Goal: Task Accomplishment & Management: Use online tool/utility

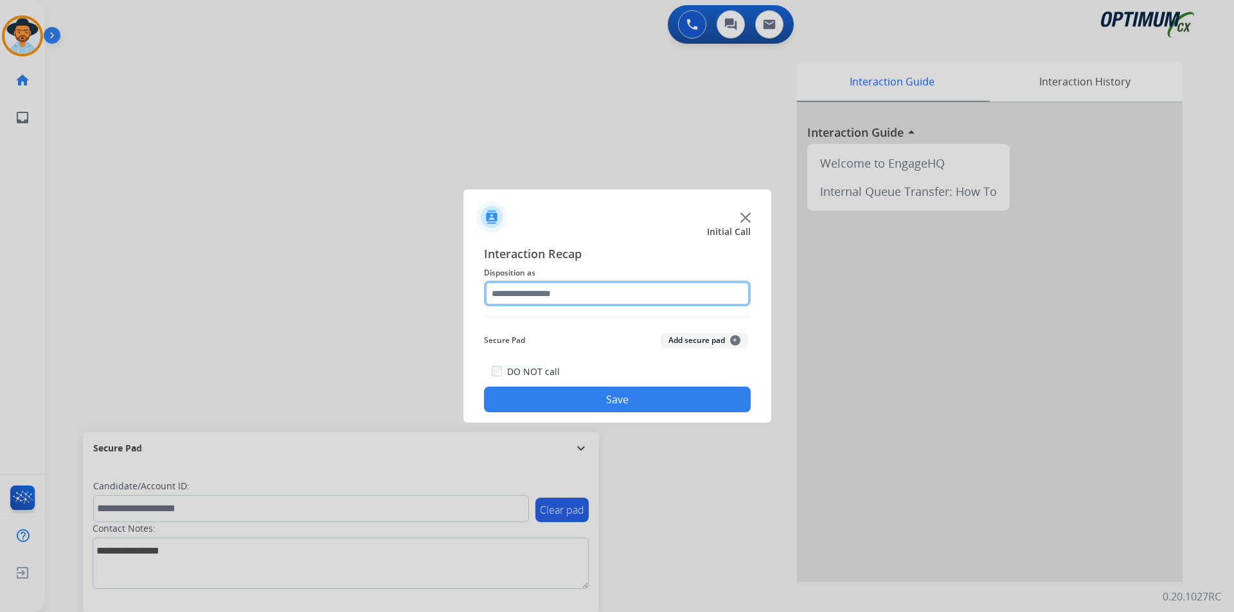
click at [684, 292] on input "text" at bounding box center [617, 294] width 267 height 26
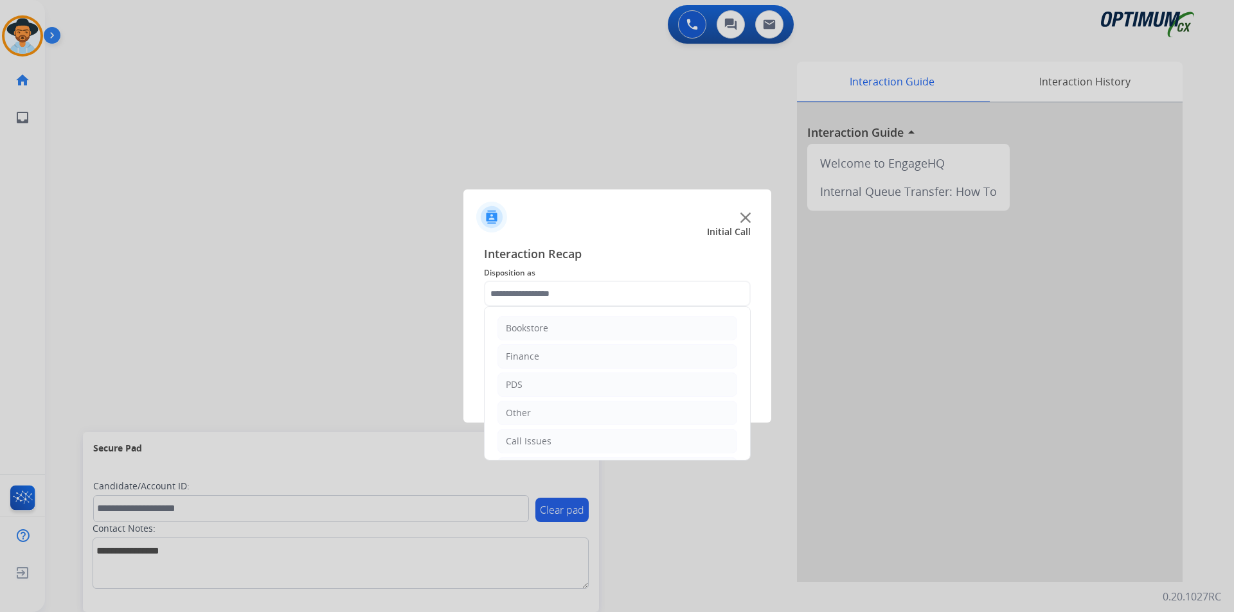
click at [748, 225] on div at bounding box center [617, 212] width 308 height 45
click at [748, 220] on img at bounding box center [745, 218] width 10 height 10
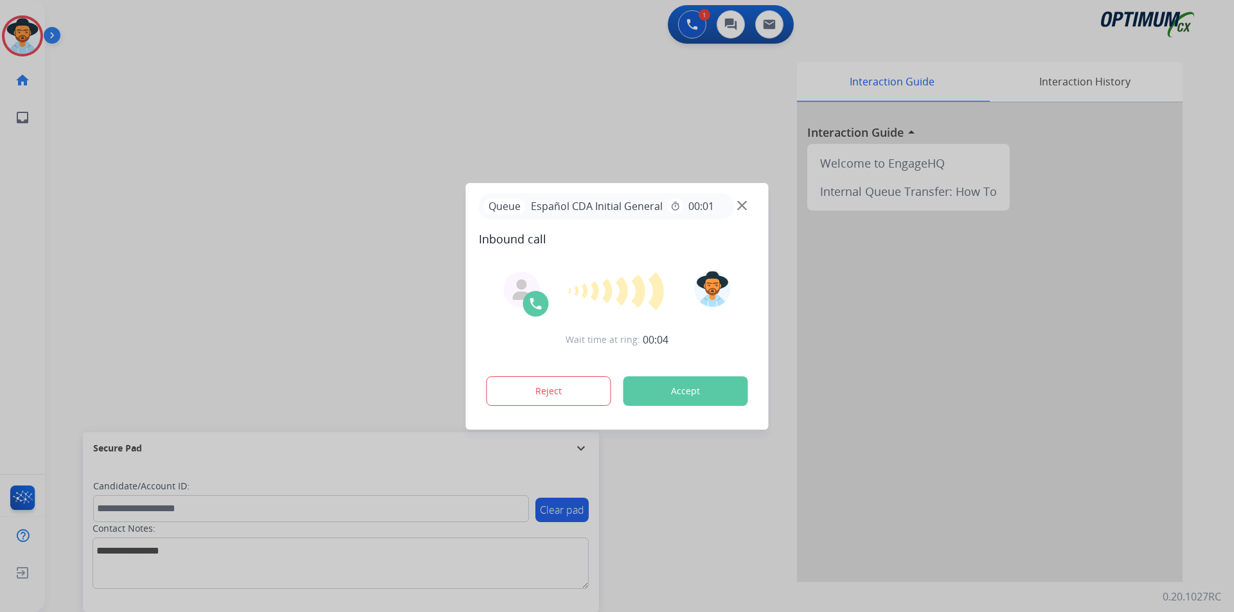
click at [413, 121] on div at bounding box center [617, 306] width 1234 height 612
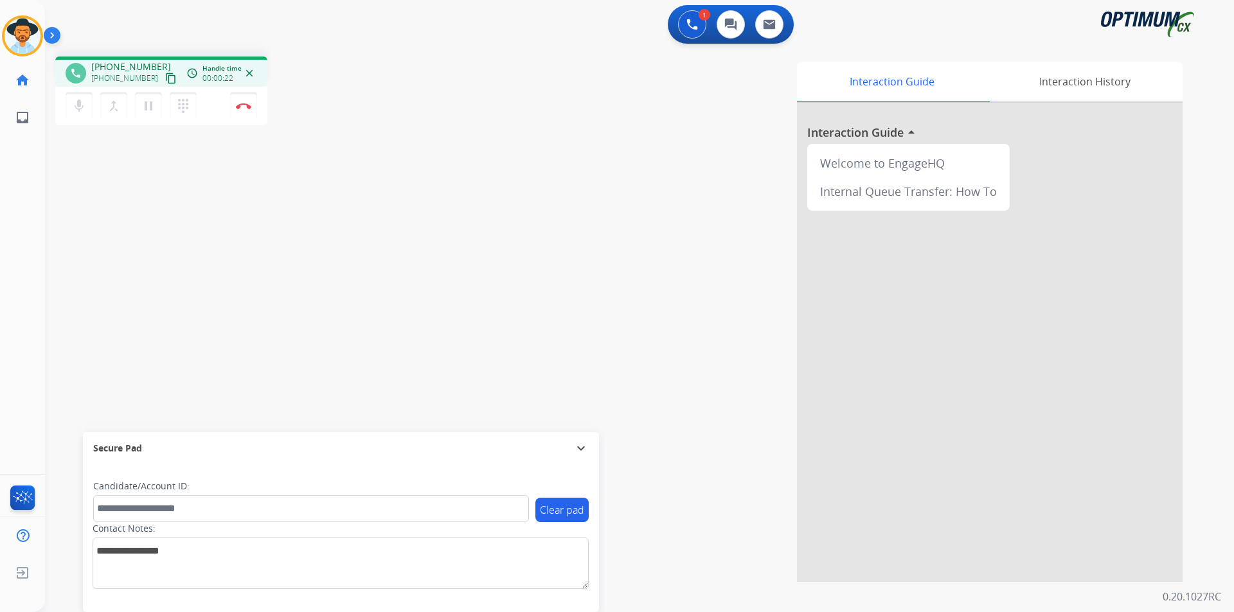
click at [123, 58] on div "phone +19044159844 +19044159844 content_copy access_time Call metrics Queue 00:…" at bounding box center [161, 72] width 212 height 30
copy span "19044159844"
click at [143, 67] on span "+19044159844" at bounding box center [131, 66] width 80 height 13
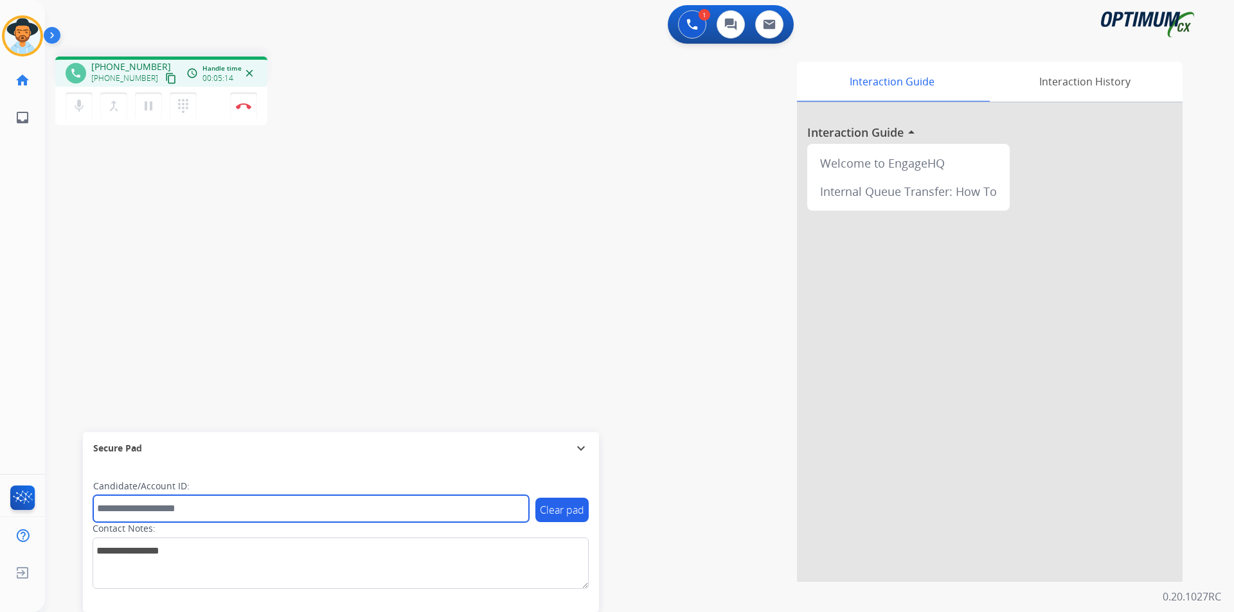
click at [335, 504] on input "text" at bounding box center [311, 508] width 436 height 27
paste input "**********"
type input "**********"
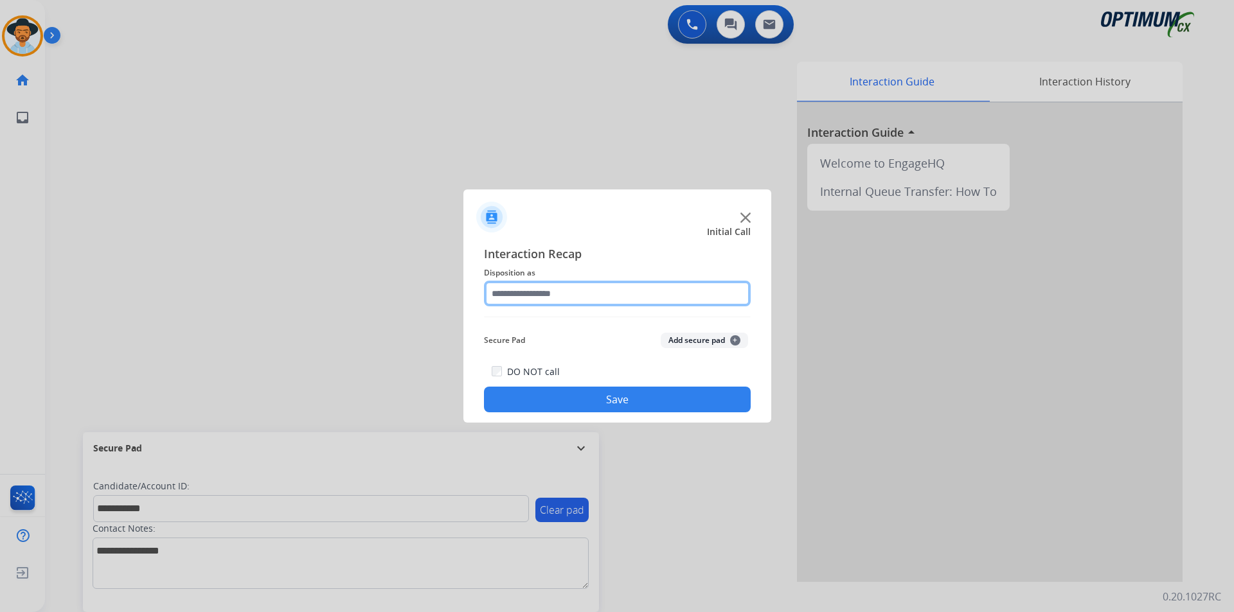
click at [737, 296] on input "text" at bounding box center [617, 294] width 267 height 26
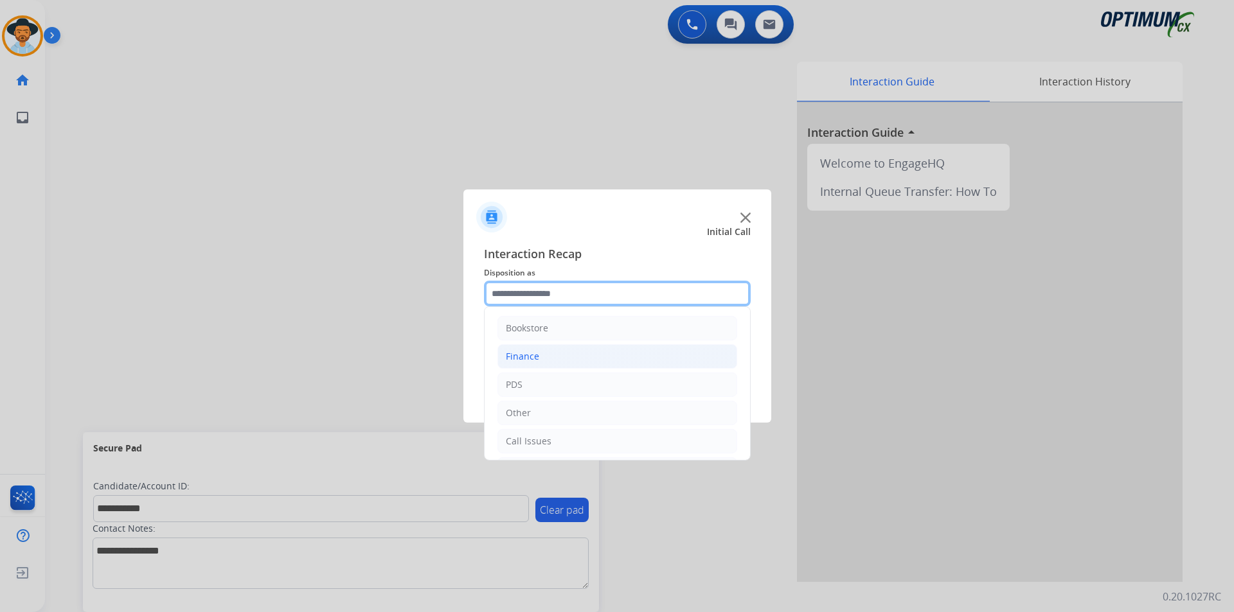
scroll to position [87, 0]
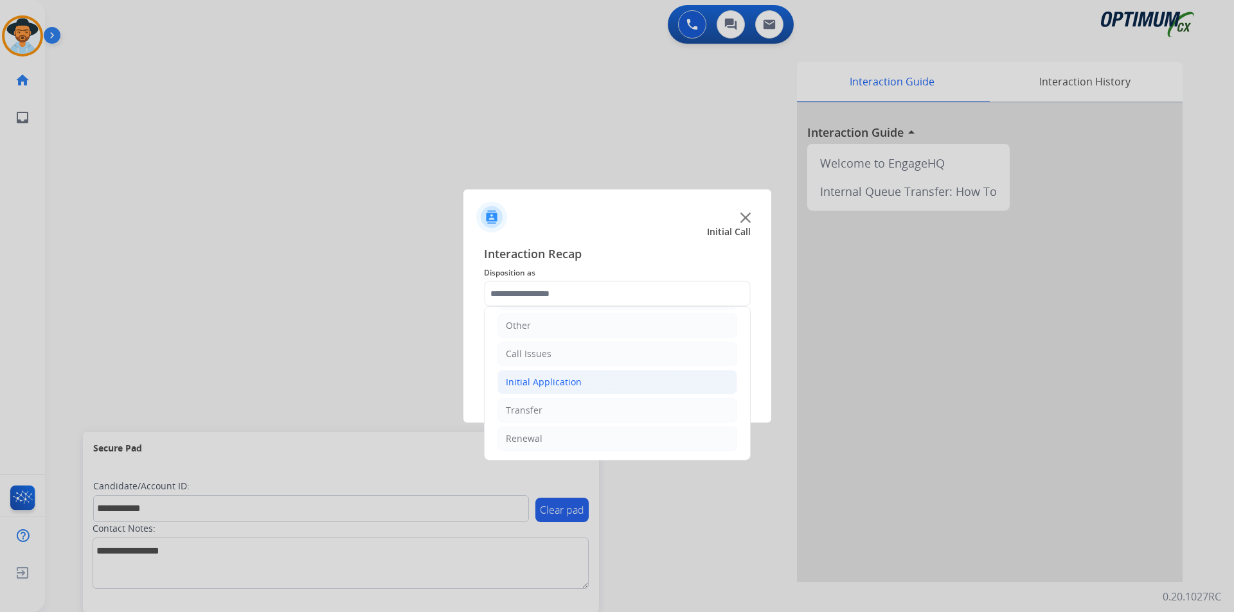
click at [603, 383] on li "Initial Application" at bounding box center [617, 382] width 240 height 24
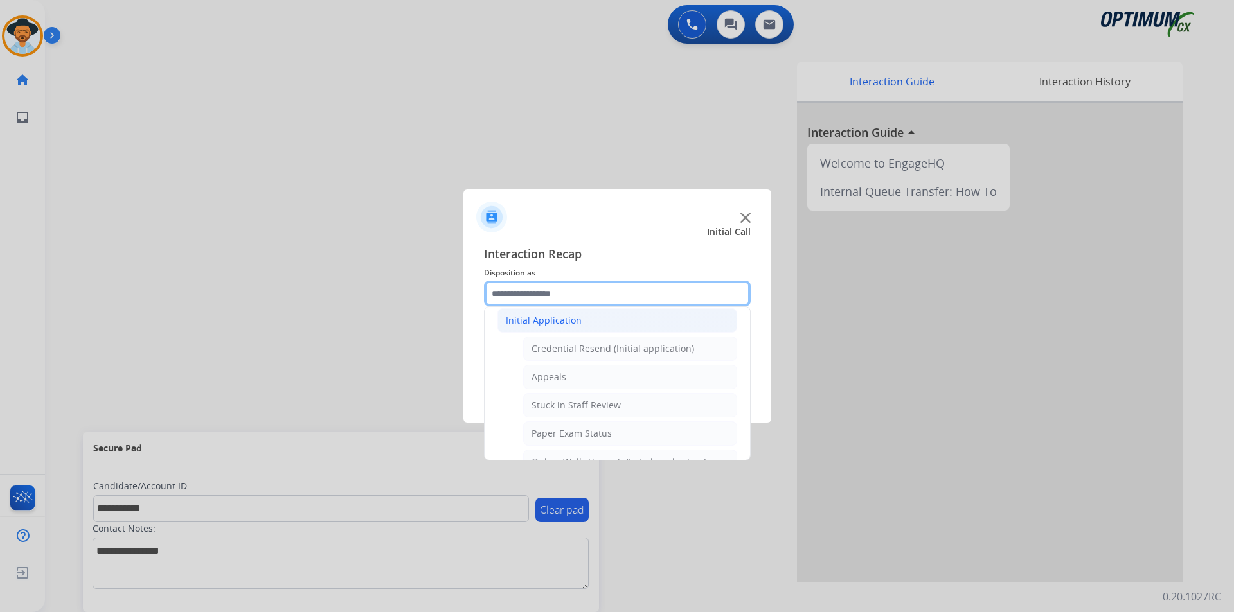
scroll to position [256, 0]
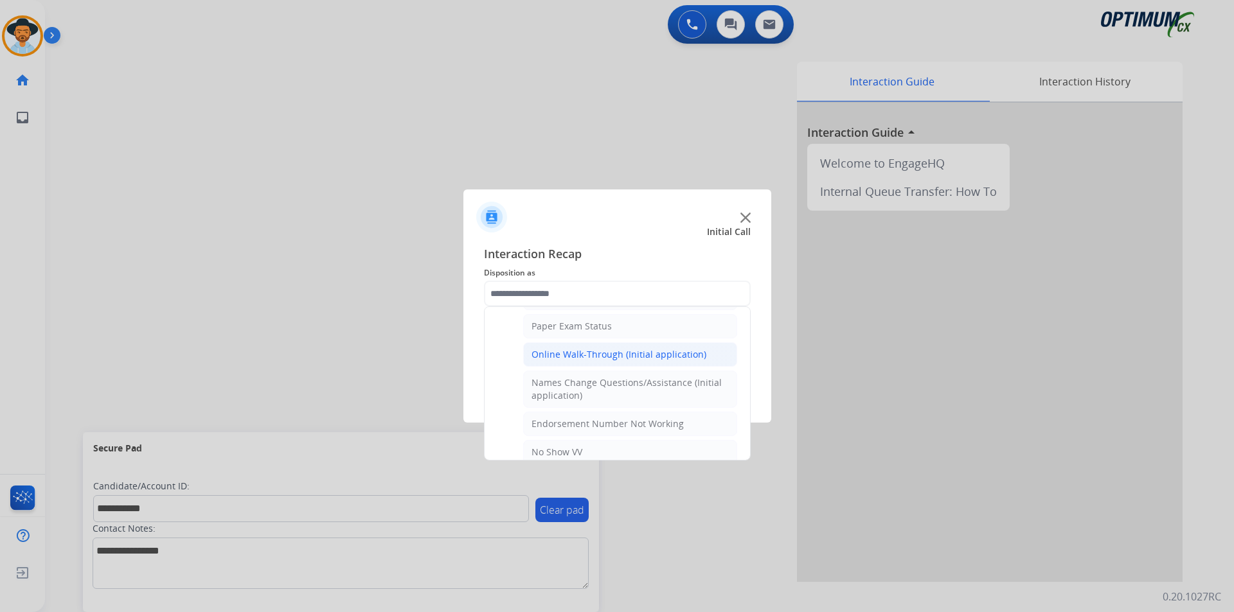
click at [635, 356] on div "Online Walk-Through (Initial application)" at bounding box center [618, 354] width 175 height 13
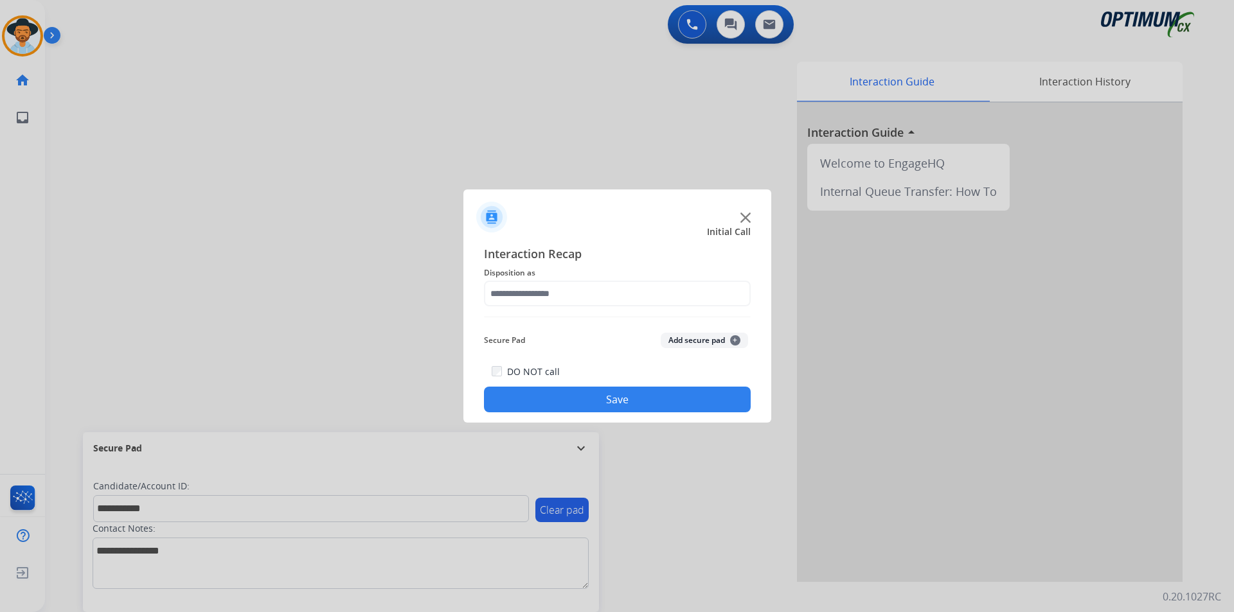
type input "**********"
click at [592, 402] on button "Save" at bounding box center [617, 400] width 267 height 26
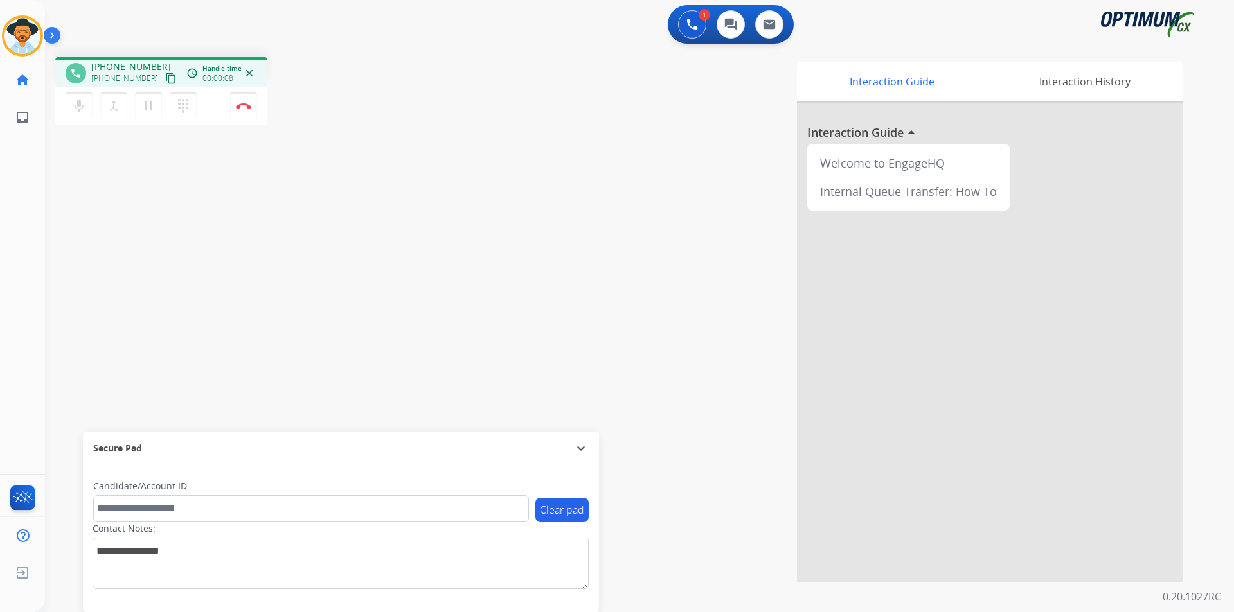
click at [677, 103] on div "Interaction Guide Interaction History Interaction Guide arrow_drop_up Welcome t…" at bounding box center [803, 322] width 757 height 520
click at [131, 65] on span "+15042148814" at bounding box center [131, 66] width 80 height 13
copy span "15042148814"
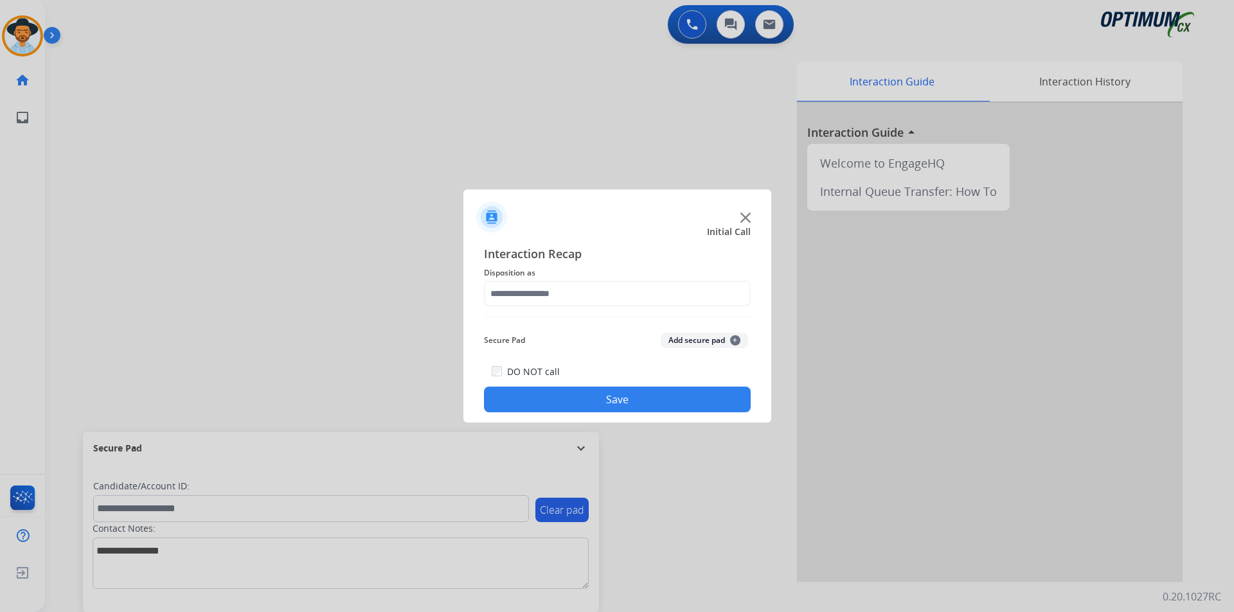
click at [350, 106] on div at bounding box center [617, 306] width 1234 height 612
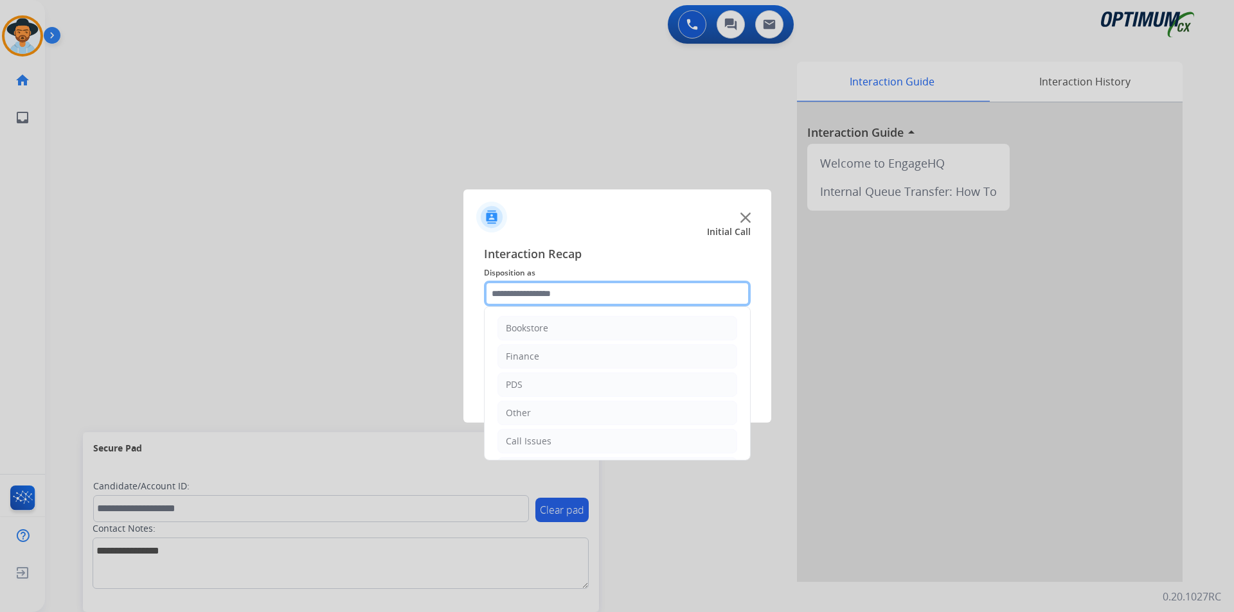
click at [541, 299] on input "text" at bounding box center [617, 294] width 267 height 26
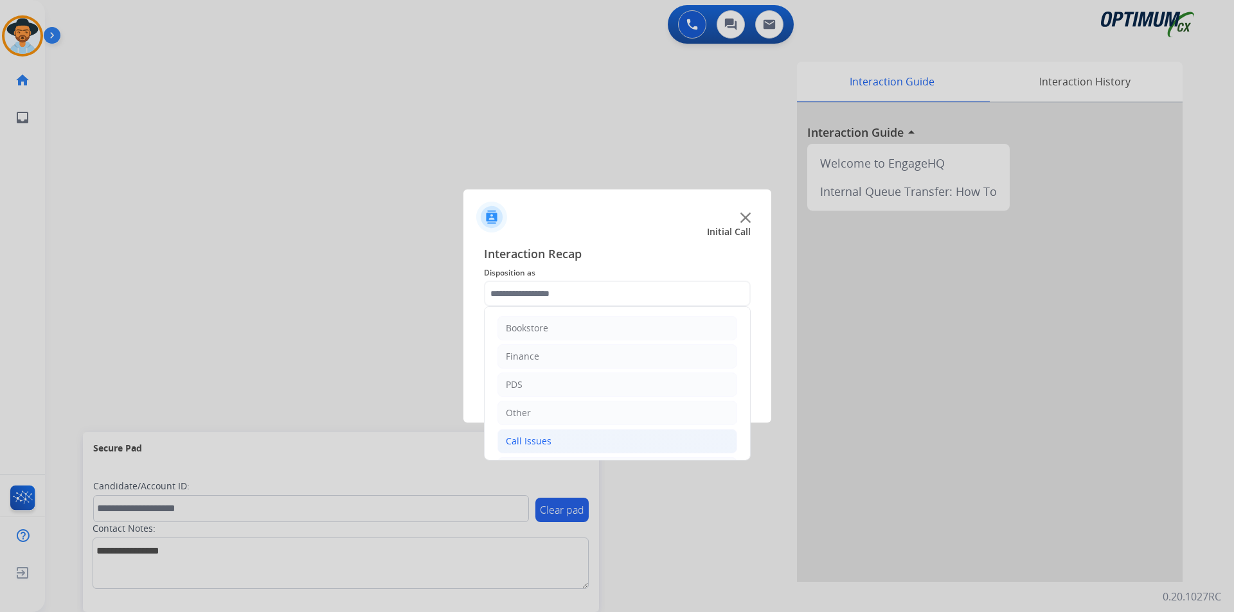
click at [523, 442] on div "Call Issues" at bounding box center [529, 441] width 46 height 13
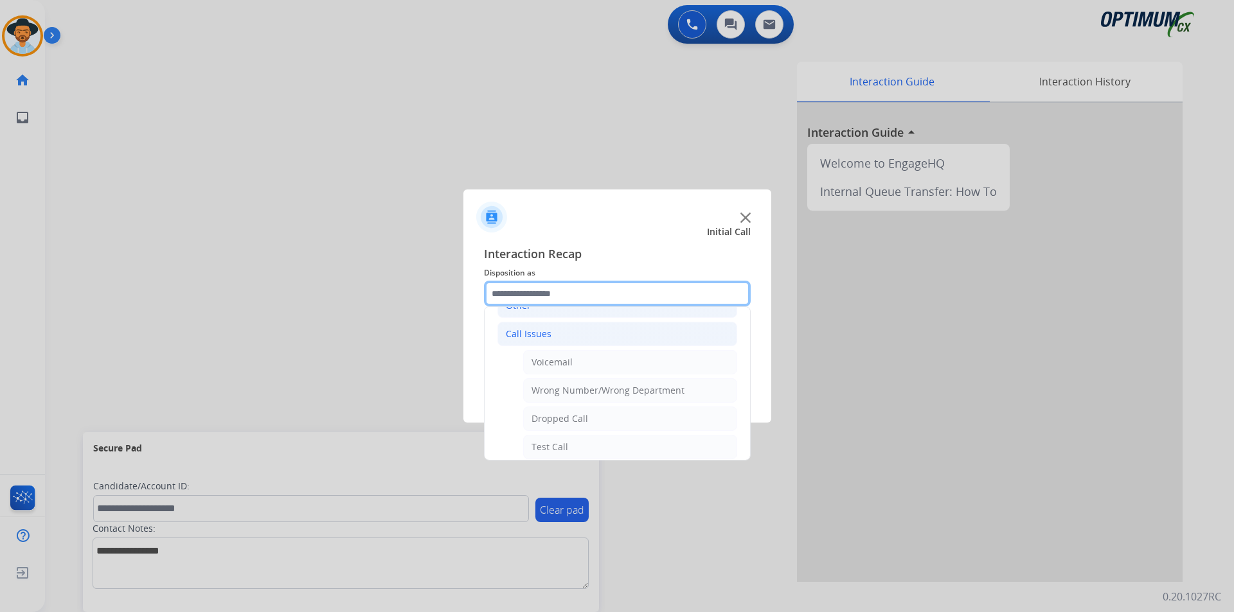
scroll to position [214, 0]
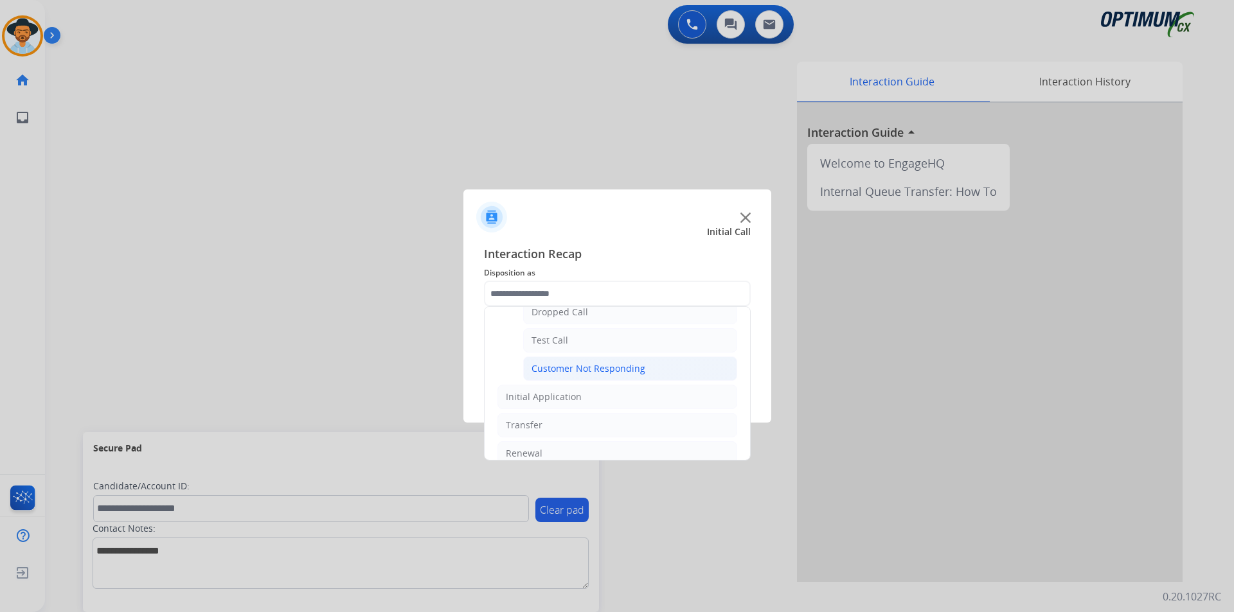
click at [565, 368] on div "Customer Not Responding" at bounding box center [588, 368] width 114 height 13
type input "**********"
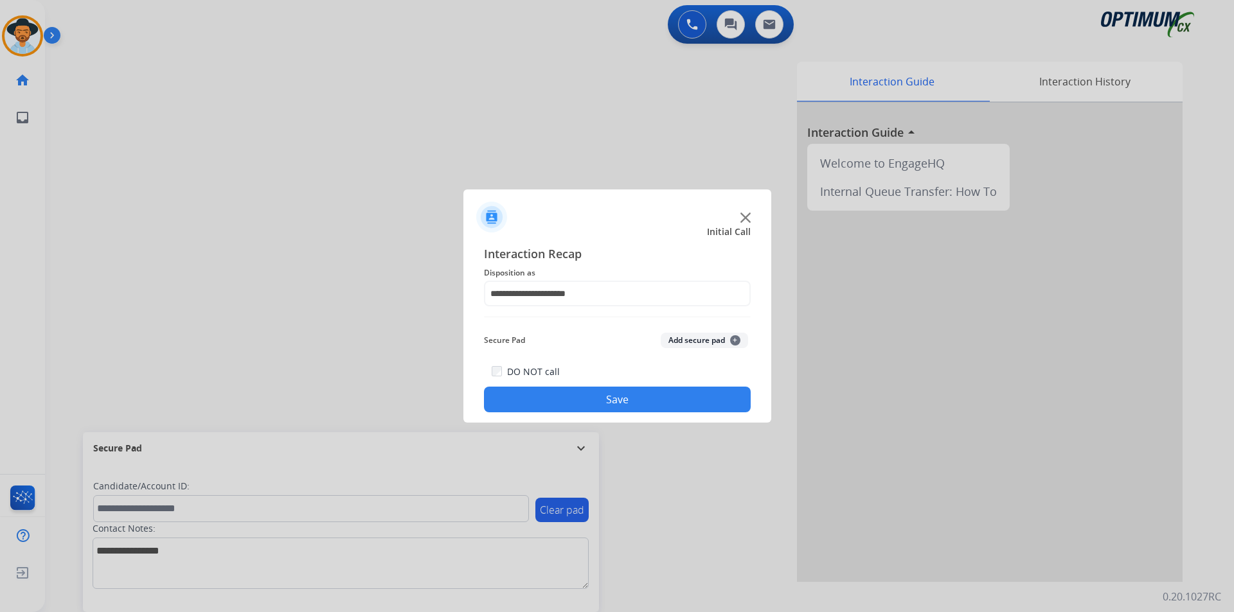
click at [526, 392] on button "Save" at bounding box center [617, 400] width 267 height 26
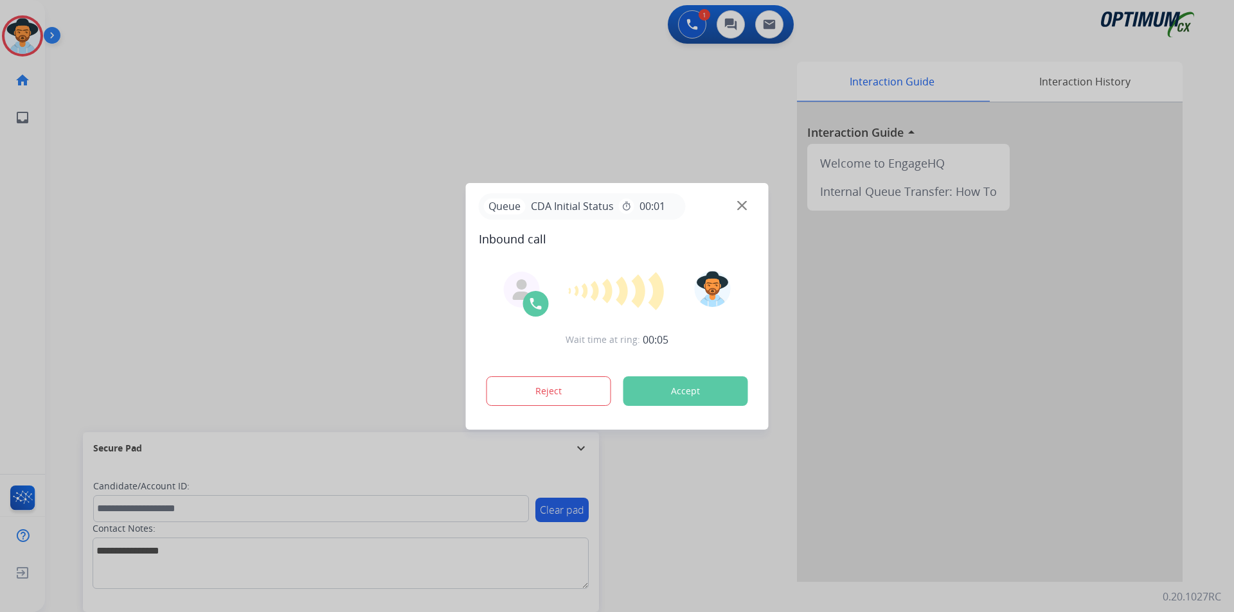
click at [377, 148] on div at bounding box center [617, 306] width 1234 height 612
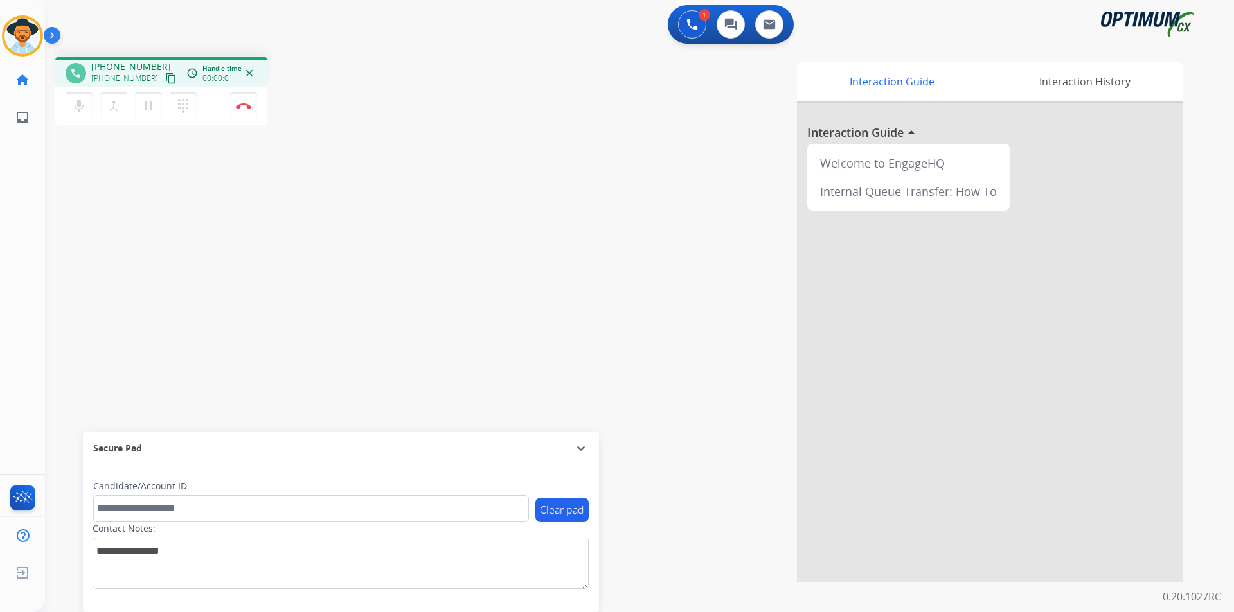
click at [134, 76] on span "+13134336618" at bounding box center [124, 78] width 67 height 10
copy span "13134336618"
click at [130, 78] on span "+13134336618" at bounding box center [124, 78] width 67 height 10
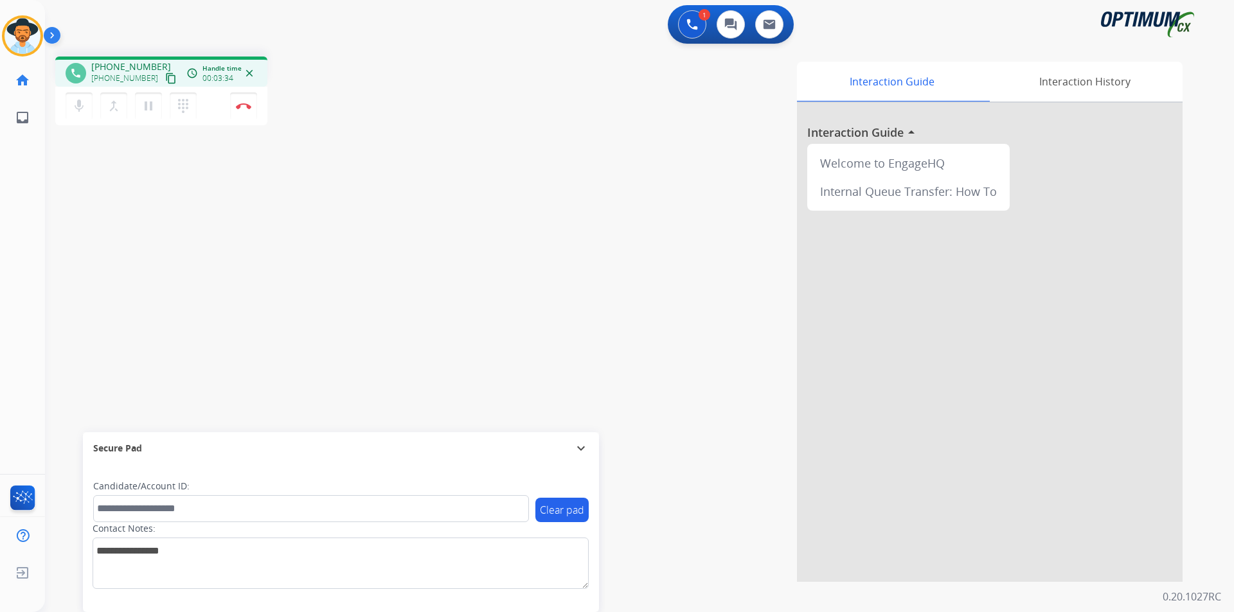
click at [118, 65] on span "+13134336618" at bounding box center [131, 66] width 80 height 13
copy span "13134336618"
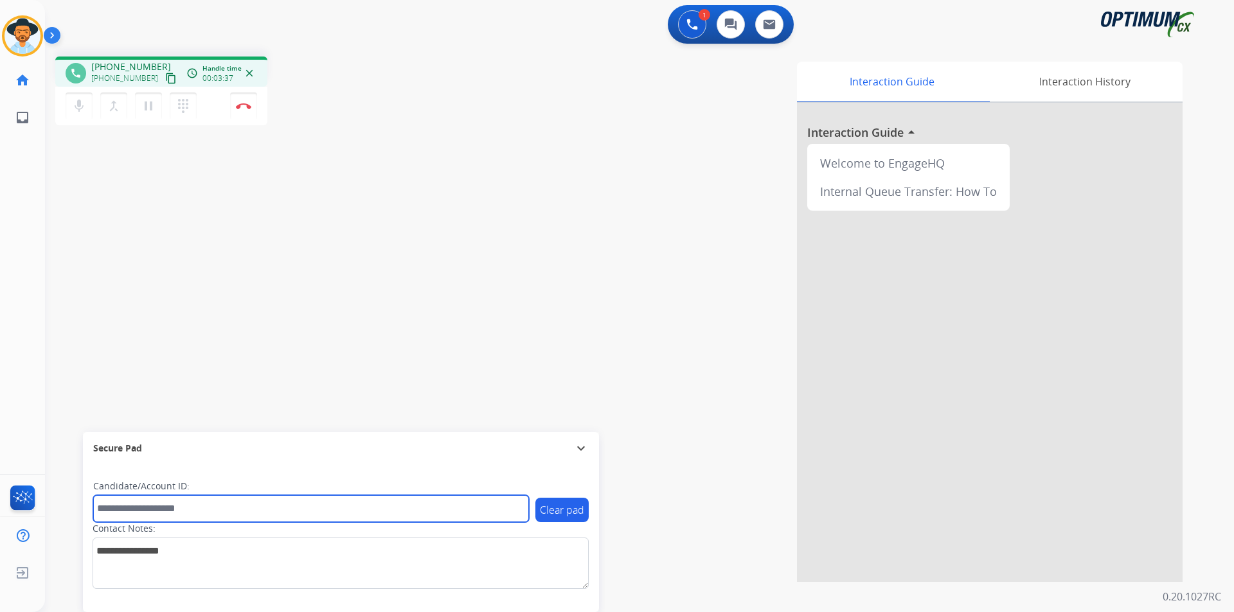
click at [191, 513] on input "text" at bounding box center [311, 508] width 436 height 27
paste input "**********"
click at [102, 511] on input "**********" at bounding box center [311, 508] width 436 height 27
type input "**********"
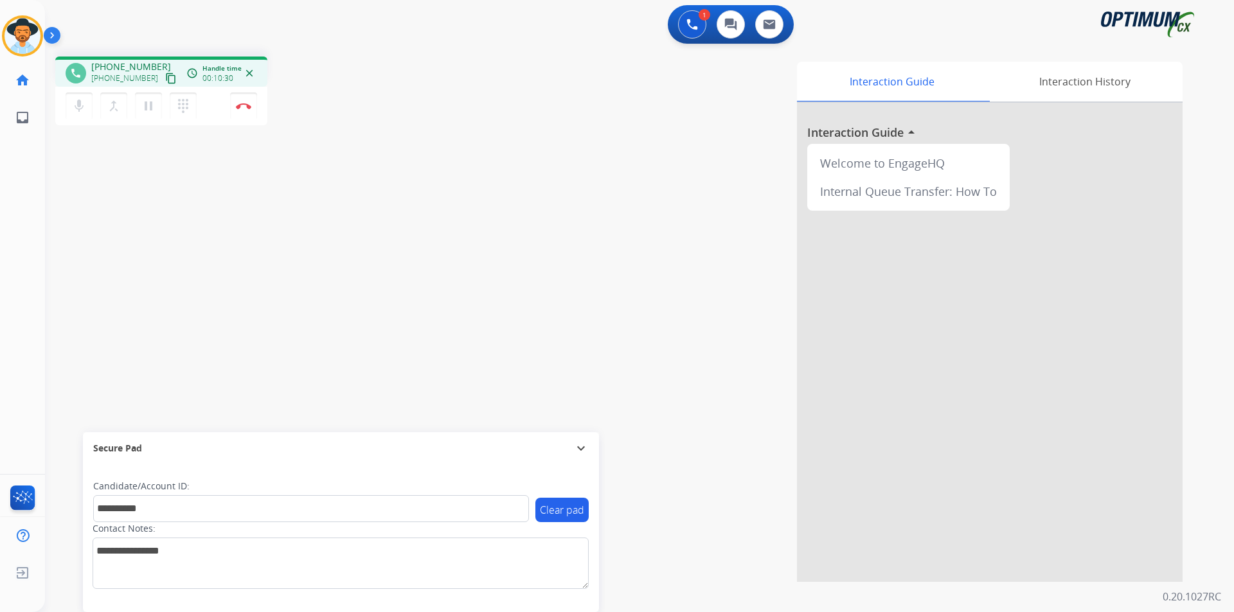
click at [115, 254] on div "**********" at bounding box center [624, 314] width 1158 height 536
click at [242, 111] on button "Disconnect" at bounding box center [243, 106] width 27 height 27
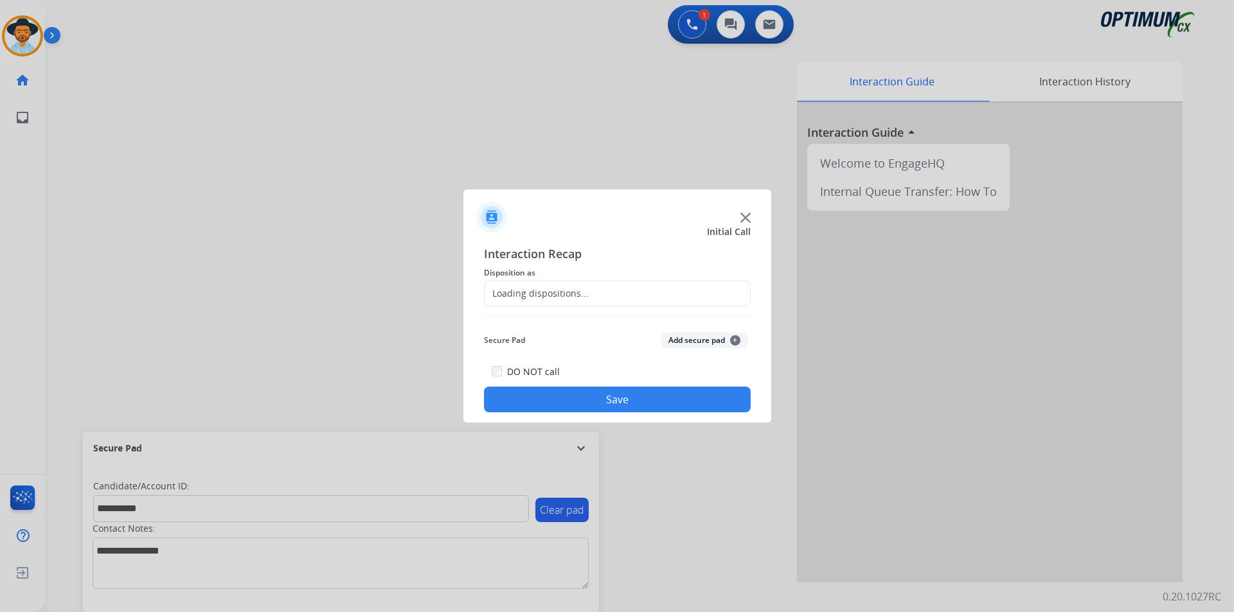
click at [549, 289] on div "Loading dispositions..." at bounding box center [536, 293] width 104 height 13
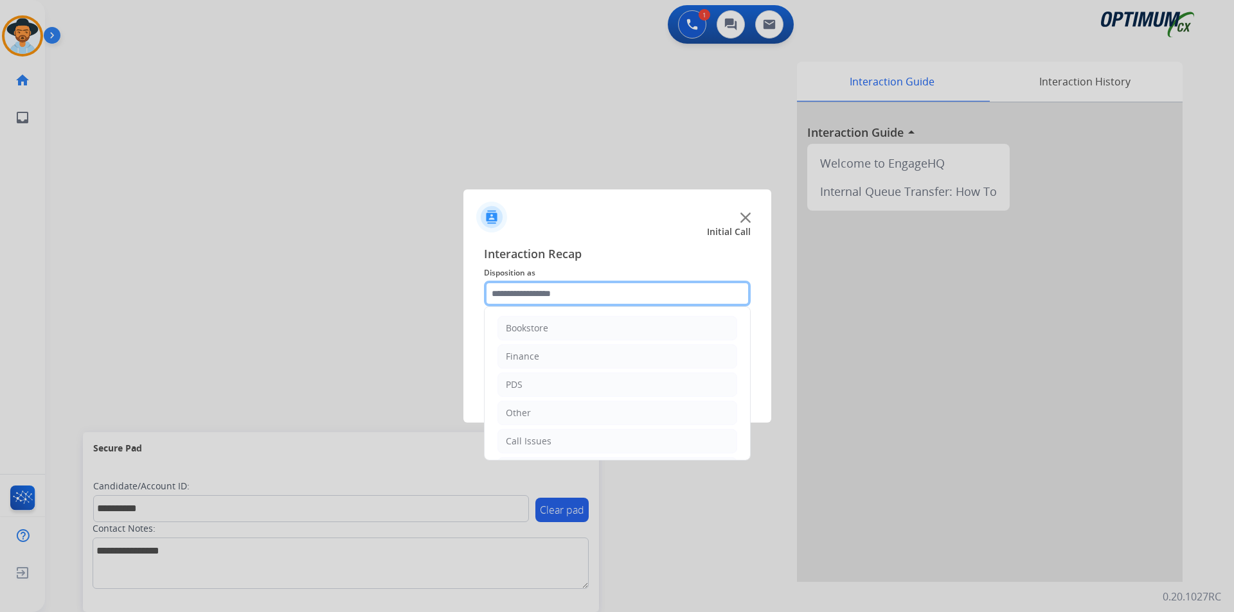
click at [552, 290] on input "text" at bounding box center [617, 294] width 267 height 26
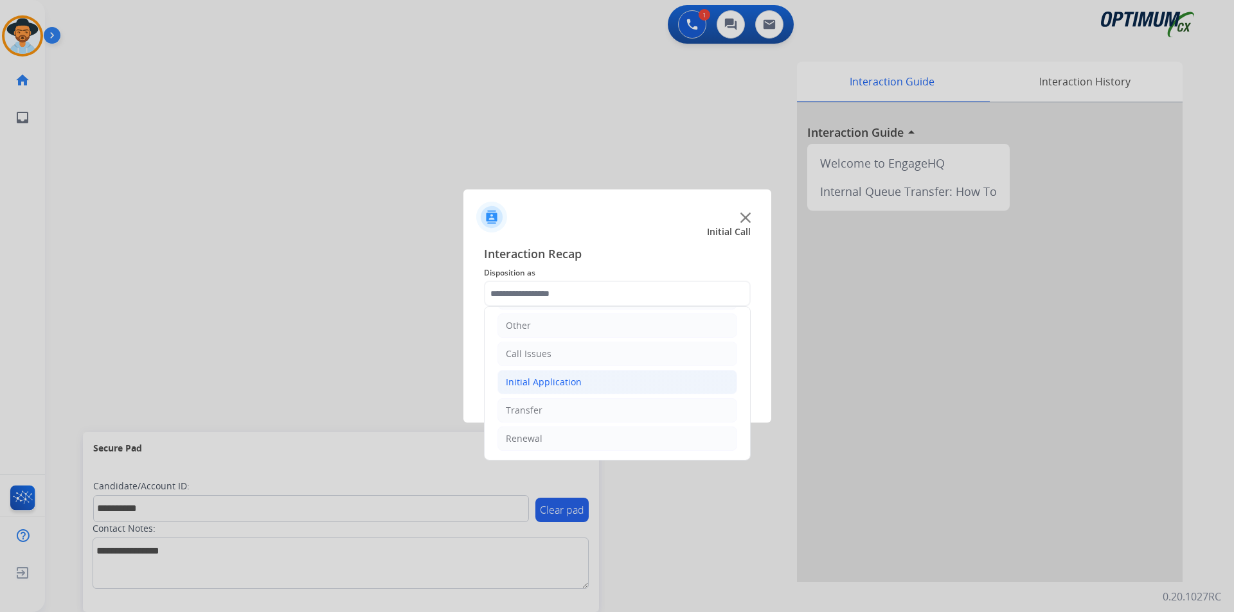
click at [545, 376] on div "Initial Application" at bounding box center [544, 382] width 76 height 13
click at [549, 410] on div "Credential Resend (Initial application)" at bounding box center [612, 410] width 163 height 13
type input "**********"
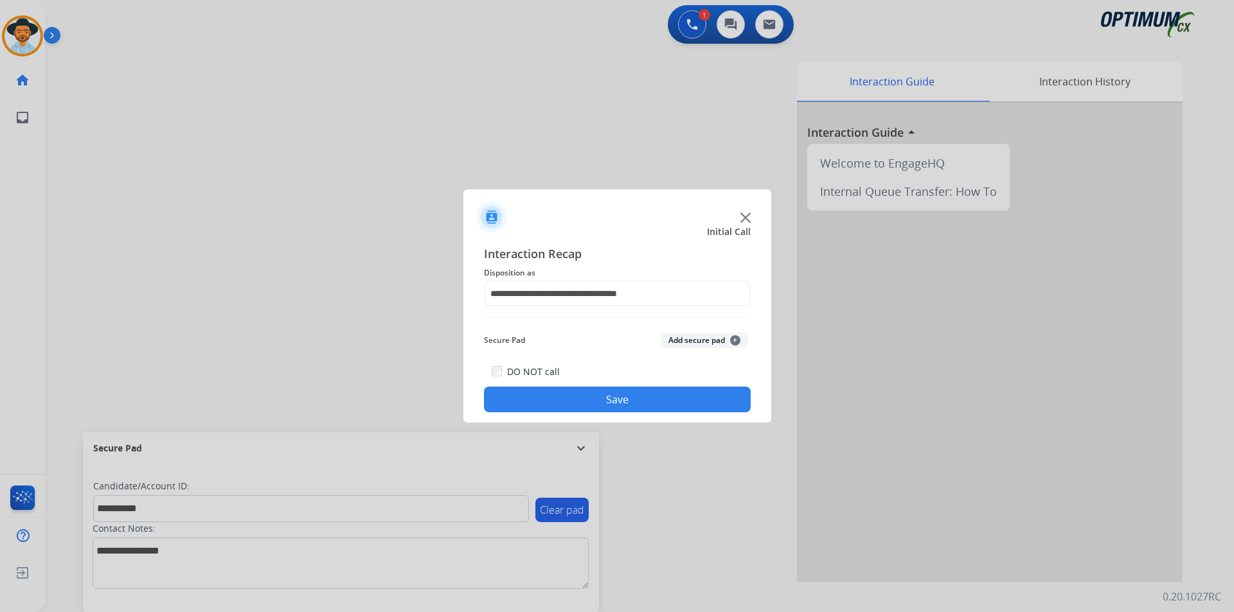
click at [549, 404] on button "Save" at bounding box center [617, 400] width 267 height 26
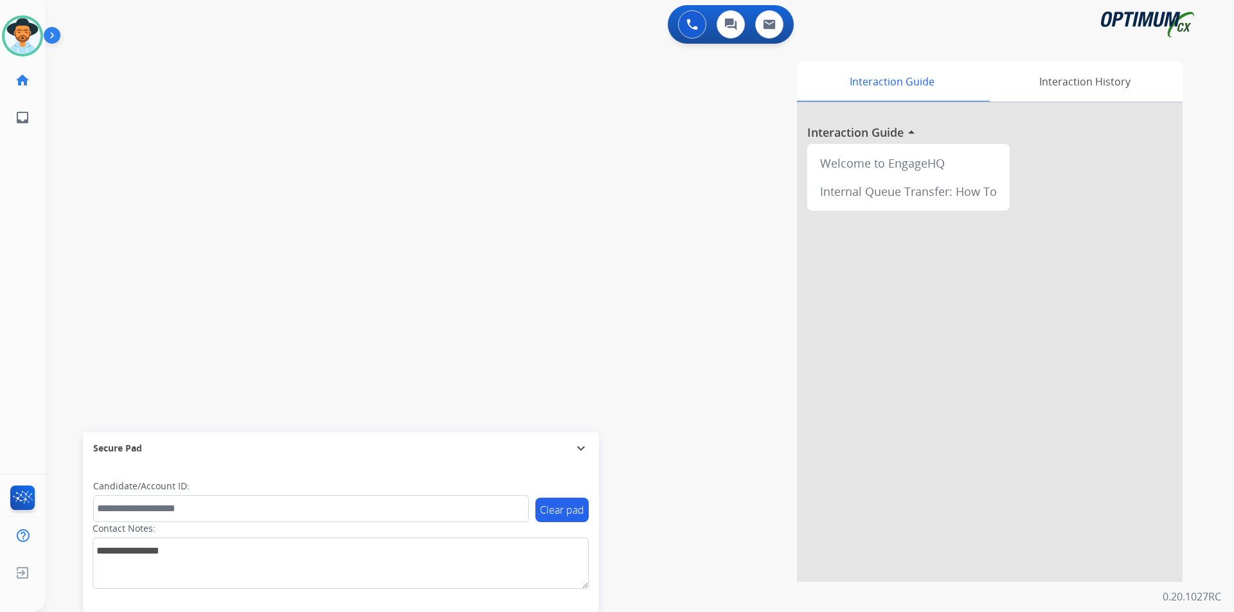
click at [399, 23] on div "0 Voice Interactions 0 Chat Interactions 0 Email Interactions" at bounding box center [631, 25] width 1142 height 41
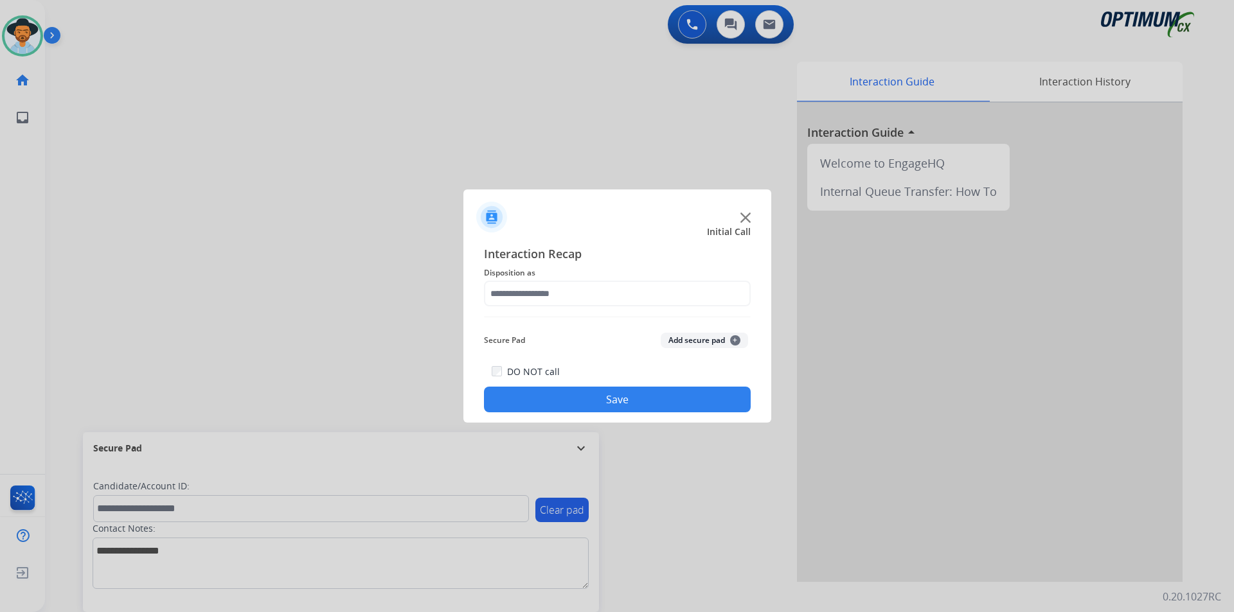
click at [749, 220] on img at bounding box center [745, 218] width 10 height 10
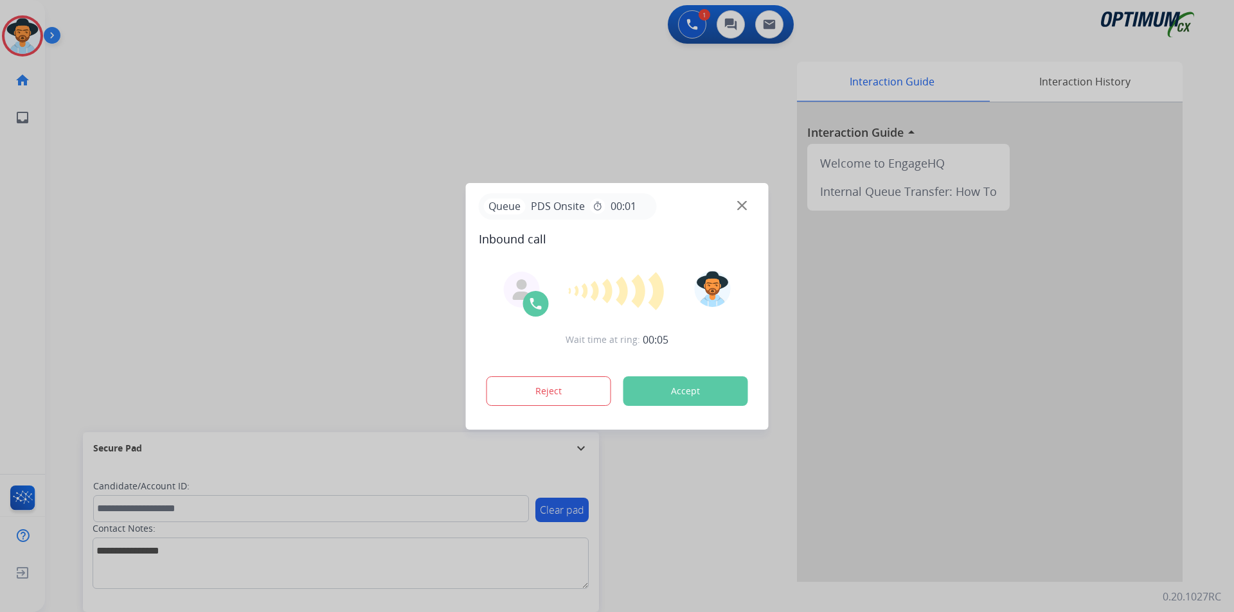
click at [403, 94] on div at bounding box center [617, 306] width 1234 height 612
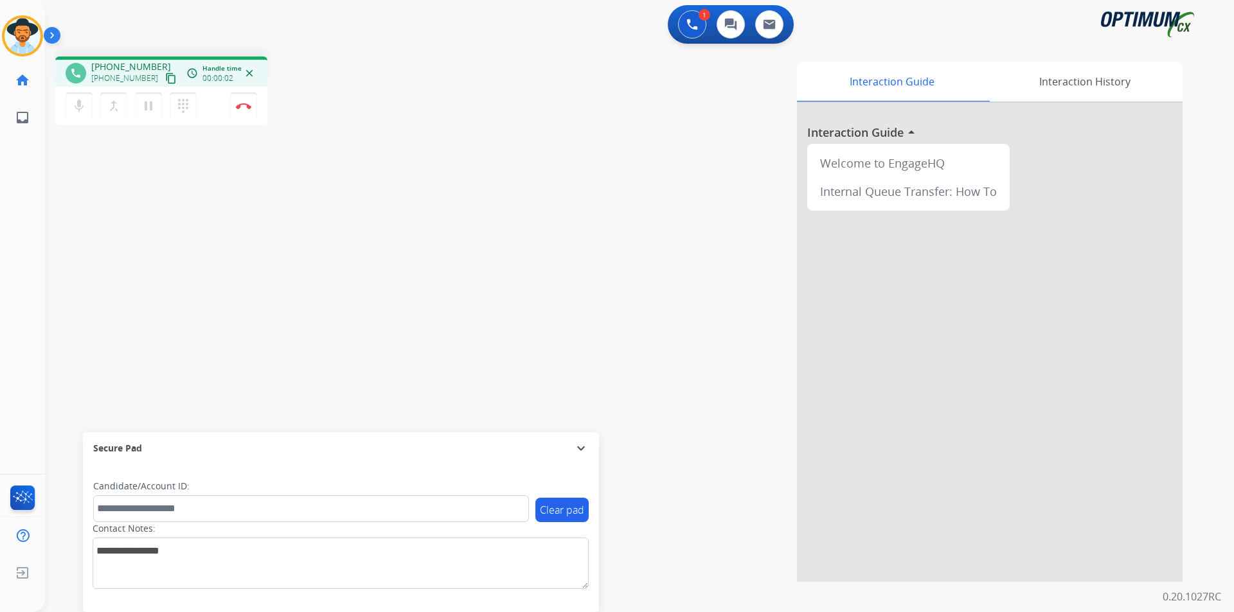
click at [138, 64] on span "[PHONE_NUMBER]" at bounding box center [131, 66] width 80 height 13
copy span "19038143796"
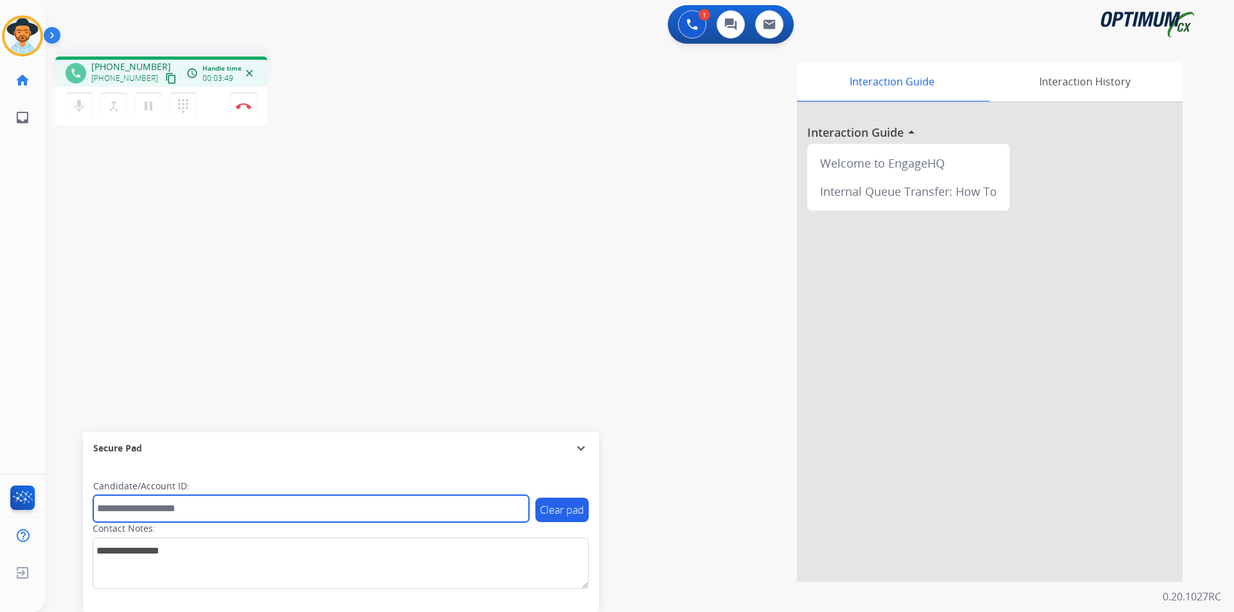
click at [253, 507] on input "text" at bounding box center [311, 508] width 436 height 27
paste input "**********"
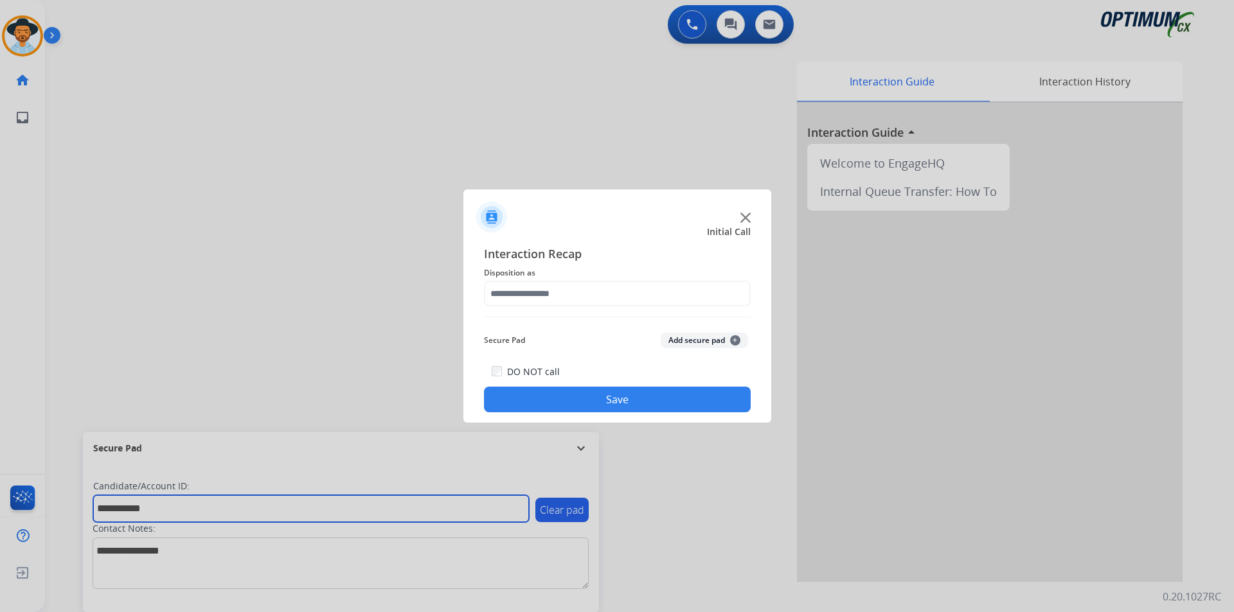
type input "**********"
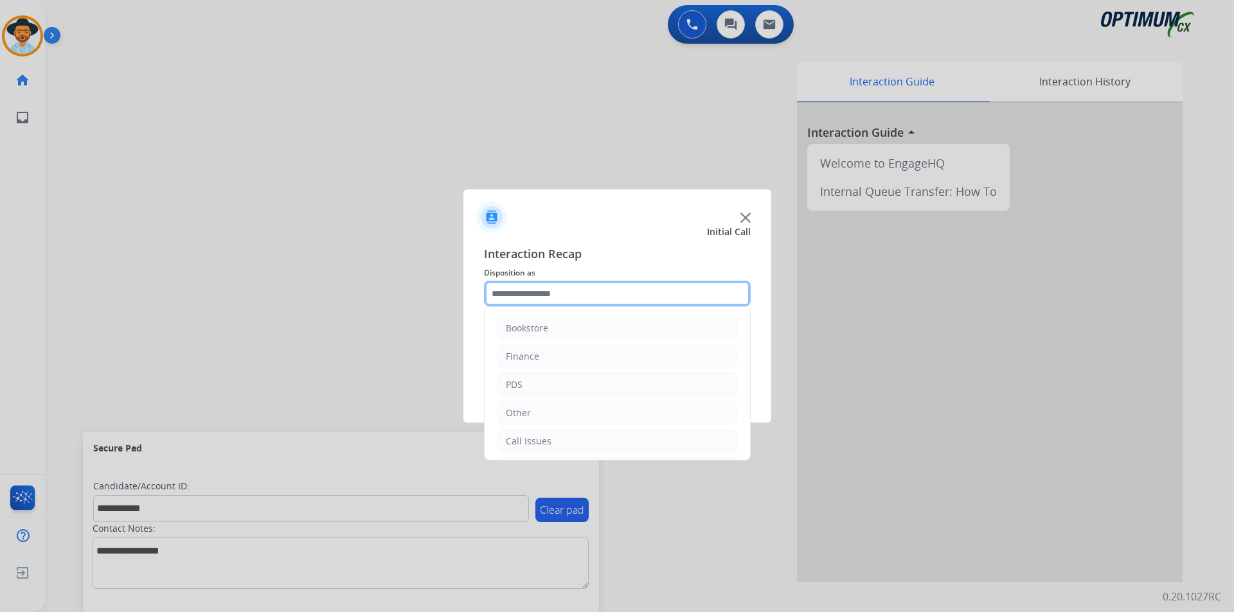
click at [628, 292] on input "text" at bounding box center [617, 294] width 267 height 26
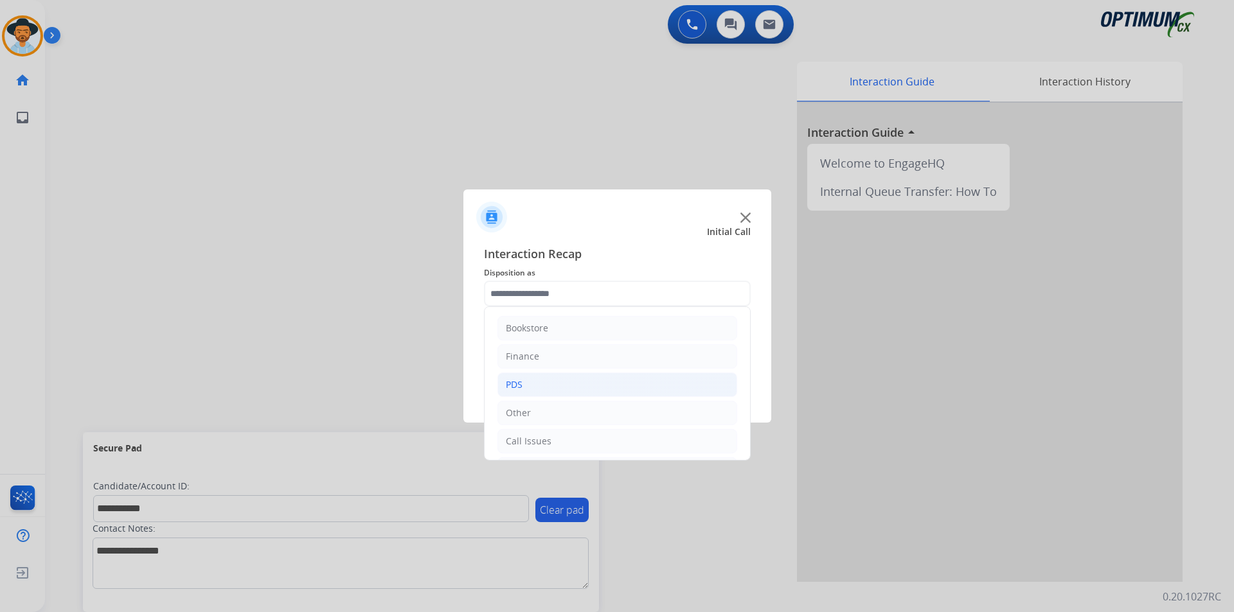
click at [583, 378] on li "PDS" at bounding box center [617, 385] width 240 height 24
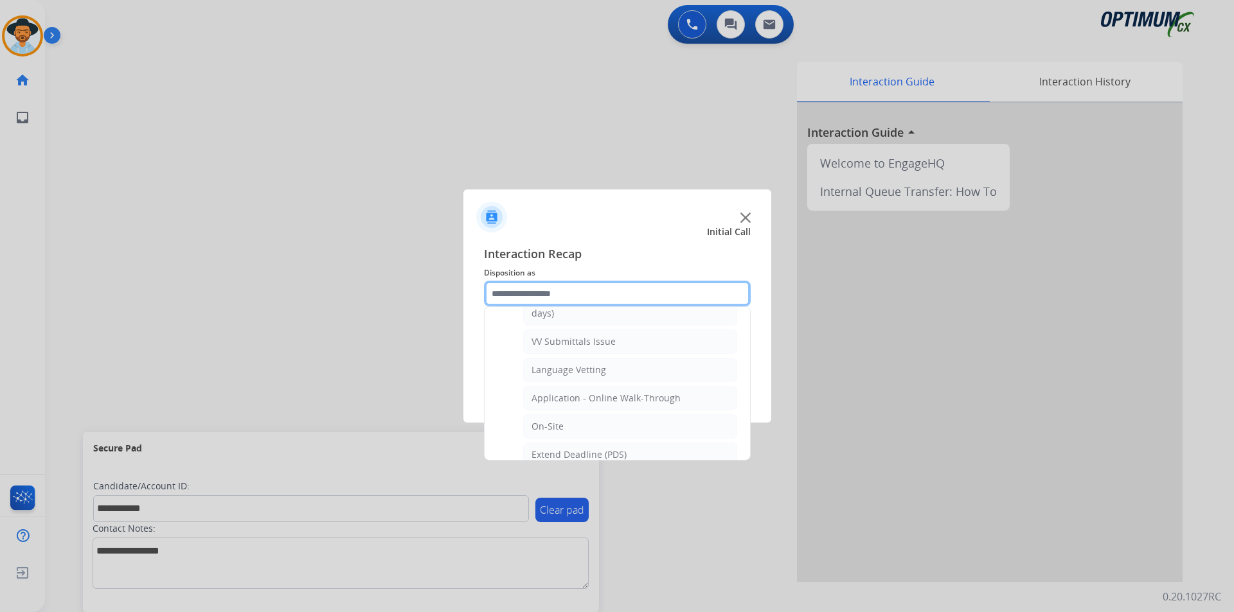
scroll to position [345, 0]
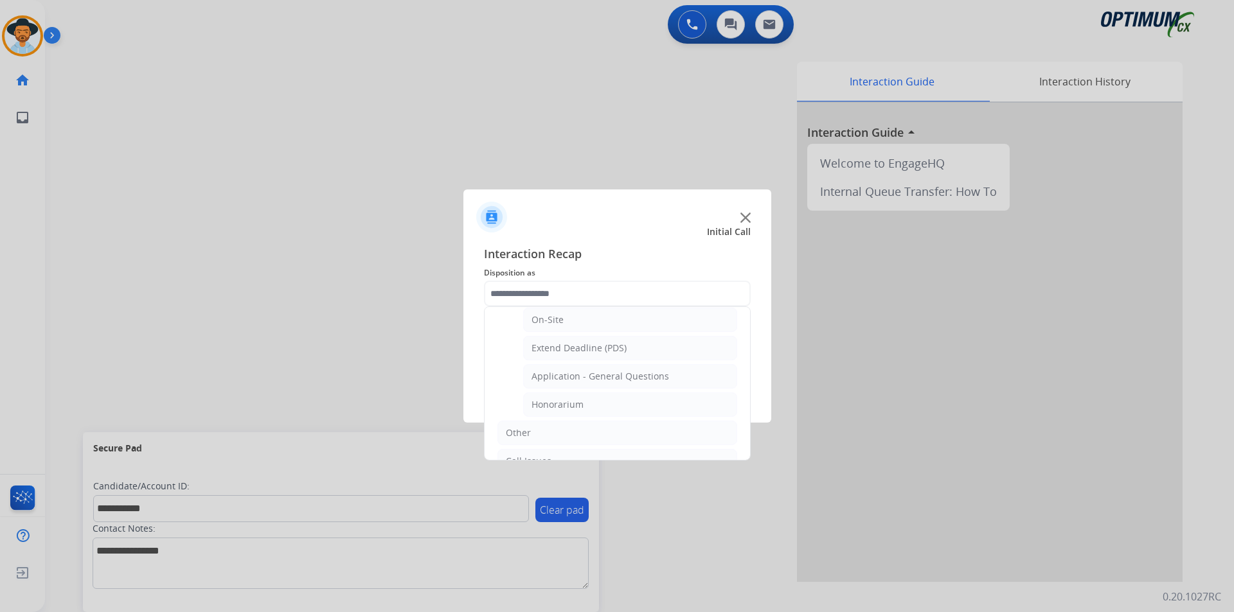
click at [583, 378] on div "Application - General Questions" at bounding box center [600, 376] width 138 height 13
type input "**********"
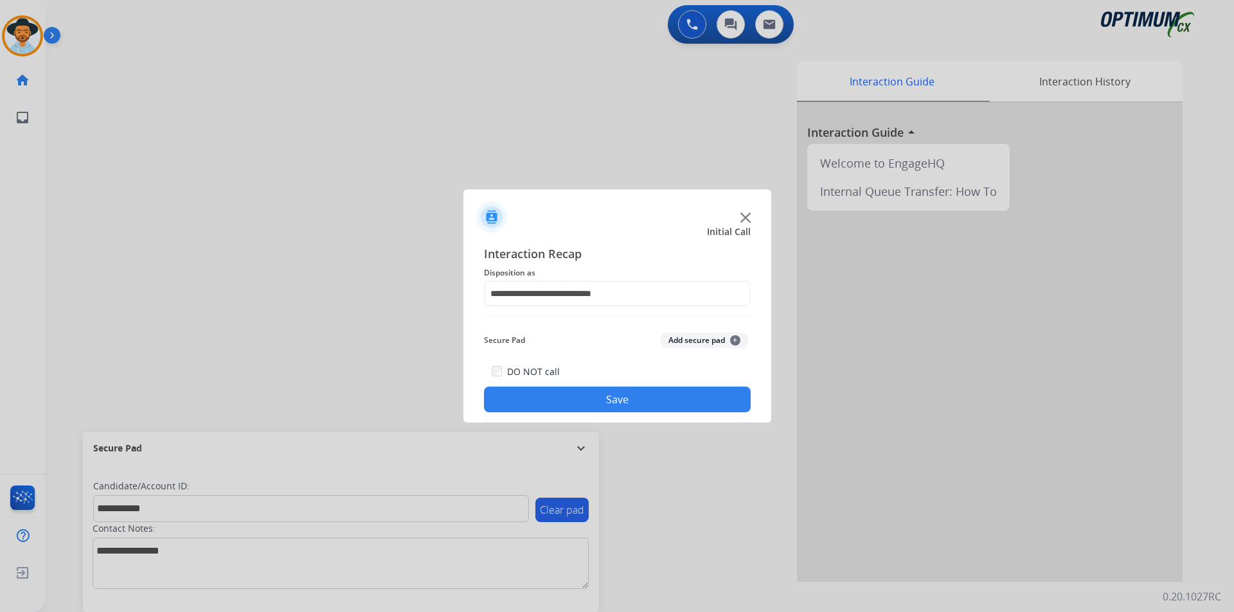
click at [563, 394] on button "Save" at bounding box center [617, 400] width 267 height 26
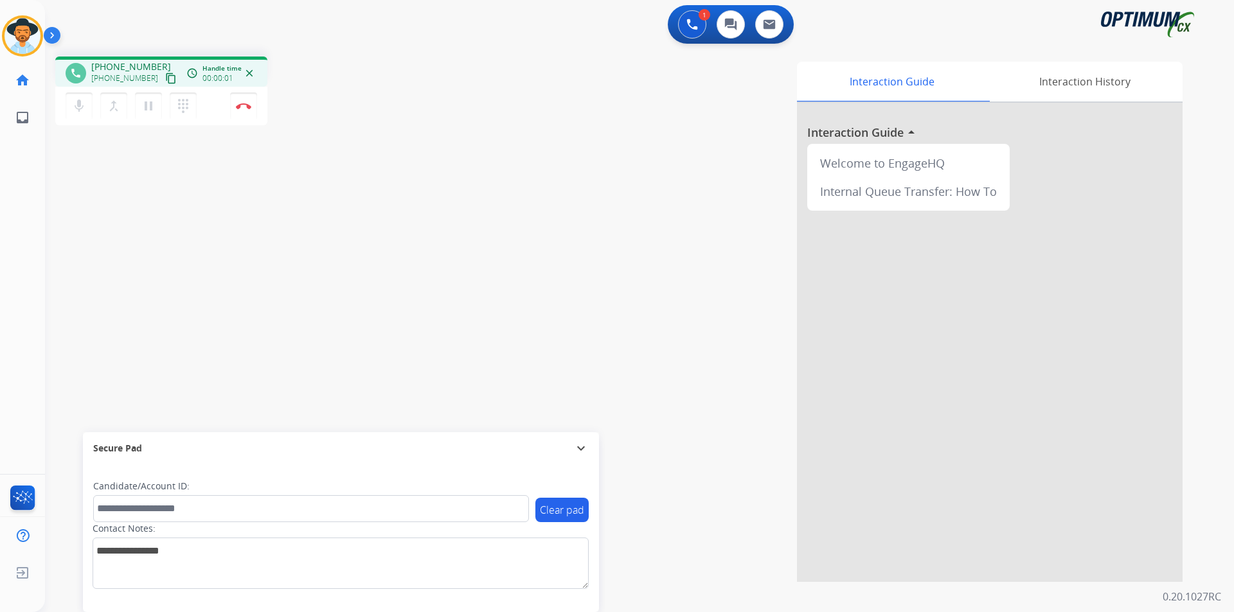
click at [659, 122] on div "Interaction Guide Interaction History Interaction Guide arrow_drop_up Welcome t…" at bounding box center [803, 322] width 757 height 520
click at [143, 66] on span "+17866196448" at bounding box center [131, 66] width 80 height 13
copy span "17866196448"
click at [127, 66] on span "+17866196448" at bounding box center [131, 66] width 80 height 13
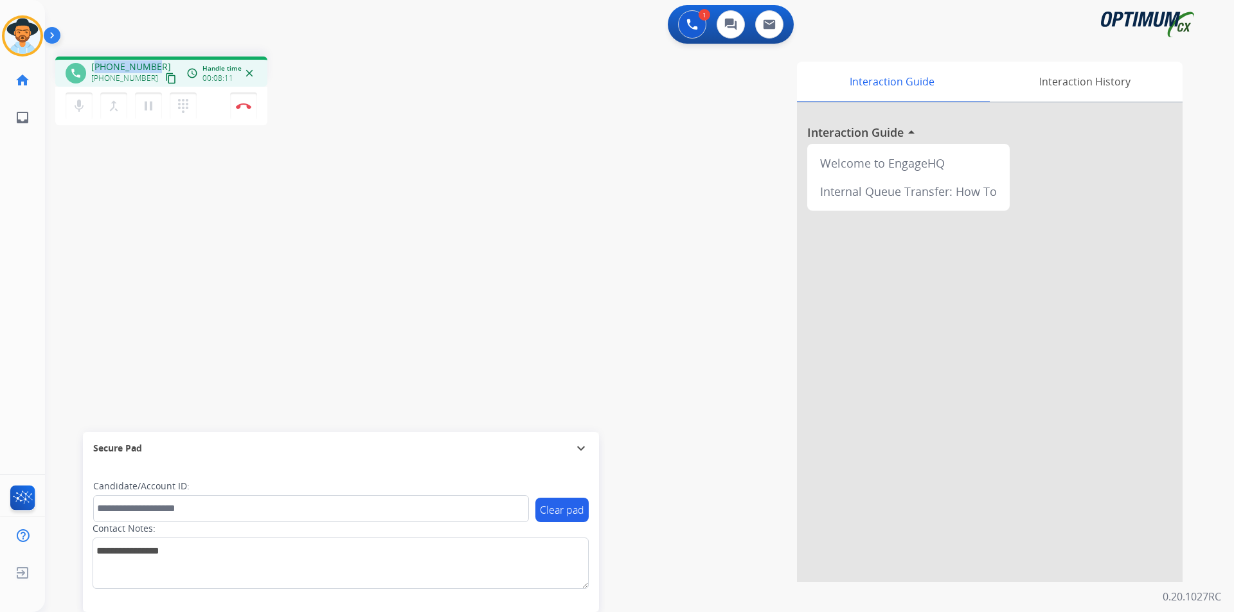
click at [127, 66] on span "+17866196448" at bounding box center [131, 66] width 80 height 13
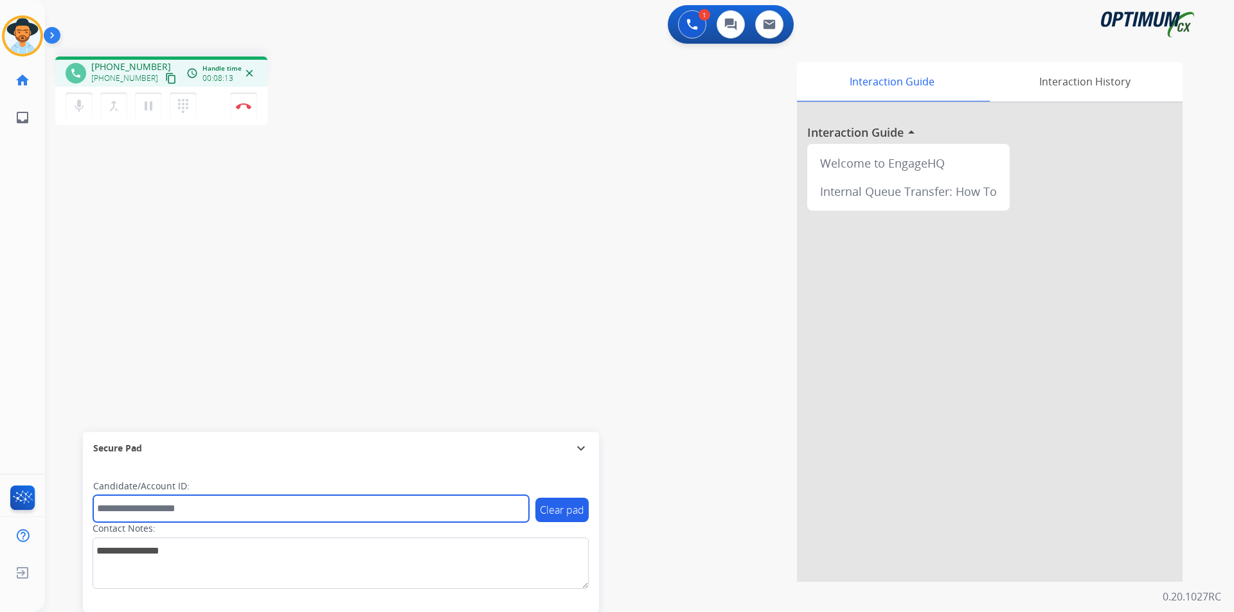
click at [309, 515] on input "text" at bounding box center [311, 508] width 436 height 27
paste input "**********"
click at [103, 506] on input "**********" at bounding box center [311, 508] width 436 height 27
type input "**********"
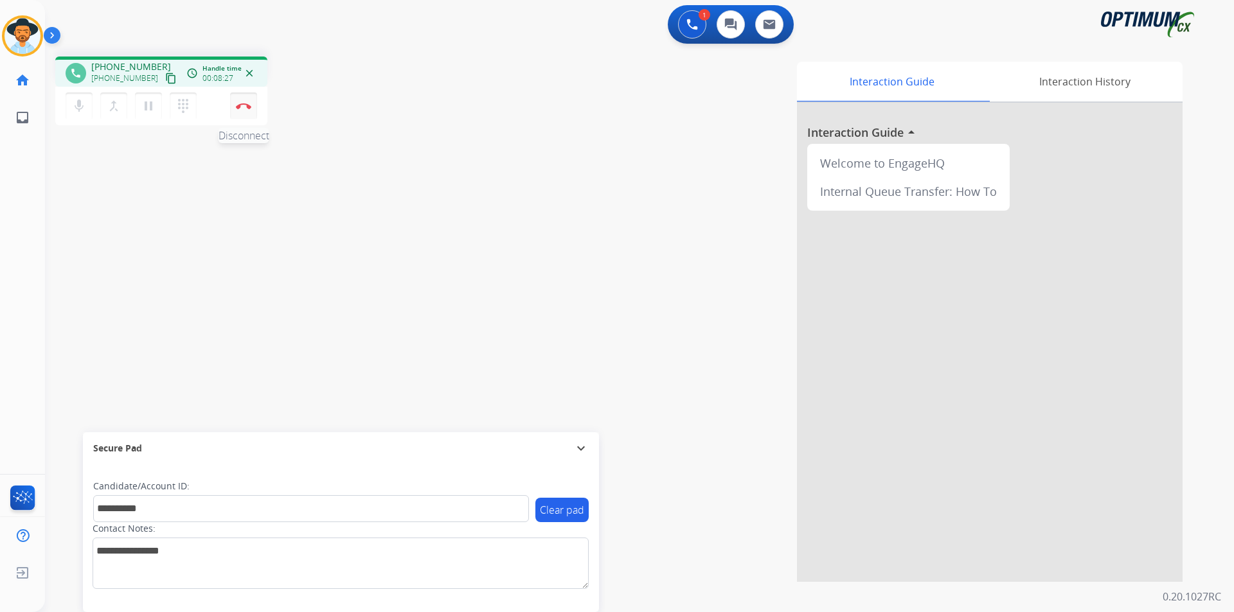
click at [244, 111] on button "Disconnect" at bounding box center [243, 106] width 27 height 27
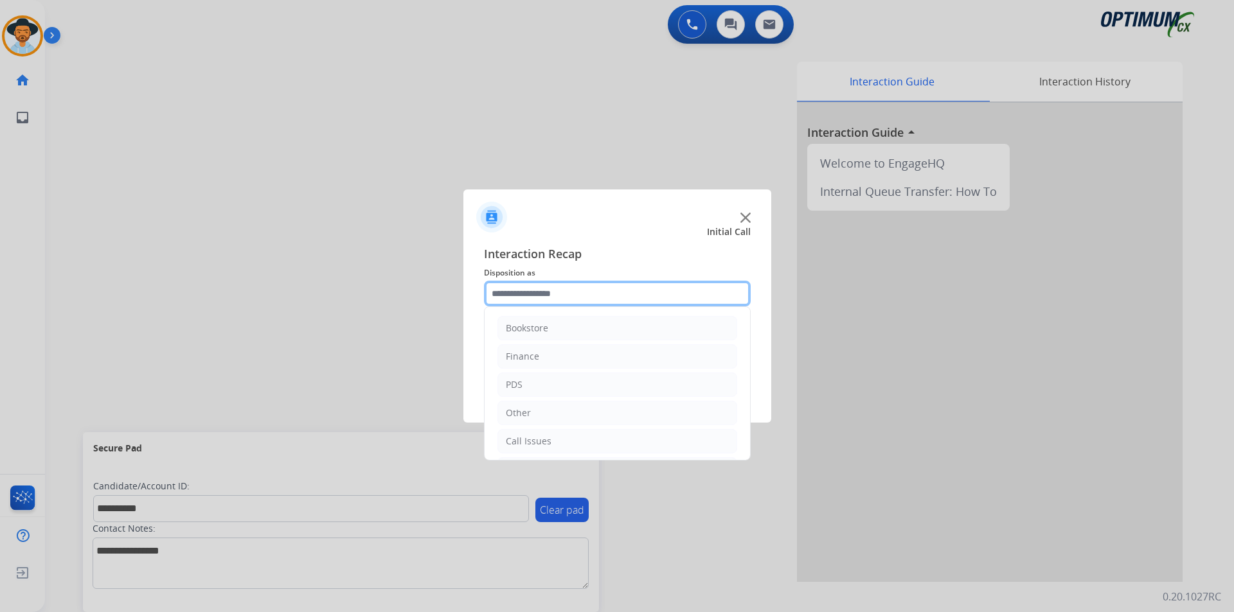
click at [608, 292] on input "text" at bounding box center [617, 294] width 267 height 26
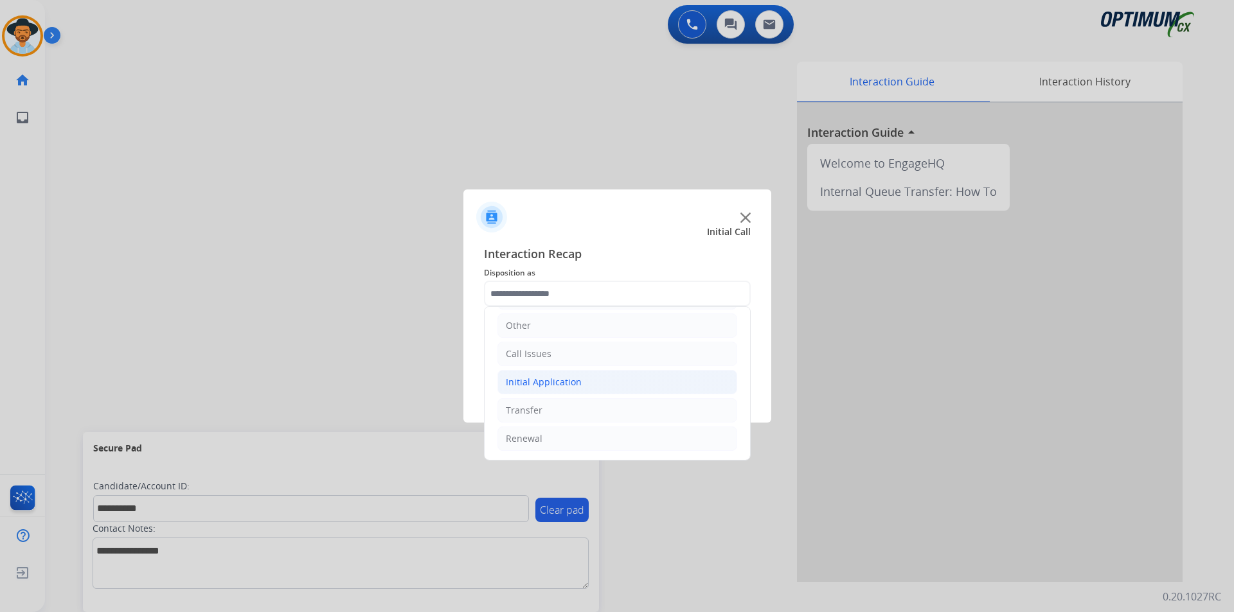
click at [591, 380] on li "Initial Application" at bounding box center [617, 382] width 240 height 24
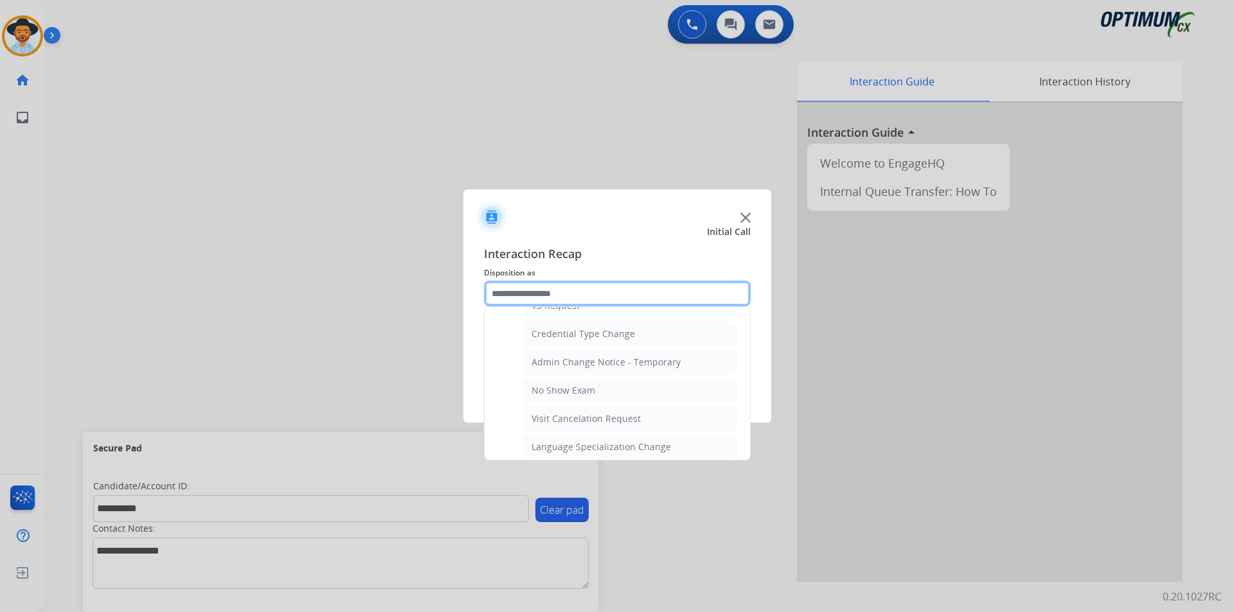
scroll to position [730, 0]
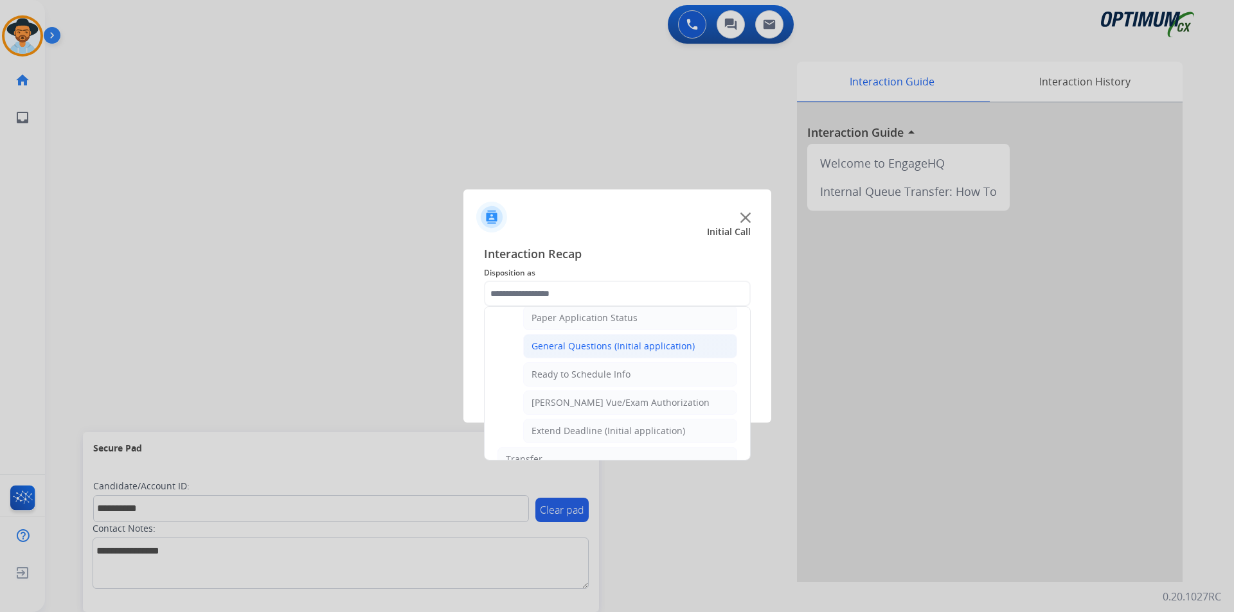
click at [598, 353] on div "General Questions (Initial application)" at bounding box center [612, 346] width 163 height 13
type input "**********"
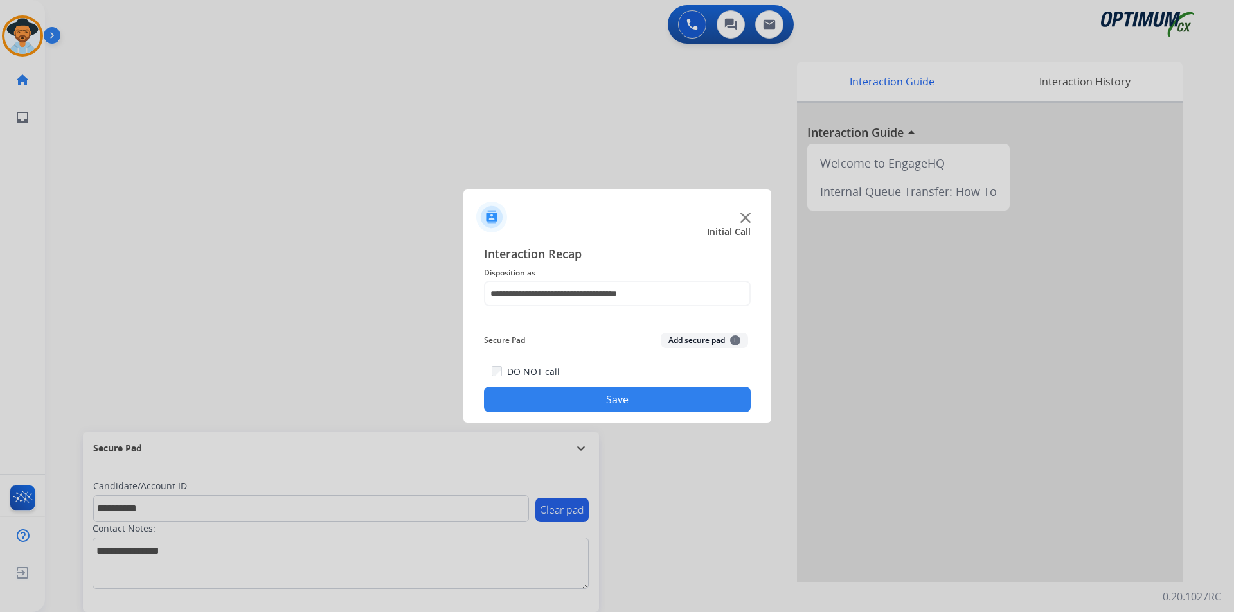
click at [569, 391] on button "Save" at bounding box center [617, 400] width 267 height 26
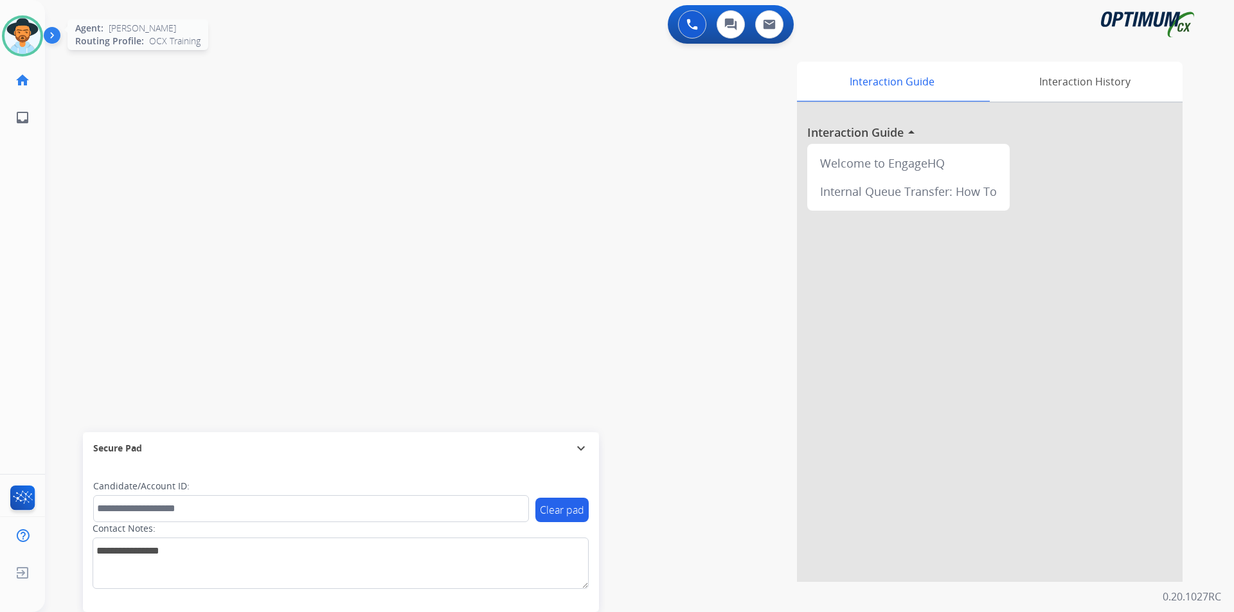
click at [13, 30] on img at bounding box center [22, 36] width 36 height 36
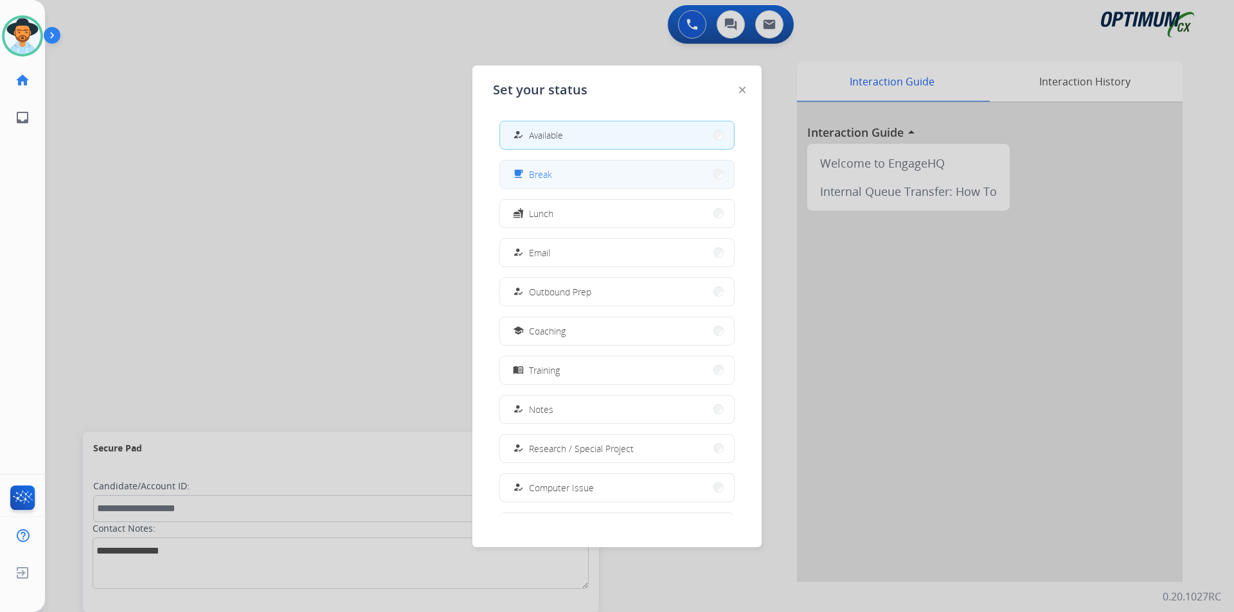
click at [544, 170] on span "Break" at bounding box center [540, 174] width 23 height 13
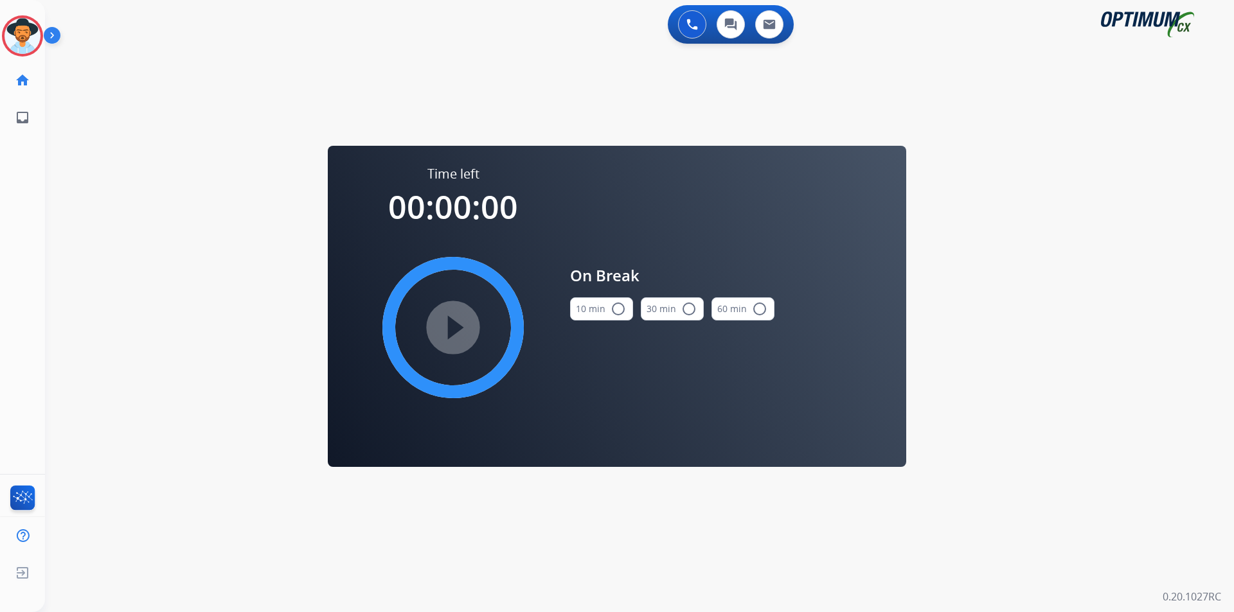
click at [619, 305] on mat-icon "radio_button_unchecked" at bounding box center [617, 308] width 15 height 15
click at [461, 335] on mat-icon "play_circle_filled" at bounding box center [452, 327] width 15 height 15
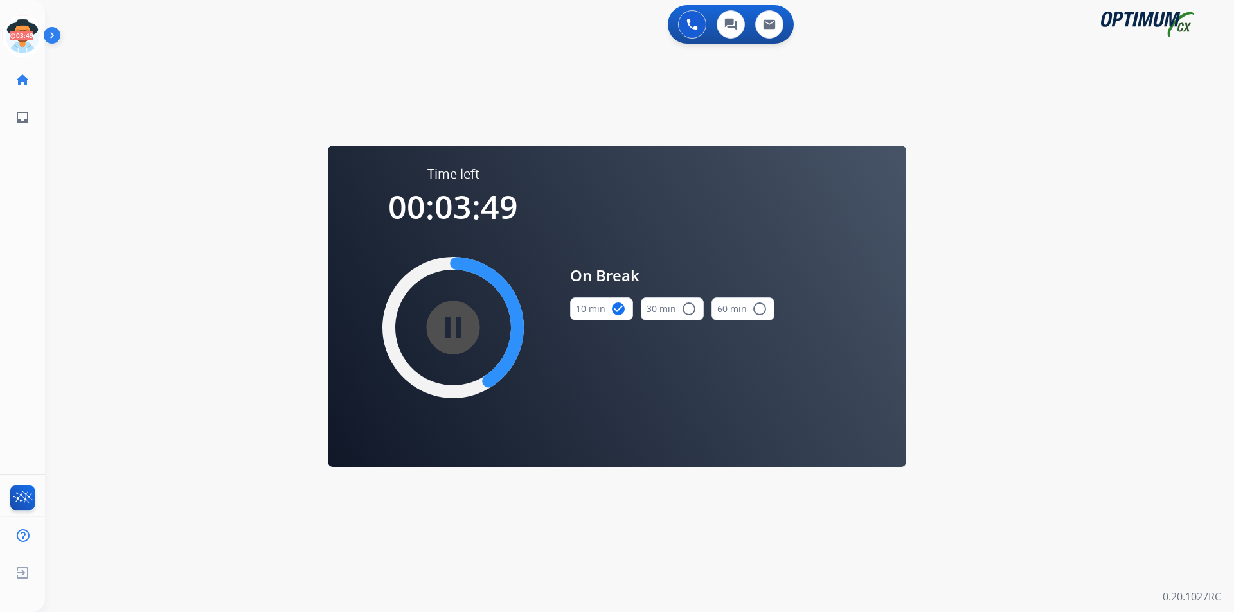
click at [408, 98] on div "swap_horiz Break voice bridge close_fullscreen Connect 3-Way Call merge_type Se…" at bounding box center [624, 77] width 1158 height 62
click at [31, 36] on icon at bounding box center [23, 36] width 42 height 42
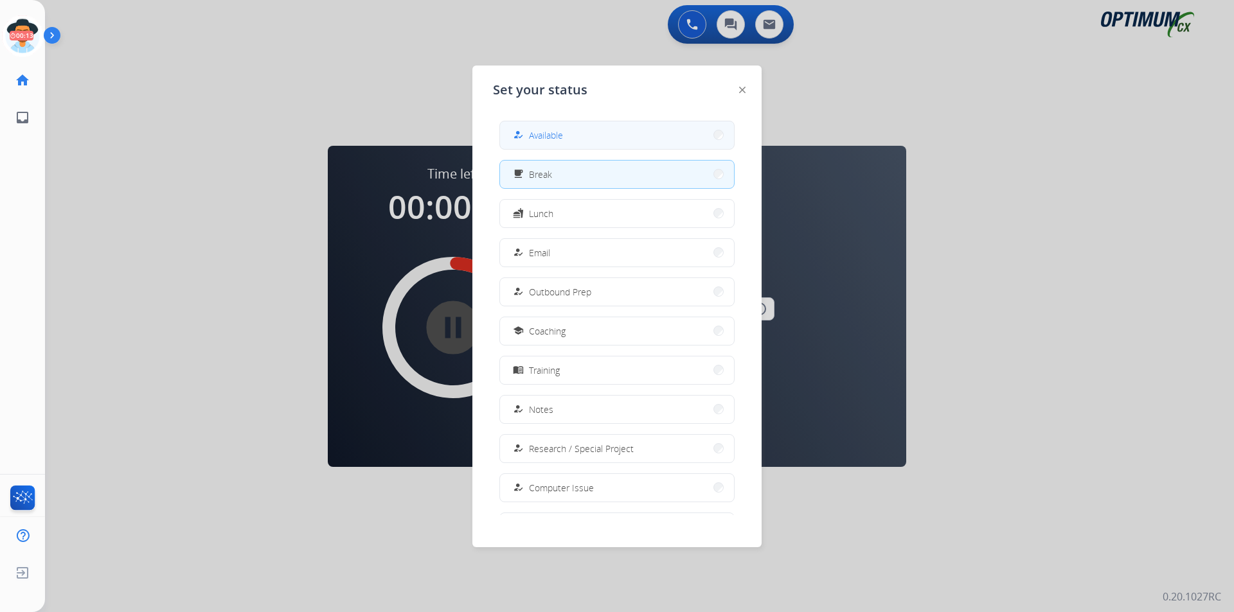
click at [529, 132] on div "how_to_reg Available" at bounding box center [536, 134] width 53 height 15
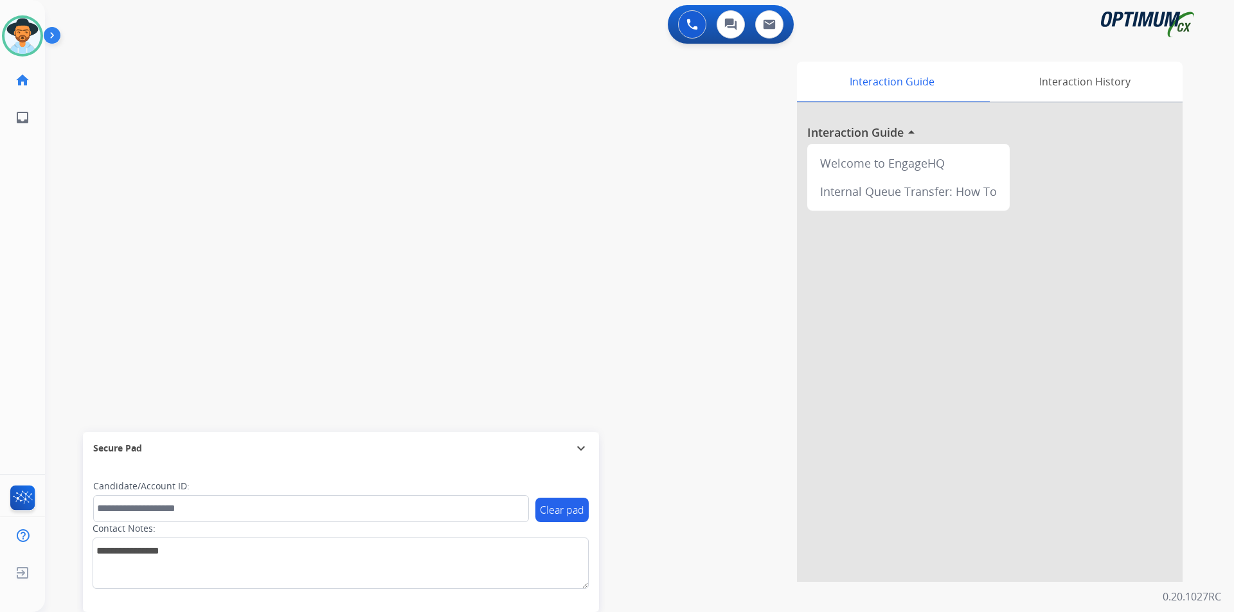
click at [537, 63] on div "Interaction Guide Interaction History Interaction Guide arrow_drop_up Welcome t…" at bounding box center [803, 322] width 757 height 520
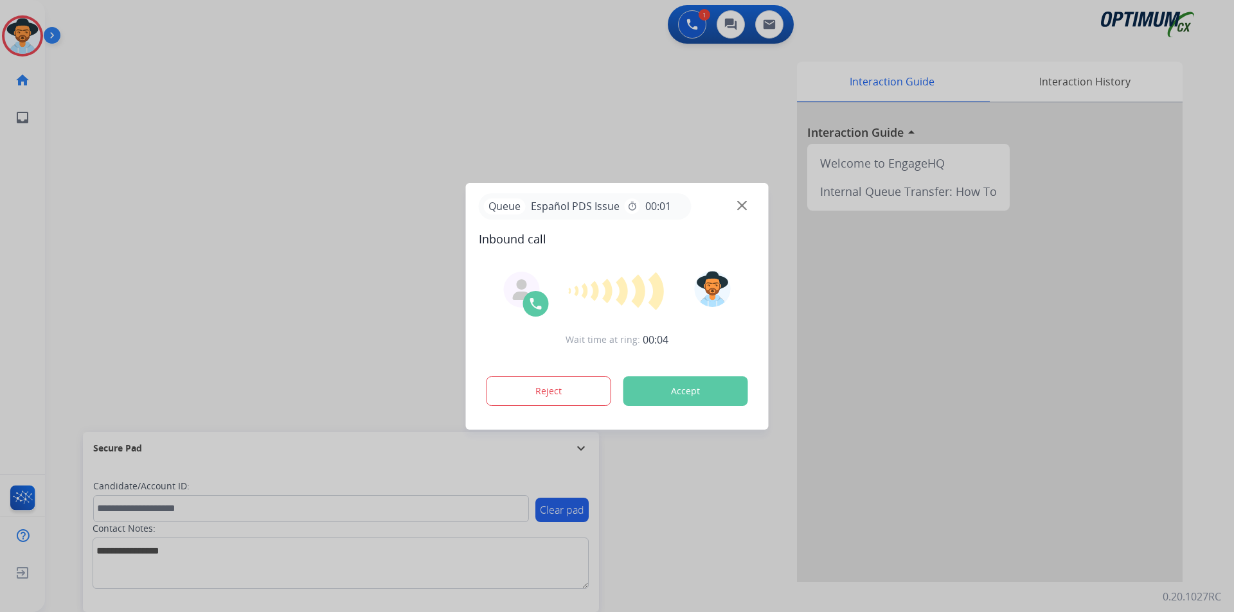
click at [402, 73] on div at bounding box center [617, 306] width 1234 height 612
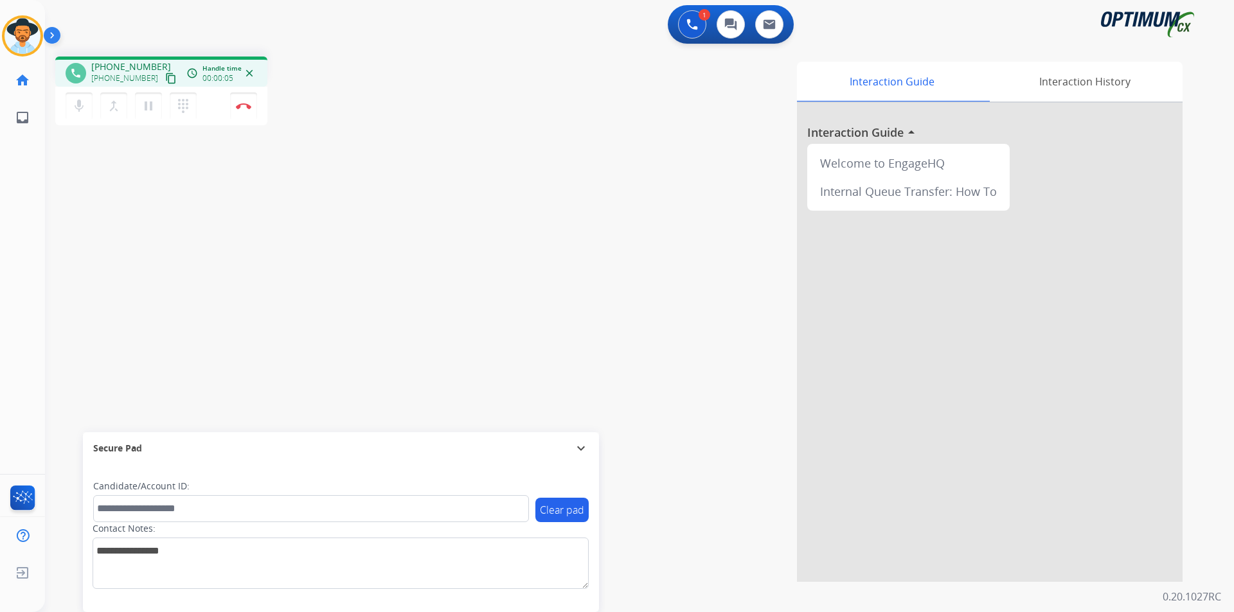
click at [138, 57] on div "phone +17812444750 +17812444750 content_copy access_time Call metrics Queue 00:…" at bounding box center [161, 72] width 212 height 30
copy span "17812444750"
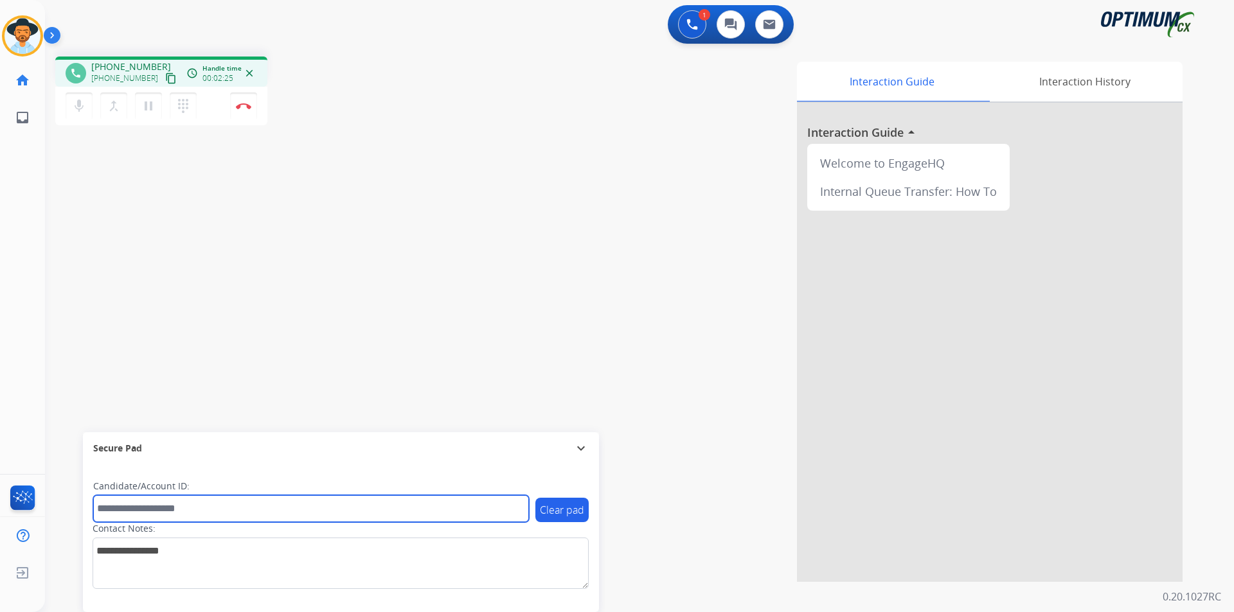
drag, startPoint x: 468, startPoint y: 507, endPoint x: 536, endPoint y: 507, distance: 67.5
click at [468, 507] on input "text" at bounding box center [311, 508] width 436 height 27
click at [395, 511] on input "******" at bounding box center [311, 508] width 436 height 27
type input "******"
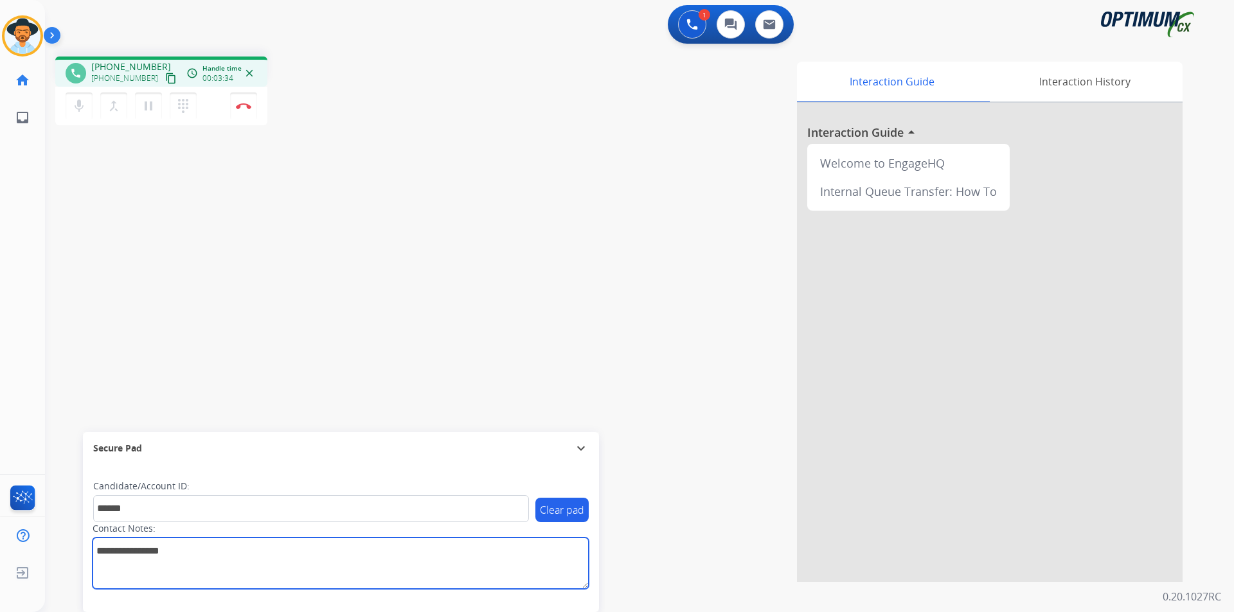
click at [333, 554] on textarea at bounding box center [341, 563] width 496 height 51
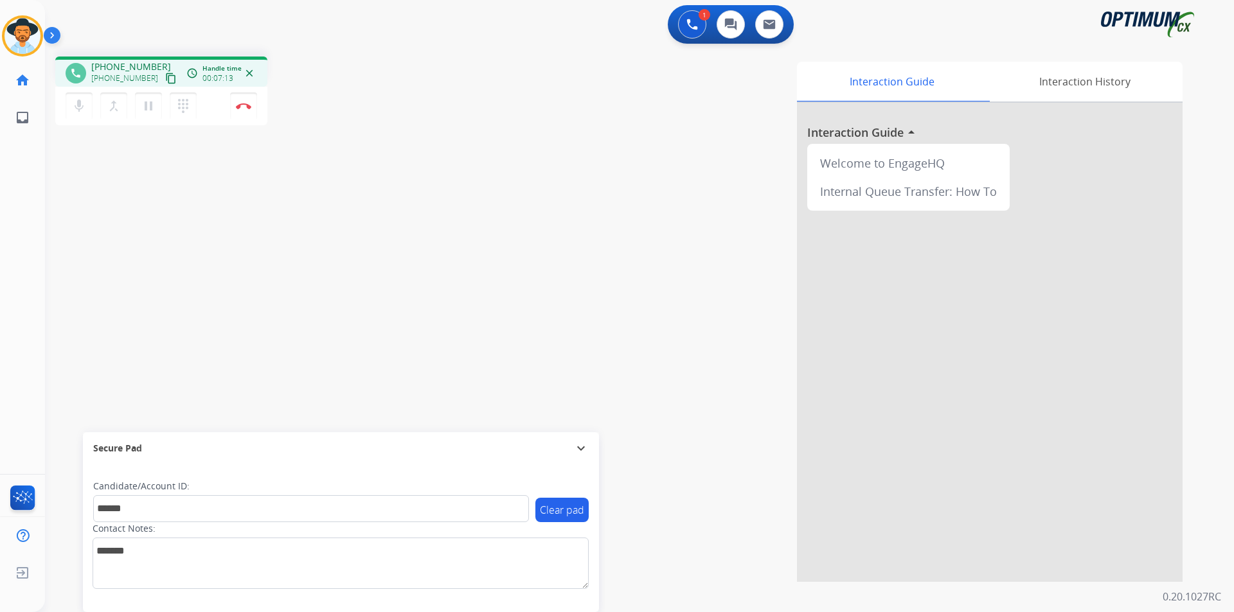
click at [135, 64] on span "+17812444750" at bounding box center [131, 66] width 80 height 13
copy span "17812444750"
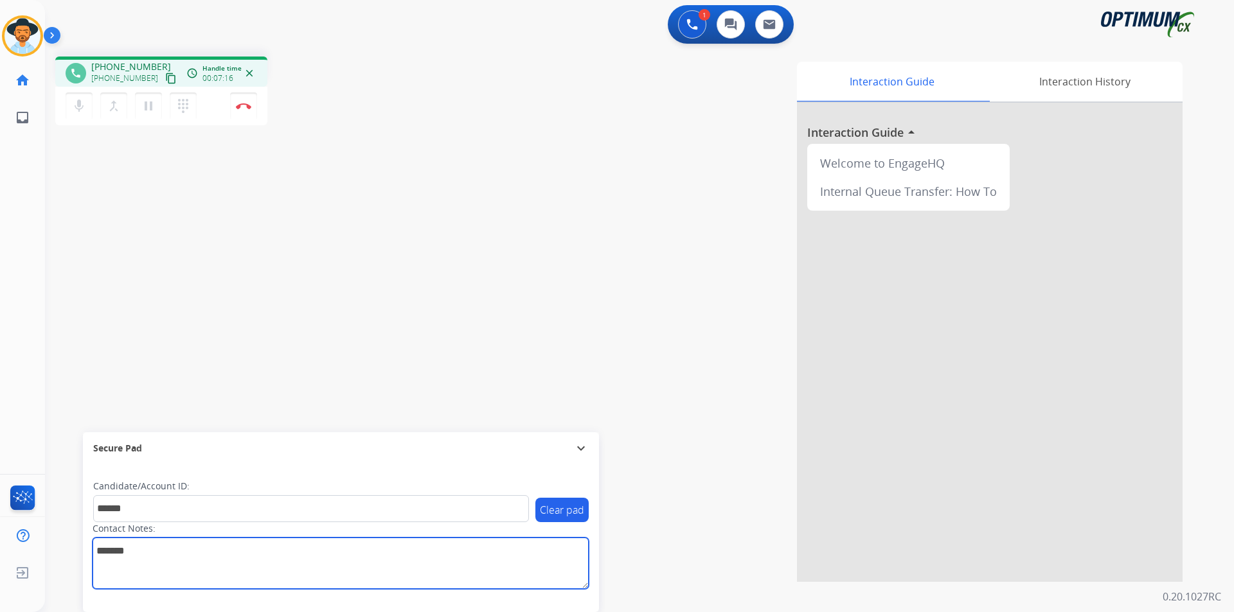
click at [248, 548] on textarea at bounding box center [341, 563] width 496 height 51
paste textarea "**********"
type textarea "**********"
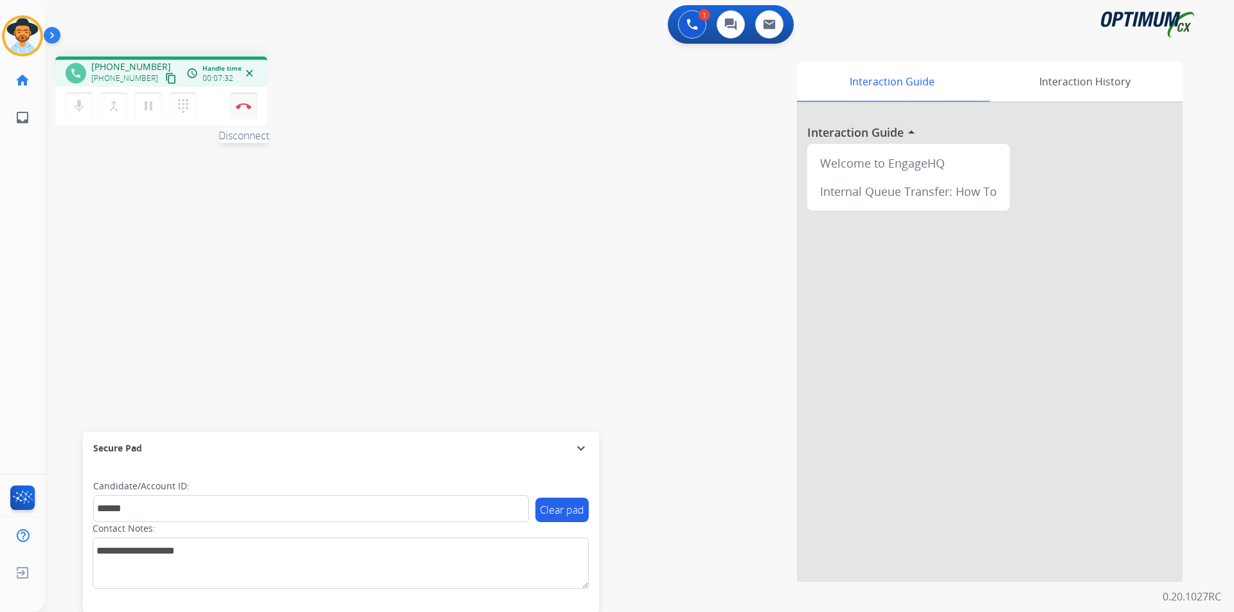
click at [246, 110] on button "Disconnect" at bounding box center [243, 106] width 27 height 27
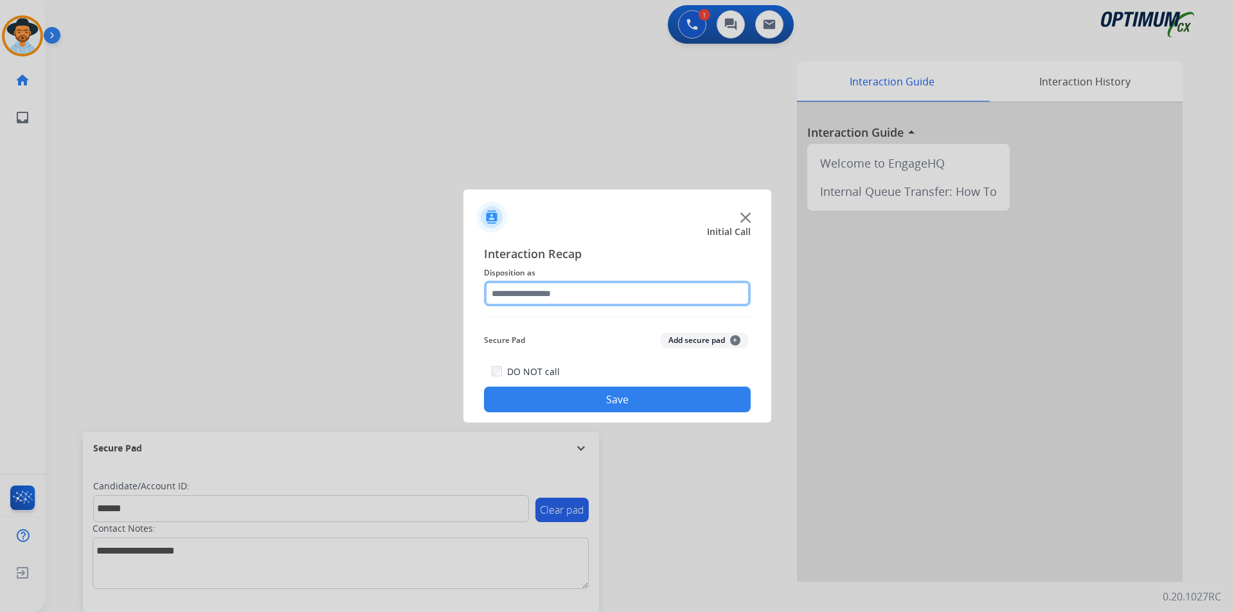
click at [605, 292] on input "text" at bounding box center [617, 294] width 267 height 26
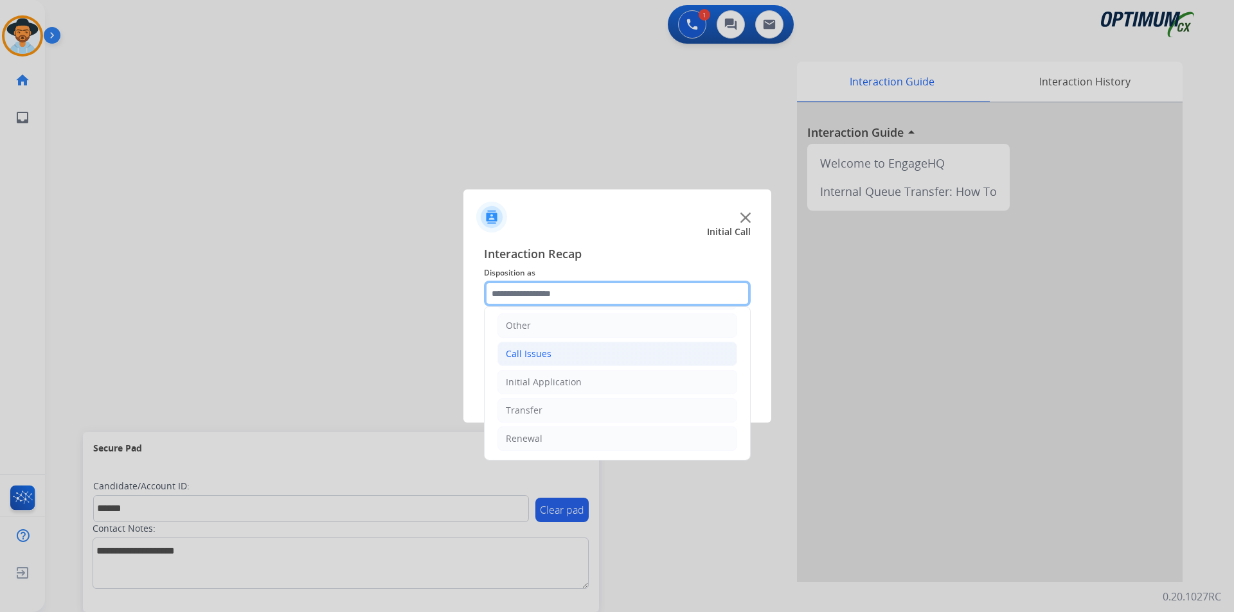
scroll to position [0, 0]
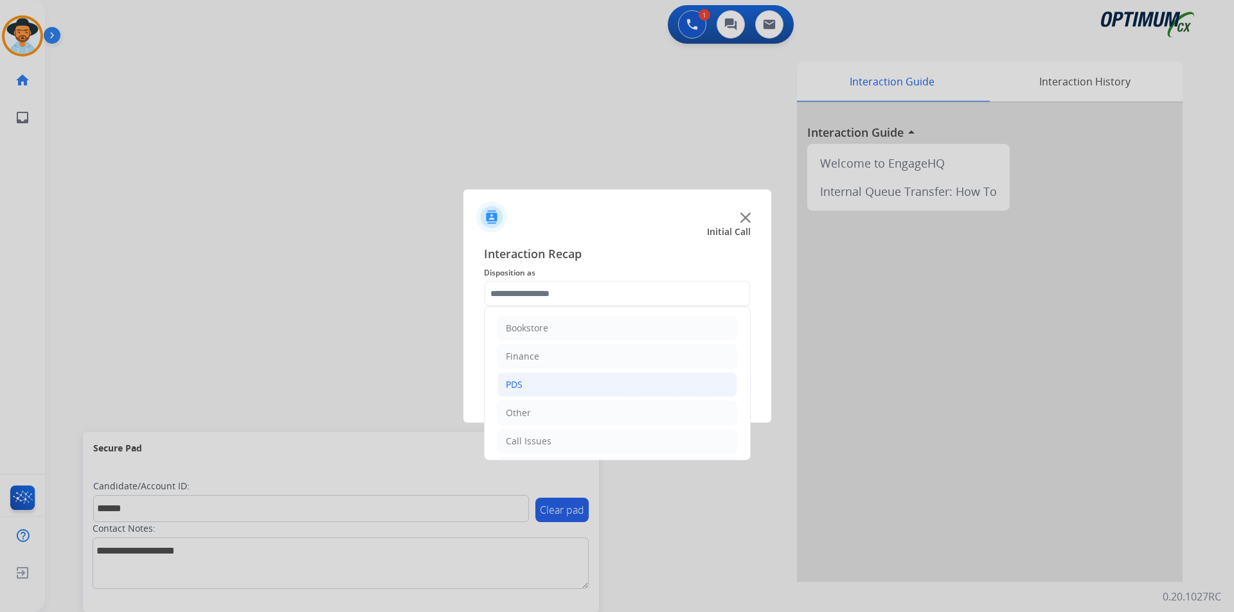
click at [543, 377] on li "PDS" at bounding box center [617, 385] width 240 height 24
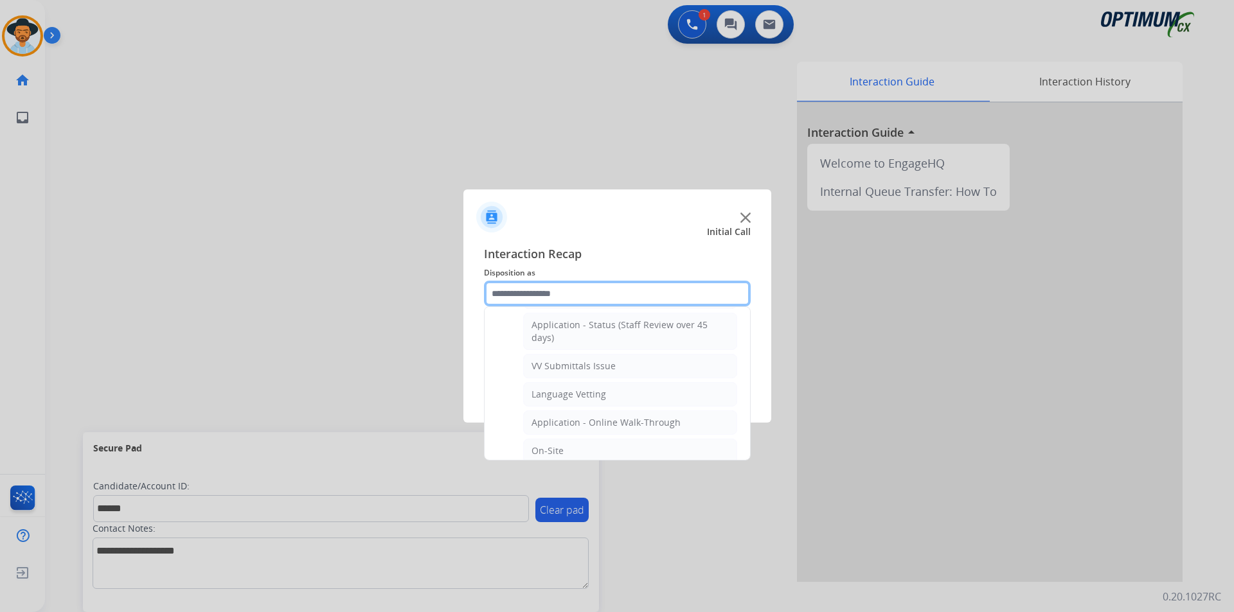
scroll to position [321, 0]
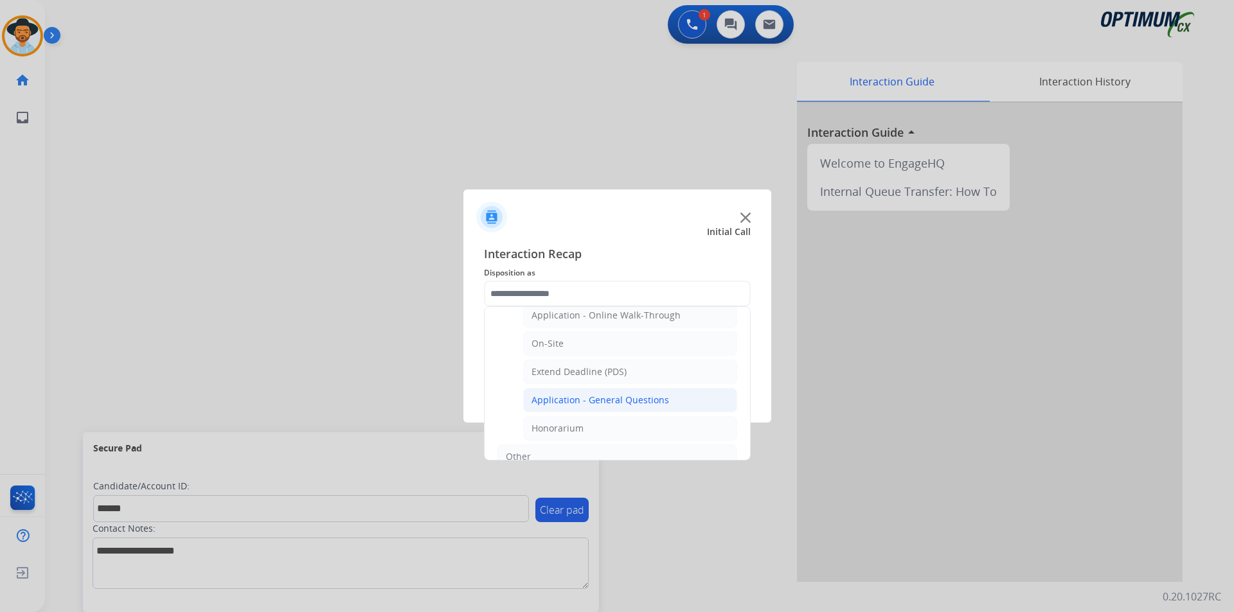
click at [550, 401] on div "Application - General Questions" at bounding box center [600, 400] width 138 height 13
type input "**********"
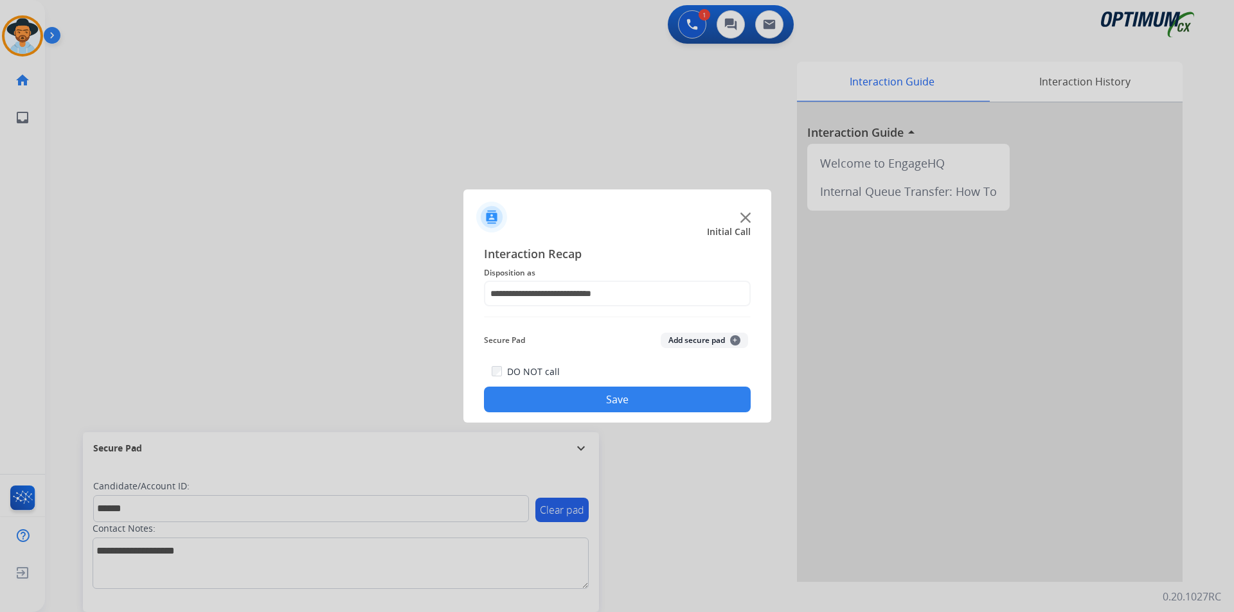
click at [541, 403] on button "Save" at bounding box center [617, 400] width 267 height 26
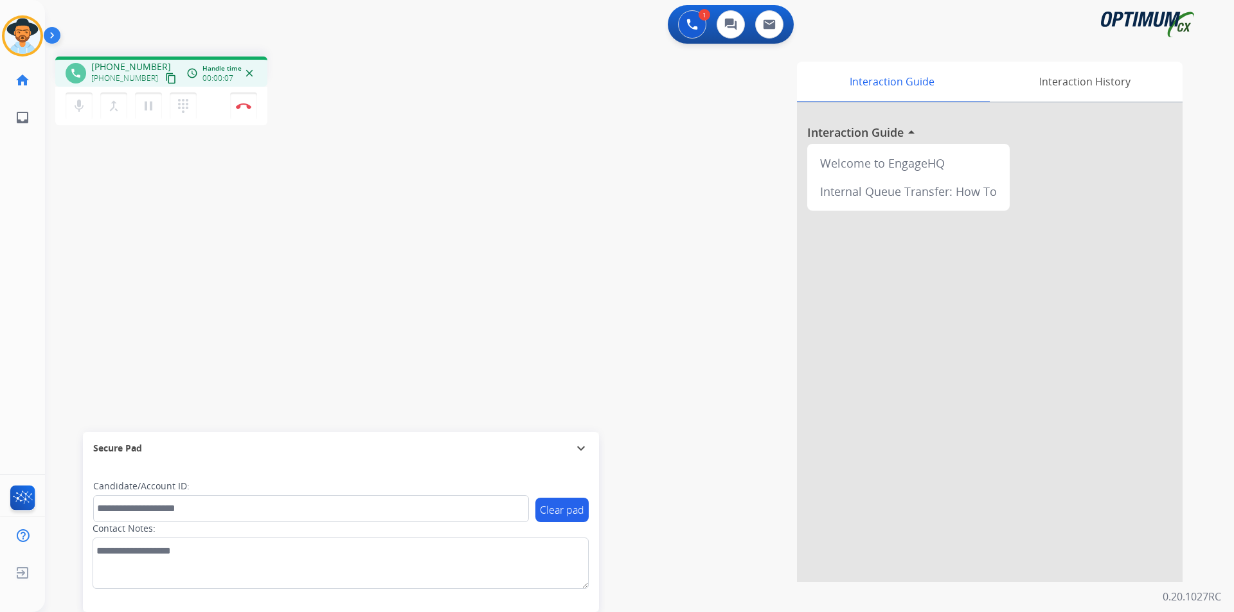
click at [382, 141] on div "phone +18633972323 +18633972323 content_copy access_time Call metrics Queue 00:…" at bounding box center [624, 314] width 1158 height 536
click at [135, 66] on span "+18633972323" at bounding box center [131, 66] width 80 height 13
copy span "18633972323"
click at [85, 102] on mat-icon "mic" at bounding box center [78, 105] width 15 height 15
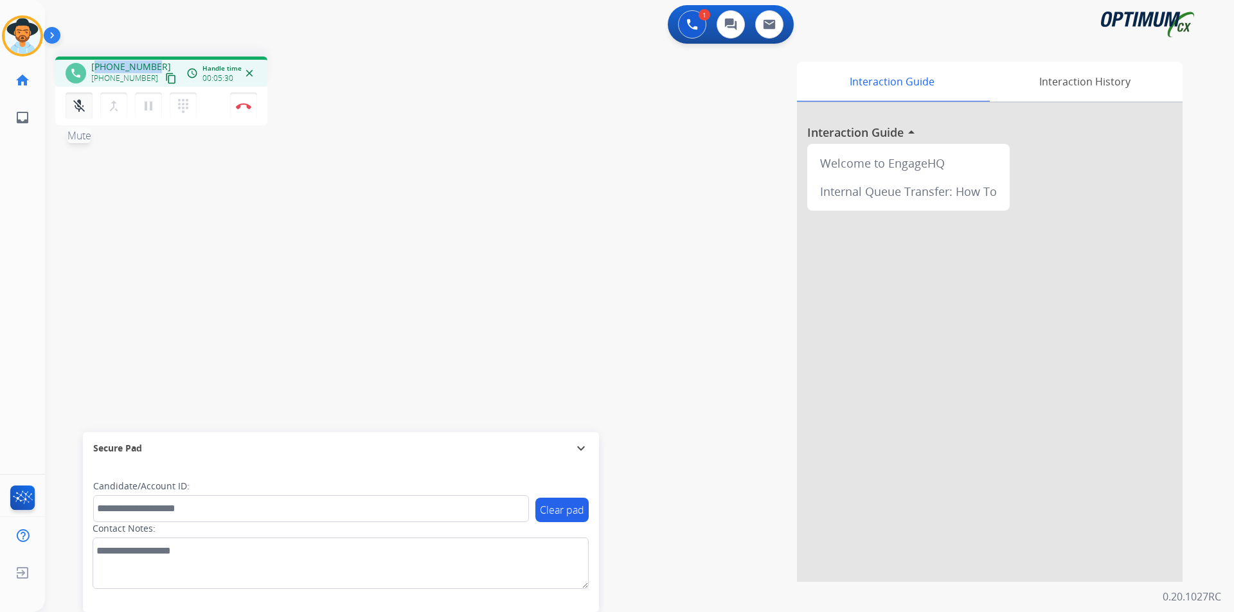
click at [85, 102] on mat-icon "mic_off" at bounding box center [78, 105] width 15 height 15
click at [127, 65] on span "+18633972323" at bounding box center [131, 66] width 80 height 13
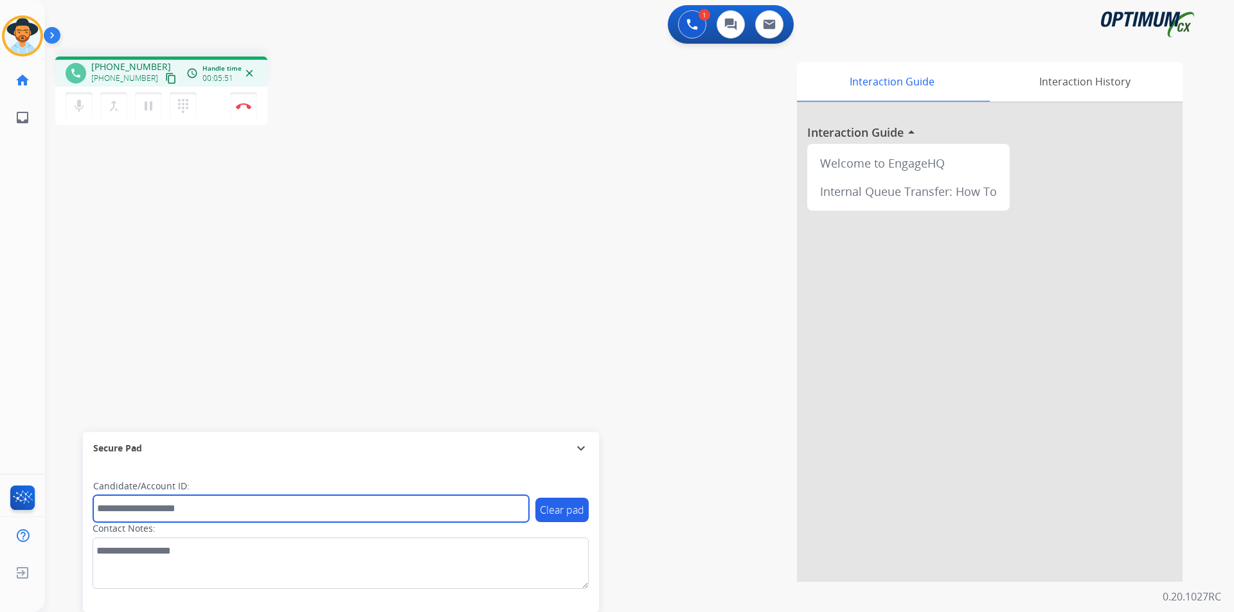
click at [221, 510] on input "text" at bounding box center [311, 508] width 436 height 27
paste input "**********"
click at [175, 511] on input "**********" at bounding box center [311, 508] width 436 height 27
type input "**********"
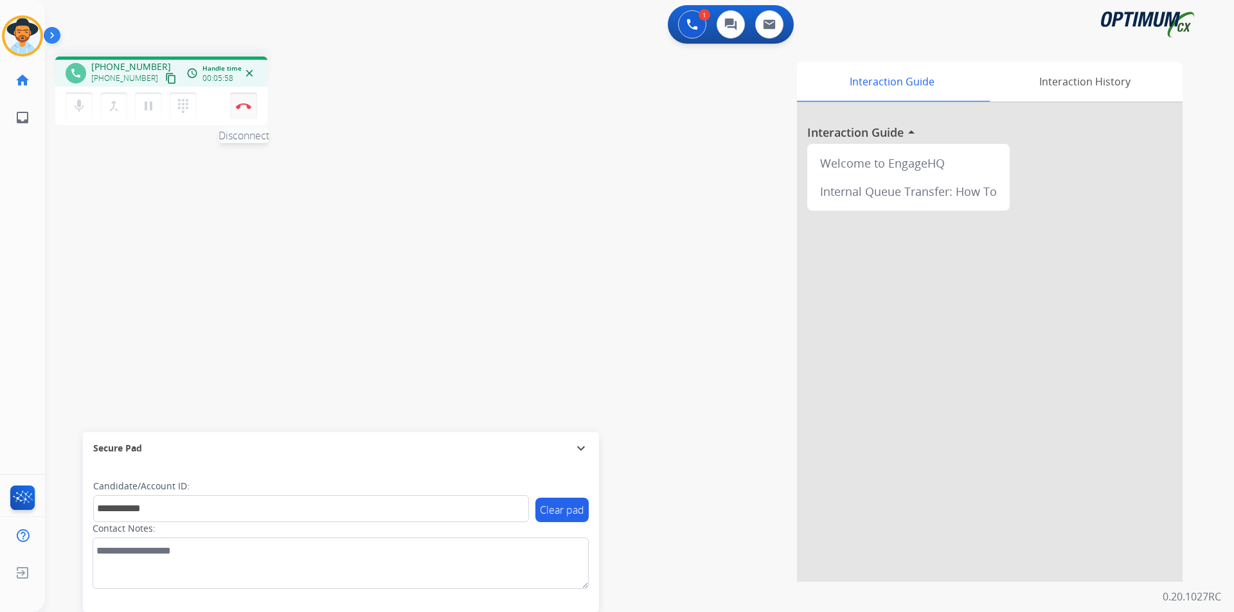
click at [236, 103] on img at bounding box center [243, 106] width 15 height 6
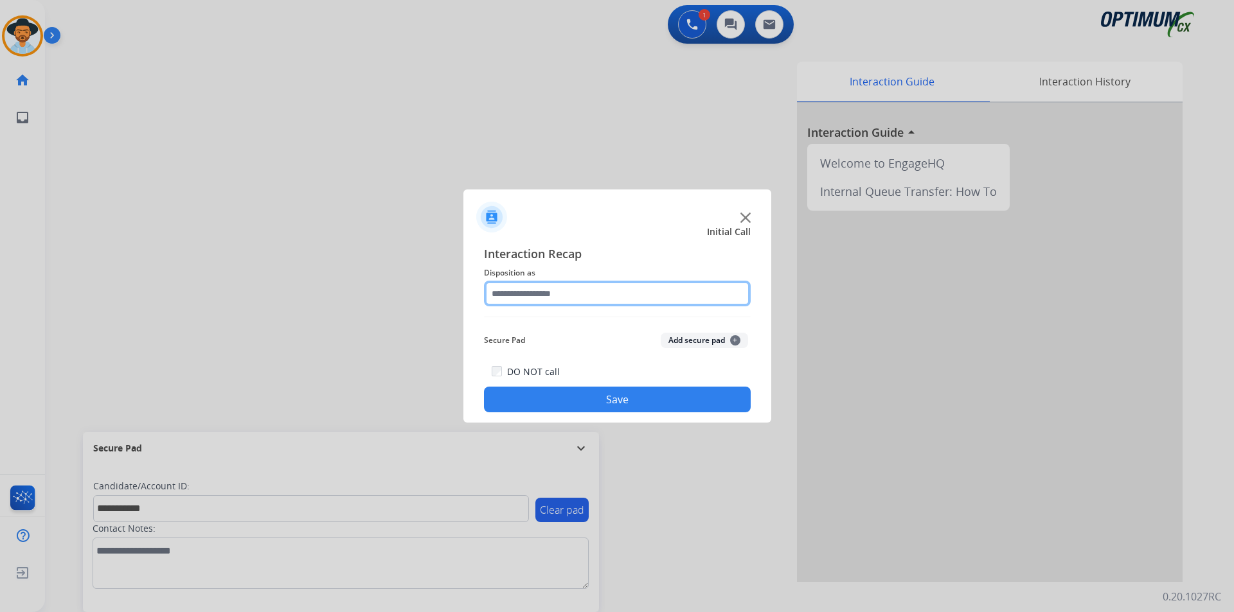
click at [573, 291] on input "text" at bounding box center [617, 294] width 267 height 26
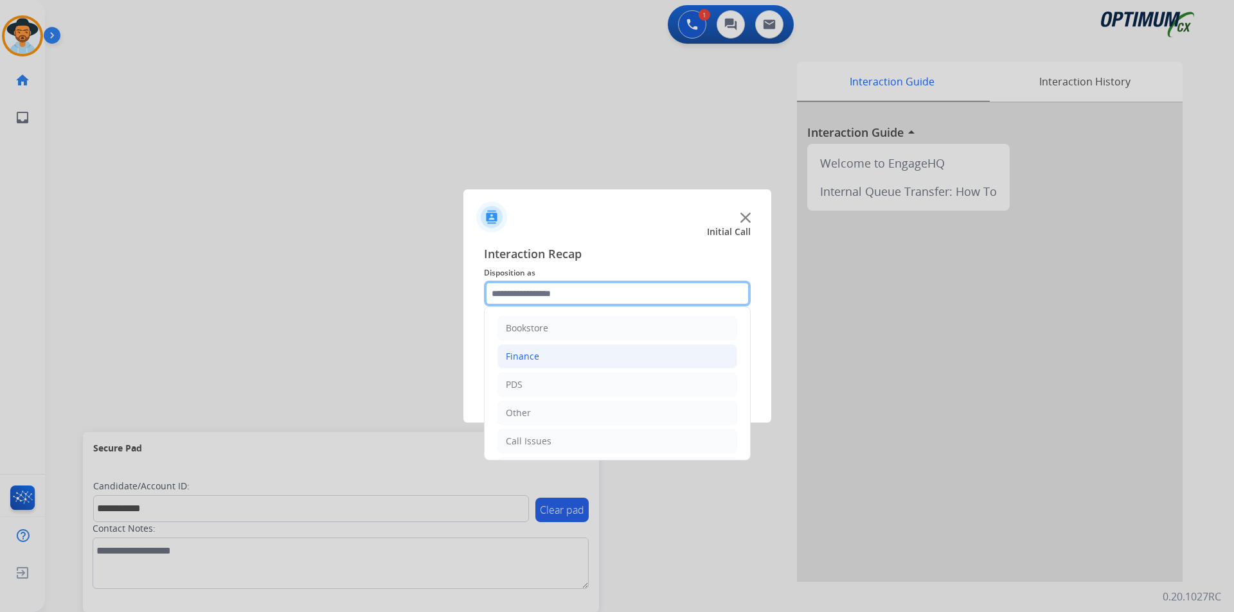
scroll to position [87, 0]
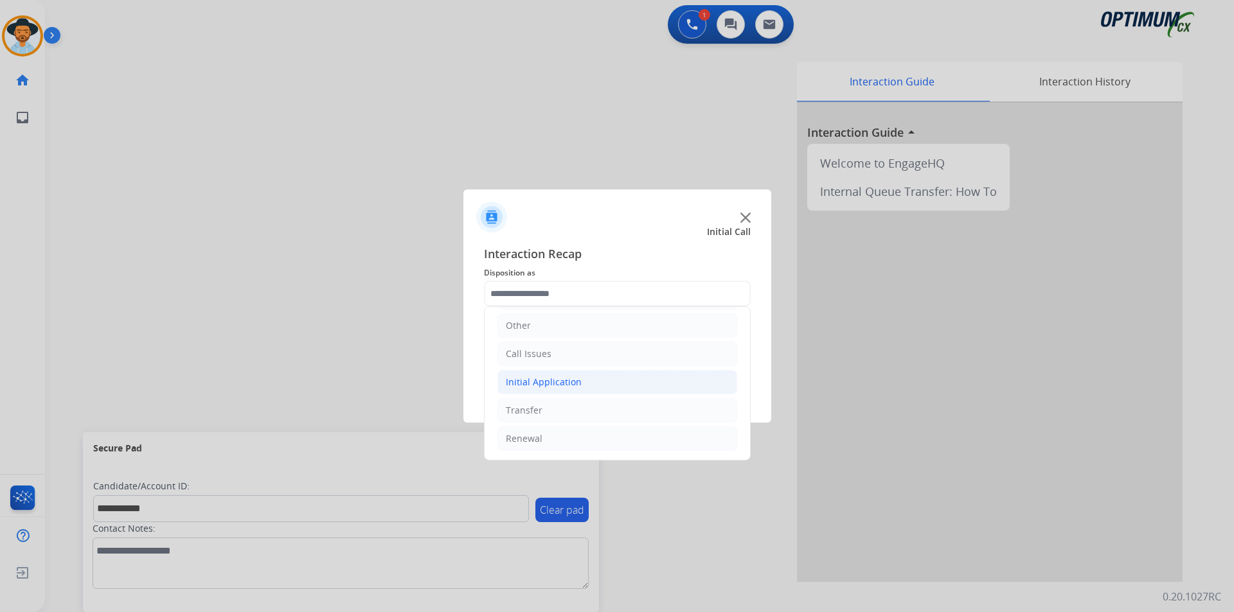
click at [547, 389] on li "Initial Application" at bounding box center [617, 382] width 240 height 24
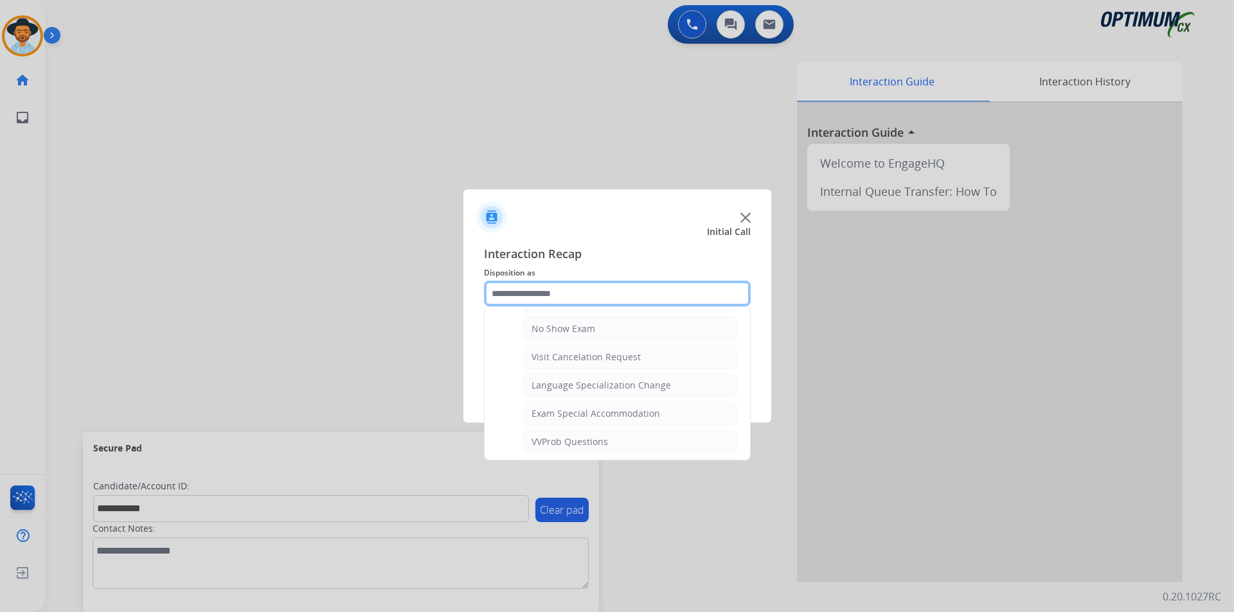
scroll to position [684, 0]
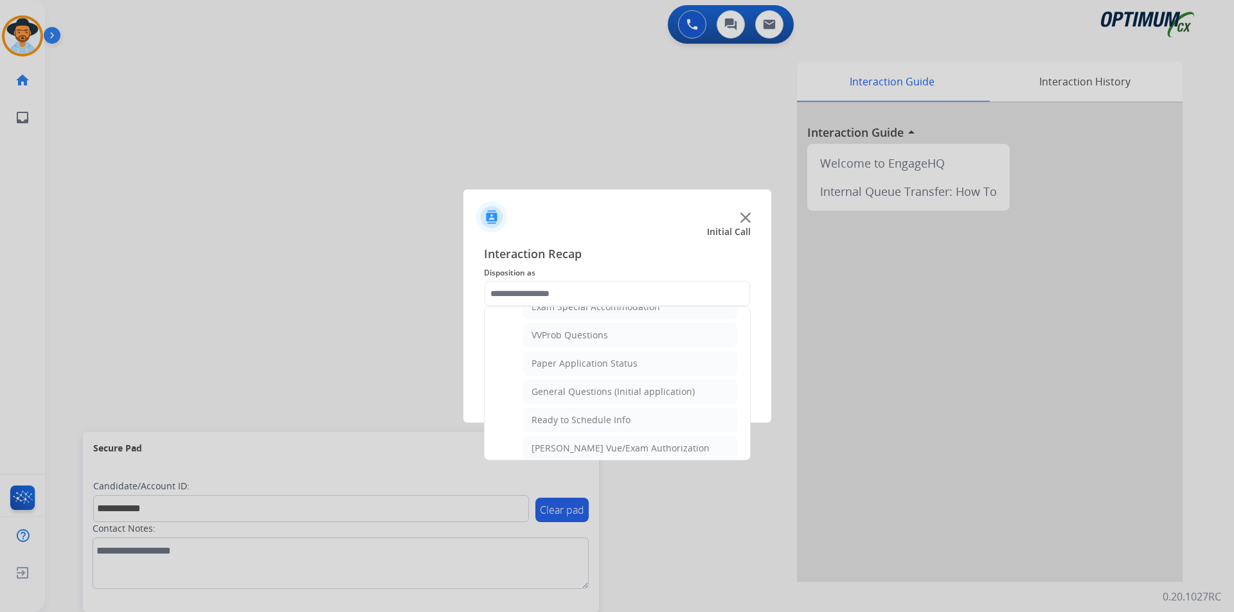
click at [591, 398] on div "General Questions (Initial application)" at bounding box center [612, 392] width 163 height 13
type input "**********"
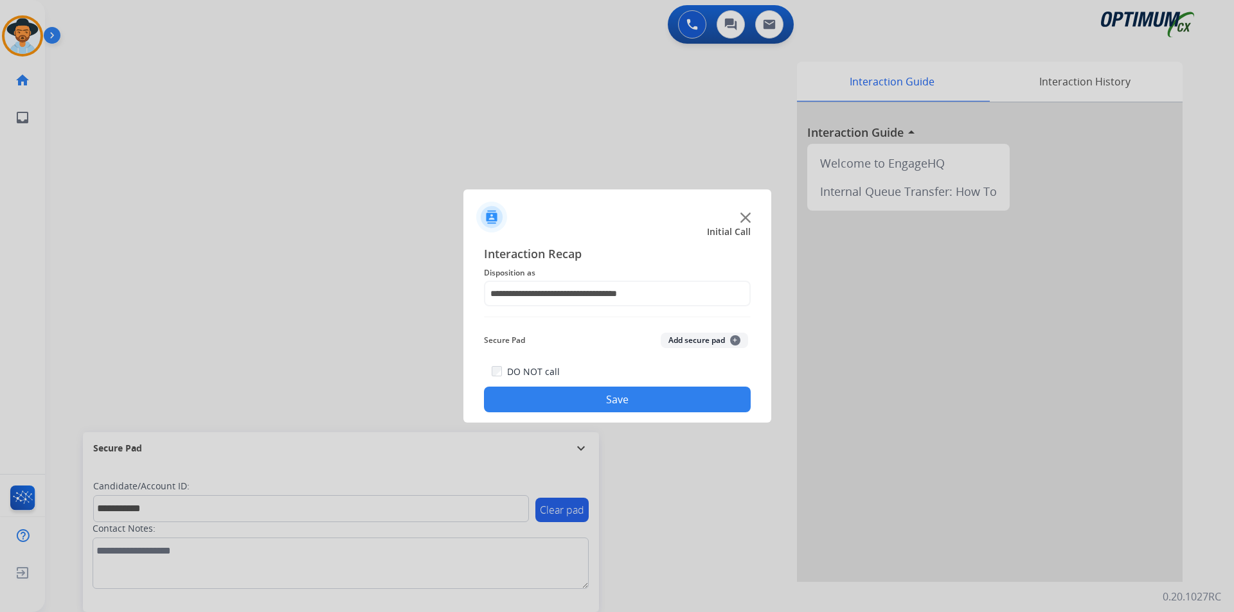
click at [579, 400] on button "Save" at bounding box center [617, 400] width 267 height 26
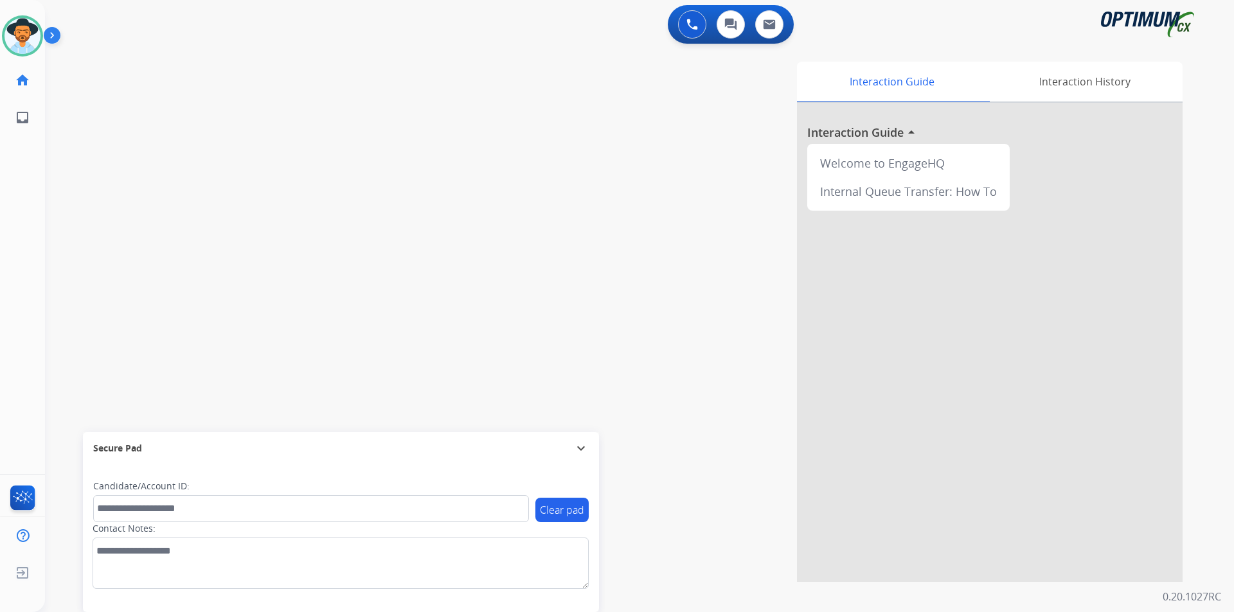
click at [327, 140] on div "swap_horiz Break voice bridge close_fullscreen Connect 3-Way Call merge_type Se…" at bounding box center [624, 314] width 1158 height 536
click at [370, 42] on div "1 Voice Interactions 0 Chat Interactions 0 Email Interactions" at bounding box center [631, 25] width 1142 height 41
click at [143, 65] on span "+13137686797" at bounding box center [131, 66] width 80 height 13
copy span "13137686797"
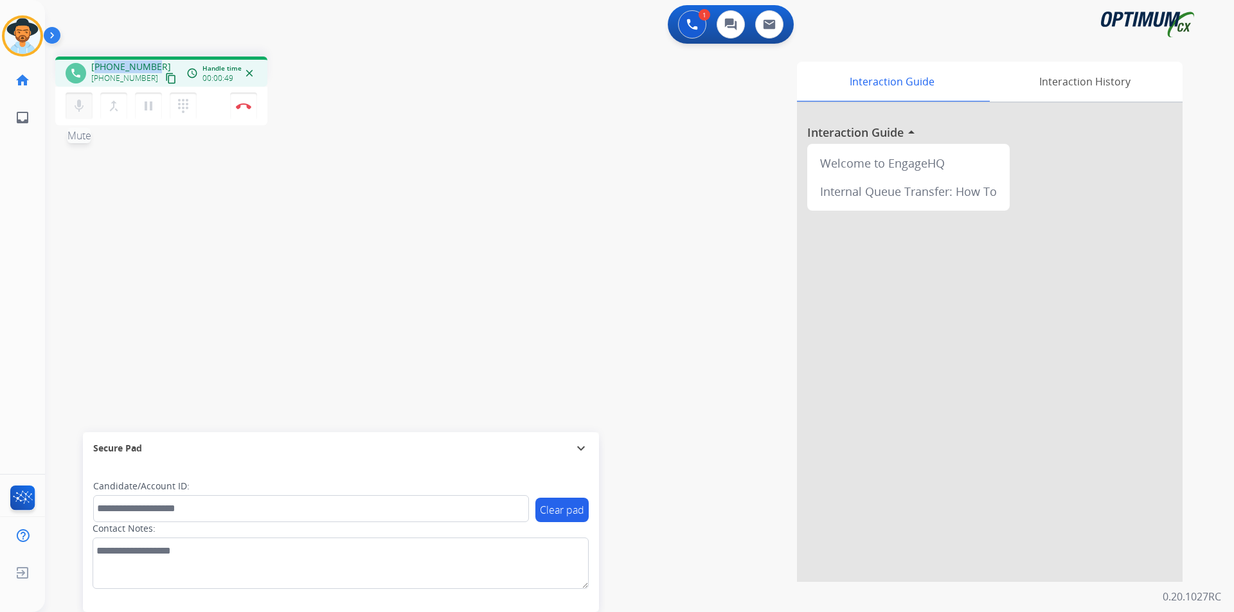
click at [76, 105] on mat-icon "mic" at bounding box center [78, 105] width 15 height 15
click at [78, 105] on mat-icon "mic_off" at bounding box center [78, 105] width 15 height 15
click at [141, 394] on div "phone +13137686797 +13137686797 content_copy access_time Call metrics Queue 00:…" at bounding box center [624, 314] width 1158 height 536
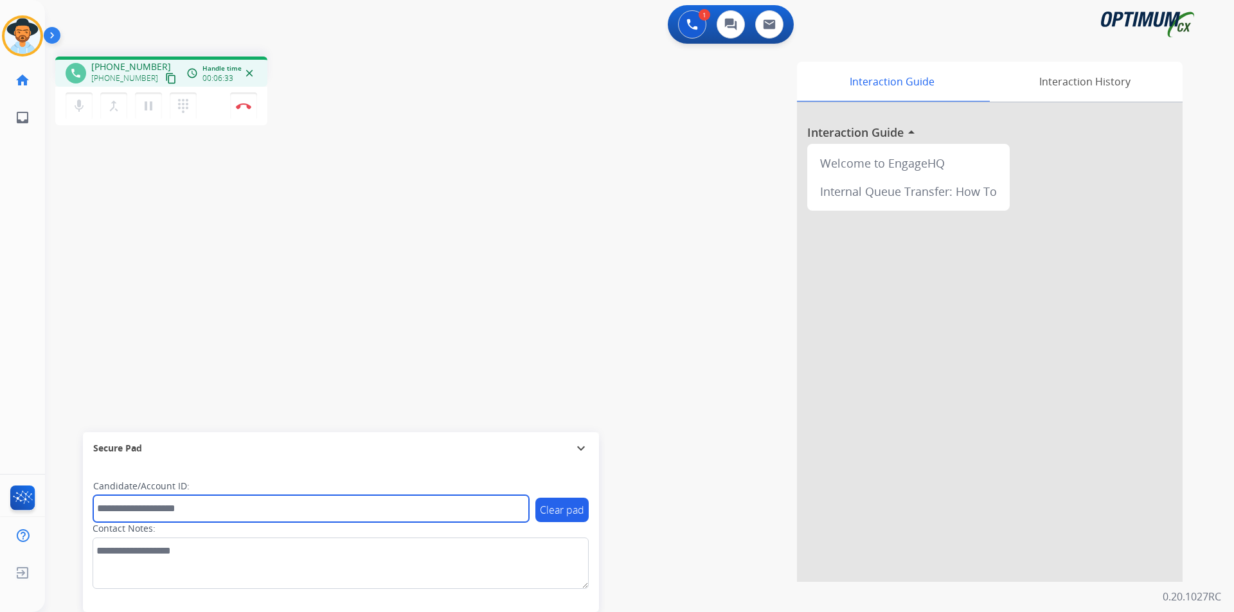
click at [422, 507] on input "text" at bounding box center [311, 508] width 436 height 27
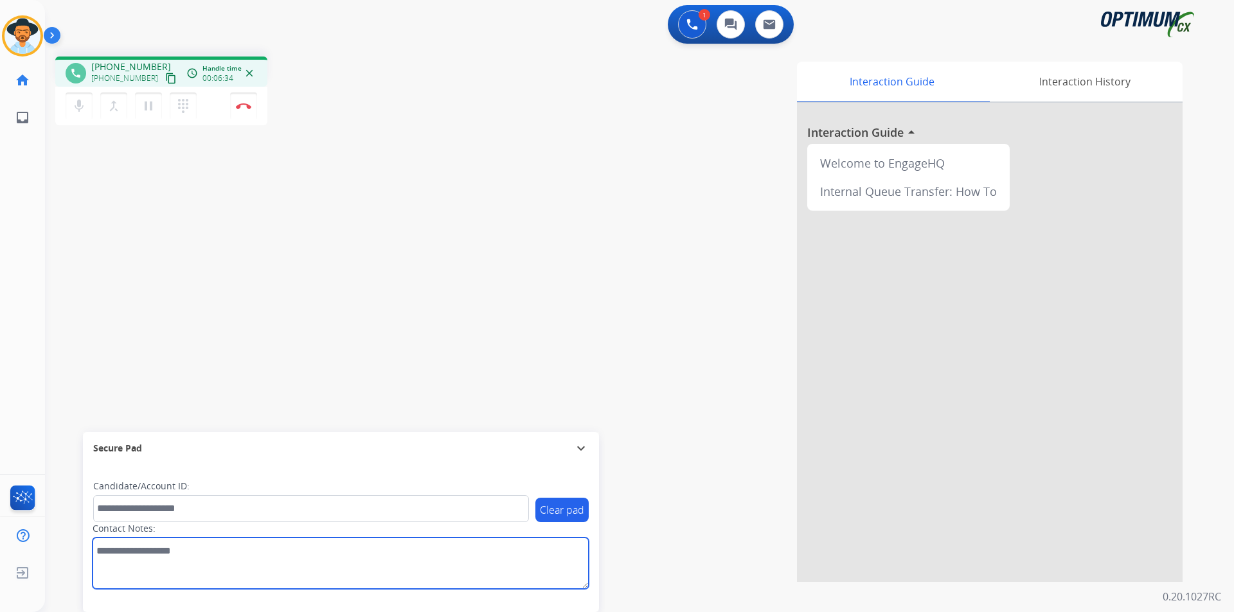
click at [359, 571] on textarea at bounding box center [341, 563] width 496 height 51
paste textarea "**********"
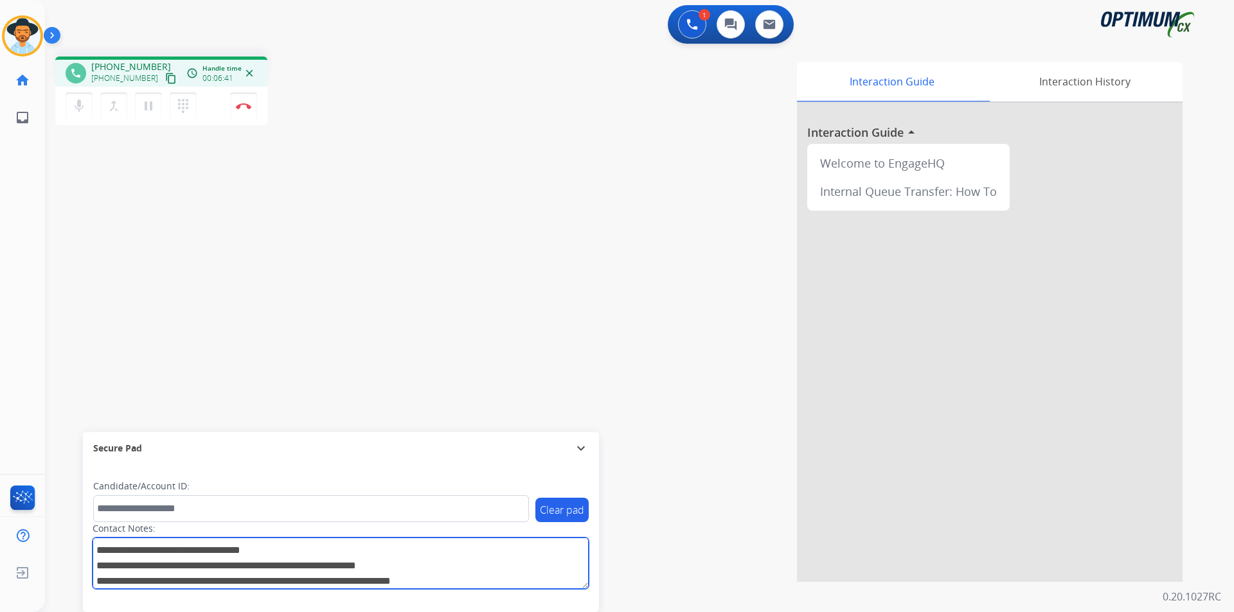
type textarea "**********"
click at [404, 552] on textarea at bounding box center [341, 563] width 496 height 51
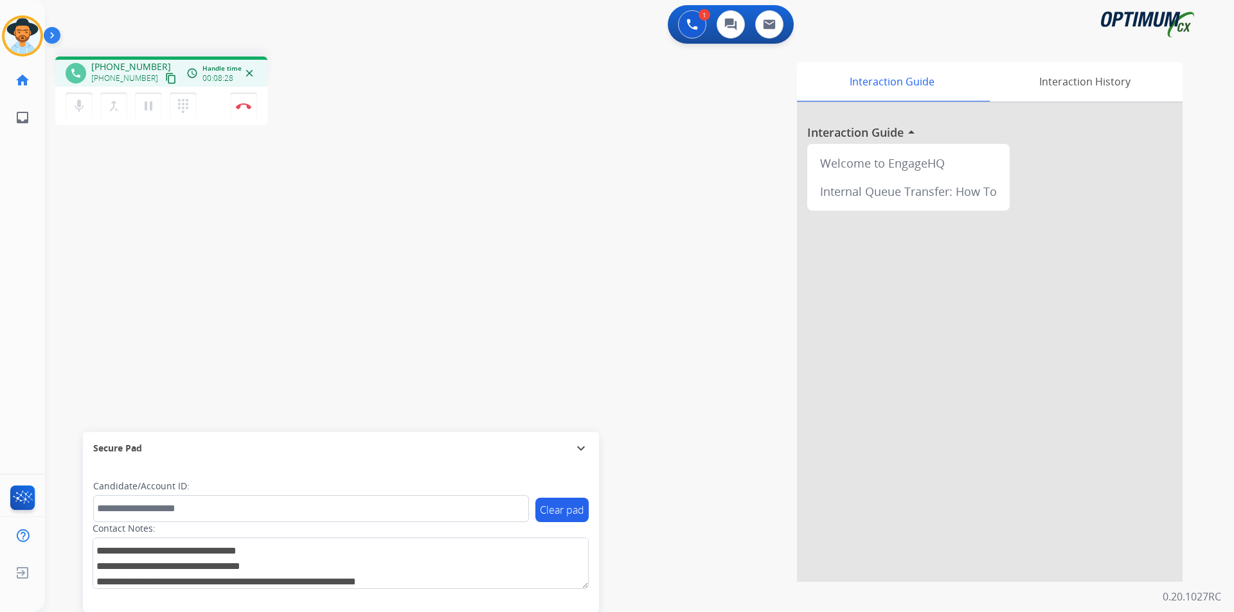
click at [118, 64] on span "+13137686797" at bounding box center [131, 66] width 80 height 13
copy span "13137686797"
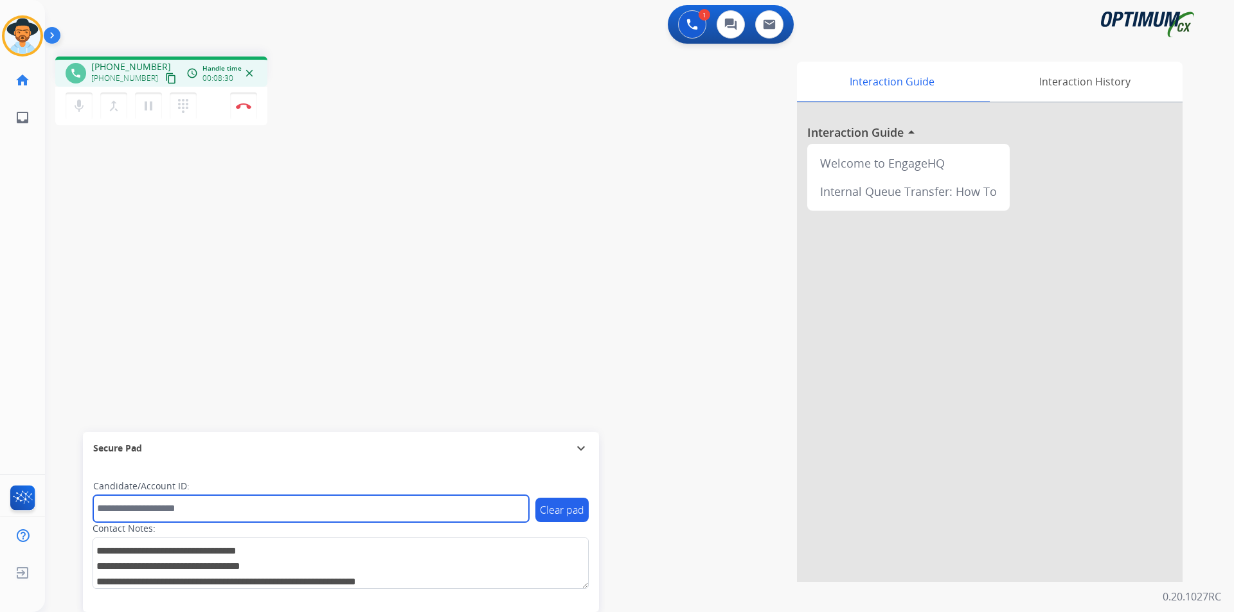
click at [274, 506] on input "text" at bounding box center [311, 508] width 436 height 27
paste input "**********"
type input "**********"
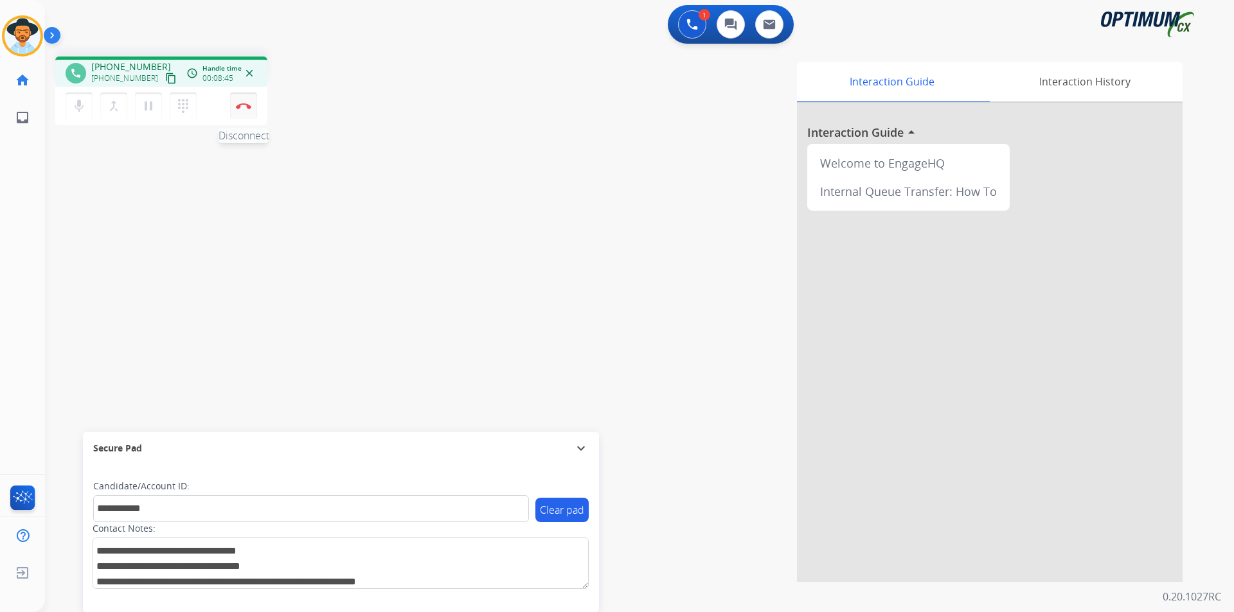
click at [247, 109] on img at bounding box center [243, 106] width 15 height 6
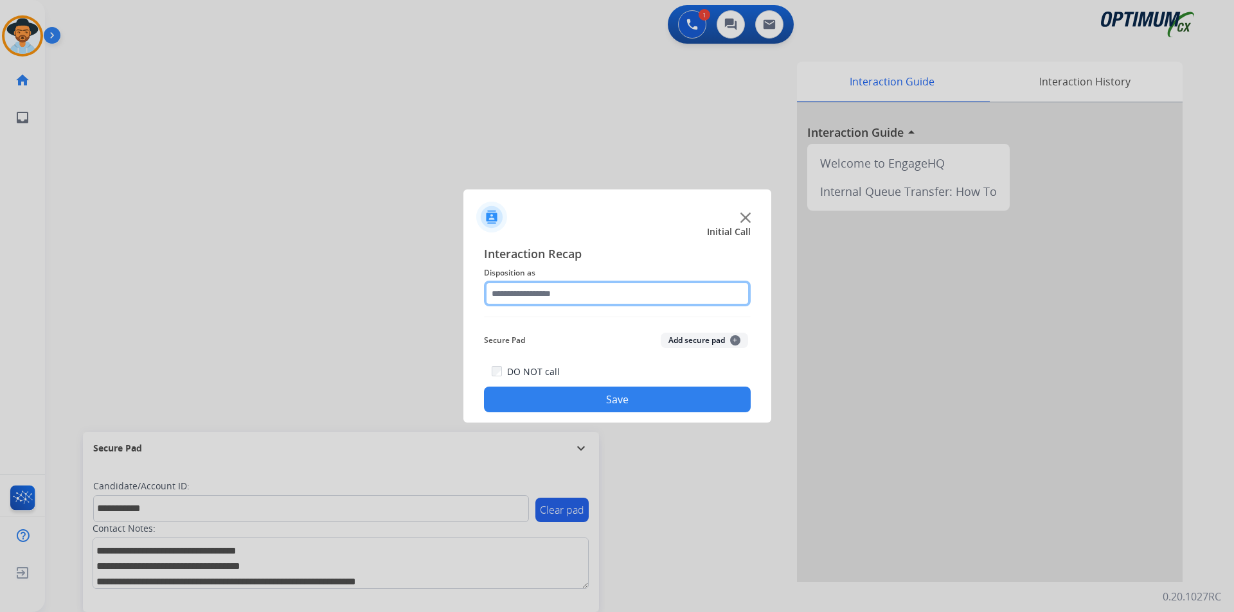
click at [648, 289] on input "text" at bounding box center [617, 294] width 267 height 26
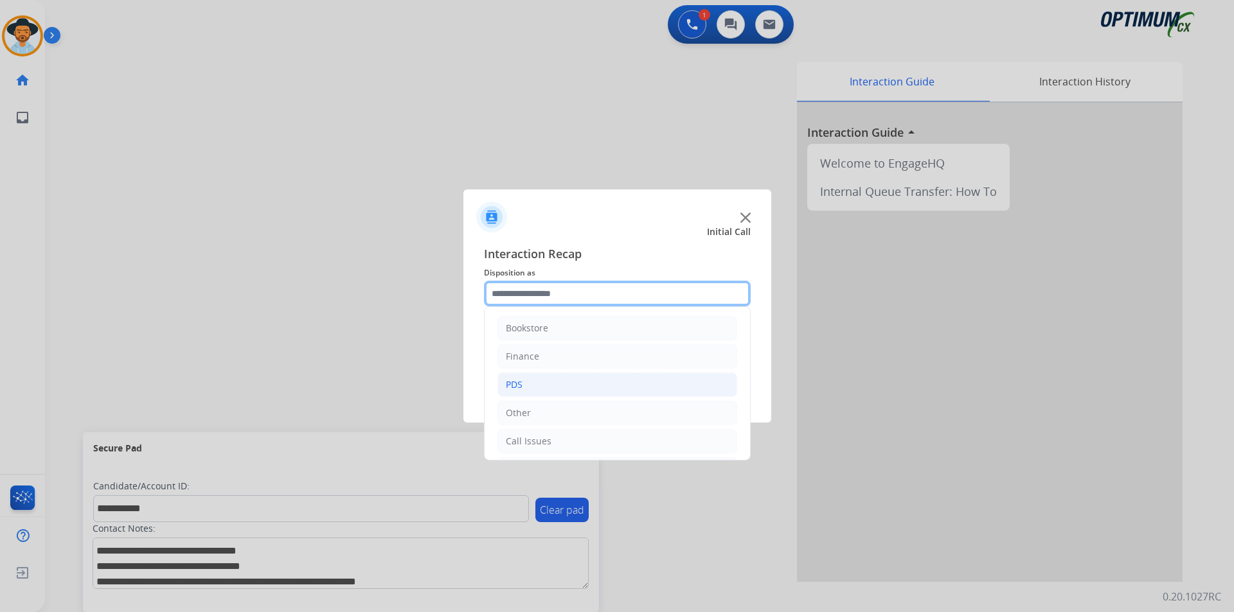
scroll to position [87, 0]
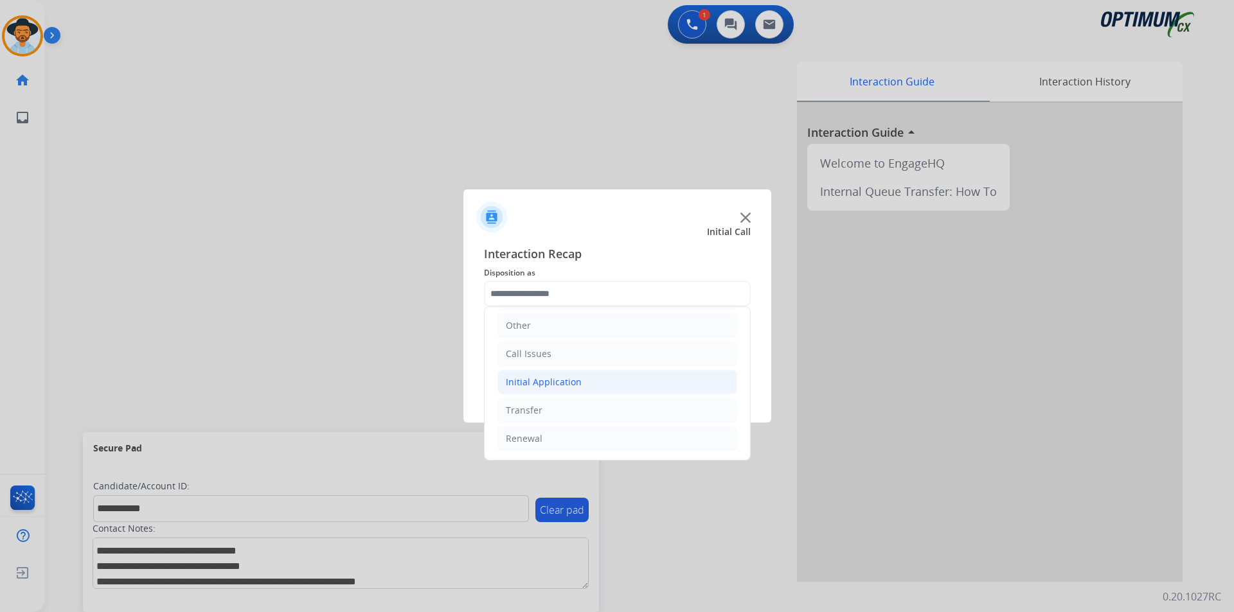
click at [554, 388] on div "Initial Application" at bounding box center [544, 382] width 76 height 13
click at [554, 412] on div "Credential Resend (Initial application)" at bounding box center [612, 410] width 163 height 13
type input "**********"
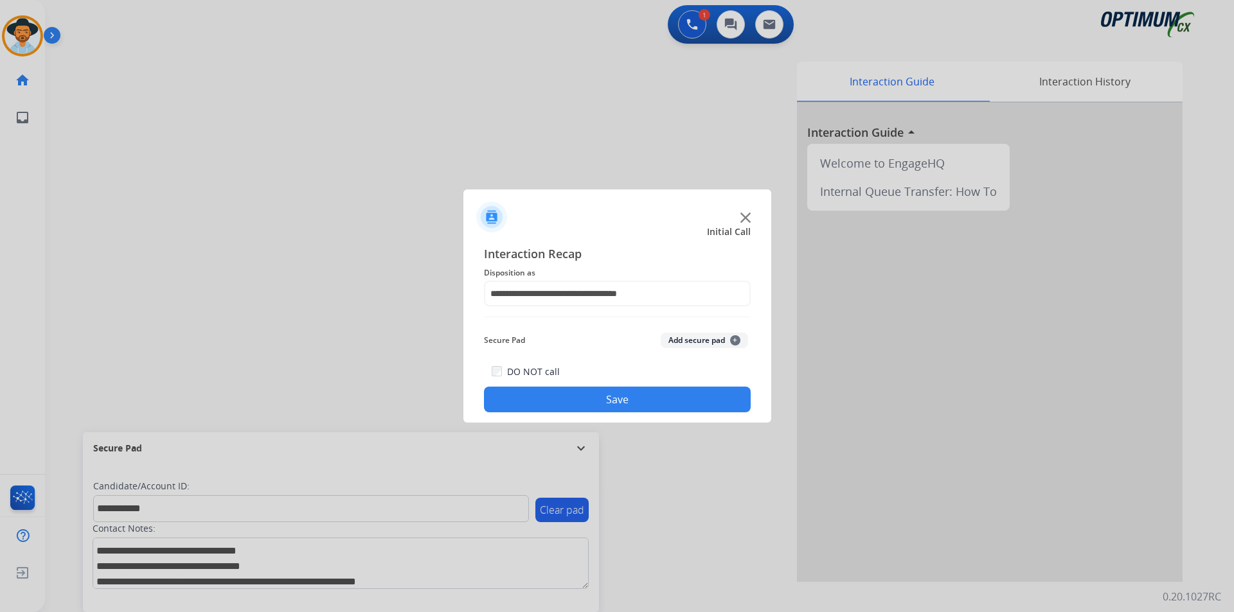
click at [546, 404] on button "Save" at bounding box center [617, 400] width 267 height 26
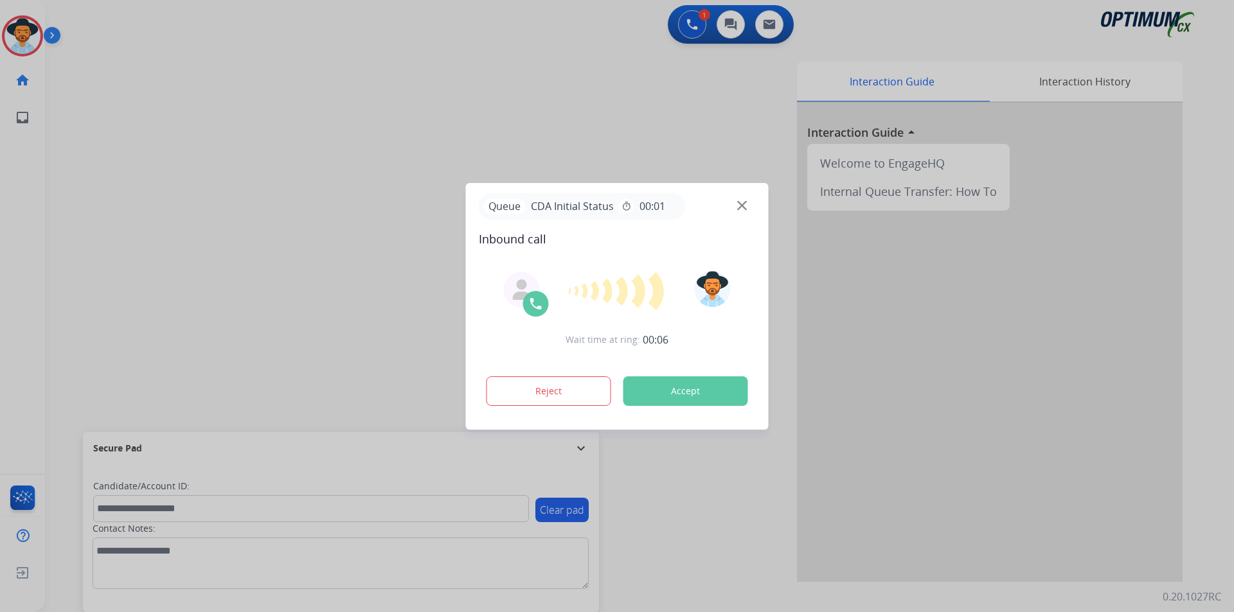
click at [441, 154] on div at bounding box center [617, 306] width 1234 height 612
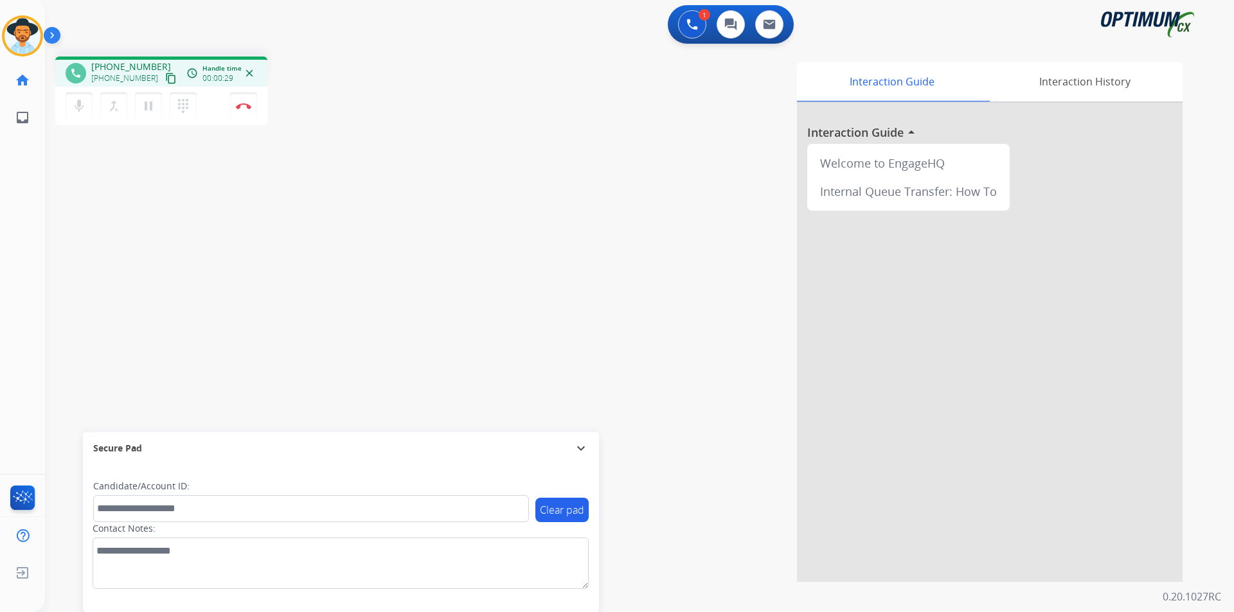
click at [134, 64] on span "+19095594145" at bounding box center [131, 66] width 80 height 13
copy span "19095594145"
click at [153, 101] on mat-icon "pause" at bounding box center [148, 105] width 15 height 15
click at [157, 107] on button "play_arrow Hold" at bounding box center [148, 106] width 27 height 27
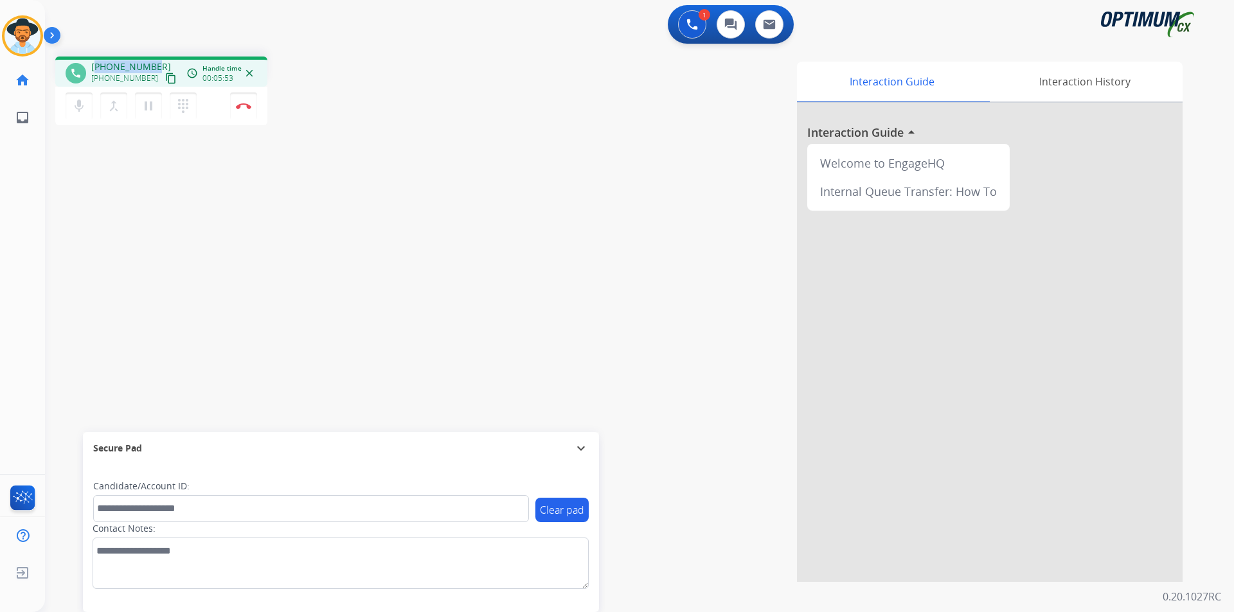
copy span "19095594145"
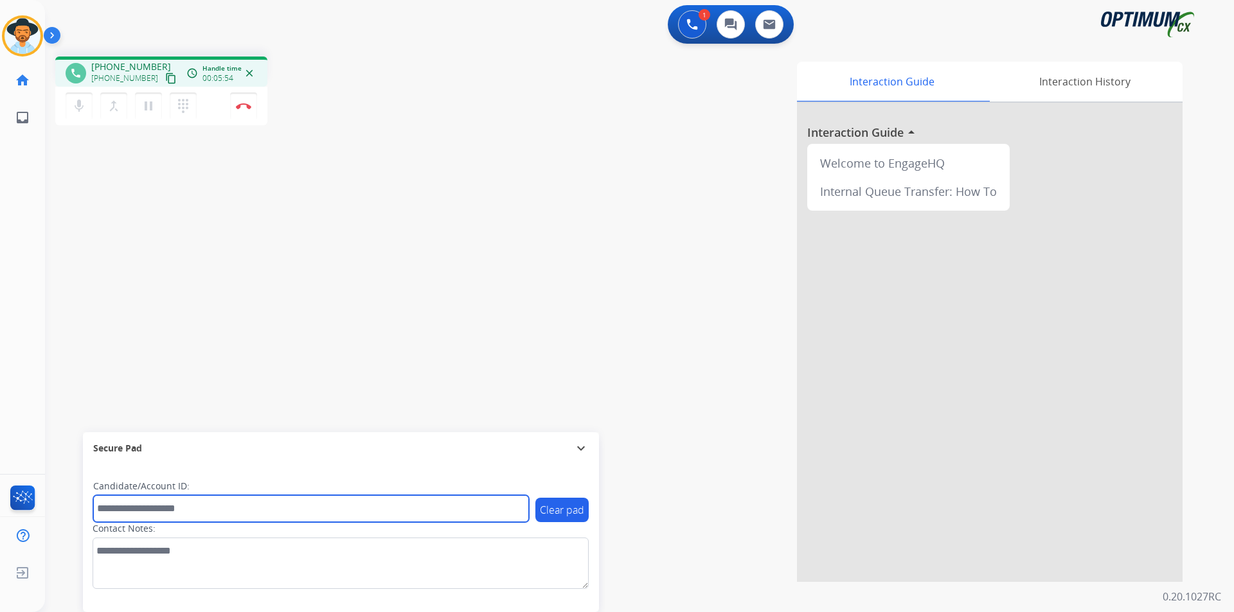
click at [346, 501] on input "text" at bounding box center [311, 508] width 436 height 27
paste input "**********"
type input "**********"
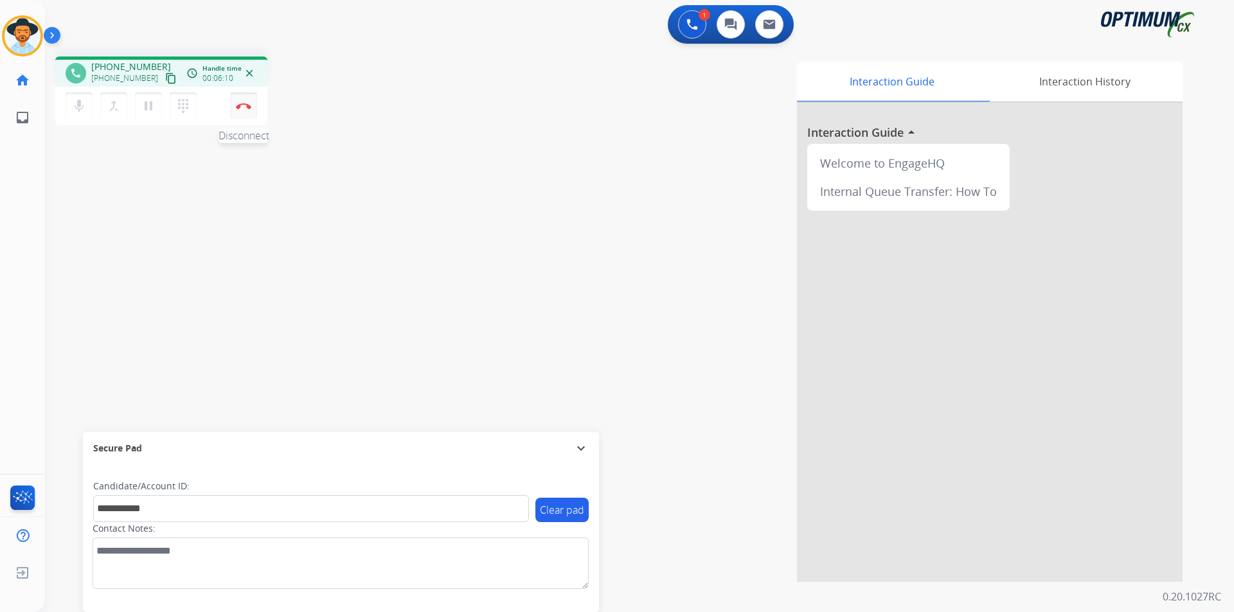
click at [238, 112] on button "Disconnect" at bounding box center [243, 106] width 27 height 27
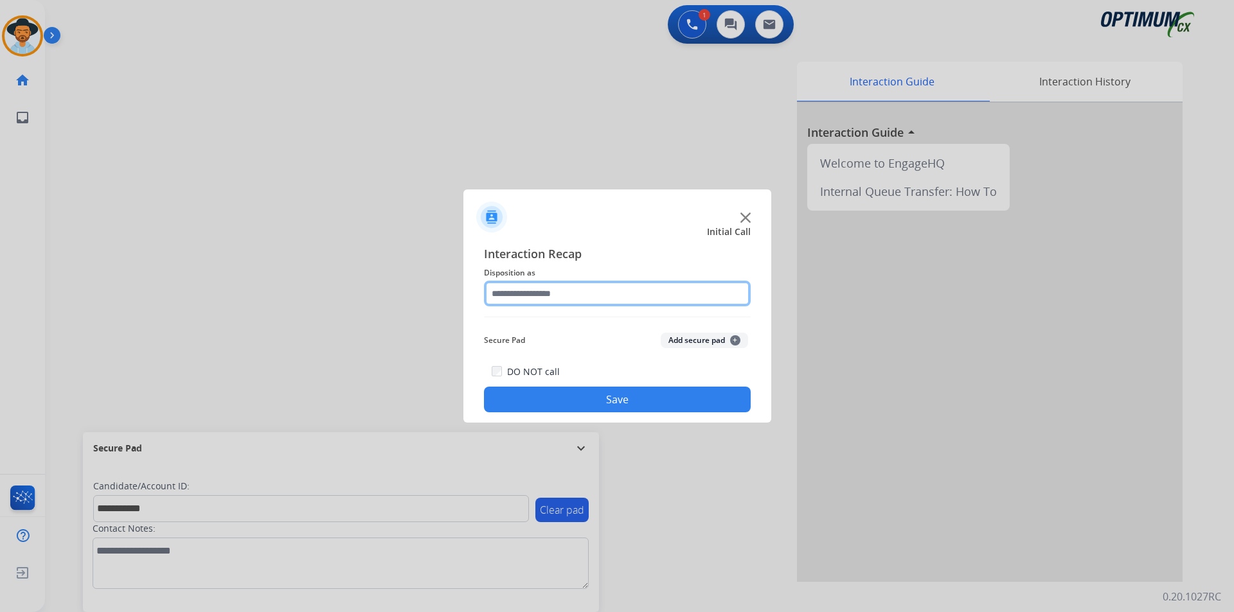
click at [617, 296] on input "text" at bounding box center [617, 294] width 267 height 26
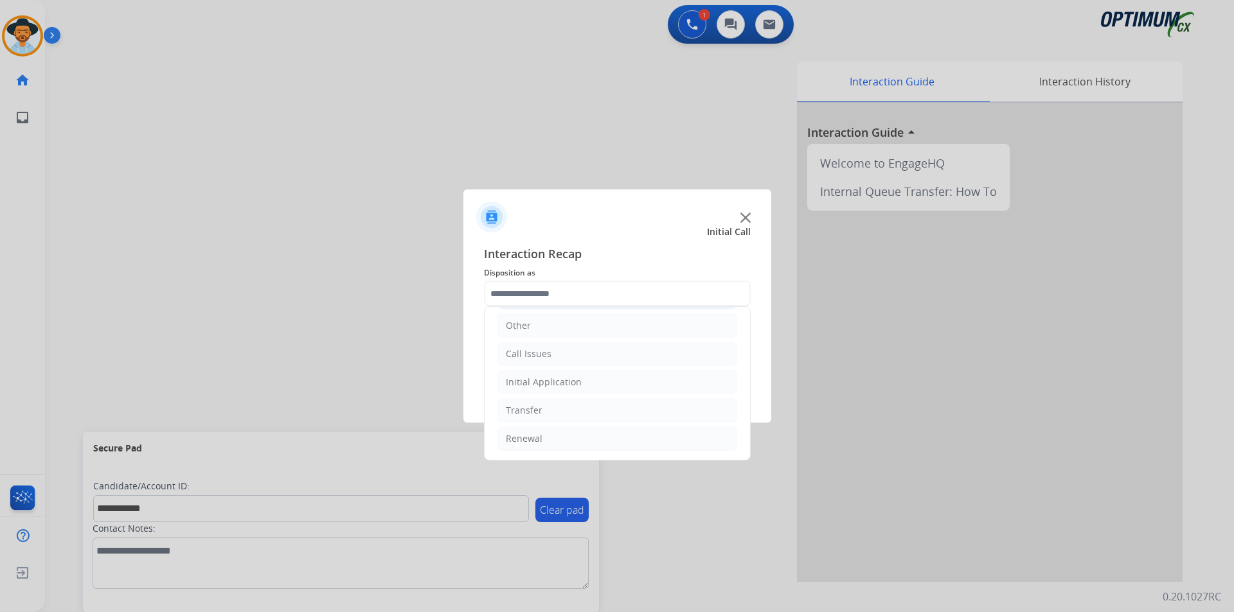
click at [627, 379] on li "Initial Application" at bounding box center [617, 382] width 240 height 24
click at [609, 410] on div "Credential Resend (Initial application)" at bounding box center [612, 410] width 163 height 13
type input "**********"
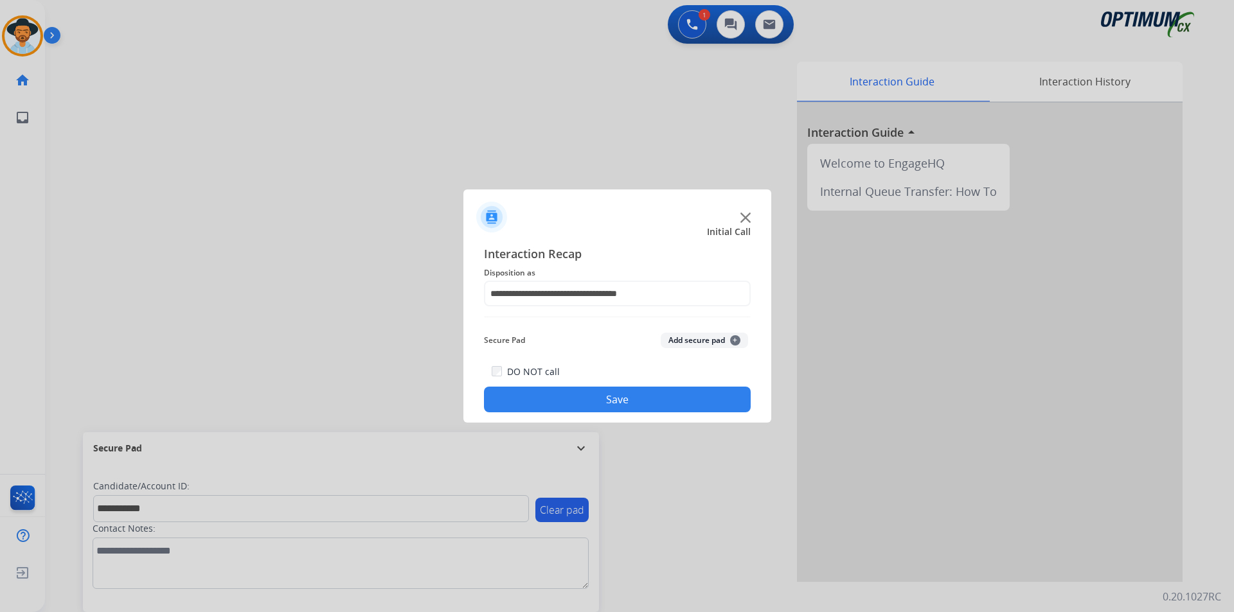
click at [598, 406] on button "Save" at bounding box center [617, 400] width 267 height 26
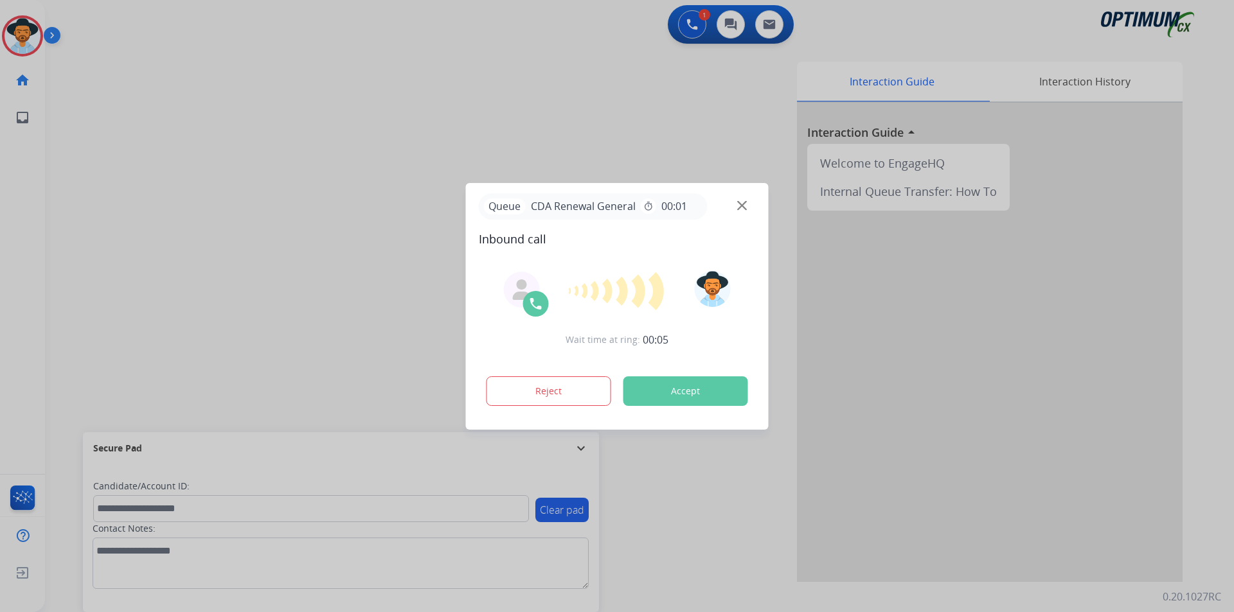
click at [317, 133] on div at bounding box center [617, 306] width 1234 height 612
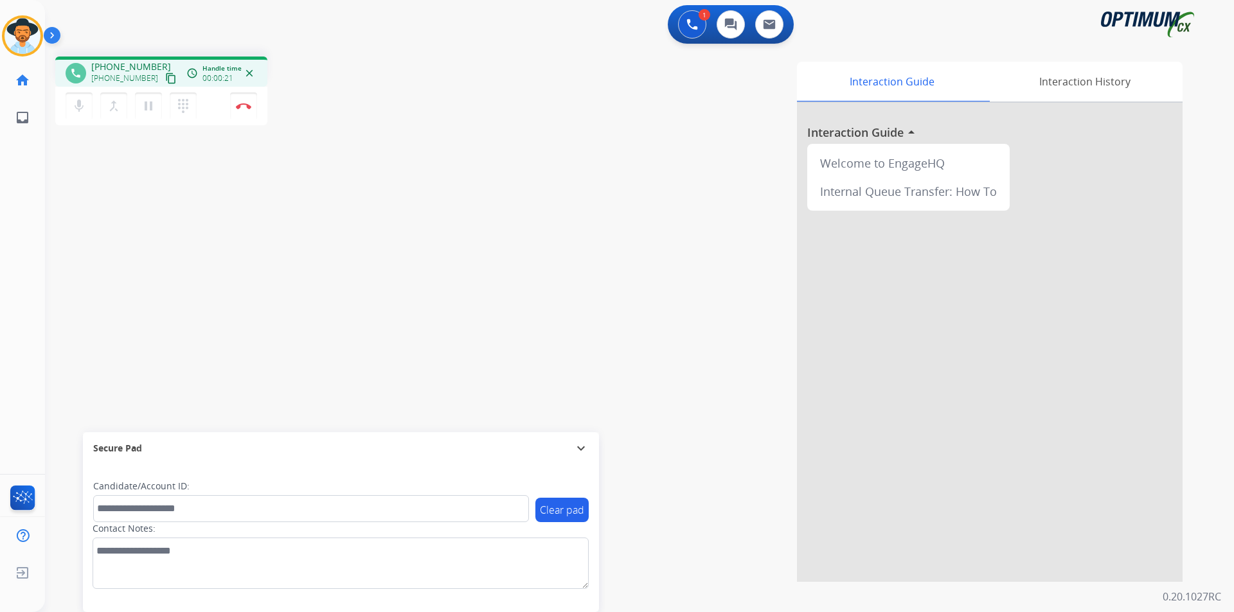
click at [118, 69] on span "+13474978448" at bounding box center [131, 66] width 80 height 13
click at [127, 65] on span "+13474978448" at bounding box center [131, 66] width 80 height 13
click at [123, 66] on span "+13474978448" at bounding box center [131, 66] width 80 height 13
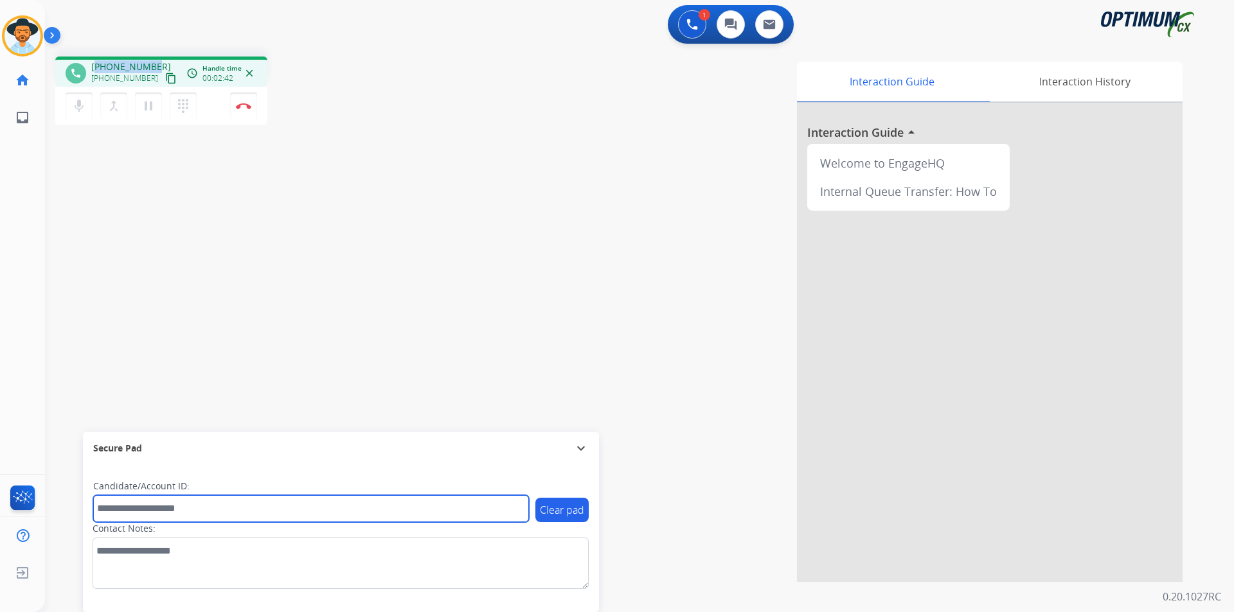
click at [156, 519] on input "text" at bounding box center [311, 508] width 436 height 27
click at [154, 510] on input "text" at bounding box center [311, 508] width 436 height 27
paste input "**********"
type input "**********"
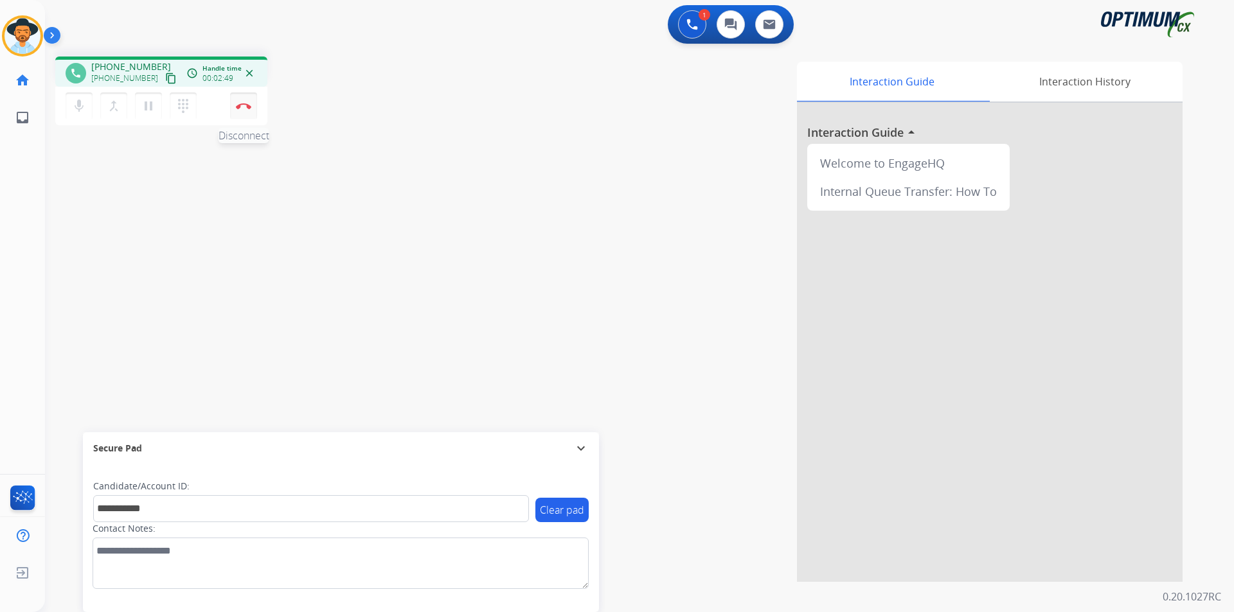
click at [240, 107] on img at bounding box center [243, 106] width 15 height 6
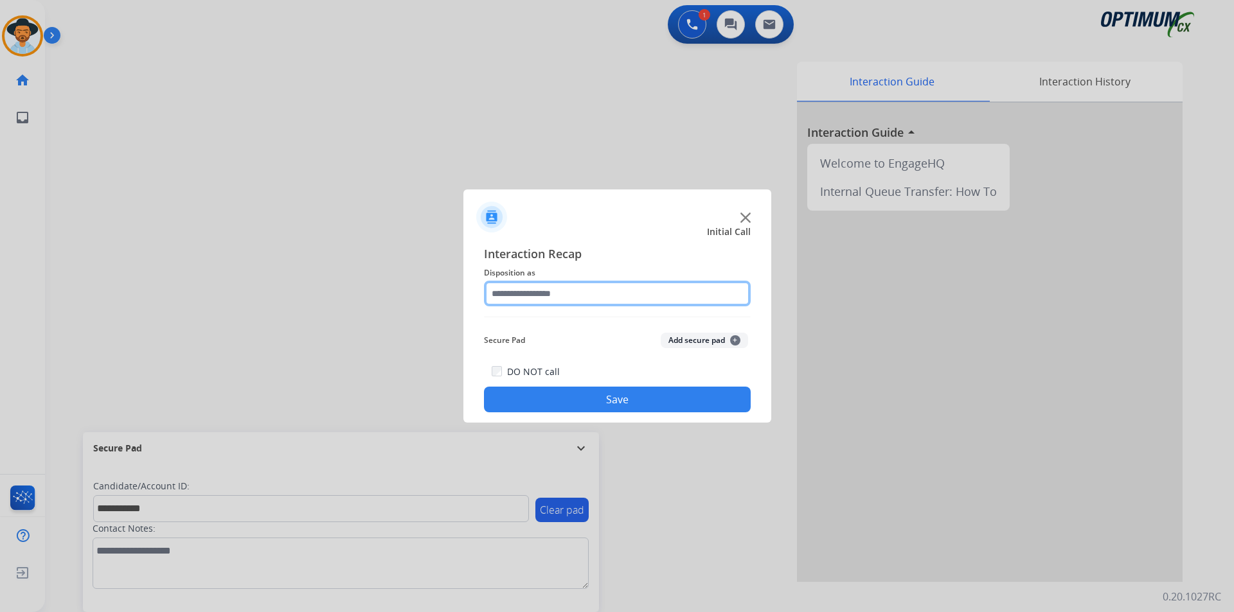
click at [535, 295] on input "text" at bounding box center [617, 294] width 267 height 26
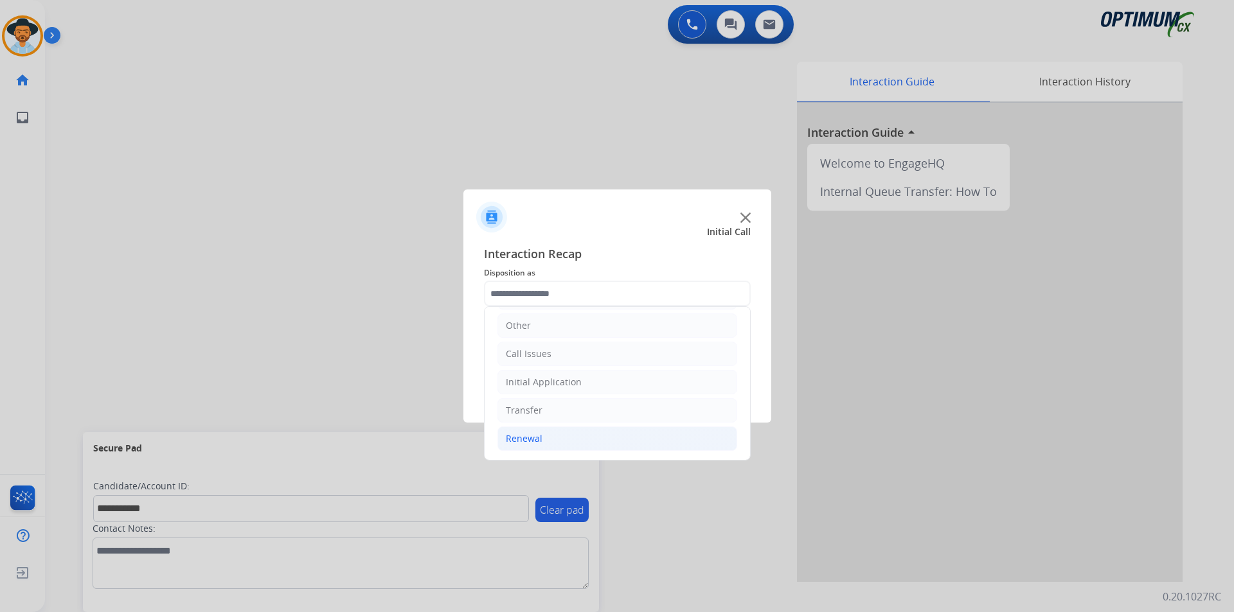
click at [526, 448] on li "Renewal" at bounding box center [617, 439] width 240 height 24
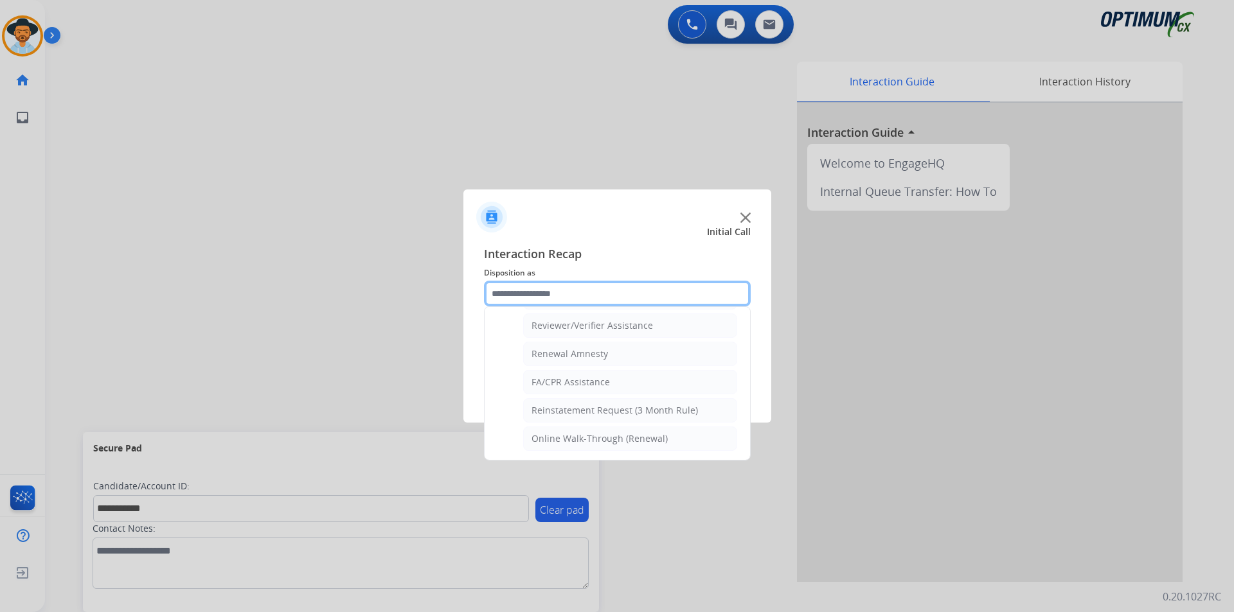
scroll to position [389, 0]
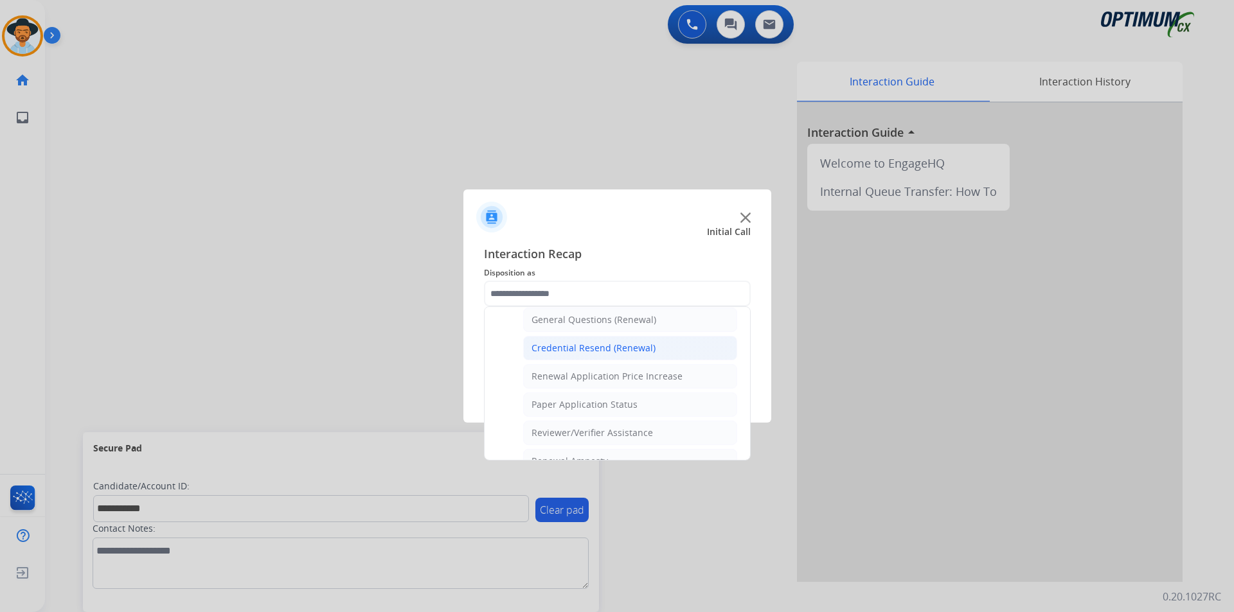
click at [567, 342] on div "Credential Resend (Renewal)" at bounding box center [593, 348] width 124 height 13
type input "**********"
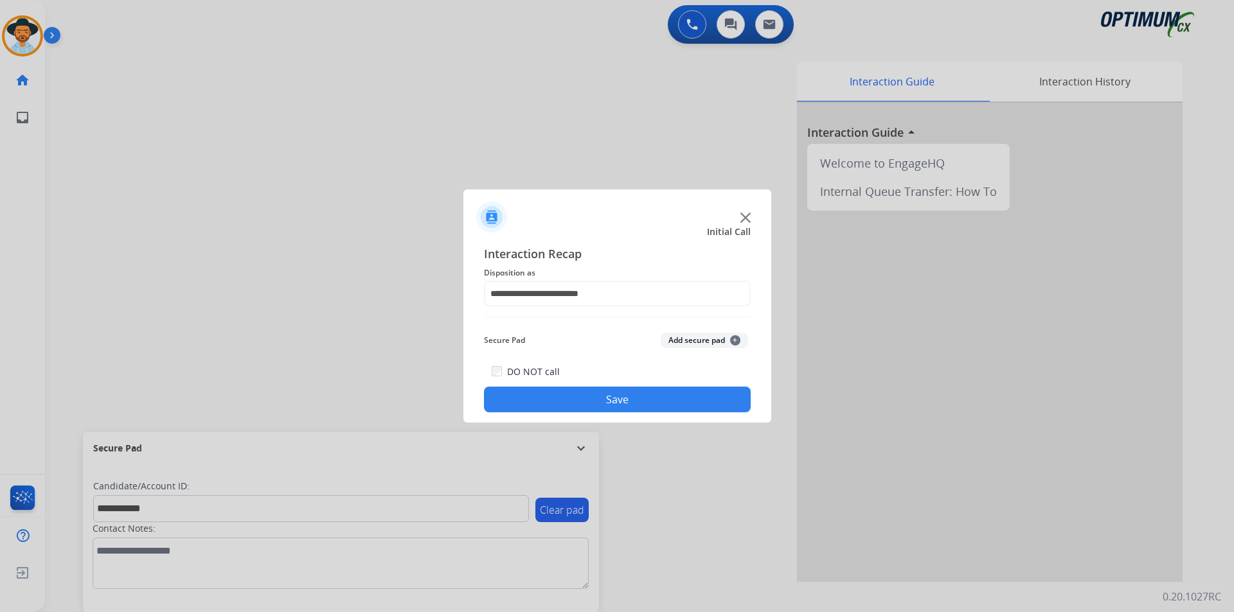
click at [548, 389] on button "Save" at bounding box center [617, 400] width 267 height 26
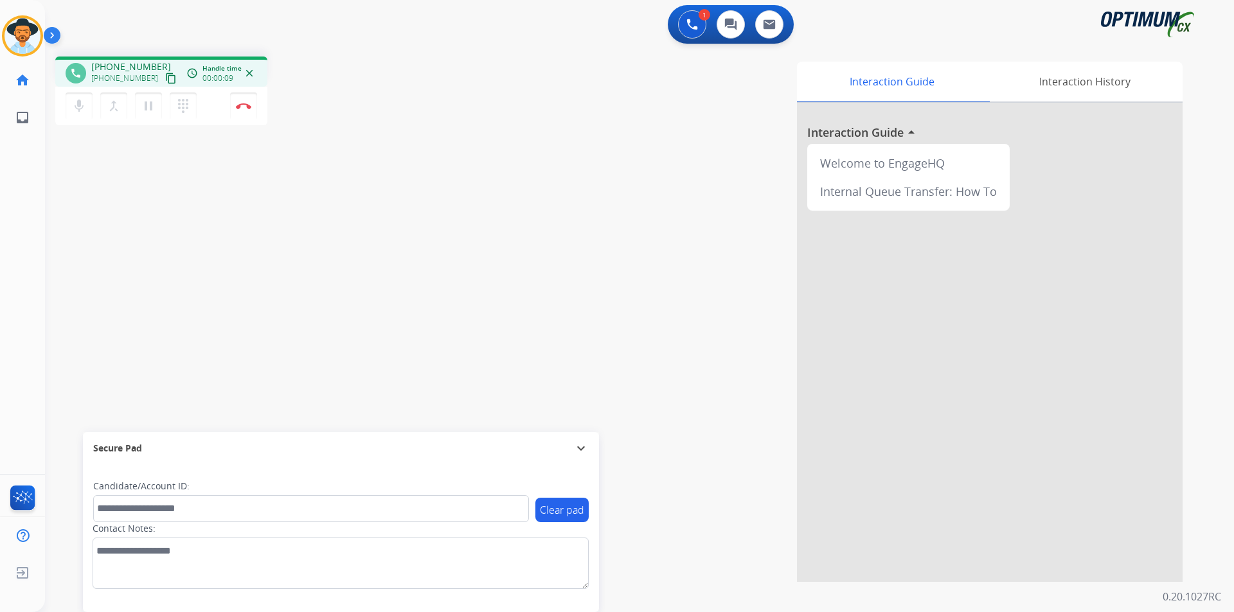
click at [452, 127] on div "Interaction Guide Interaction History Interaction Guide arrow_drop_up Welcome t…" at bounding box center [803, 322] width 757 height 520
click at [141, 64] on span "+12108958800" at bounding box center [131, 66] width 80 height 13
click at [239, 105] on img at bounding box center [243, 106] width 15 height 6
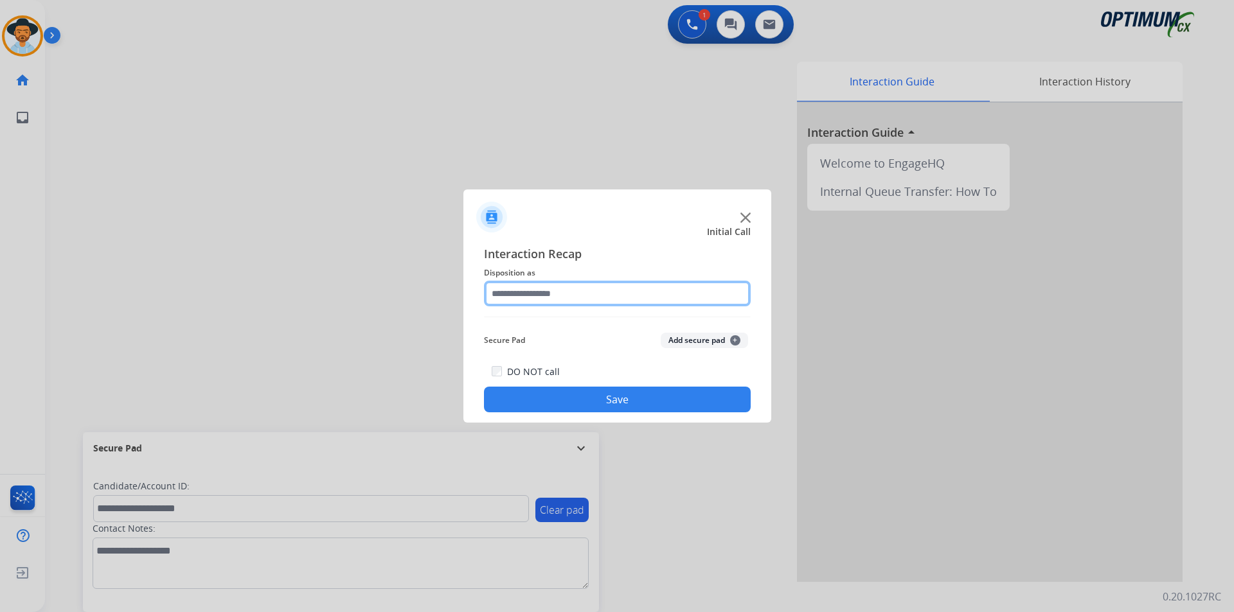
click at [665, 295] on input "text" at bounding box center [617, 294] width 267 height 26
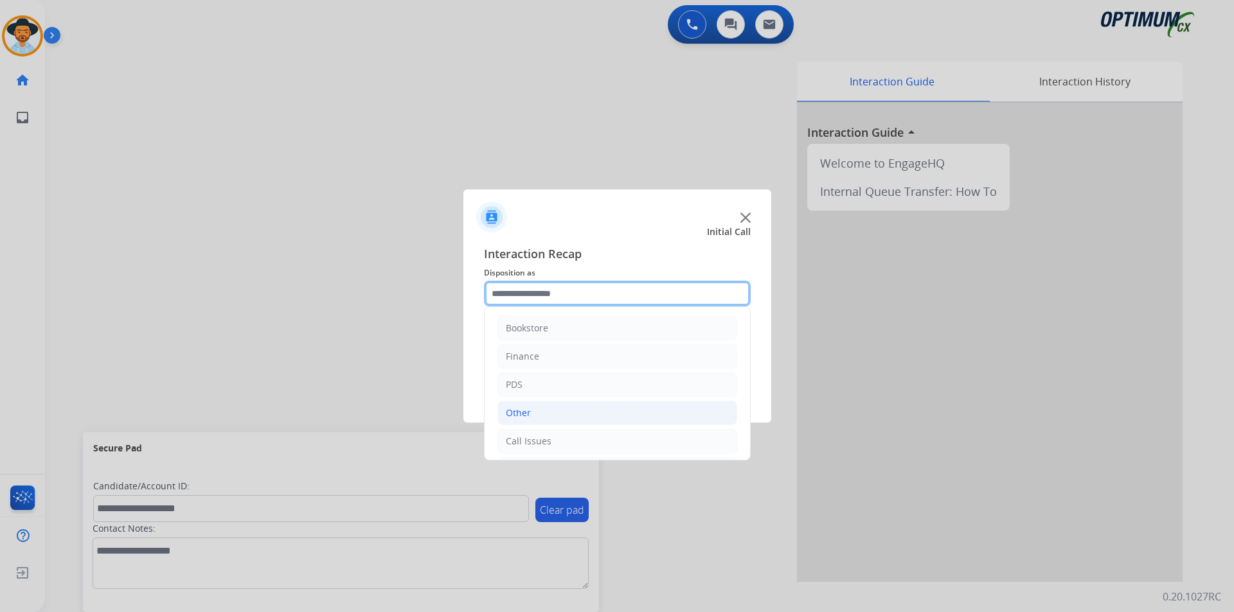
scroll to position [87, 0]
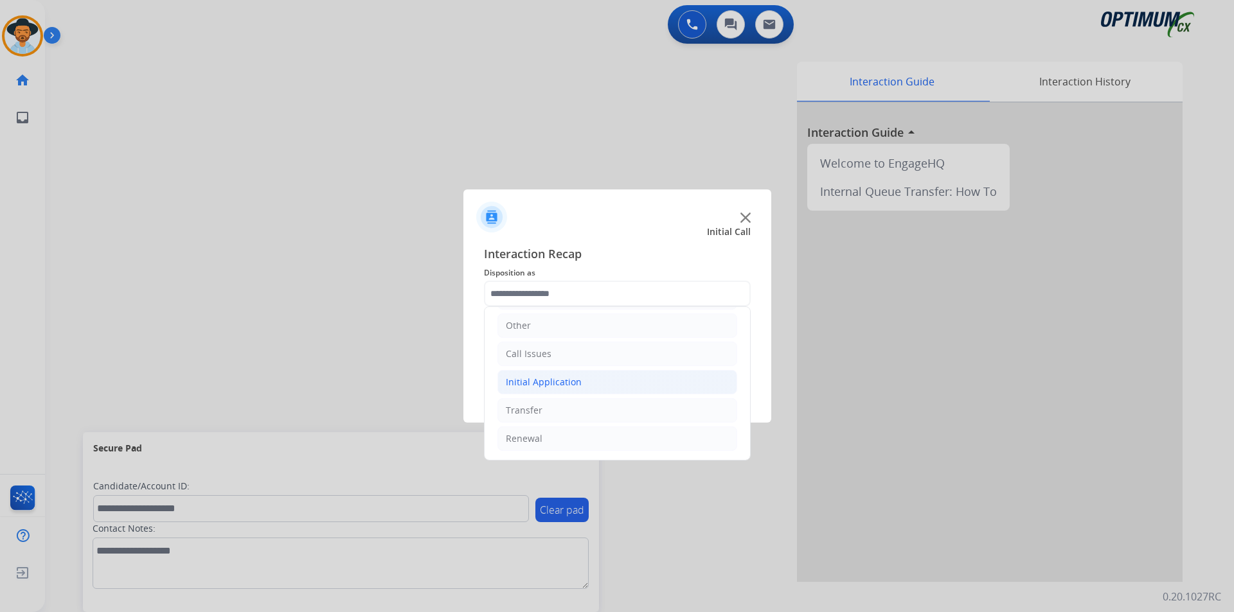
click at [610, 378] on li "Initial Application" at bounding box center [617, 382] width 240 height 24
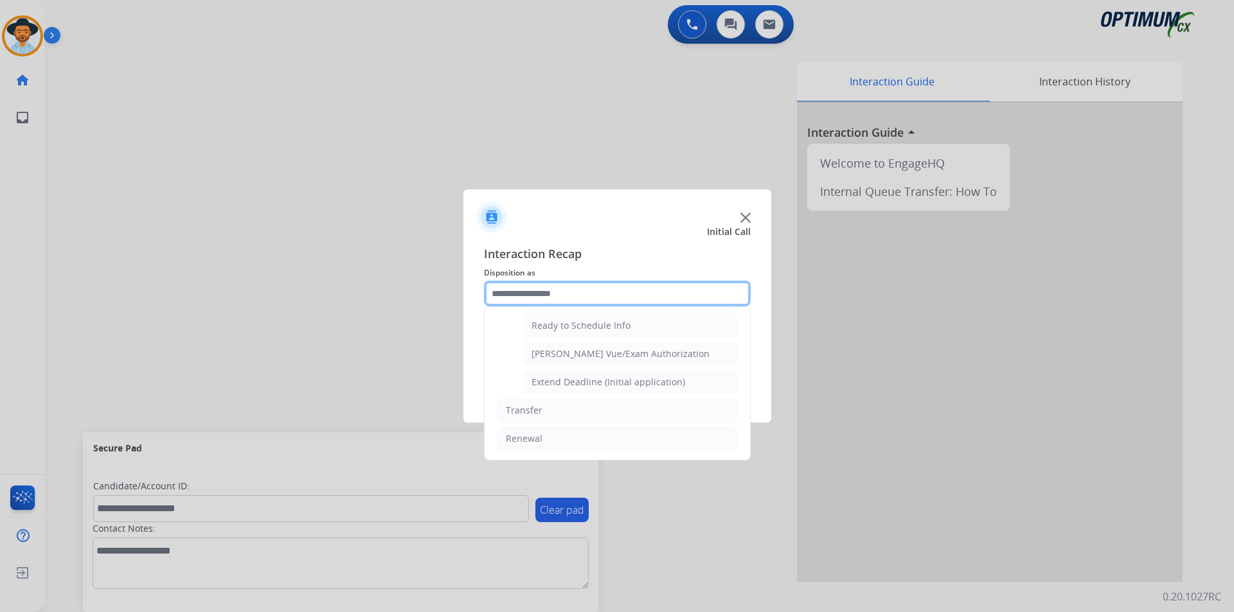
scroll to position [684, 0]
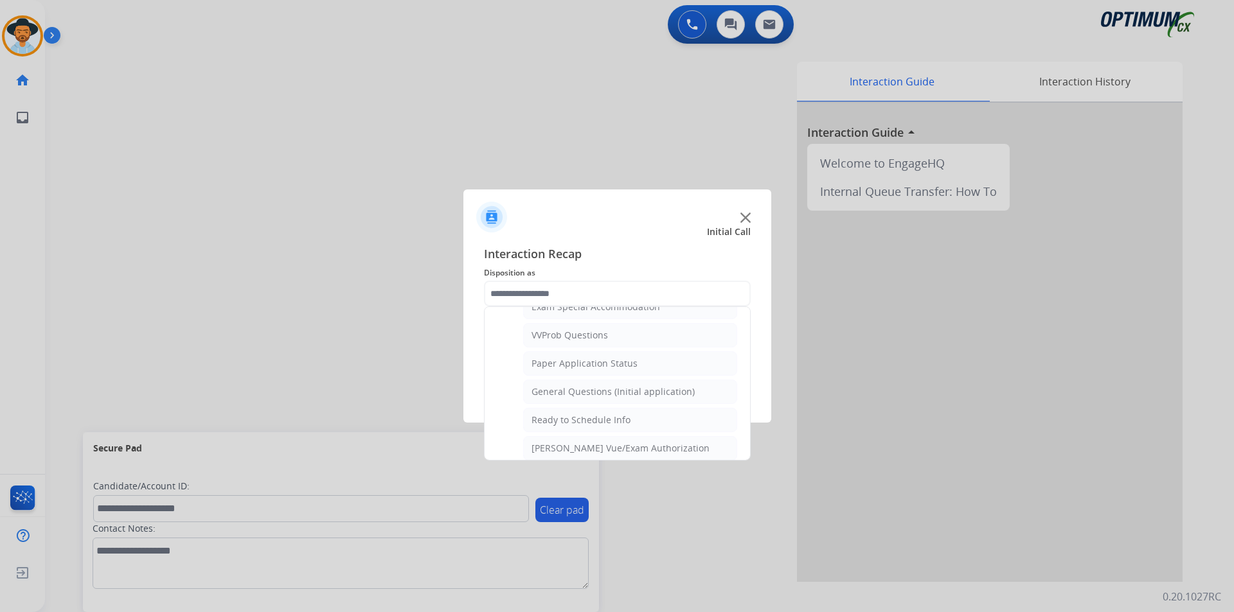
click at [632, 398] on div "General Questions (Initial application)" at bounding box center [612, 392] width 163 height 13
type input "**********"
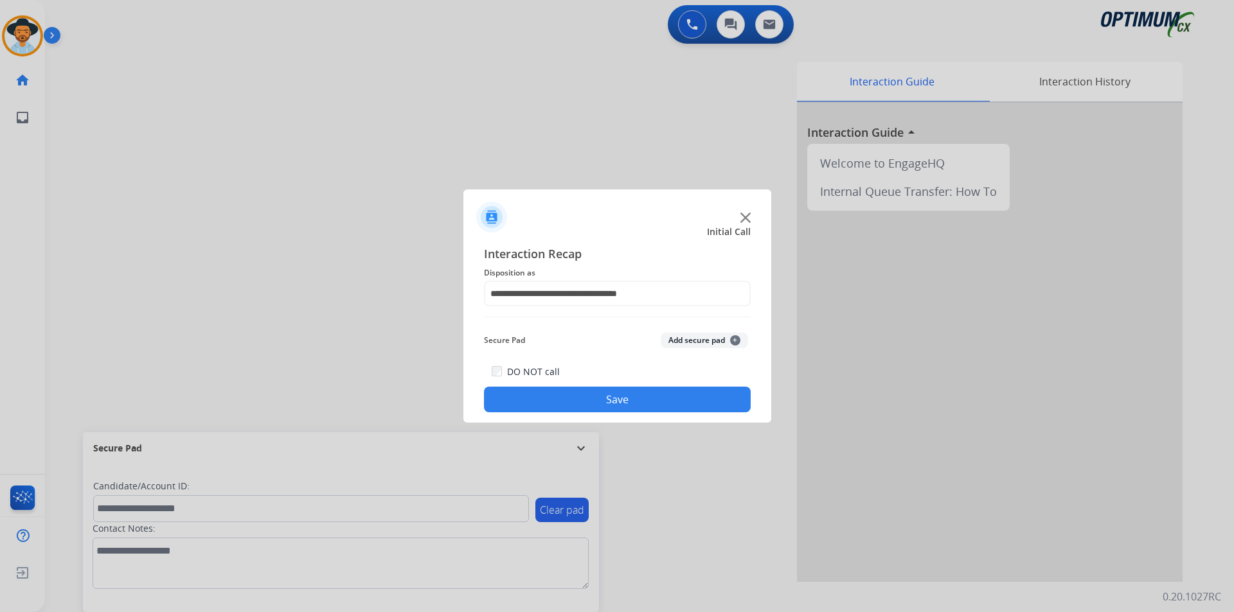
click at [600, 391] on button "Save" at bounding box center [617, 400] width 267 height 26
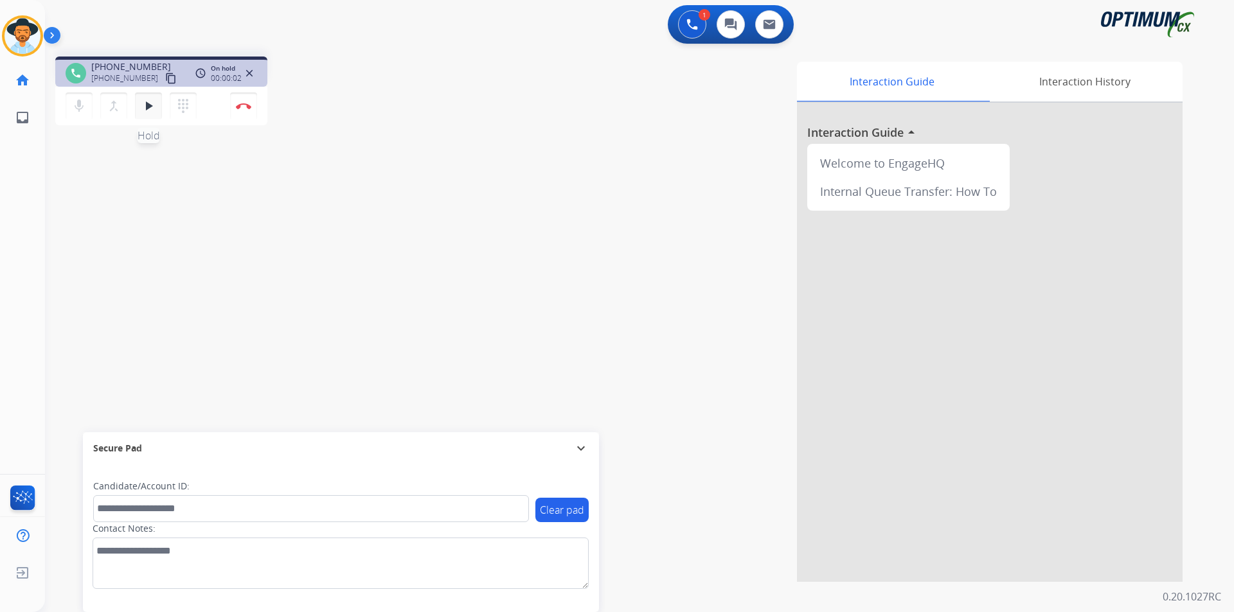
click at [154, 112] on mat-icon "play_arrow" at bounding box center [148, 105] width 15 height 15
click at [130, 69] on span "+14064177291" at bounding box center [131, 66] width 80 height 13
click at [147, 105] on mat-icon "pause" at bounding box center [148, 105] width 15 height 15
click at [143, 108] on mat-icon "play_arrow" at bounding box center [148, 105] width 15 height 15
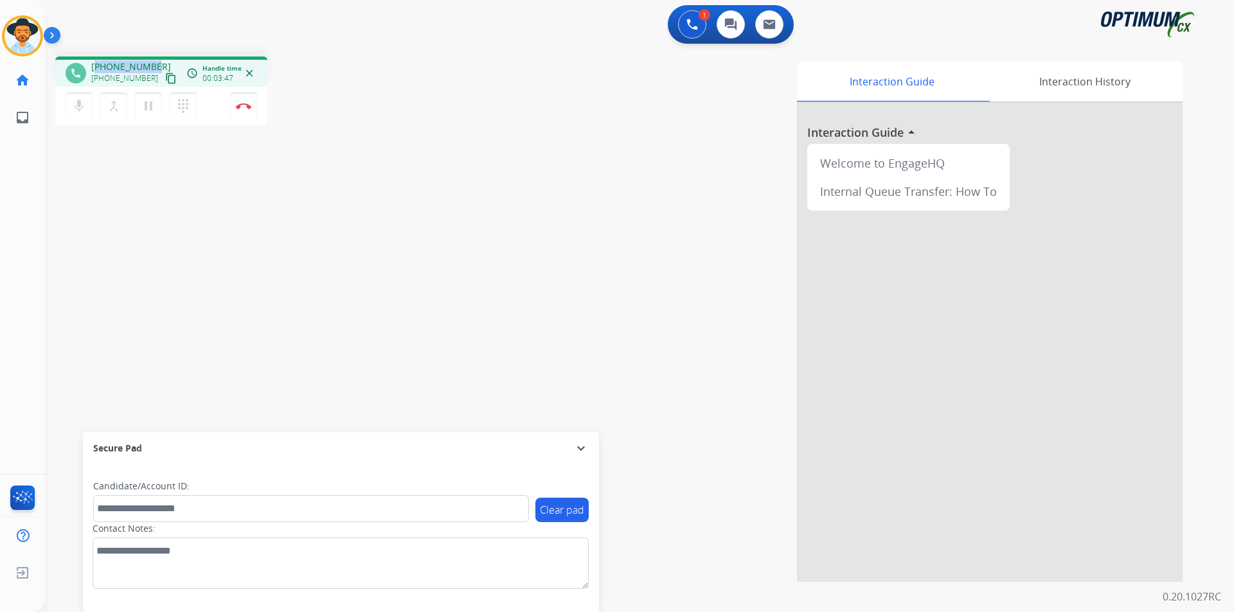
click at [134, 61] on span "+14064177291" at bounding box center [131, 66] width 80 height 13
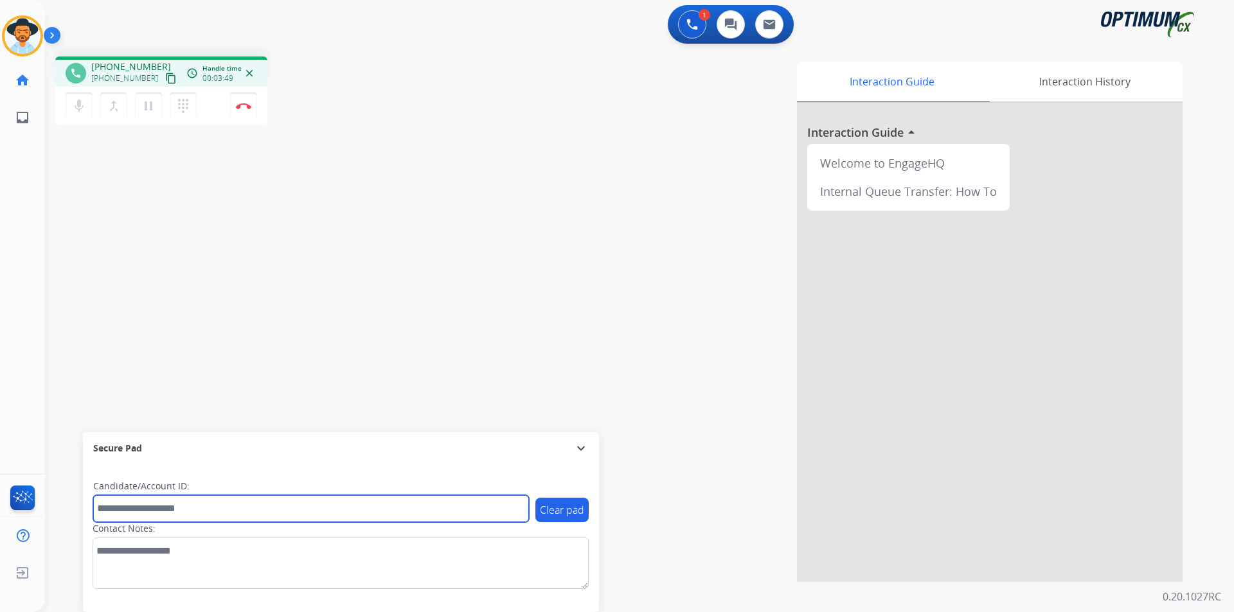
click at [139, 521] on input "text" at bounding box center [311, 508] width 436 height 27
paste input "**********"
type input "**********"
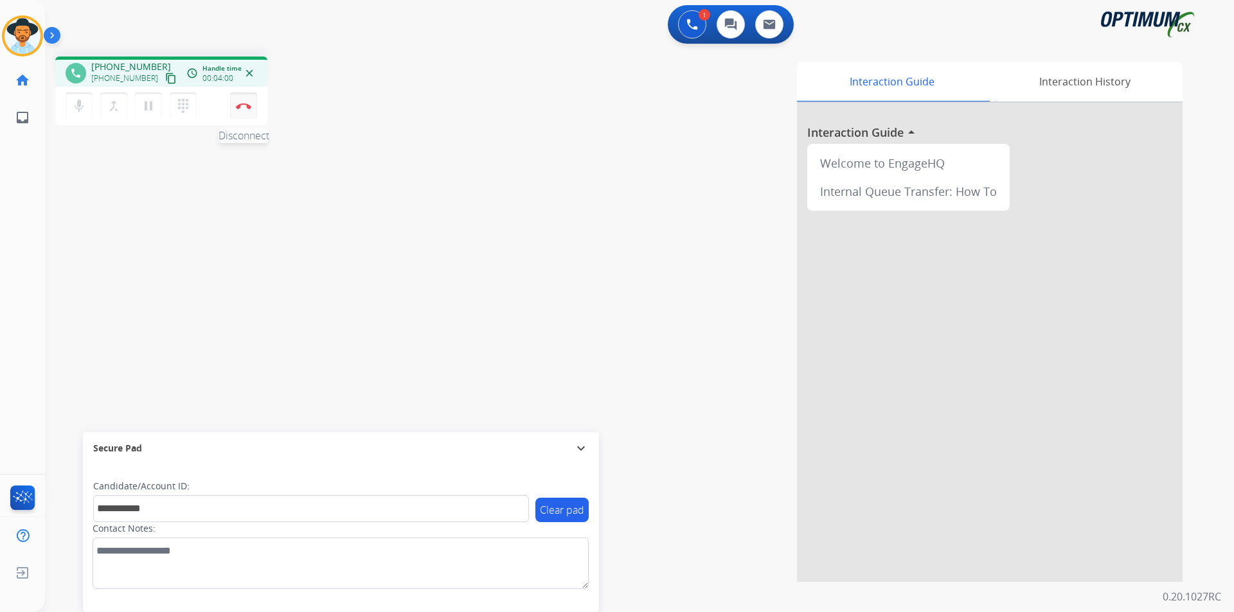
click at [244, 111] on button "Disconnect" at bounding box center [243, 106] width 27 height 27
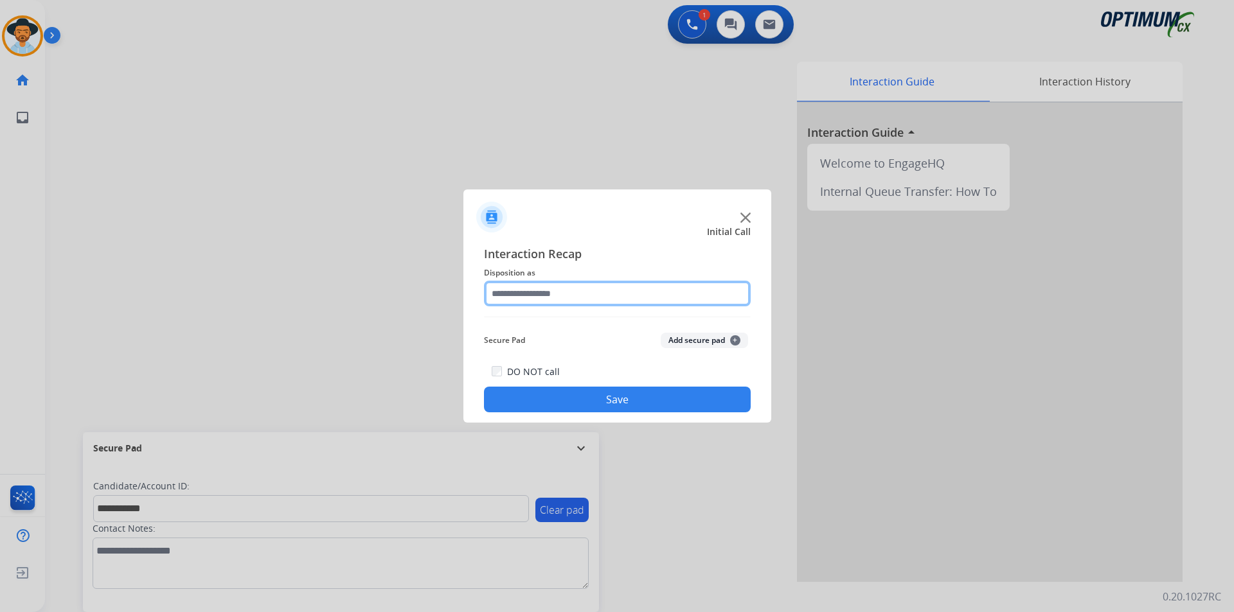
click at [609, 290] on input "text" at bounding box center [617, 294] width 267 height 26
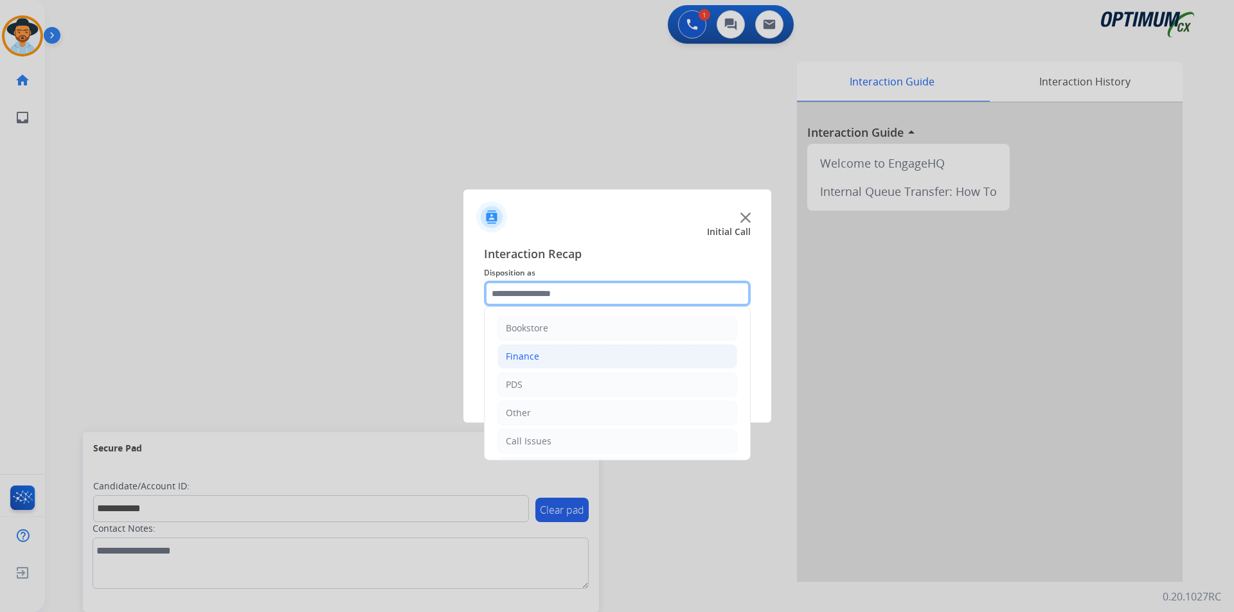
scroll to position [87, 0]
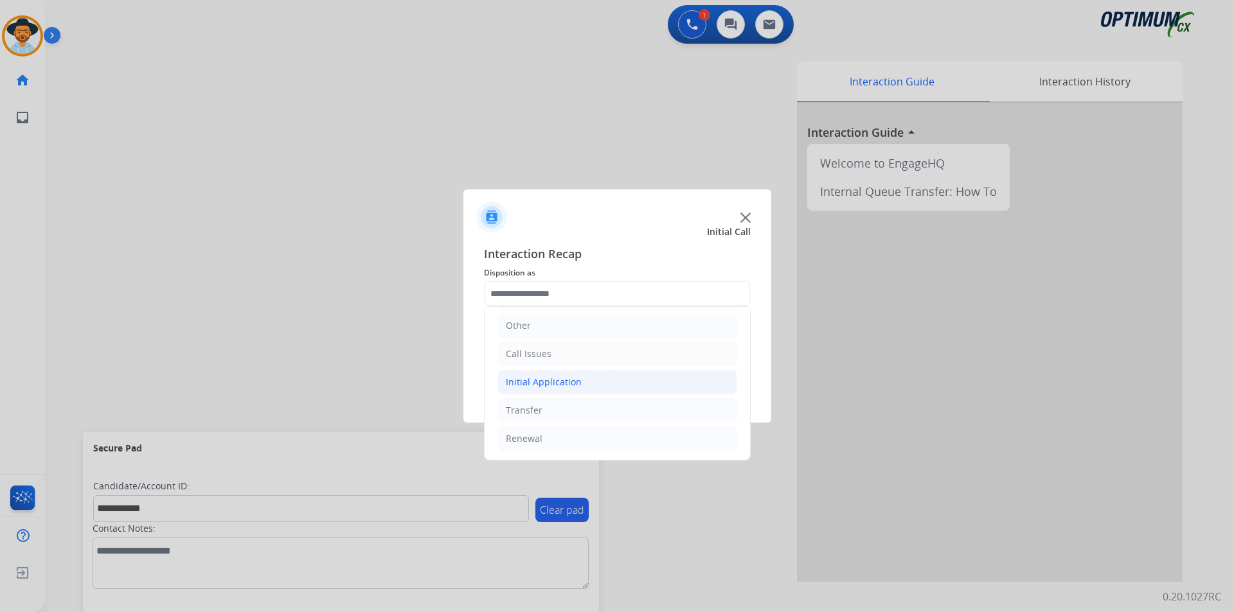
click at [583, 385] on li "Initial Application" at bounding box center [617, 382] width 240 height 24
click at [570, 402] on li "Credential Resend (Initial application)" at bounding box center [630, 410] width 214 height 24
type input "**********"
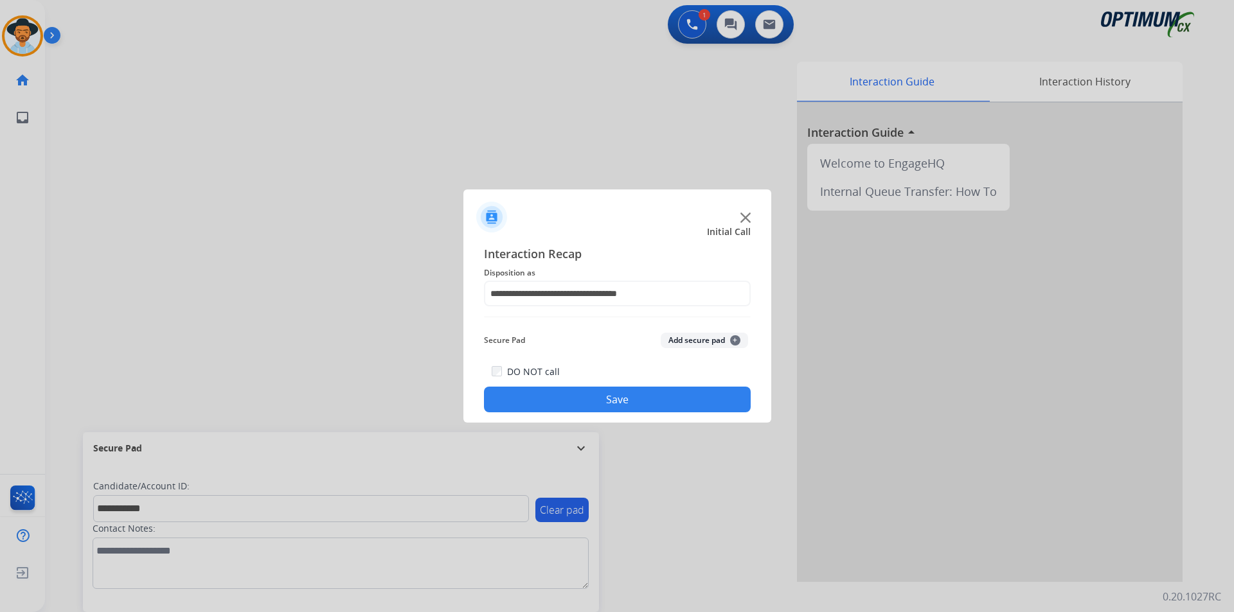
click at [565, 403] on button "Save" at bounding box center [617, 400] width 267 height 26
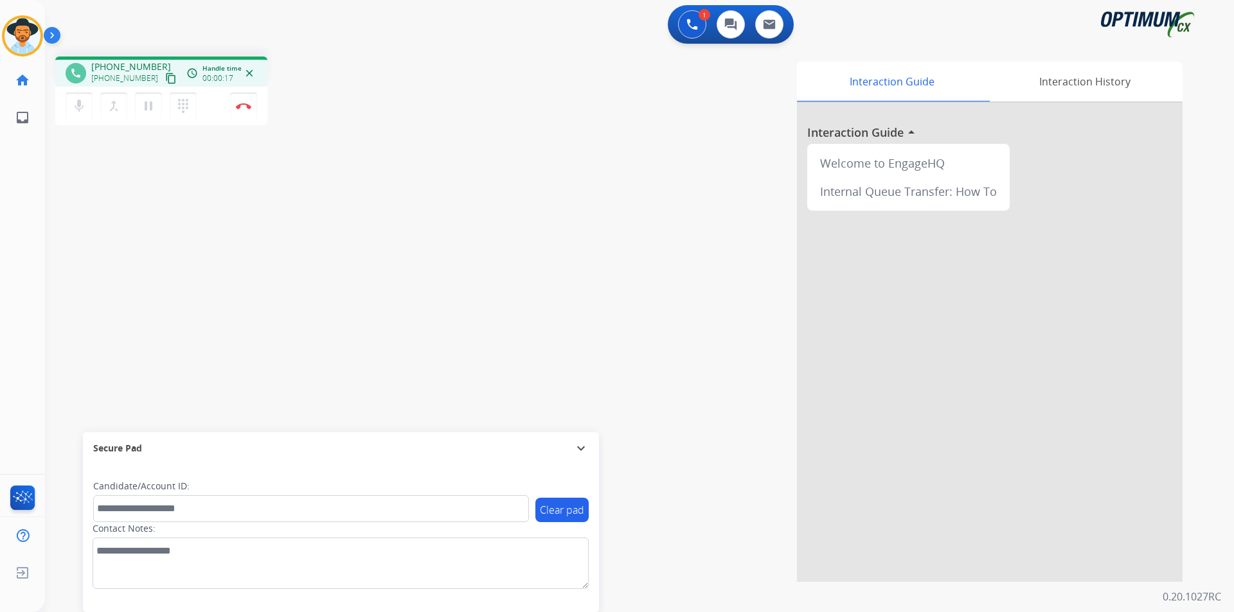
click at [603, 156] on div "Interaction Guide Interaction History Interaction Guide arrow_drop_up Welcome t…" at bounding box center [803, 322] width 757 height 520
click at [114, 62] on span "+17863032863" at bounding box center [131, 66] width 80 height 13
click at [150, 109] on mat-icon "pause" at bounding box center [148, 105] width 15 height 15
click at [150, 109] on mat-icon "play_arrow" at bounding box center [148, 105] width 15 height 15
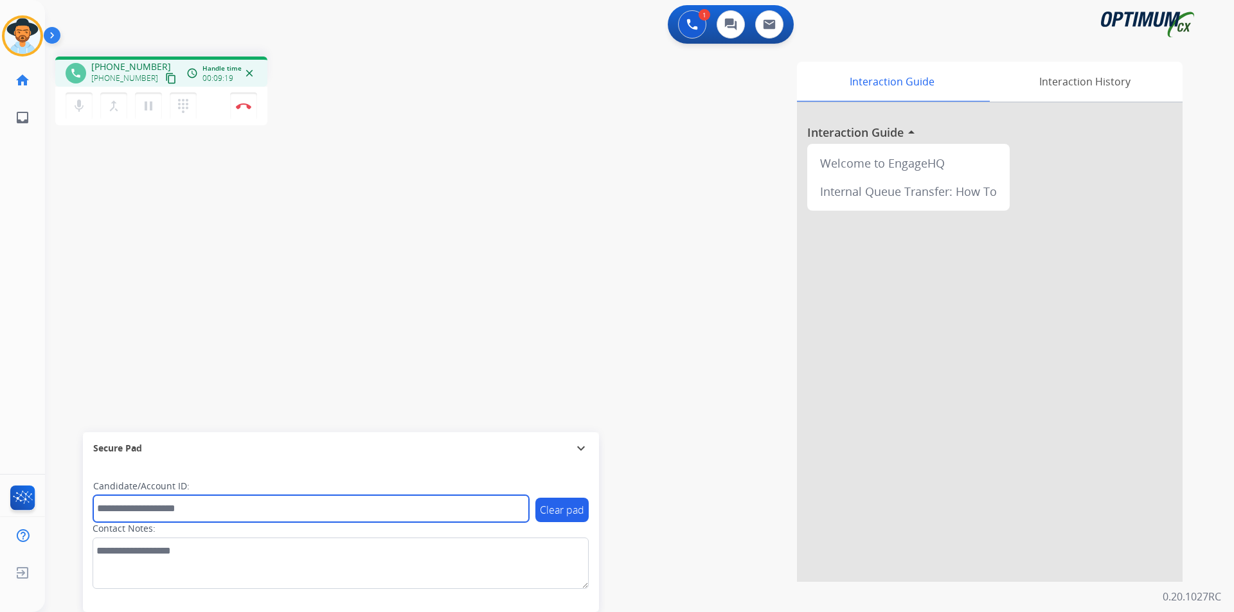
click at [292, 502] on input "text" at bounding box center [311, 508] width 436 height 27
paste input "**********"
click at [105, 507] on input "**********" at bounding box center [311, 508] width 436 height 27
type input "**********"
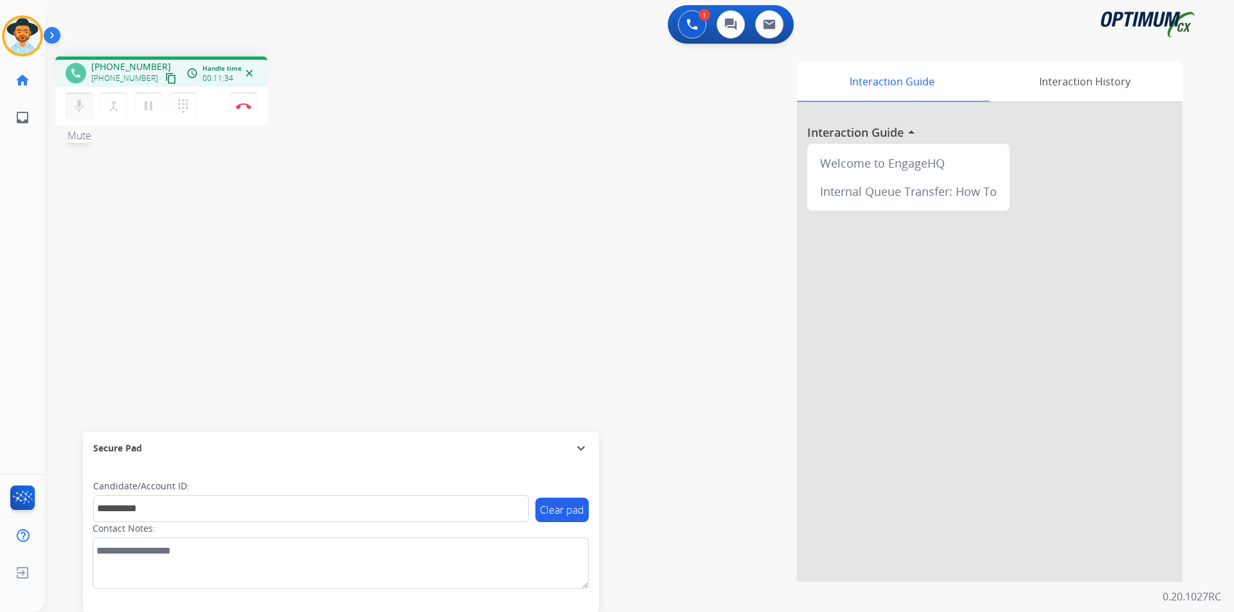
click at [80, 107] on mat-icon "mic" at bounding box center [78, 105] width 15 height 15
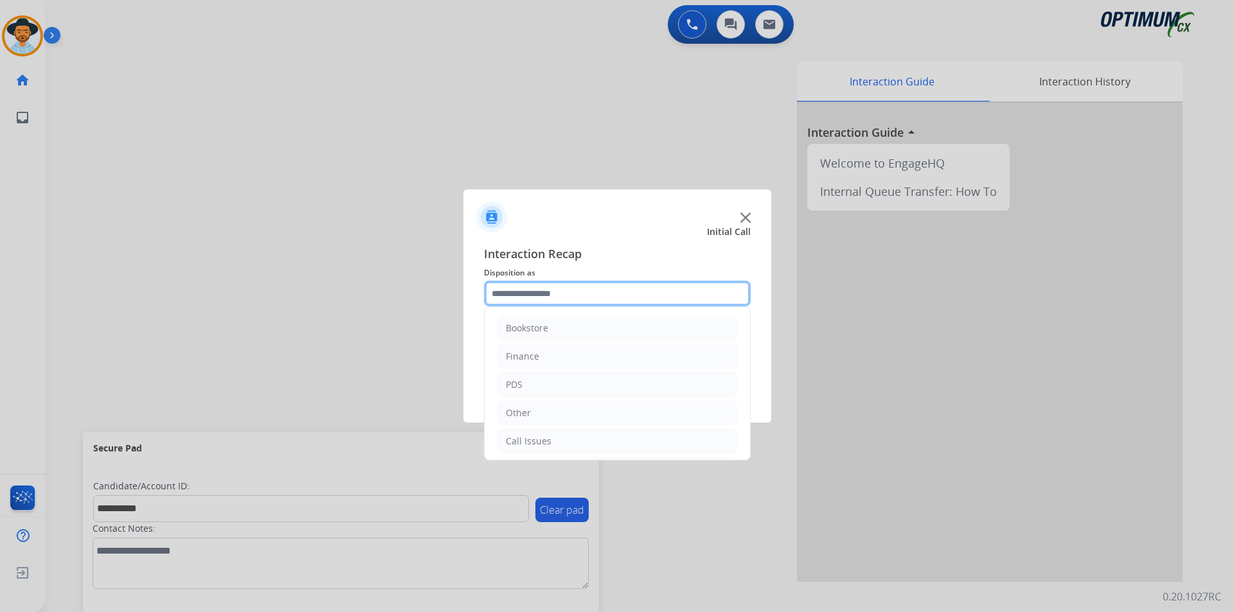
drag, startPoint x: 1231, startPoint y: 213, endPoint x: 661, endPoint y: 289, distance: 575.0
click at [661, 289] on input "text" at bounding box center [617, 294] width 267 height 26
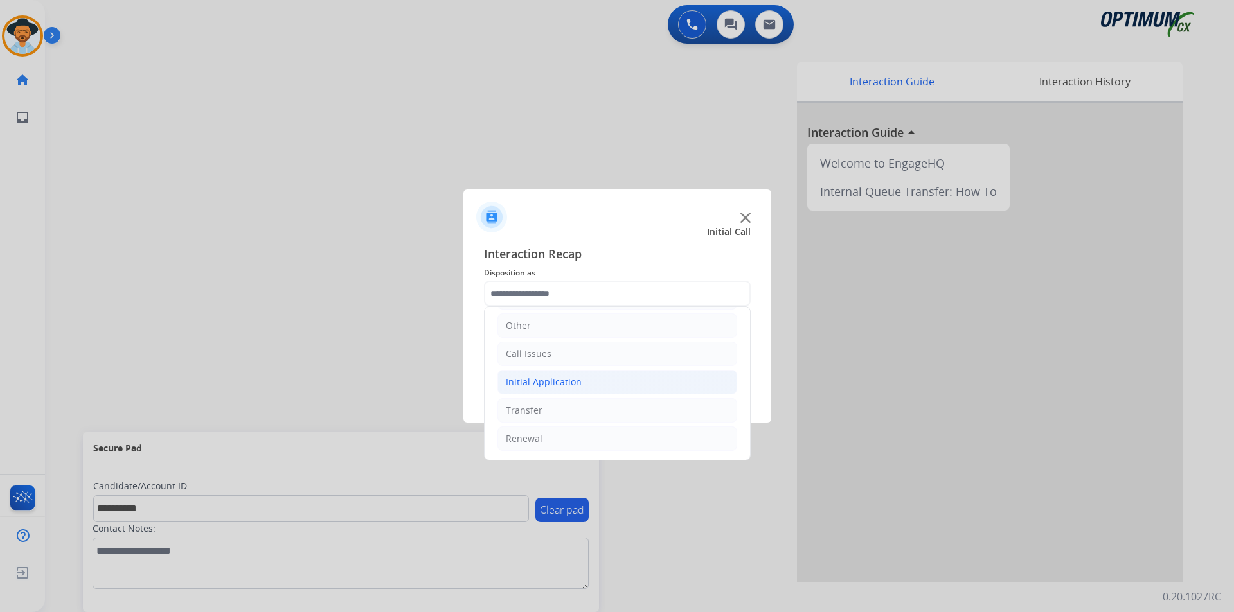
click at [665, 382] on li "Initial Application" at bounding box center [617, 382] width 240 height 24
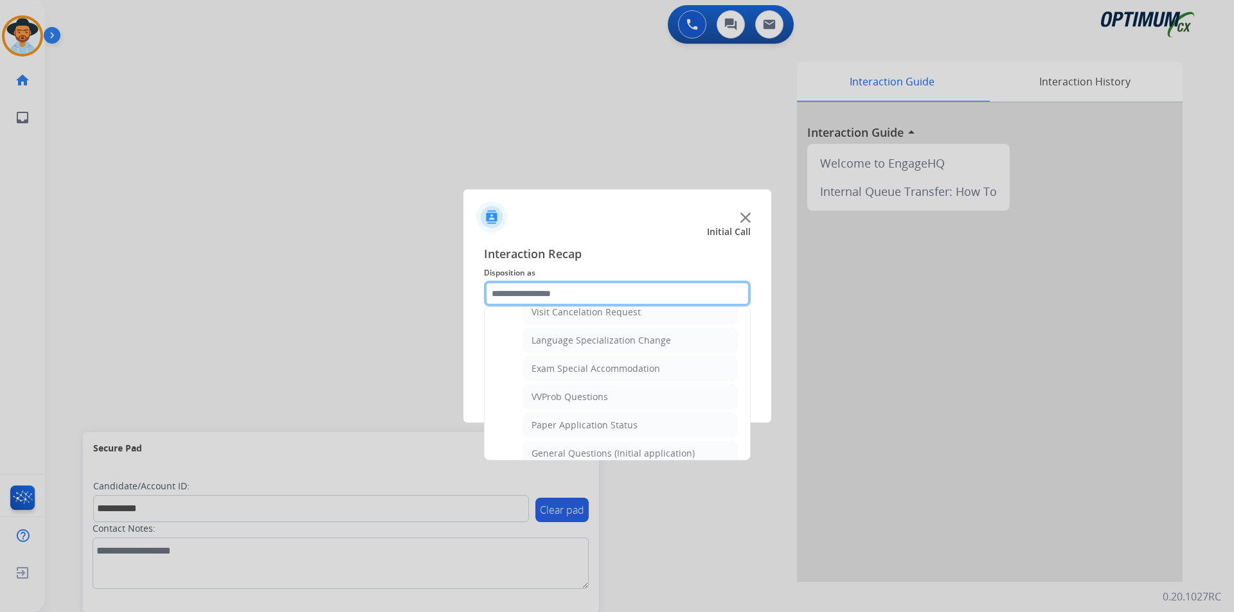
scroll to position [730, 0]
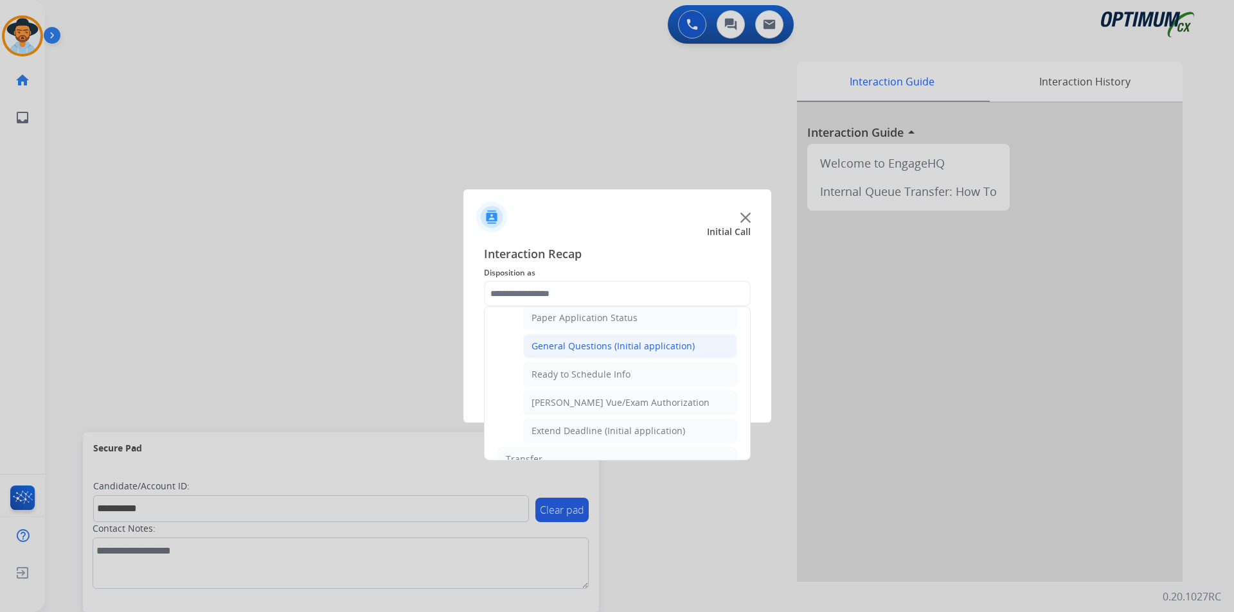
click at [654, 353] on div "General Questions (Initial application)" at bounding box center [612, 346] width 163 height 13
type input "**********"
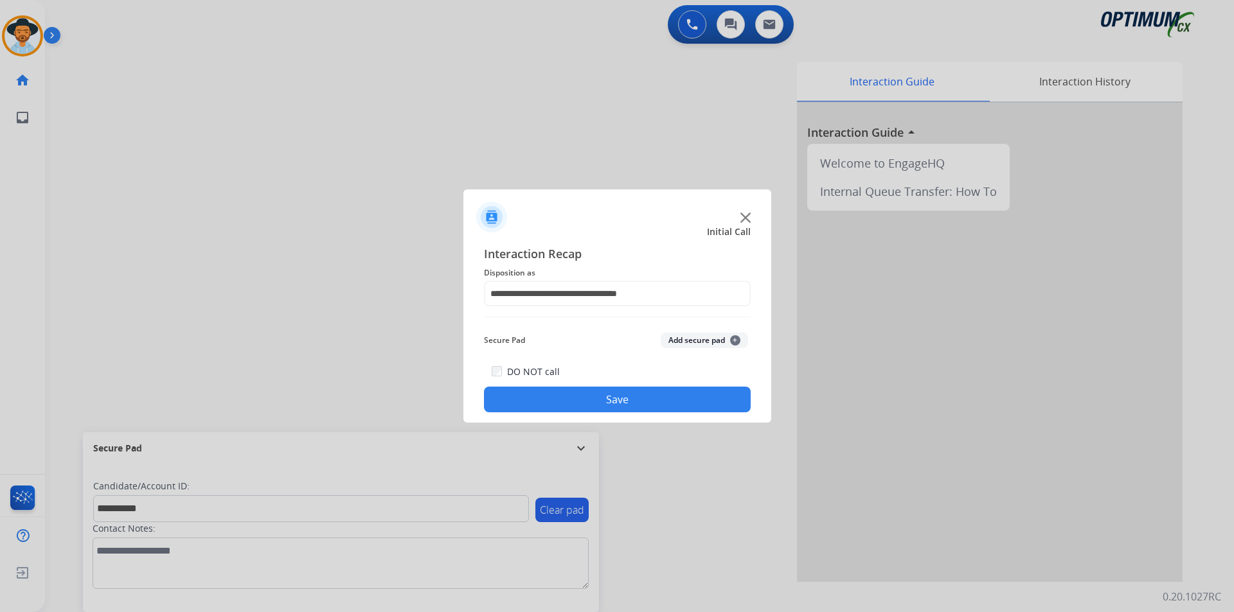
click at [616, 395] on button "Save" at bounding box center [617, 400] width 267 height 26
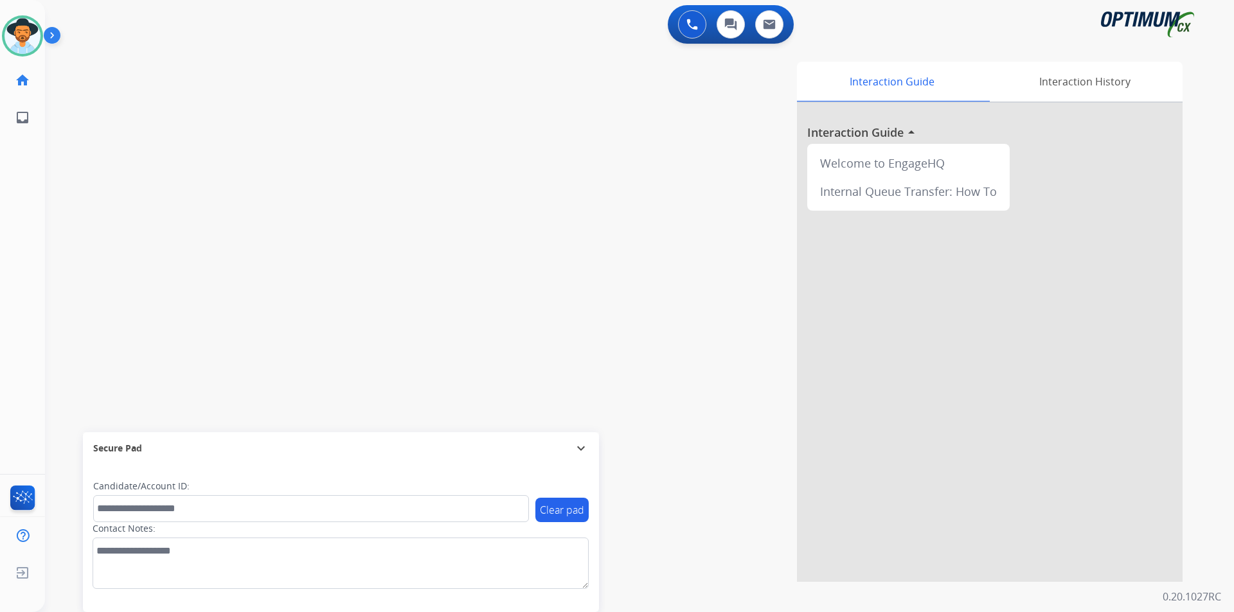
click at [281, 328] on div "swap_horiz Break voice bridge close_fullscreen Connect 3-Way Call merge_type Se…" at bounding box center [624, 314] width 1158 height 536
click at [303, 73] on div "swap_horiz Break voice bridge close_fullscreen Connect 3-Way Call merge_type Se…" at bounding box center [624, 314] width 1158 height 536
click at [22, 35] on img at bounding box center [22, 36] width 36 height 36
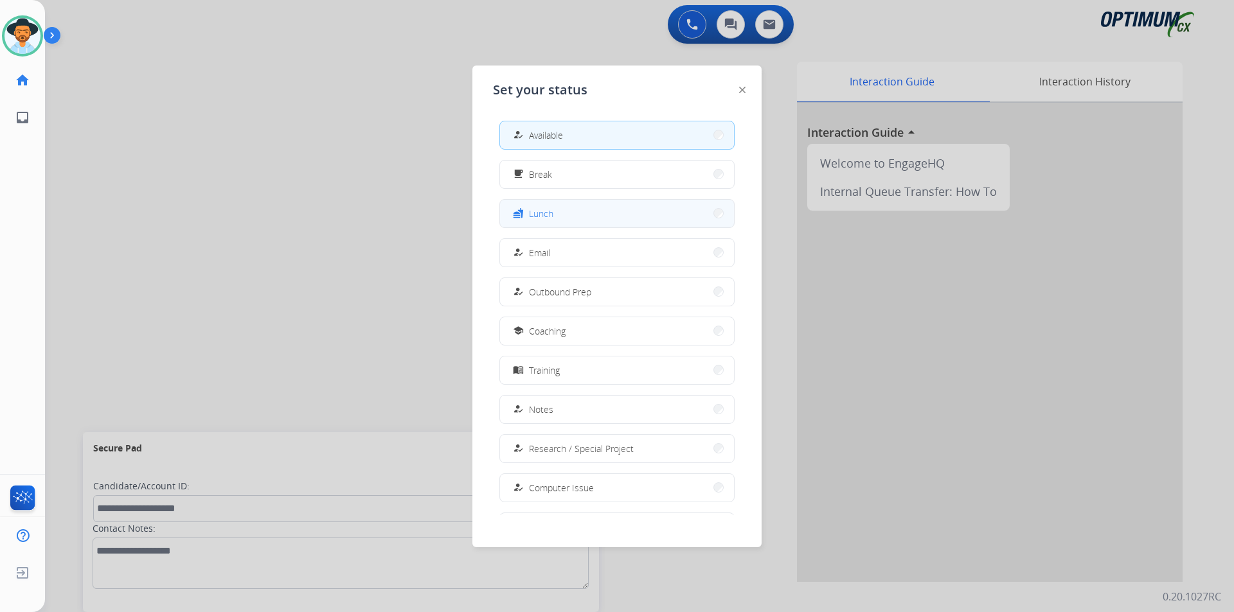
click at [551, 209] on span "Lunch" at bounding box center [541, 213] width 24 height 13
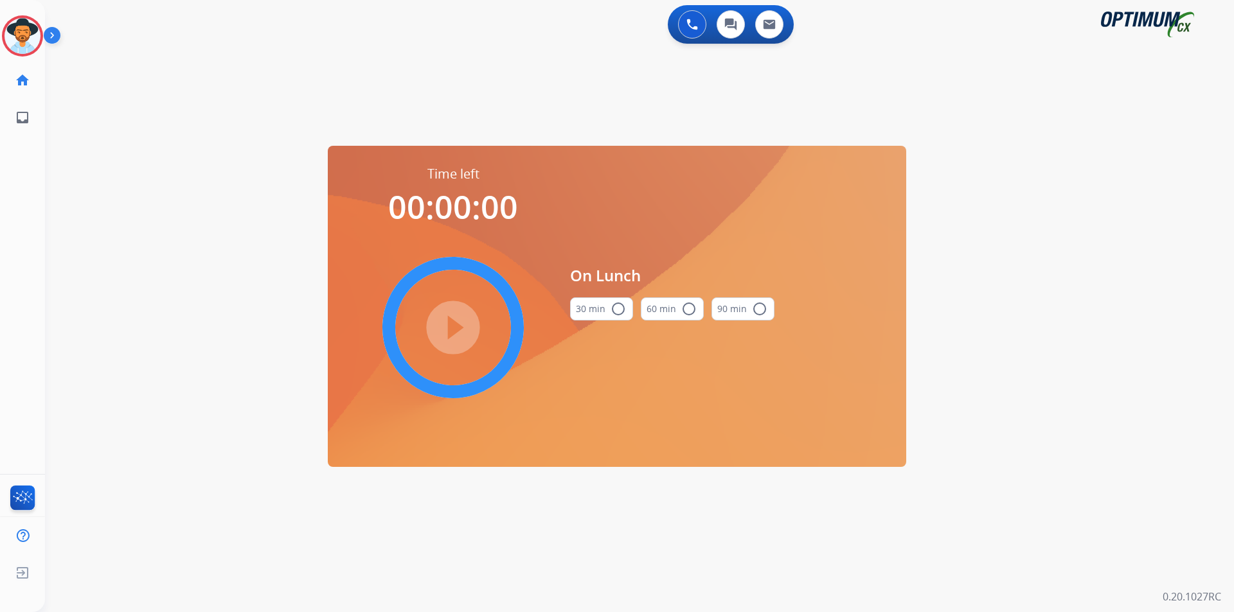
click at [617, 308] on mat-icon "radio_button_unchecked" at bounding box center [617, 308] width 15 height 15
click at [459, 335] on mat-icon "play_circle_filled" at bounding box center [452, 327] width 15 height 15
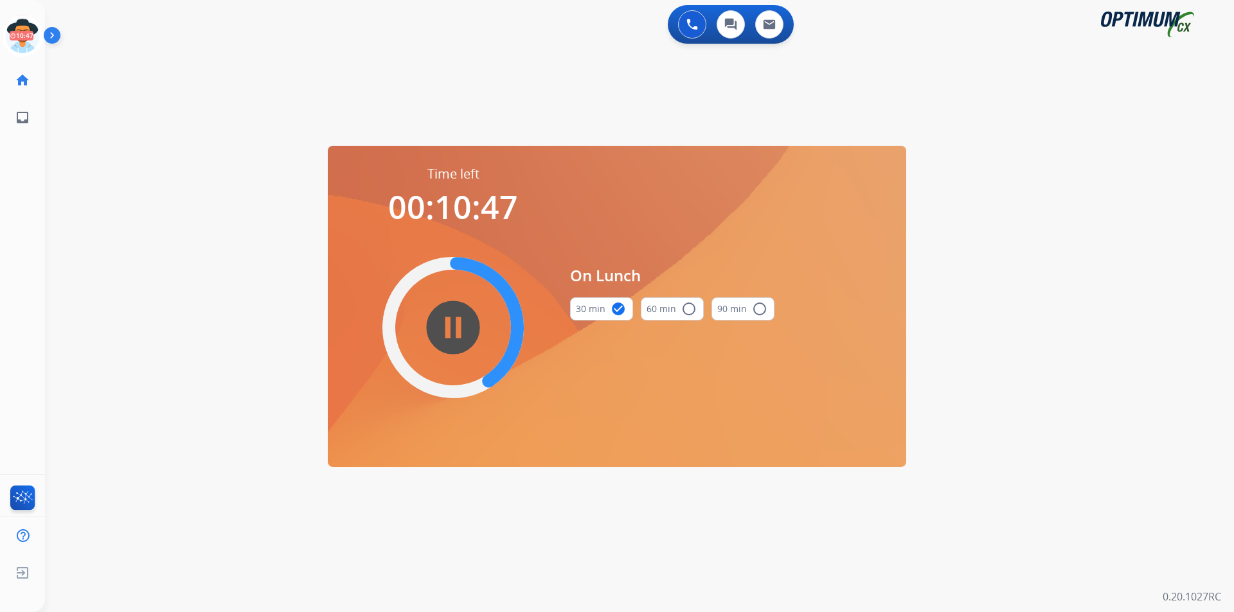
click at [641, 104] on div "swap_horiz Break voice bridge close_fullscreen Connect 3-Way Call merge_type Se…" at bounding box center [624, 77] width 1158 height 62
click at [461, 321] on mat-icon "pause_circle_filled" at bounding box center [452, 327] width 15 height 15
click at [461, 321] on mat-icon "play_circle_filled" at bounding box center [452, 327] width 15 height 15
click at [1036, 118] on div "0 Voice Interactions 0 Chat Interactions 0 Email Interactions swap_horiz Break …" at bounding box center [639, 306] width 1189 height 612
click at [416, 139] on div "0 Voice Interactions 0 Chat Interactions 0 Email Interactions swap_horiz Break …" at bounding box center [639, 306] width 1189 height 612
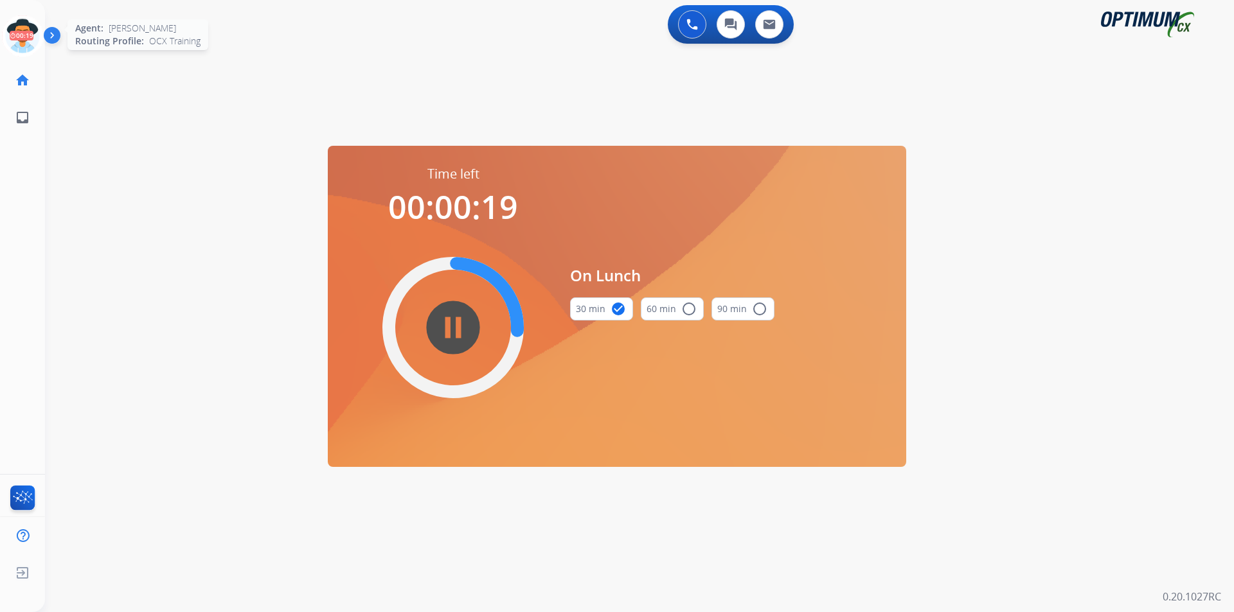
click at [19, 42] on icon at bounding box center [23, 36] width 42 height 42
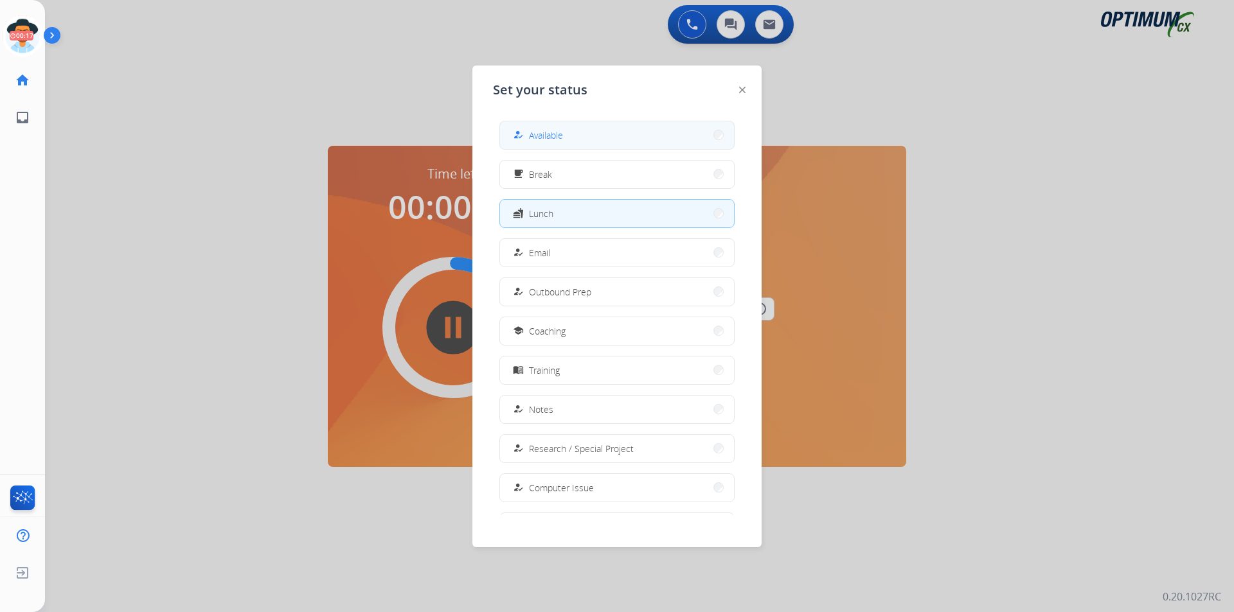
click at [588, 138] on button "how_to_reg Available" at bounding box center [617, 135] width 234 height 28
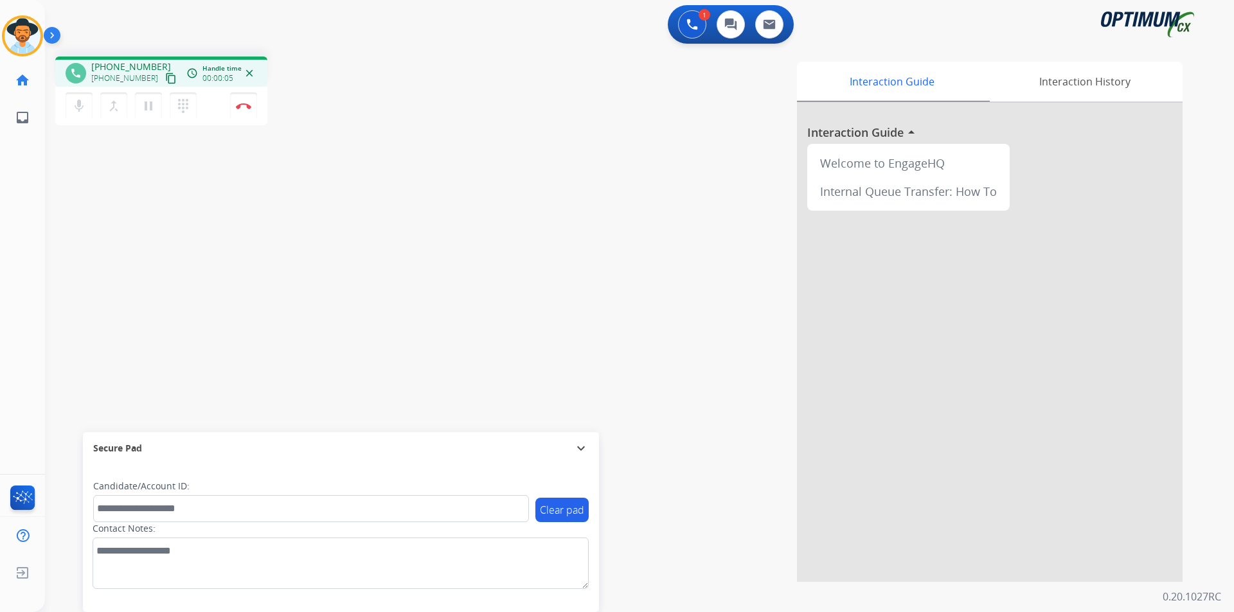
click at [134, 66] on span "+14046712124" at bounding box center [131, 66] width 80 height 13
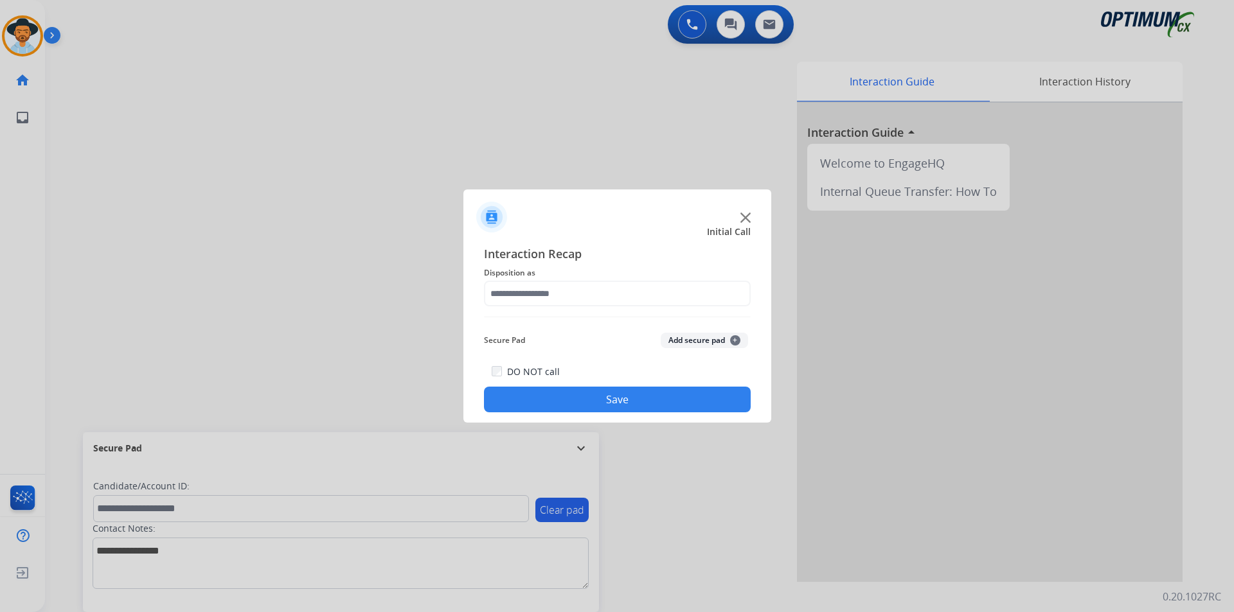
click at [745, 220] on img at bounding box center [745, 218] width 10 height 10
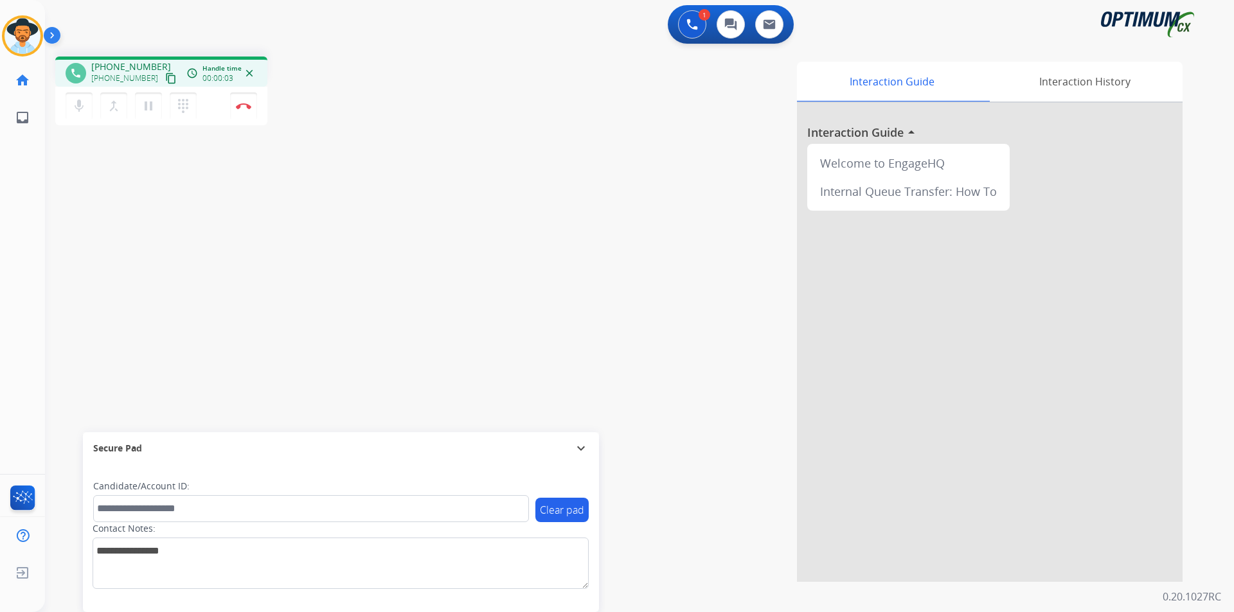
click at [292, 139] on div "phone +16073466646 +16073466646 content_copy access_time Call metrics Queue 00:…" at bounding box center [624, 314] width 1158 height 536
click at [135, 63] on span "+16073466646" at bounding box center [131, 66] width 80 height 13
copy span "16073466646"
click at [76, 112] on mat-icon "mic" at bounding box center [78, 105] width 15 height 15
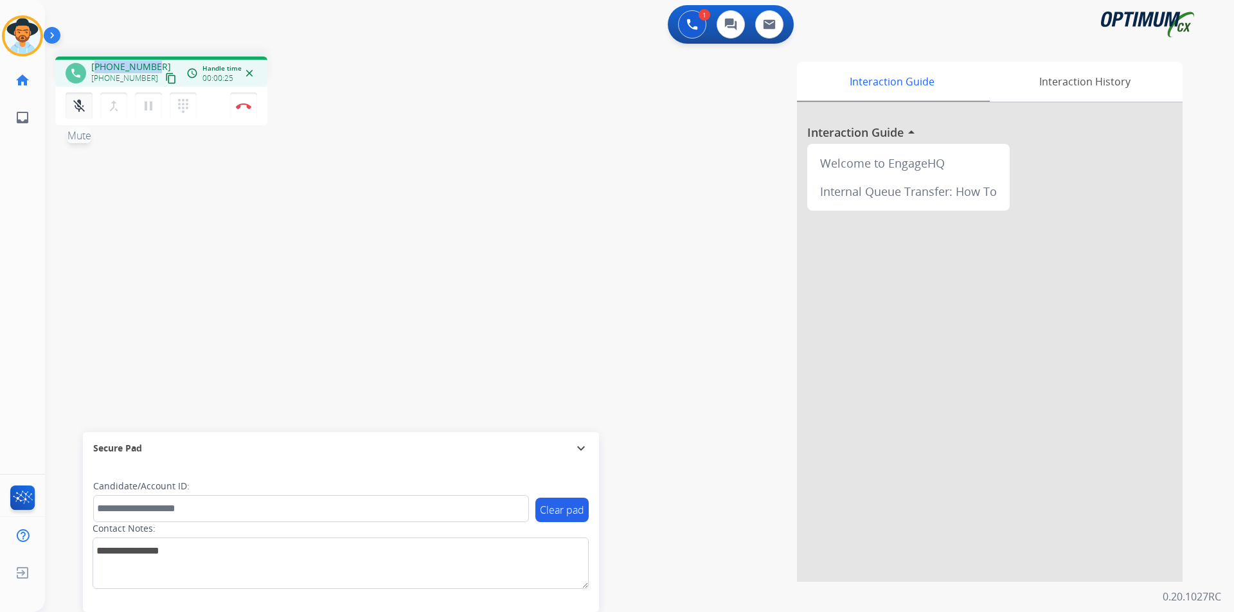
click at [78, 111] on mat-icon "mic_off" at bounding box center [78, 105] width 15 height 15
click at [71, 111] on button "mic Mute" at bounding box center [79, 106] width 27 height 27
click at [67, 107] on button "mic_off Mute" at bounding box center [79, 106] width 27 height 27
click at [127, 66] on span "+16073466646" at bounding box center [131, 66] width 80 height 13
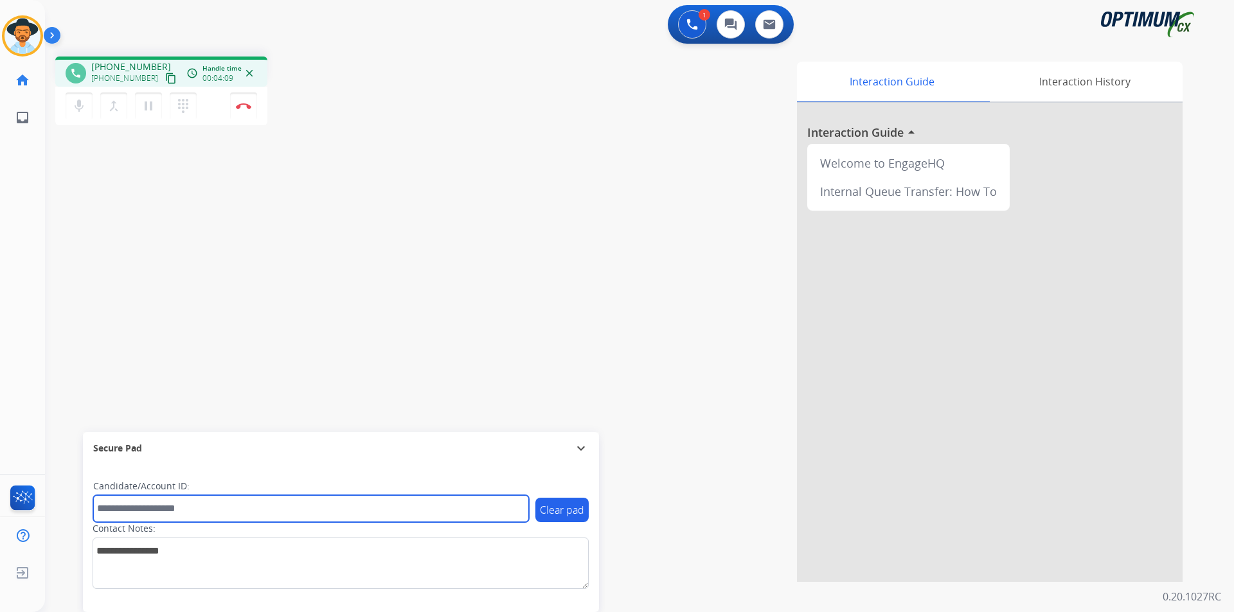
click at [150, 506] on input "text" at bounding box center [311, 508] width 436 height 27
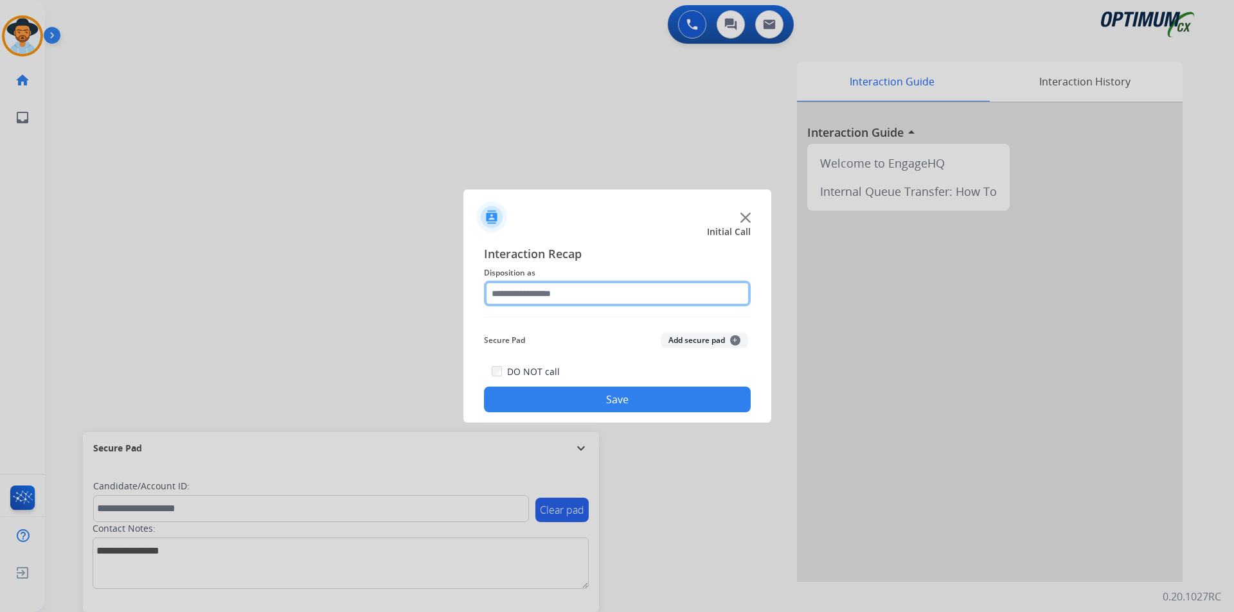
click at [548, 292] on input "text" at bounding box center [617, 294] width 267 height 26
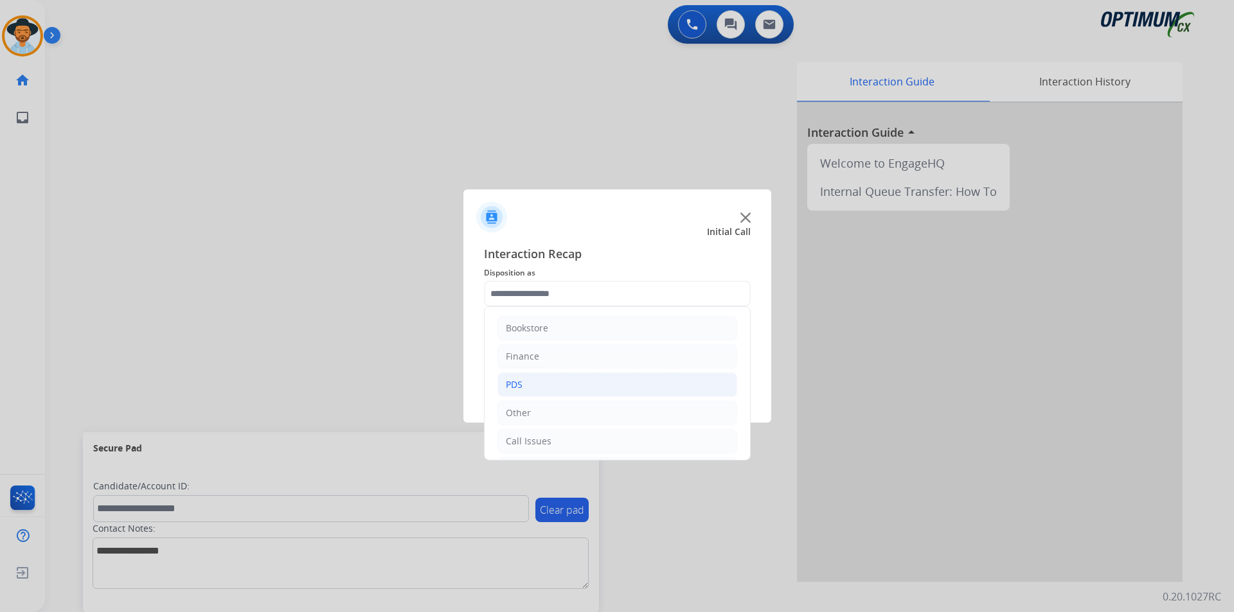
click at [564, 385] on li "PDS" at bounding box center [617, 385] width 240 height 24
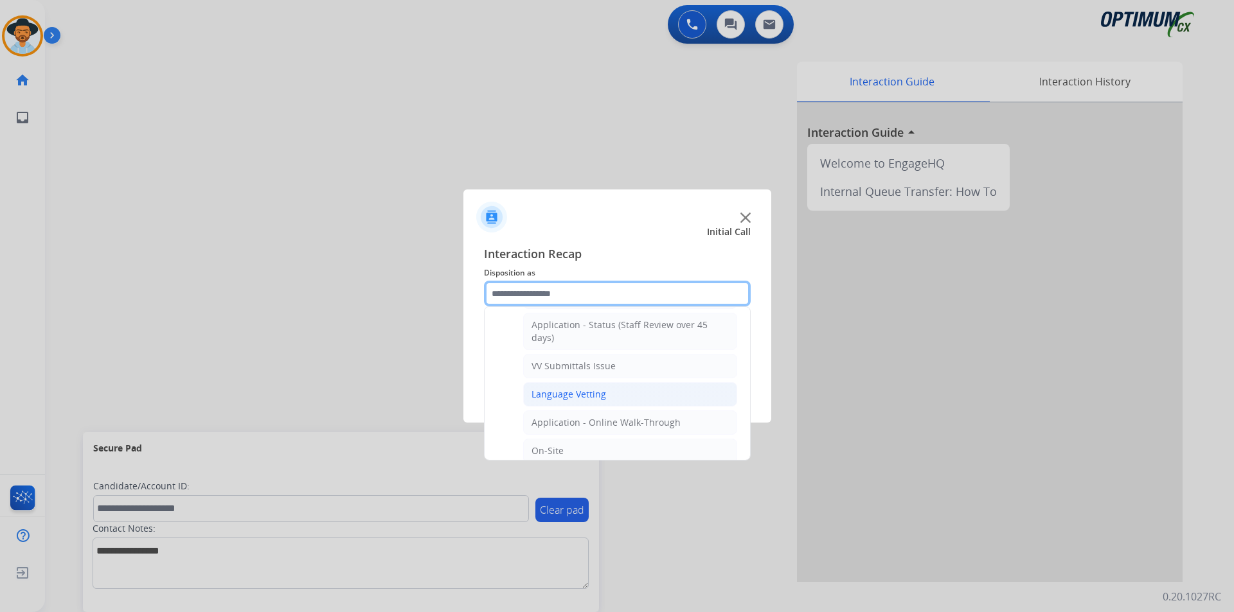
scroll to position [452, 0]
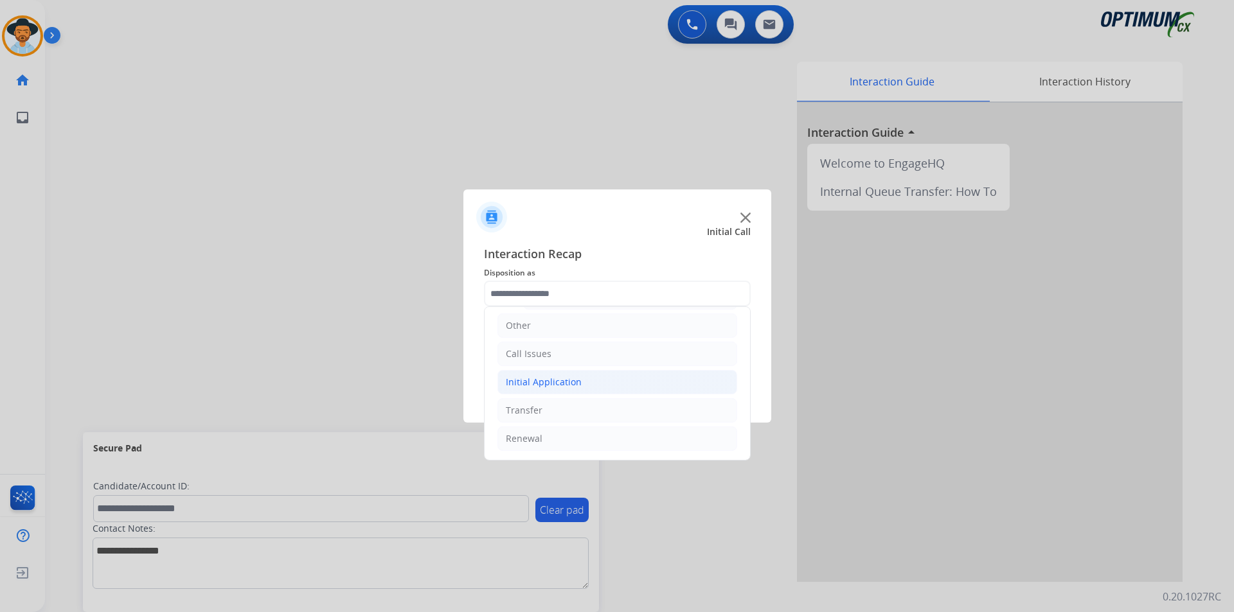
click at [575, 380] on div "Initial Application" at bounding box center [544, 382] width 76 height 13
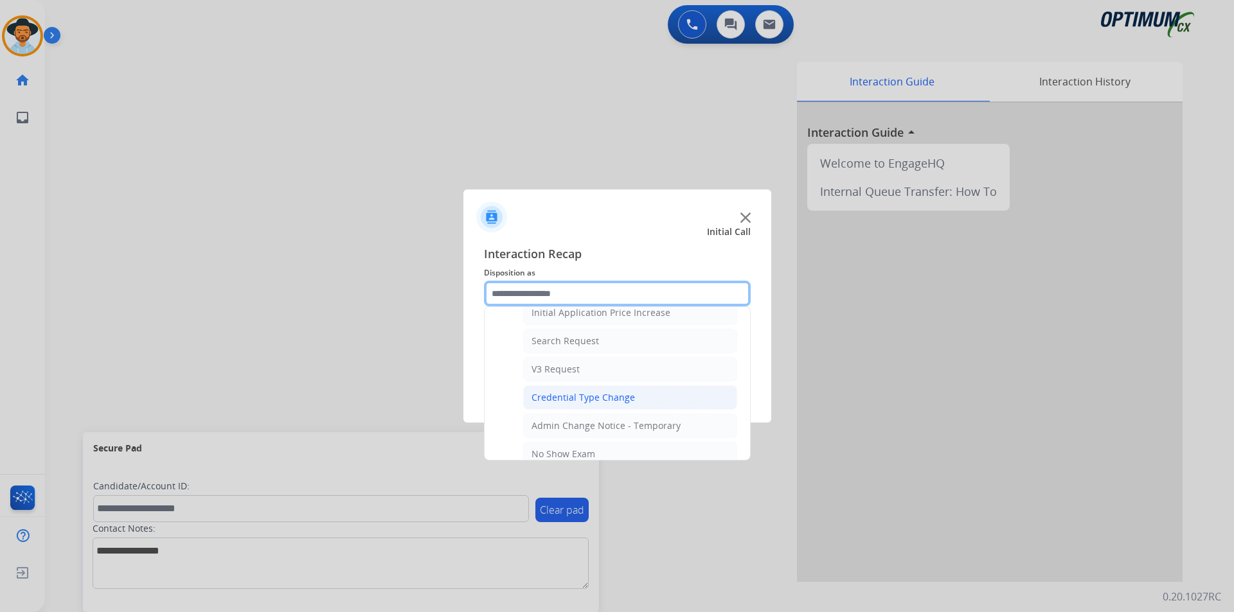
scroll to position [774, 0]
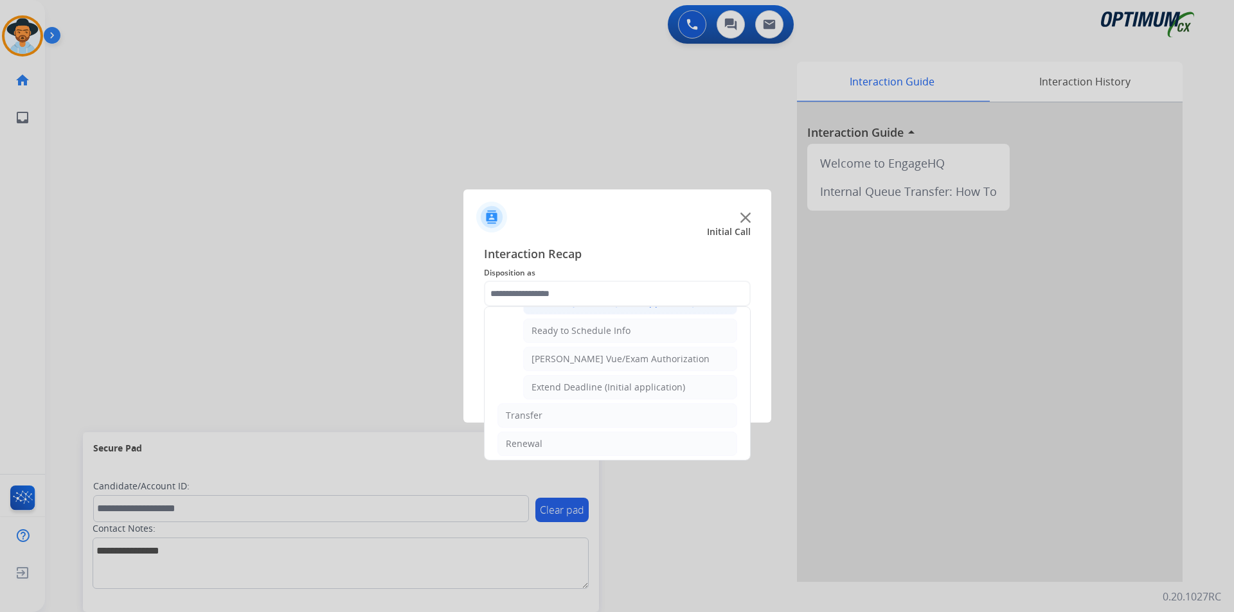
click at [587, 309] on div "General Questions (Initial application)" at bounding box center [612, 302] width 163 height 13
type input "**********"
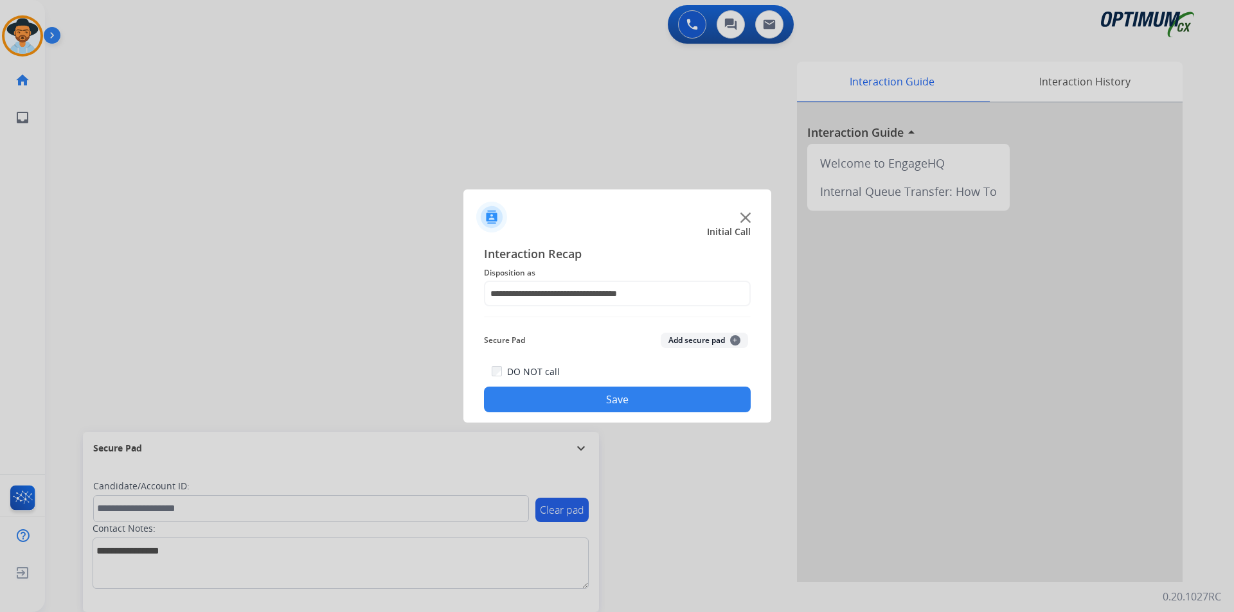
click at [559, 398] on button "Save" at bounding box center [617, 400] width 267 height 26
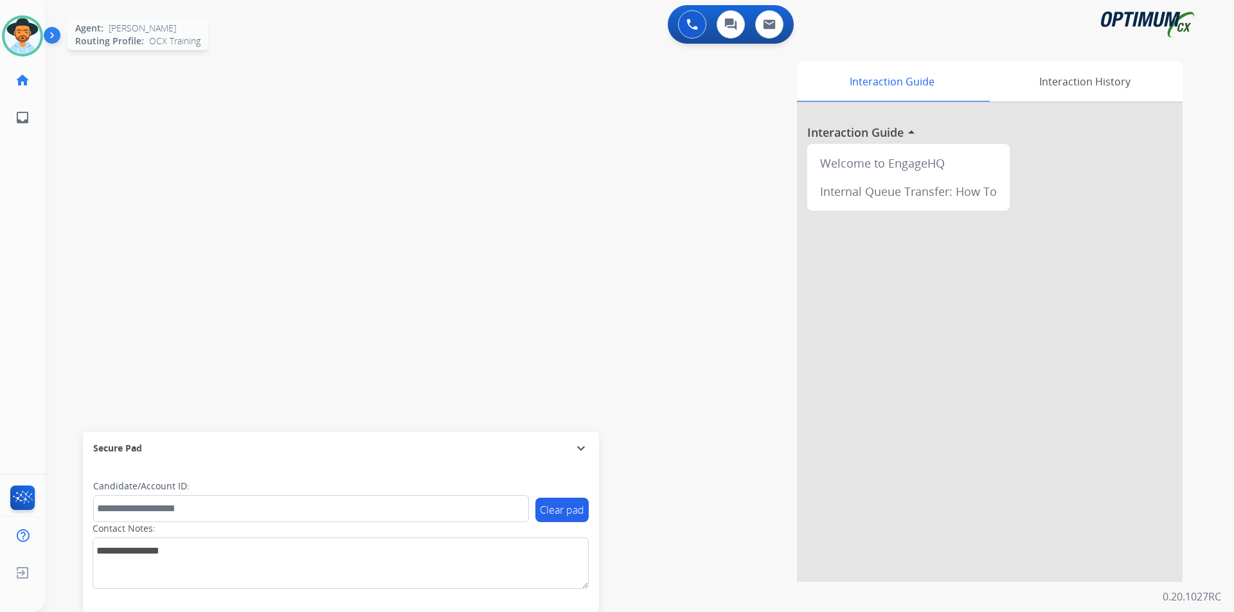
click at [28, 38] on img at bounding box center [22, 36] width 36 height 36
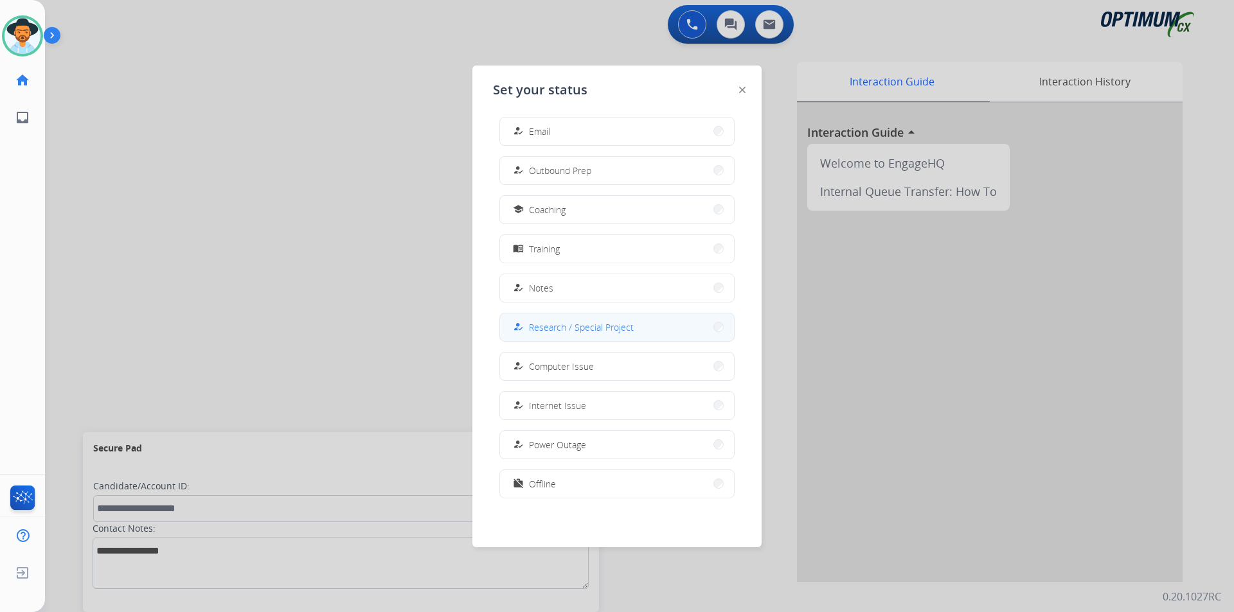
scroll to position [0, 0]
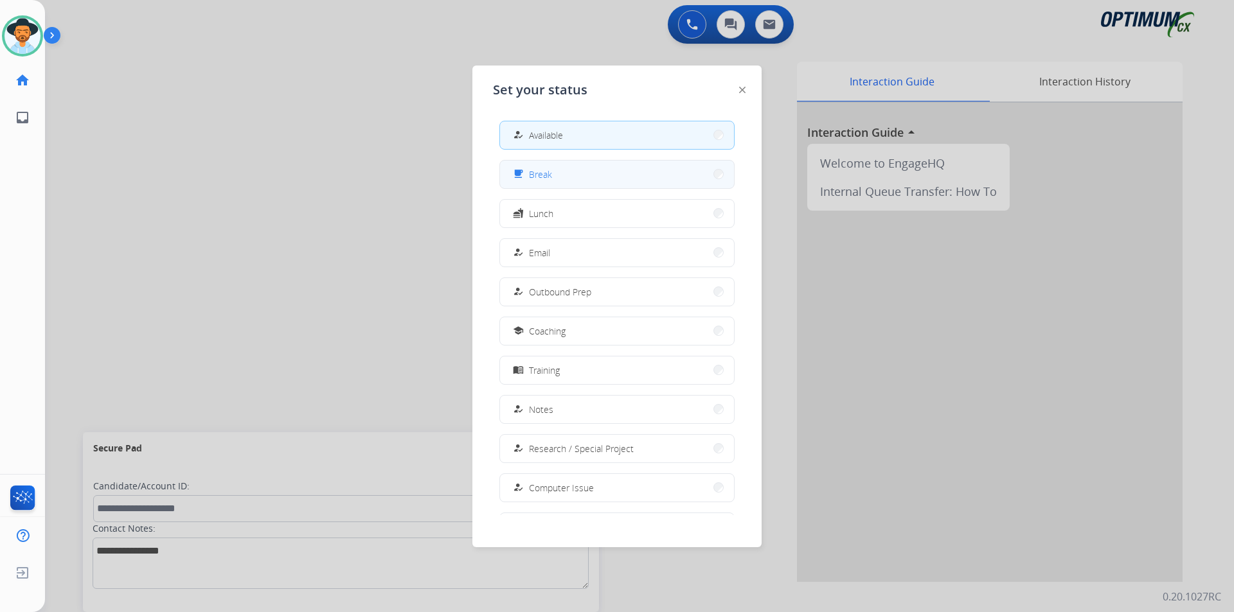
click at [542, 169] on span "Break" at bounding box center [540, 174] width 23 height 13
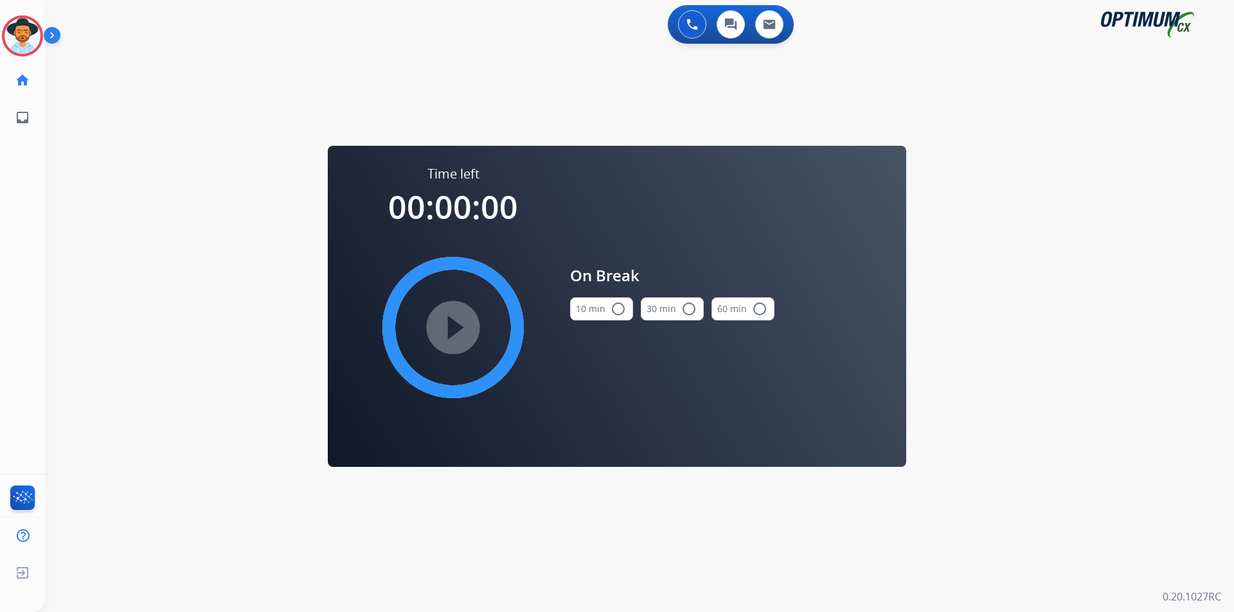
click at [614, 310] on mat-icon "radio_button_unchecked" at bounding box center [617, 308] width 15 height 15
click at [460, 335] on mat-icon "play_circle_filled" at bounding box center [452, 327] width 15 height 15
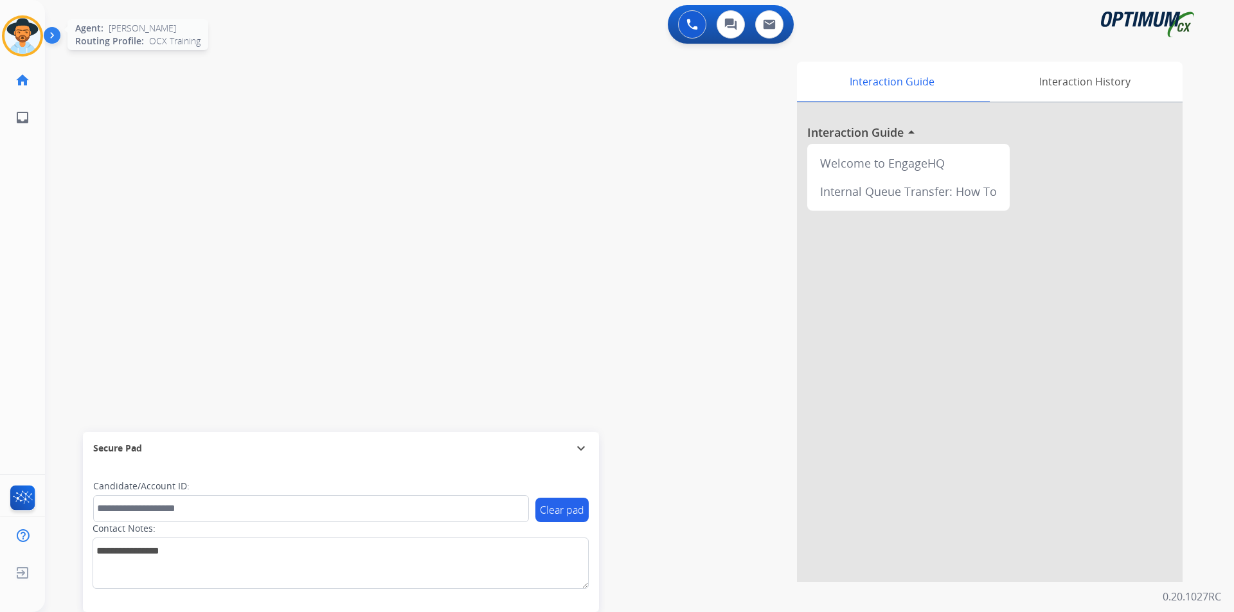
click at [16, 31] on img at bounding box center [22, 36] width 36 height 36
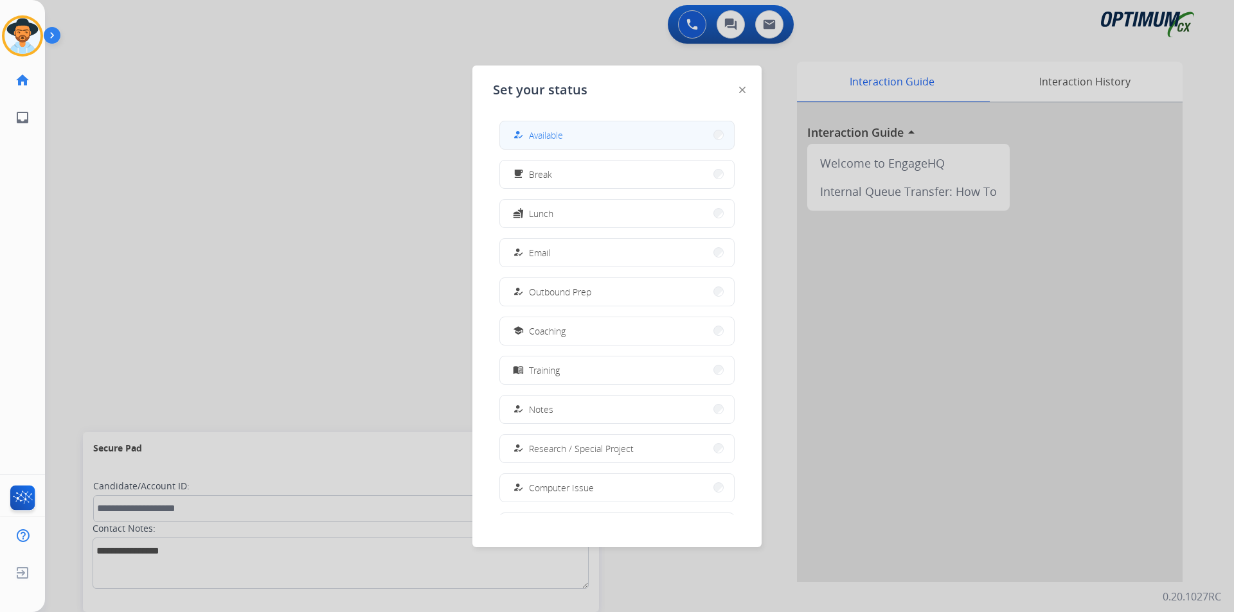
click at [579, 129] on button "how_to_reg Available" at bounding box center [617, 135] width 234 height 28
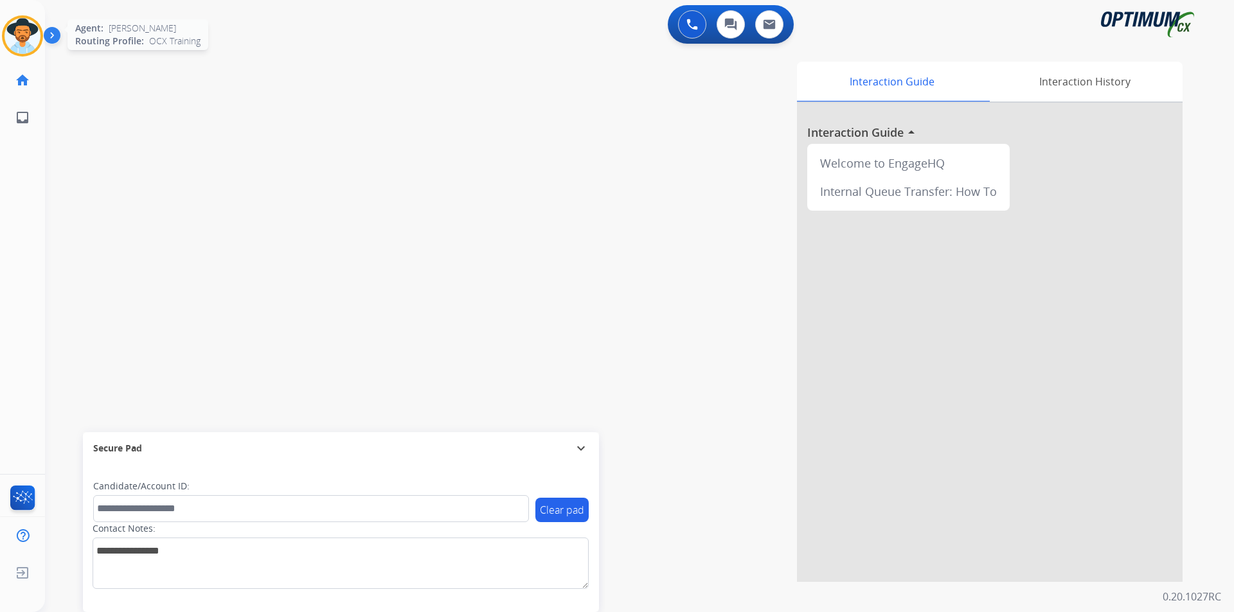
click at [13, 35] on img at bounding box center [22, 36] width 36 height 36
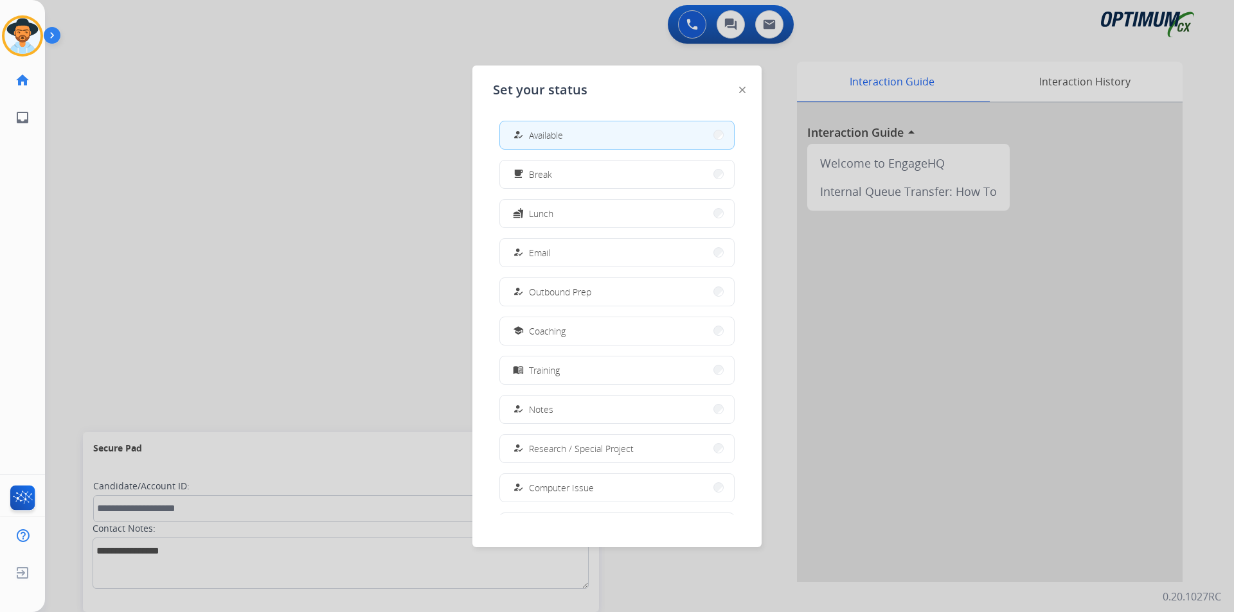
click at [301, 167] on div at bounding box center [617, 306] width 1234 height 612
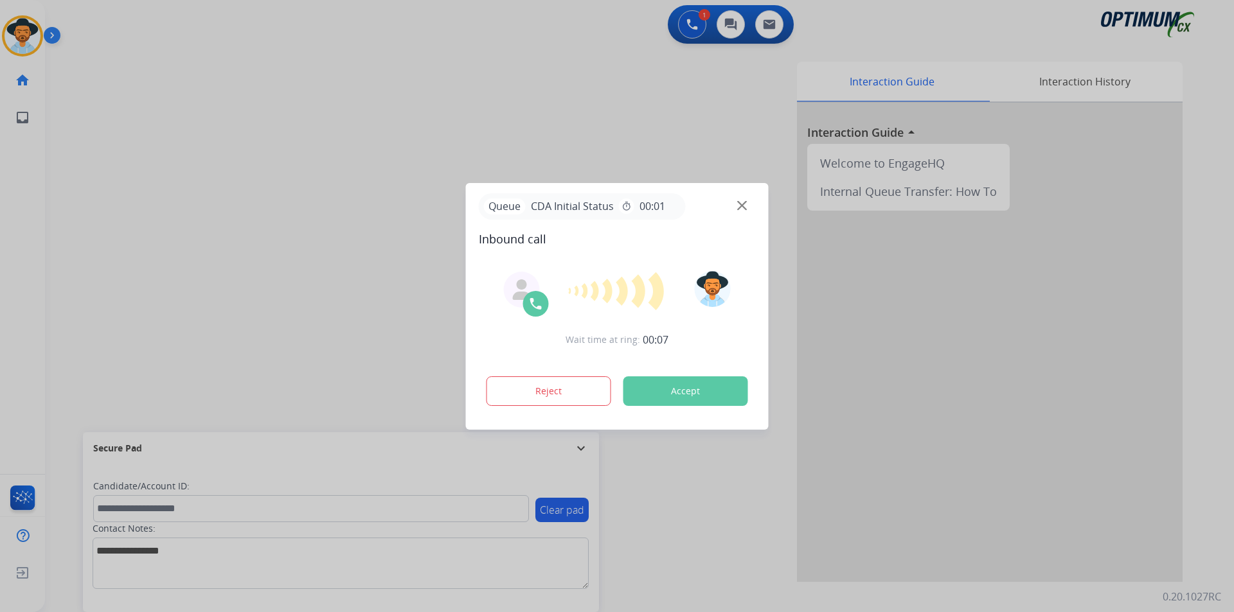
click at [241, 72] on div at bounding box center [617, 306] width 1234 height 612
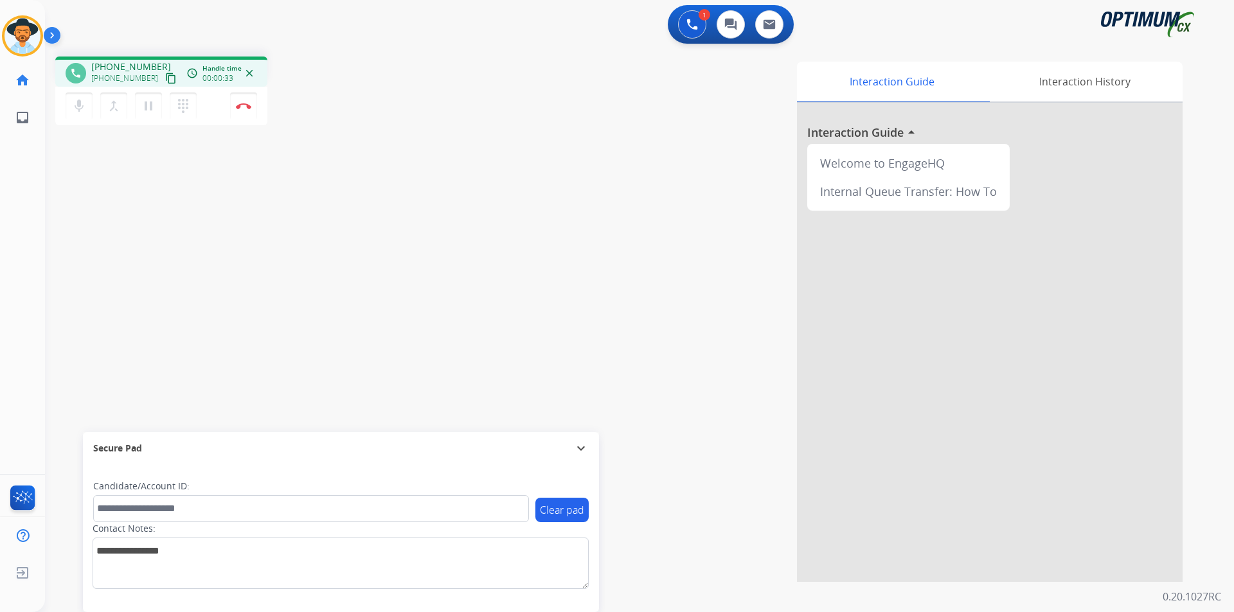
click at [130, 67] on span "+13126875242" at bounding box center [131, 66] width 80 height 13
copy span "13126875242"
click at [150, 108] on mat-icon "pause" at bounding box center [148, 105] width 15 height 15
click at [151, 112] on mat-icon "play_arrow" at bounding box center [148, 105] width 15 height 15
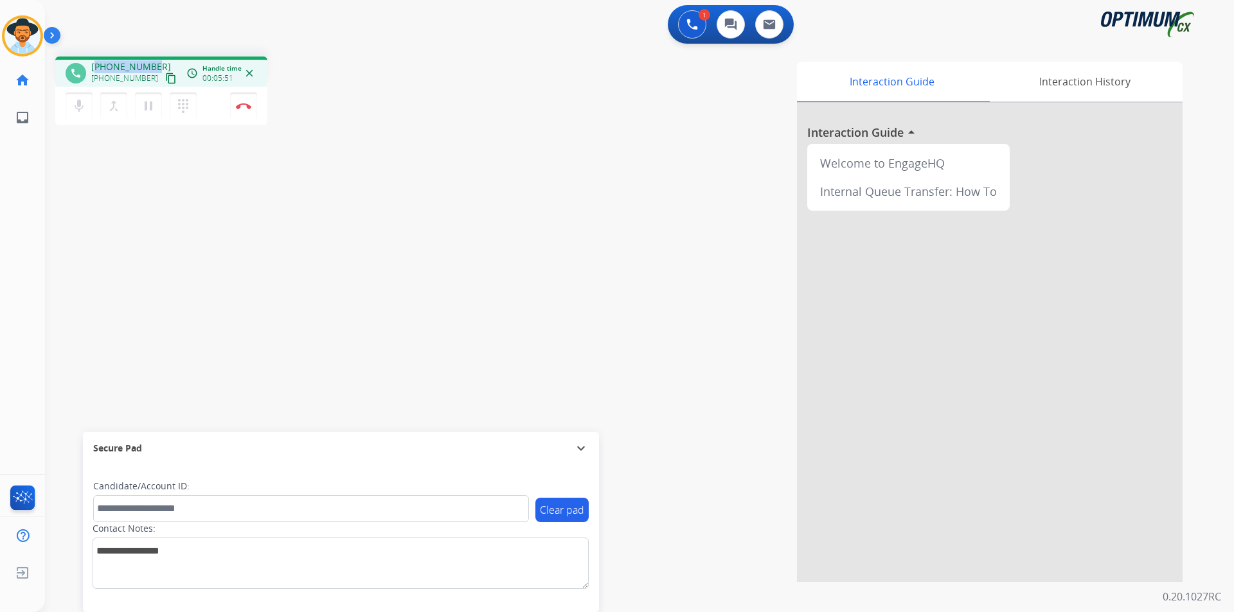
click at [127, 63] on span "+13126875242" at bounding box center [131, 66] width 80 height 13
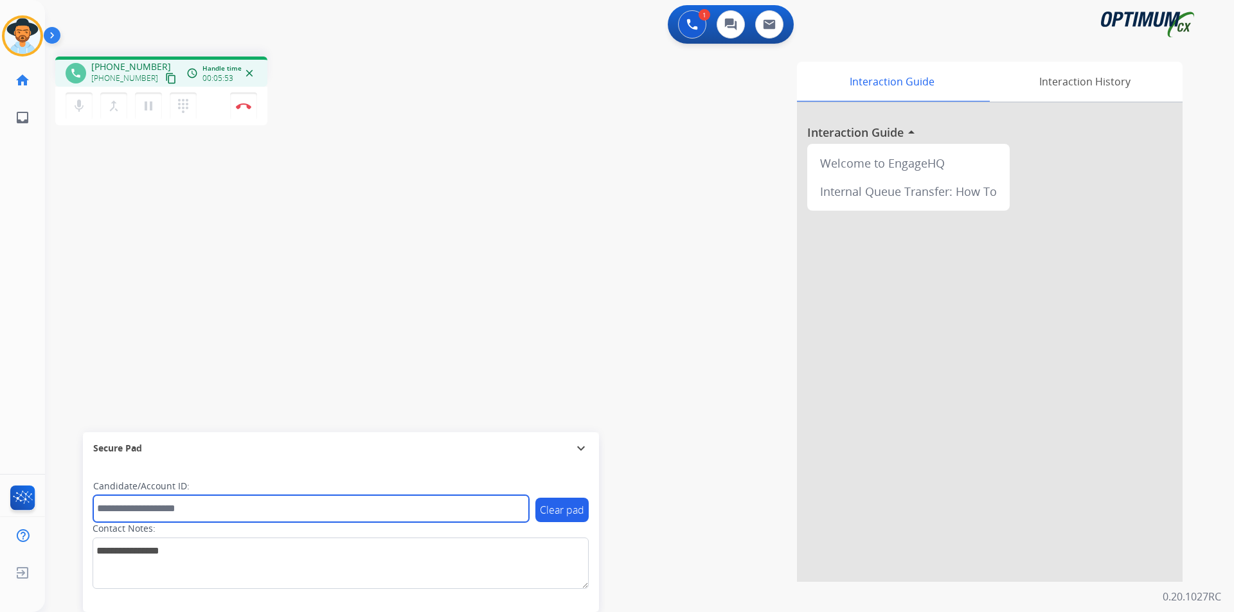
click at [215, 502] on input "text" at bounding box center [311, 508] width 436 height 27
paste input "**********"
click at [102, 505] on input "**********" at bounding box center [311, 508] width 436 height 27
type input "**********"
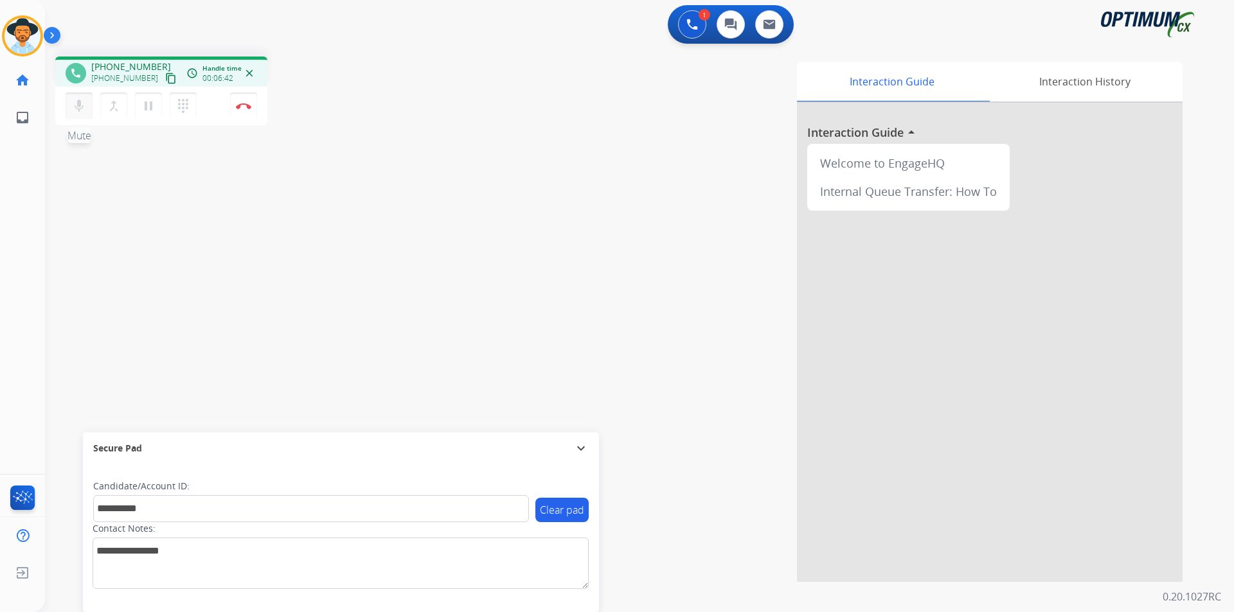
click at [77, 109] on mat-icon "mic" at bounding box center [78, 105] width 15 height 15
click at [77, 109] on mat-icon "mic_off" at bounding box center [78, 105] width 15 height 15
click at [245, 116] on button "Disconnect" at bounding box center [243, 106] width 27 height 27
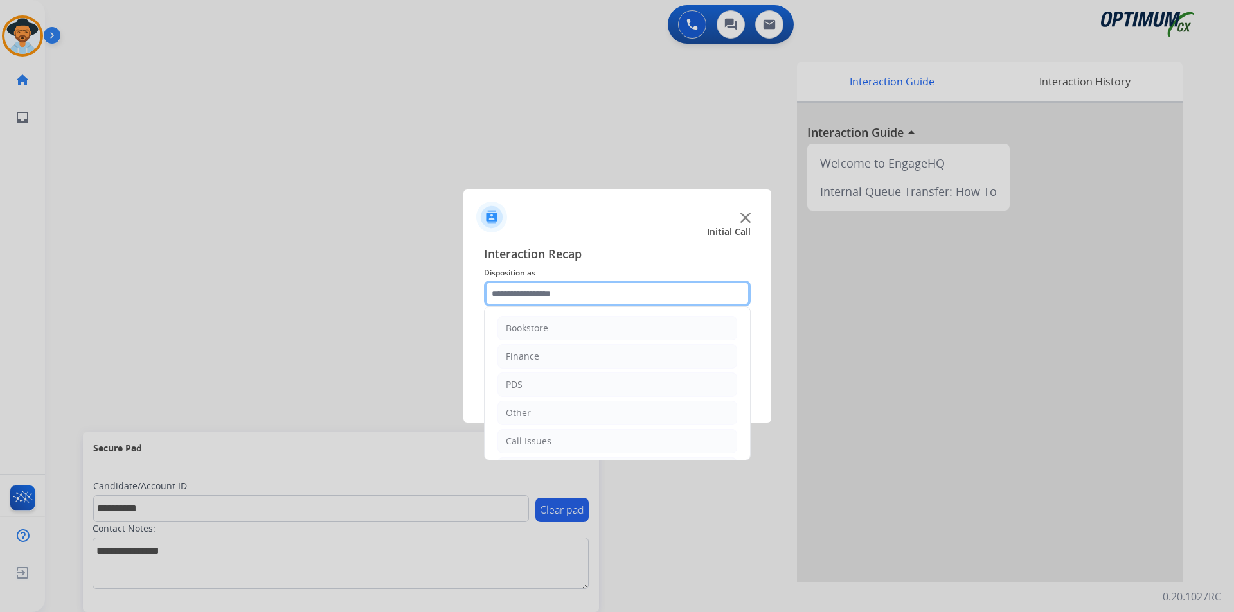
click at [607, 289] on input "text" at bounding box center [617, 294] width 267 height 26
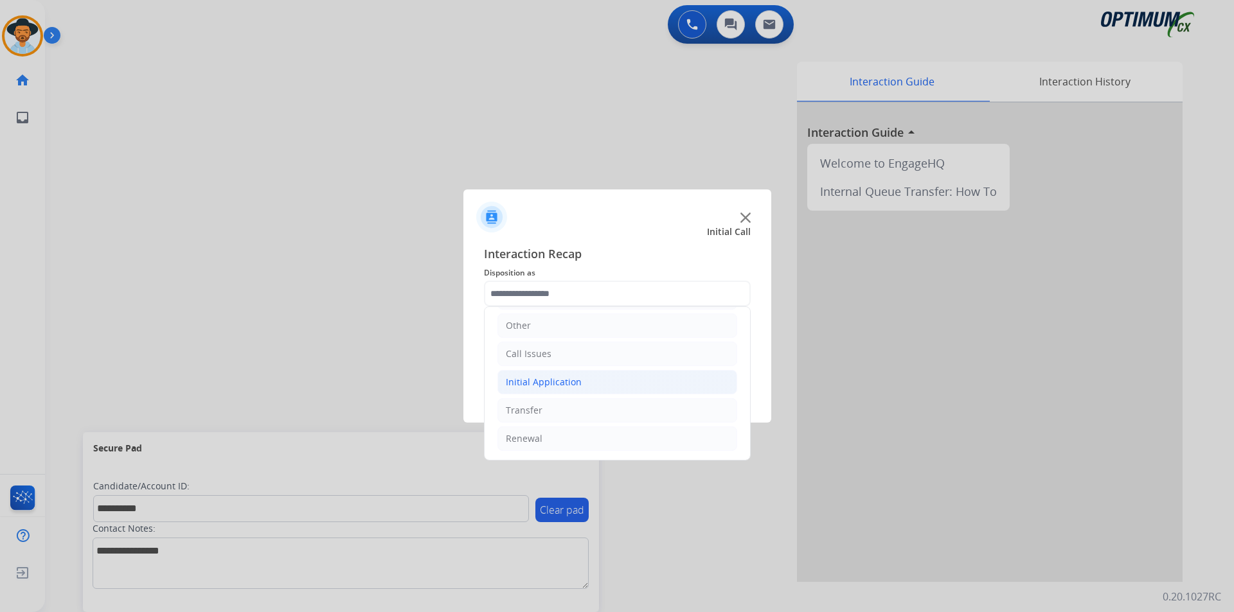
click at [555, 379] on div "Initial Application" at bounding box center [544, 382] width 76 height 13
click at [573, 413] on div "Credential Resend (Initial application)" at bounding box center [612, 410] width 163 height 13
type input "**********"
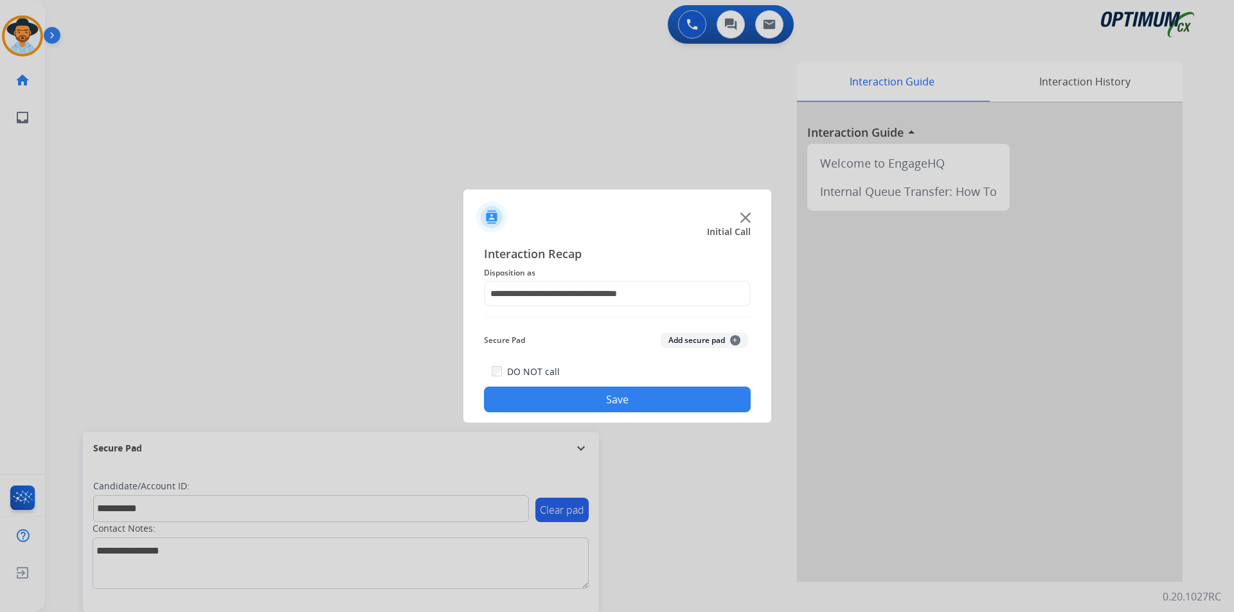
click at [581, 406] on button "Save" at bounding box center [617, 400] width 267 height 26
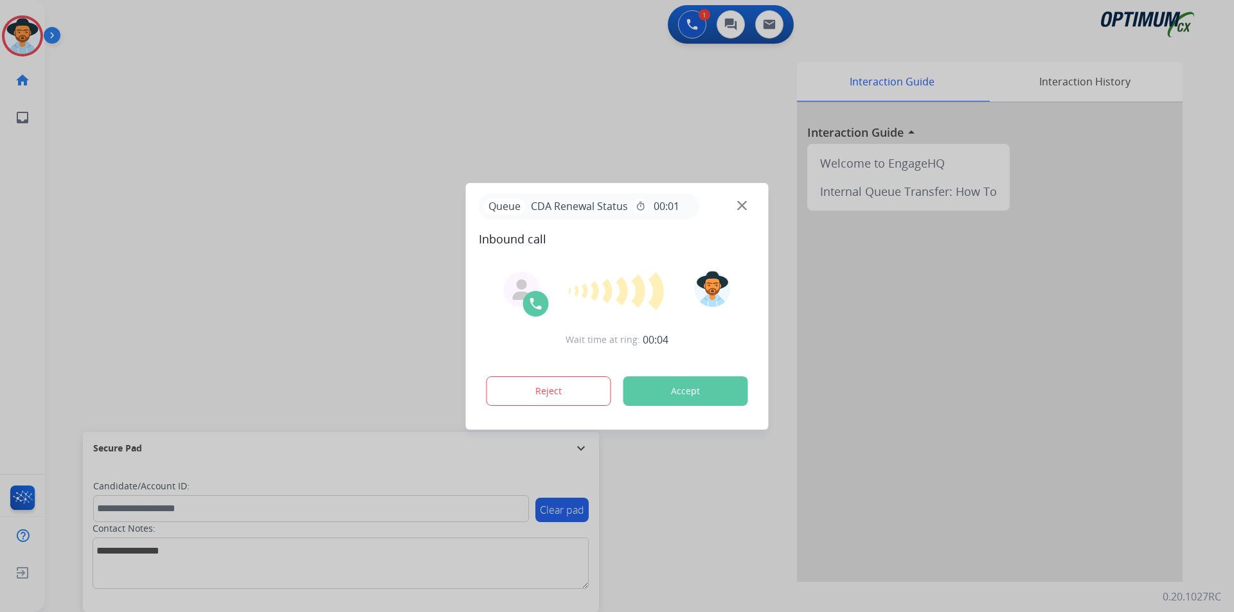
click at [260, 101] on div at bounding box center [617, 306] width 1234 height 612
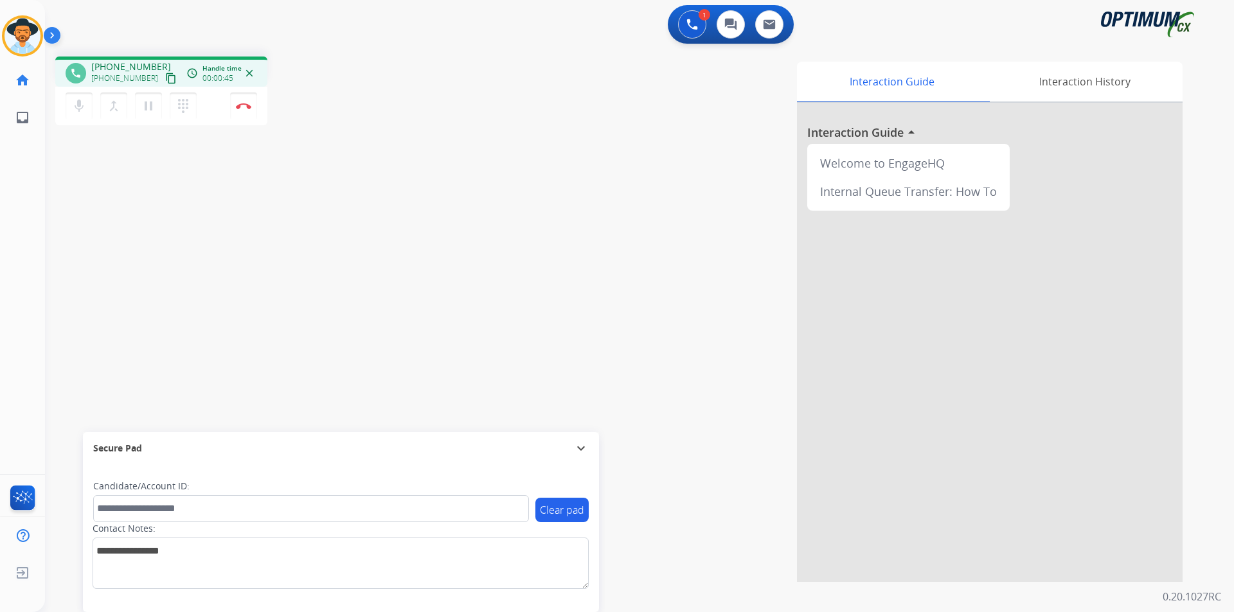
click at [106, 66] on span "+15122120119" at bounding box center [131, 66] width 80 height 13
copy span "15122120119"
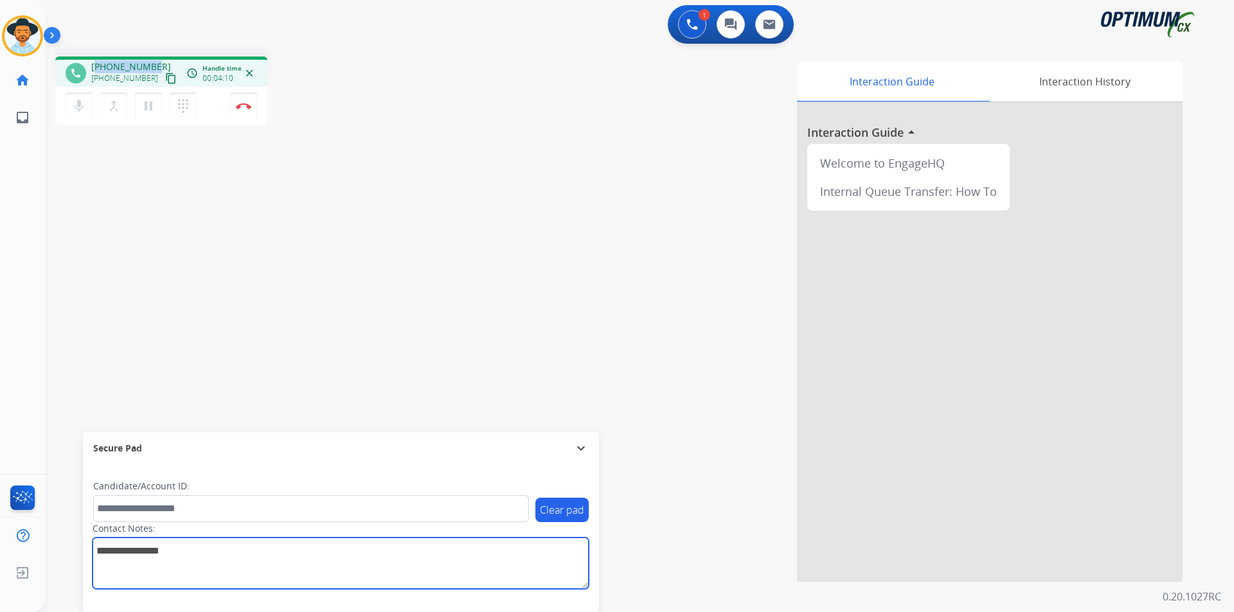
click at [447, 549] on textarea at bounding box center [341, 563] width 496 height 51
click at [298, 544] on textarea at bounding box center [341, 563] width 496 height 51
paste textarea "*******"
click at [299, 545] on textarea at bounding box center [341, 563] width 496 height 51
click at [123, 551] on textarea at bounding box center [341, 563] width 496 height 51
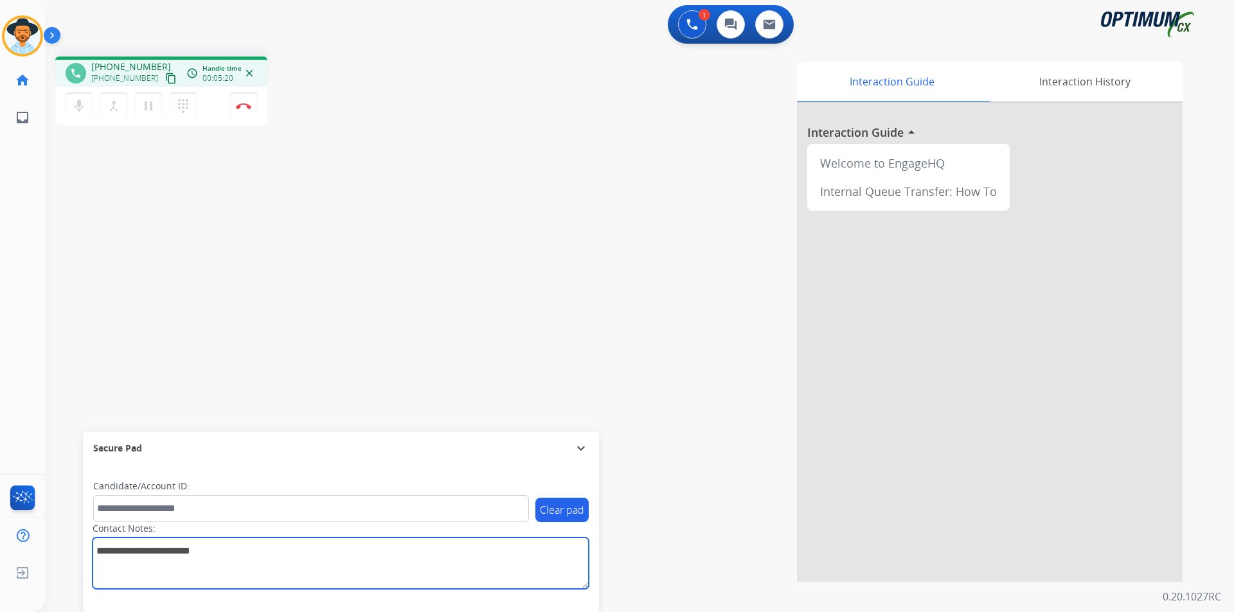
click at [159, 551] on textarea at bounding box center [341, 563] width 496 height 51
click at [236, 553] on textarea at bounding box center [341, 563] width 496 height 51
drag, startPoint x: 274, startPoint y: 553, endPoint x: 55, endPoint y: 560, distance: 219.2
click at [55, 560] on div "phone +15122120119 +15122120119 content_copy access_time Call metrics Queue 00:…" at bounding box center [624, 314] width 1158 height 536
click at [307, 559] on textarea at bounding box center [341, 563] width 496 height 51
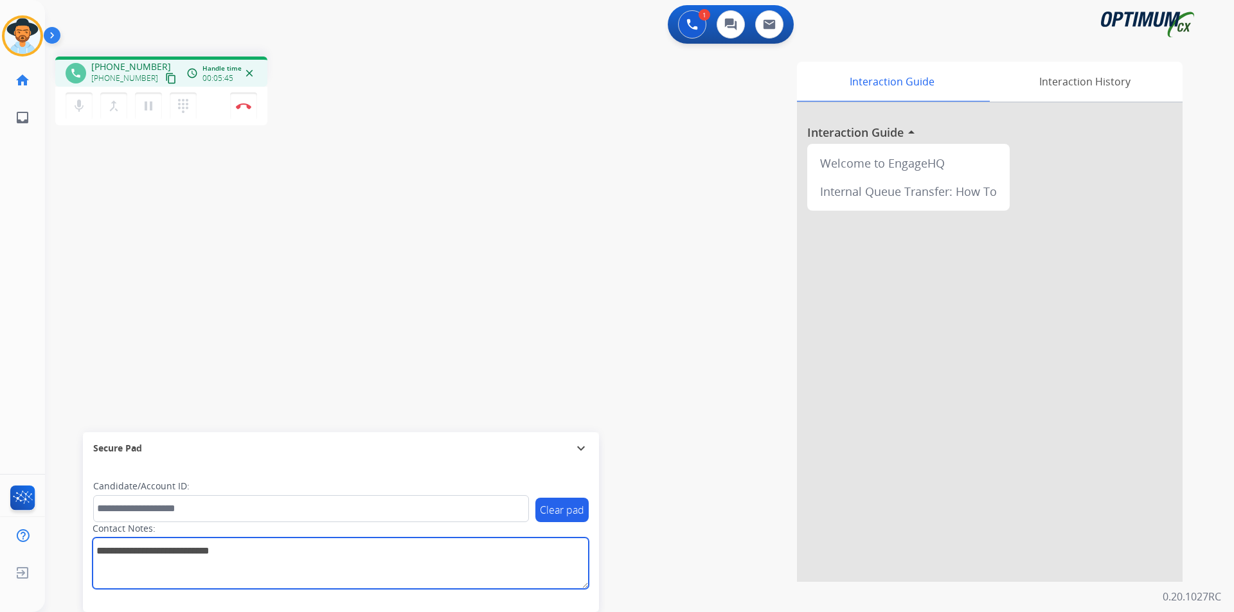
drag, startPoint x: 286, startPoint y: 553, endPoint x: 87, endPoint y: 556, distance: 198.6
click at [87, 556] on div "Clear pad Candidate/Account ID: Contact Notes:" at bounding box center [341, 539] width 516 height 148
type textarea "**********"
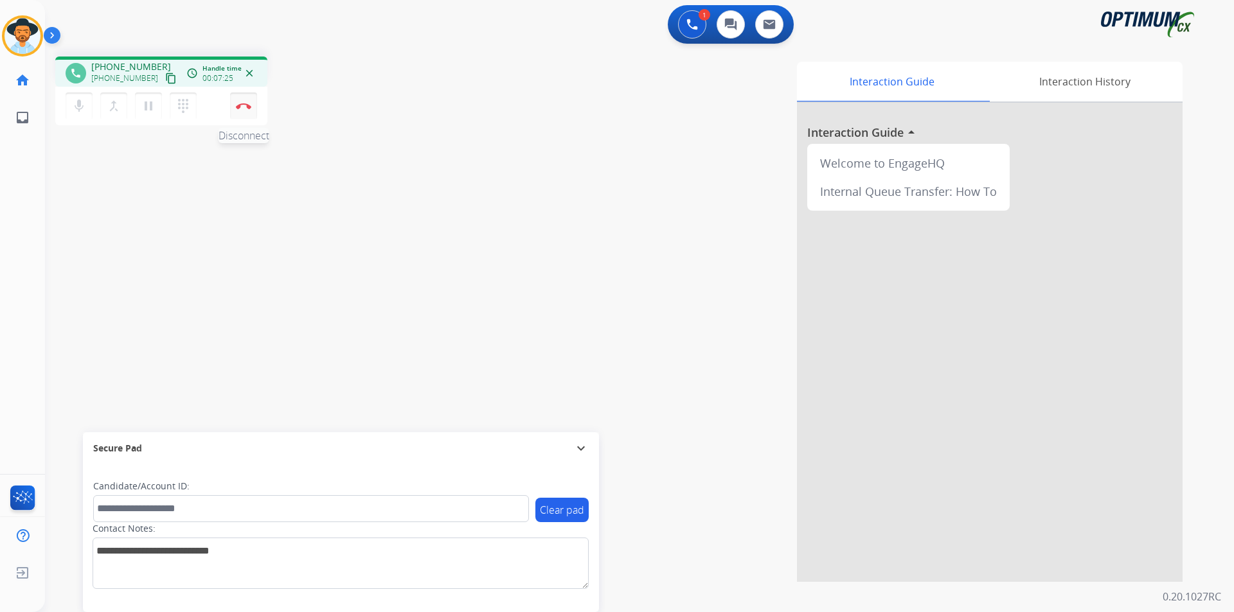
click at [249, 107] on img at bounding box center [243, 106] width 15 height 6
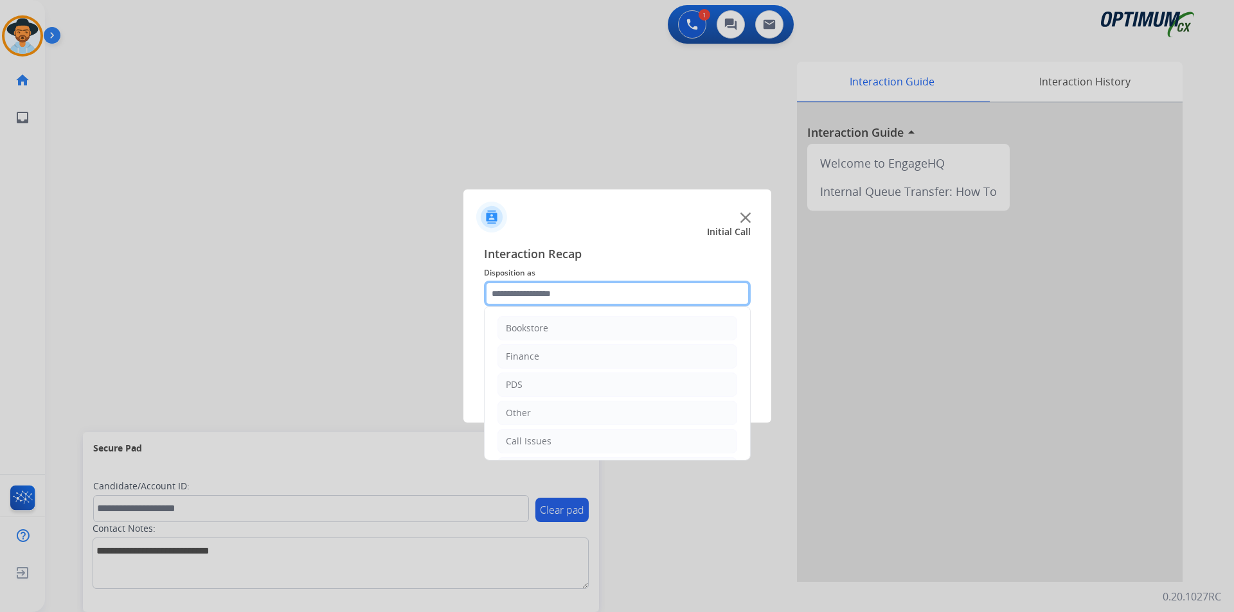
click at [661, 288] on input "text" at bounding box center [617, 294] width 267 height 26
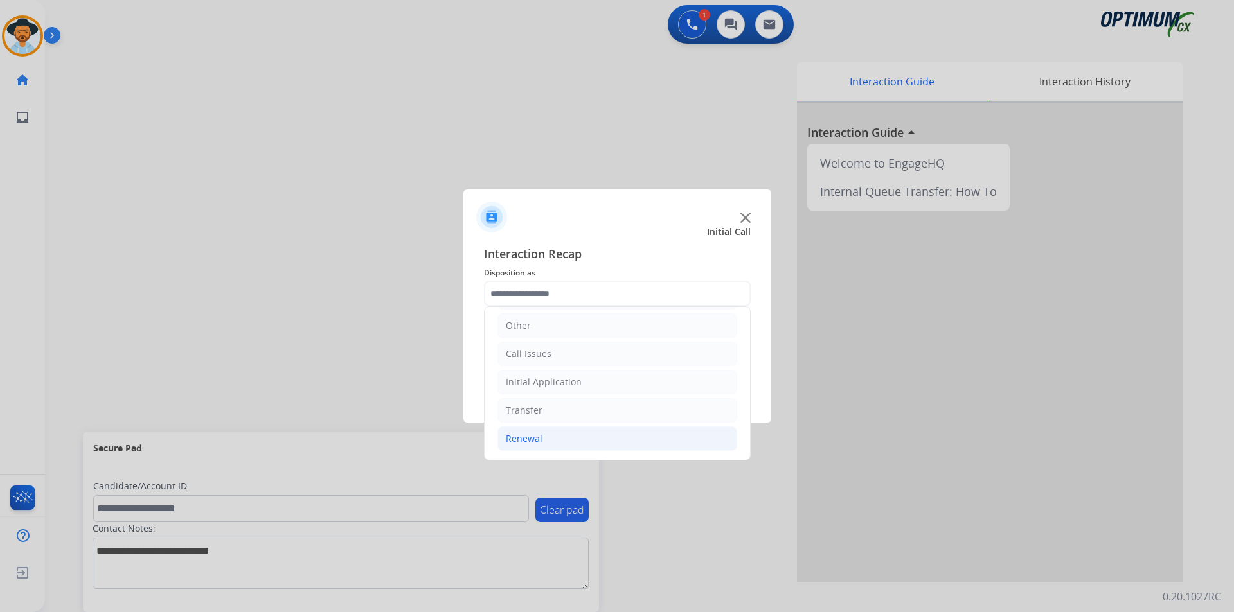
click at [582, 443] on li "Renewal" at bounding box center [617, 439] width 240 height 24
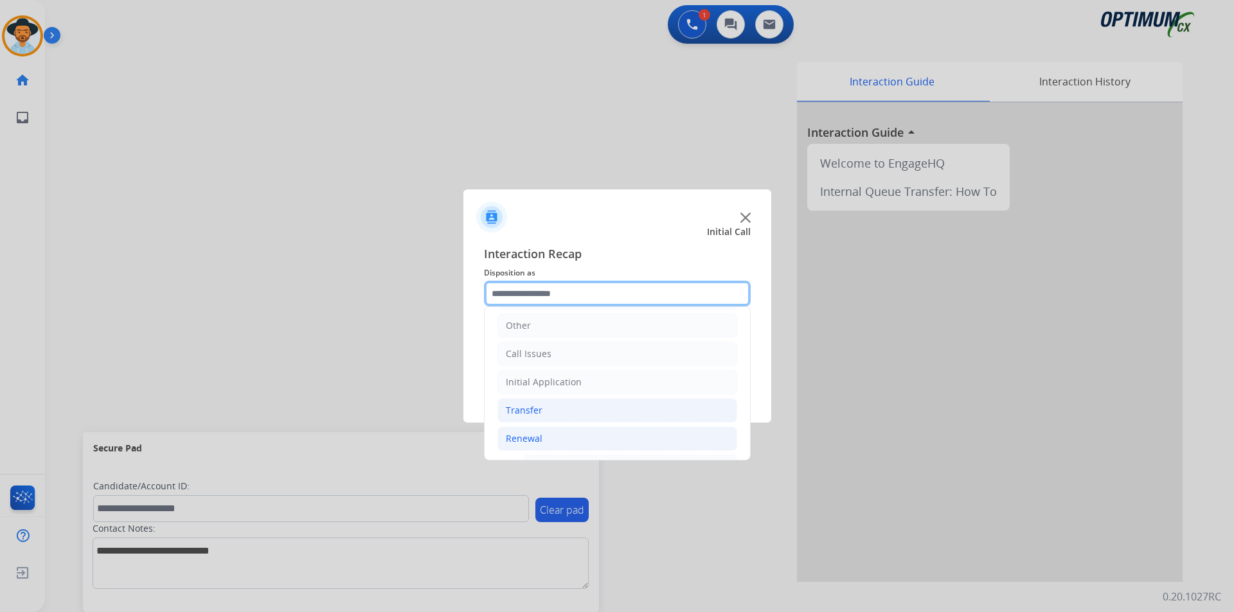
scroll to position [301, 0]
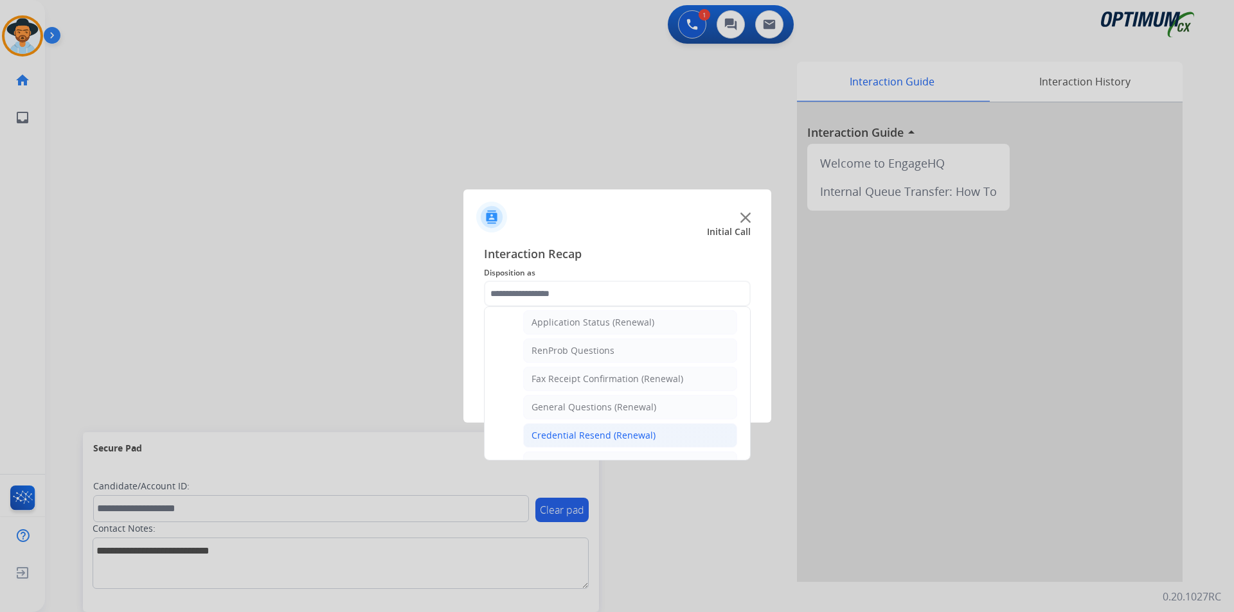
click at [600, 435] on div "Credential Resend (Renewal)" at bounding box center [593, 435] width 124 height 13
type input "**********"
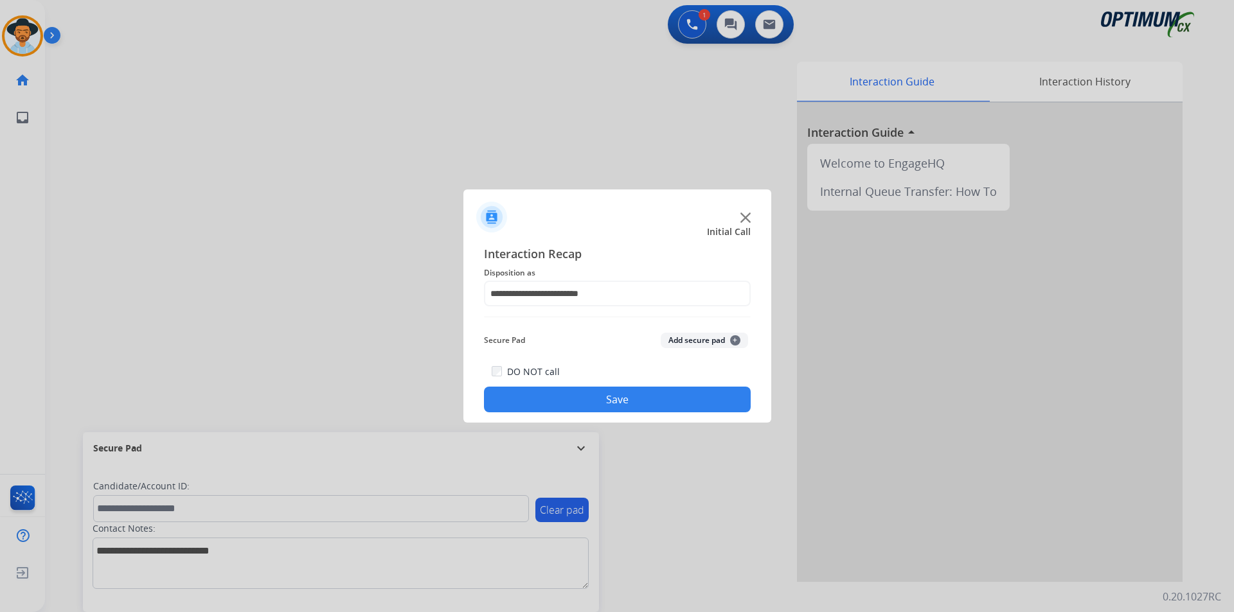
click at [576, 413] on div "**********" at bounding box center [617, 329] width 308 height 188
click at [587, 399] on button "Save" at bounding box center [617, 400] width 267 height 26
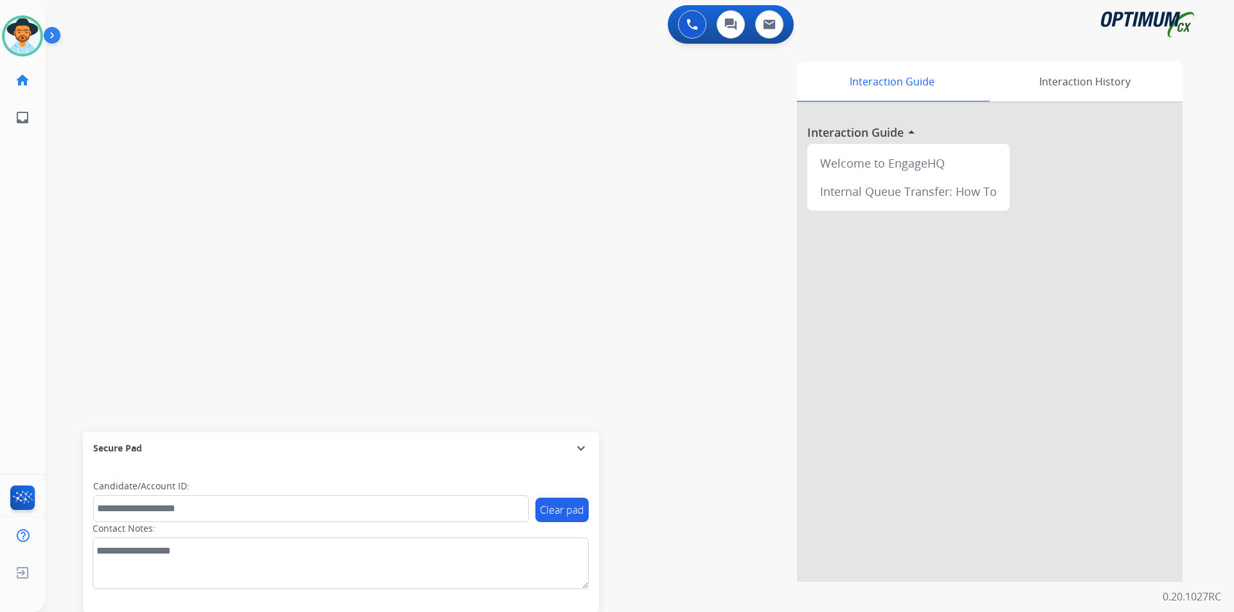
click at [268, 63] on div "swap_horiz Break voice bridge close_fullscreen Connect 3-Way Call merge_type Se…" at bounding box center [624, 314] width 1158 height 536
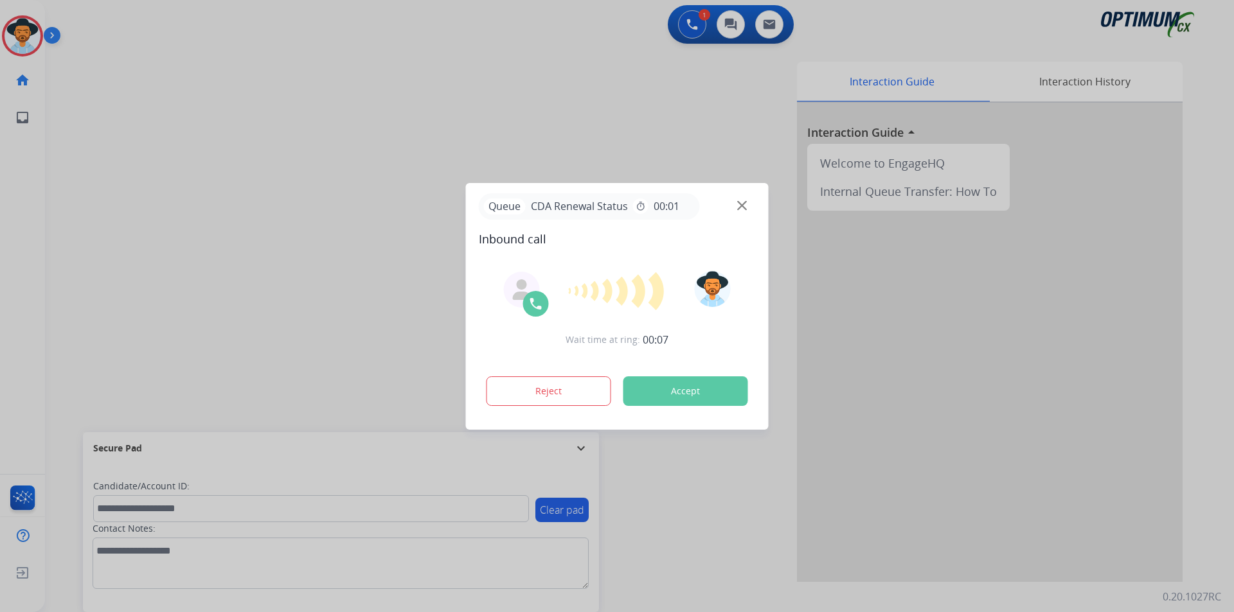
click at [342, 70] on div at bounding box center [617, 306] width 1234 height 612
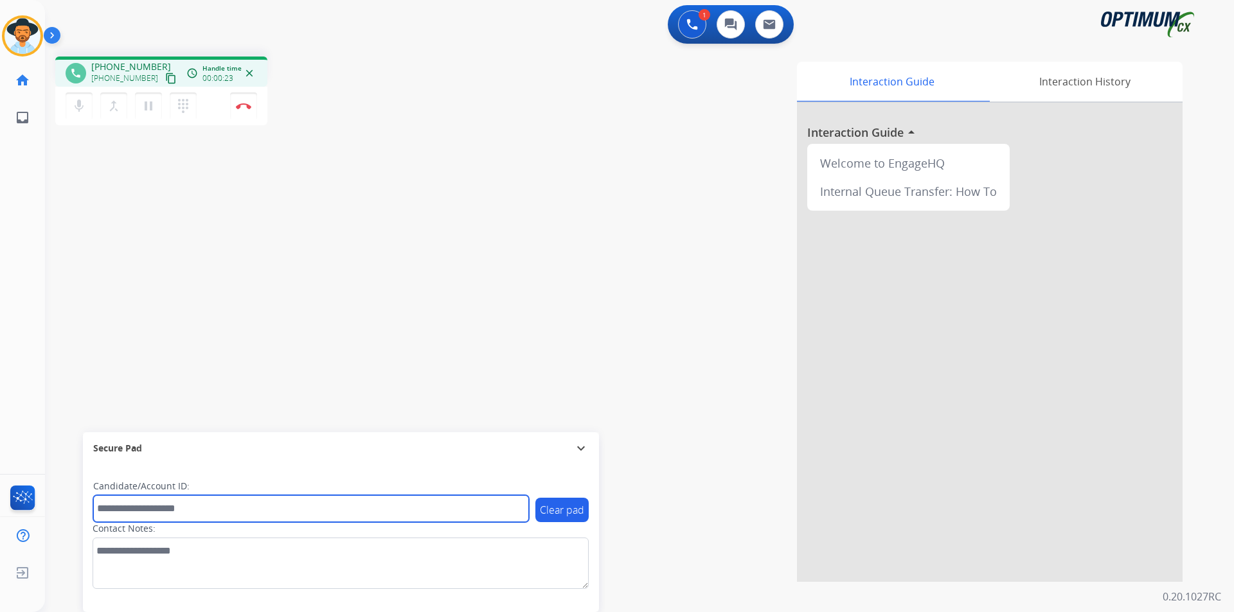
click at [301, 510] on input "text" at bounding box center [311, 508] width 436 height 27
type input "**********"
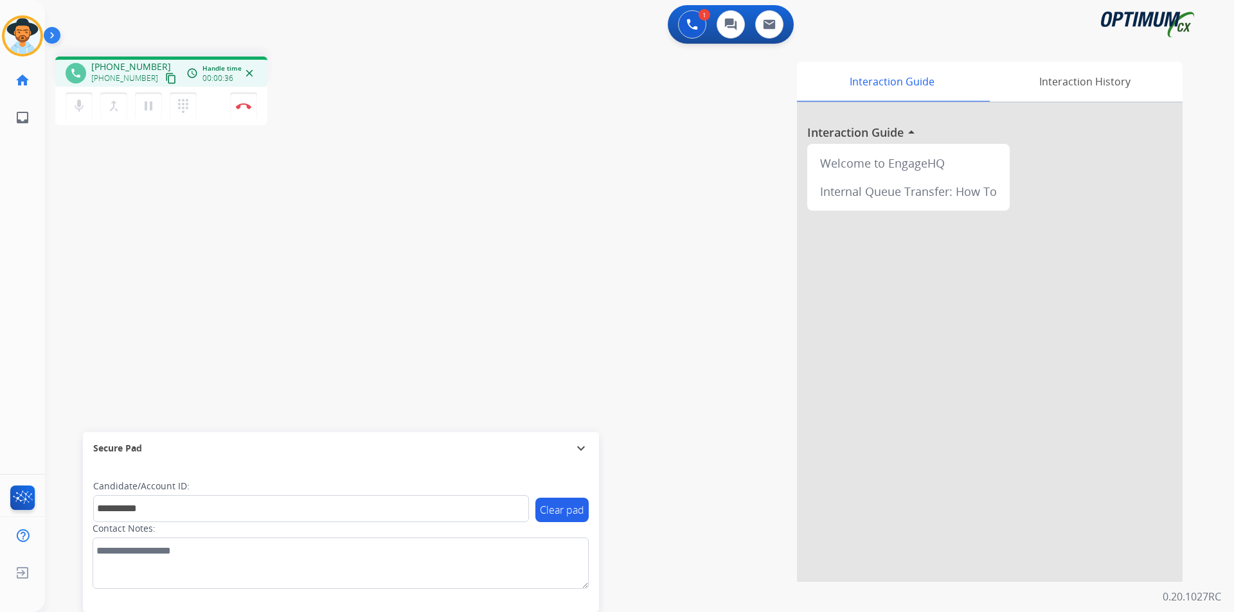
click at [134, 55] on div "**********" at bounding box center [624, 314] width 1158 height 536
copy span "13017873055"
click at [247, 114] on button "Disconnect" at bounding box center [243, 106] width 27 height 27
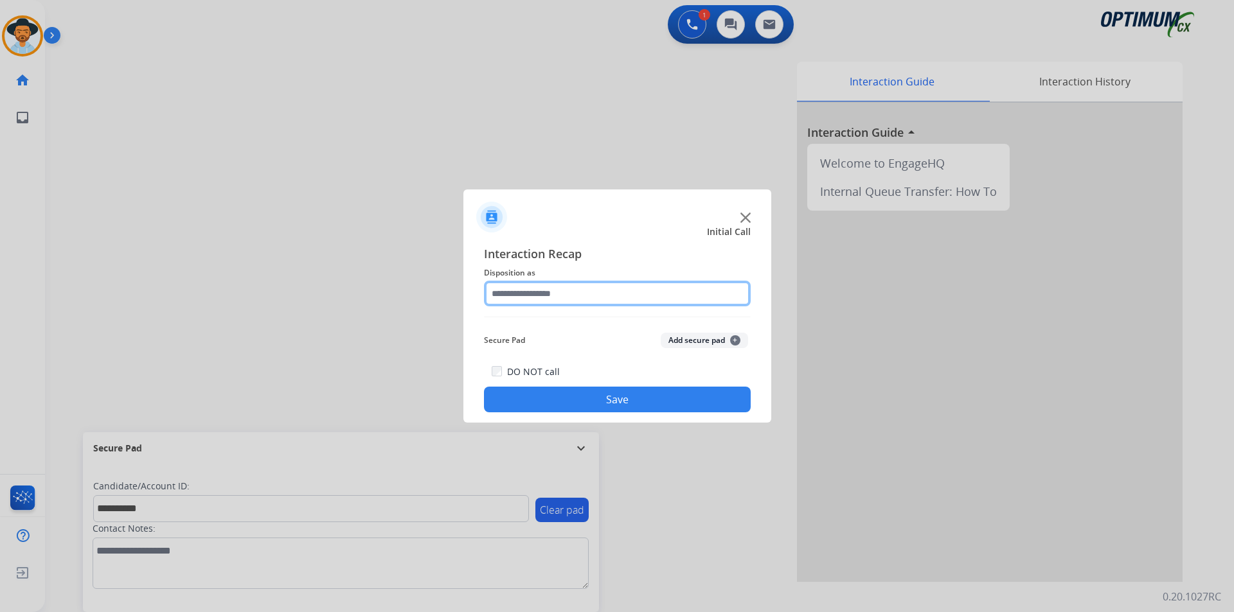
click at [554, 288] on input "text" at bounding box center [617, 294] width 267 height 26
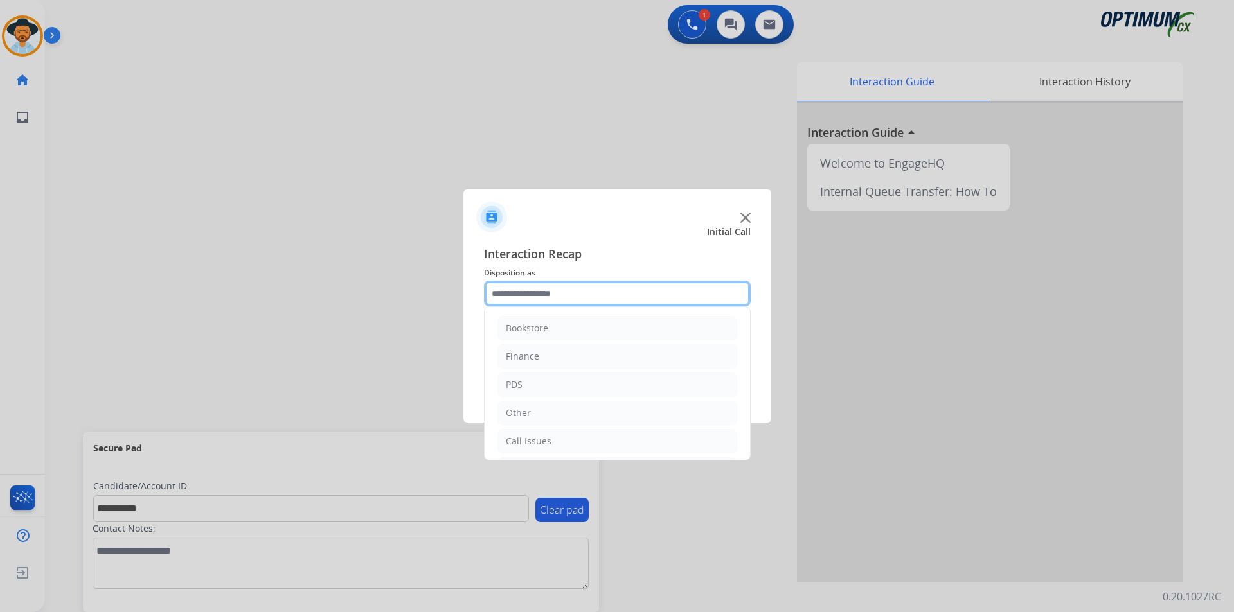
scroll to position [87, 0]
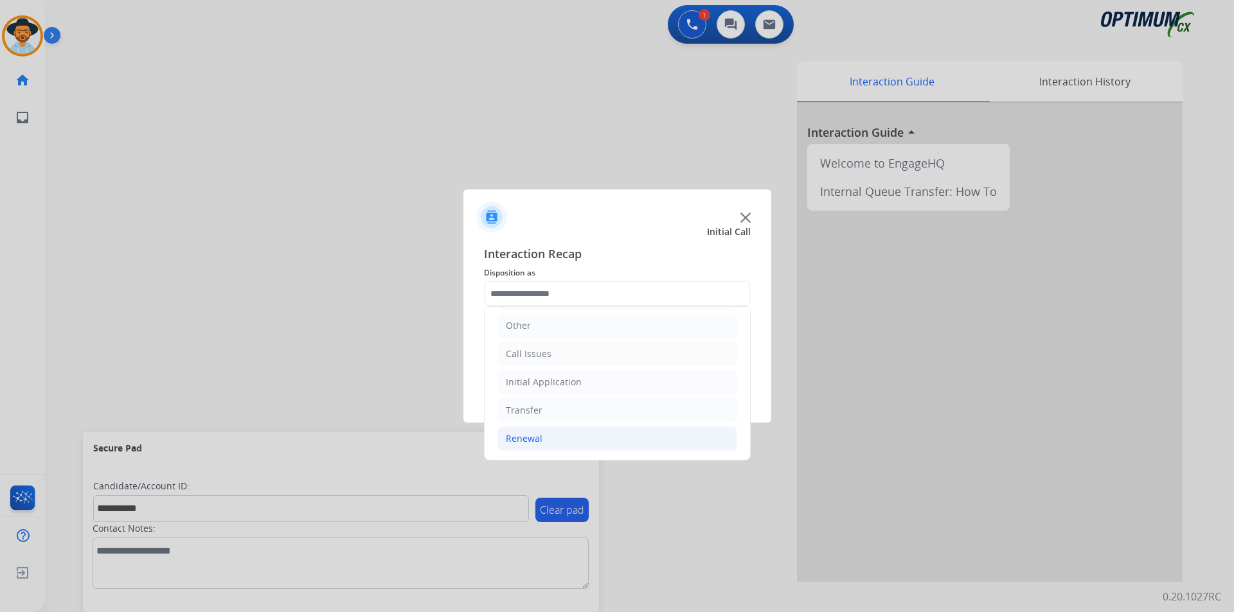
click at [568, 448] on li "Renewal" at bounding box center [617, 439] width 240 height 24
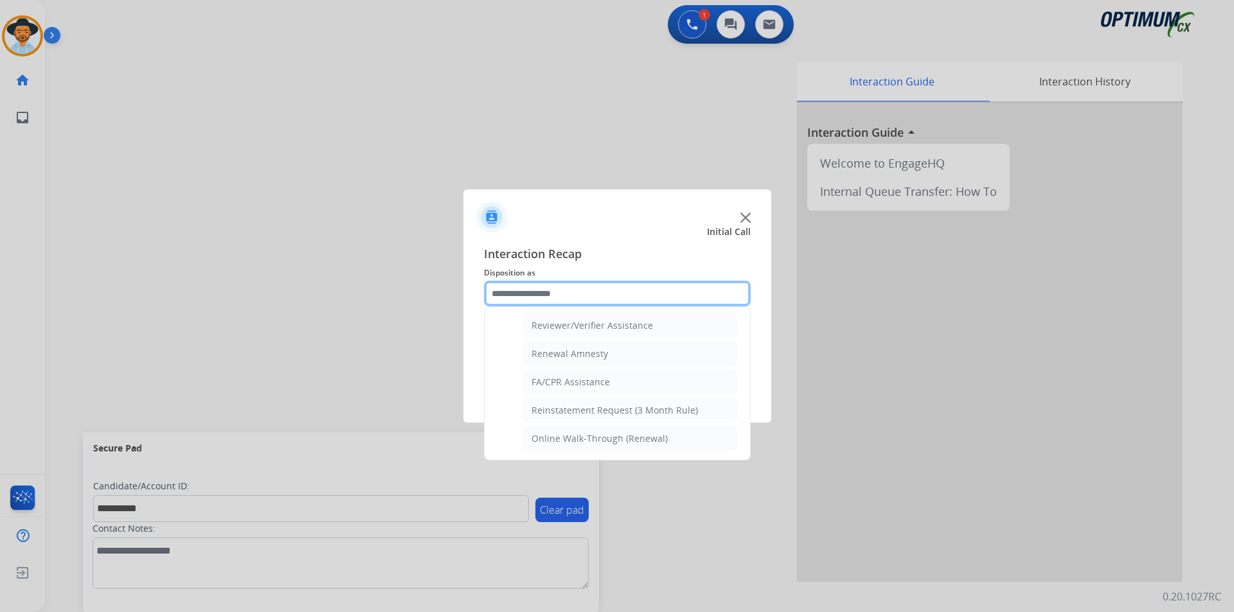
scroll to position [282, 0]
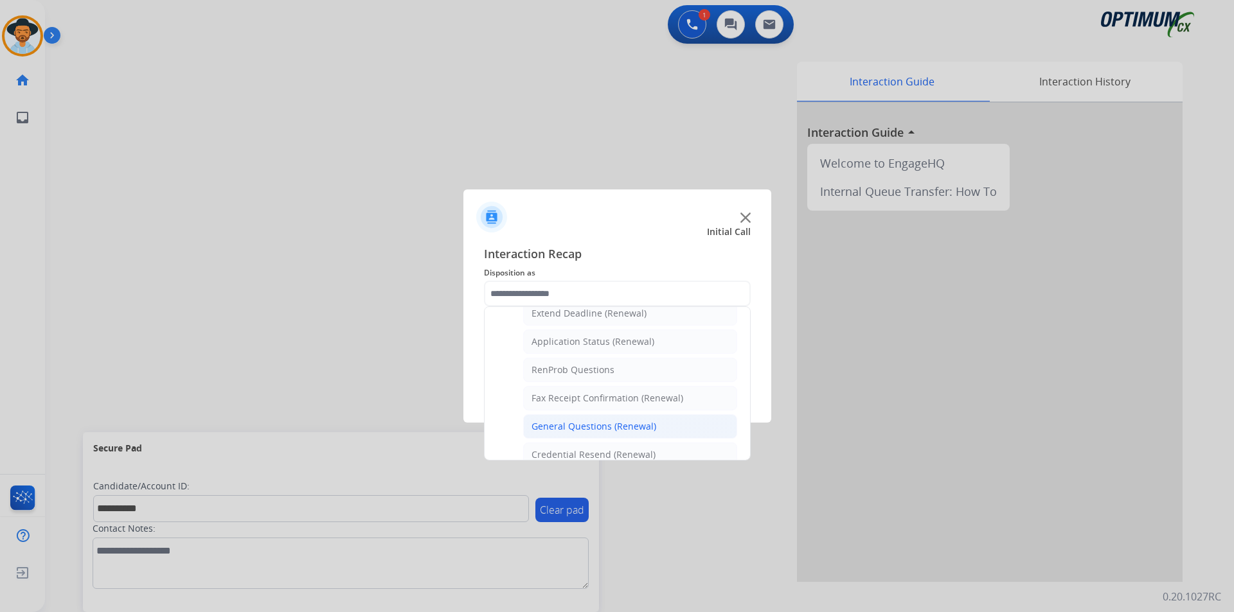
click at [604, 425] on div "General Questions (Renewal)" at bounding box center [593, 426] width 125 height 13
type input "**********"
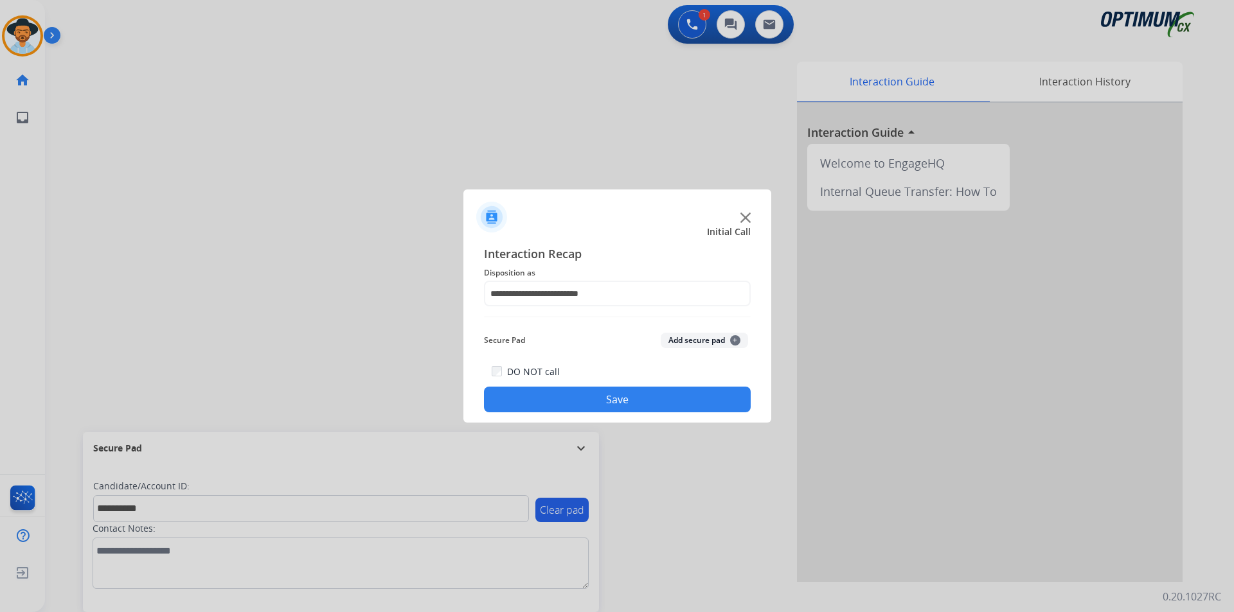
click at [562, 405] on button "Save" at bounding box center [617, 400] width 267 height 26
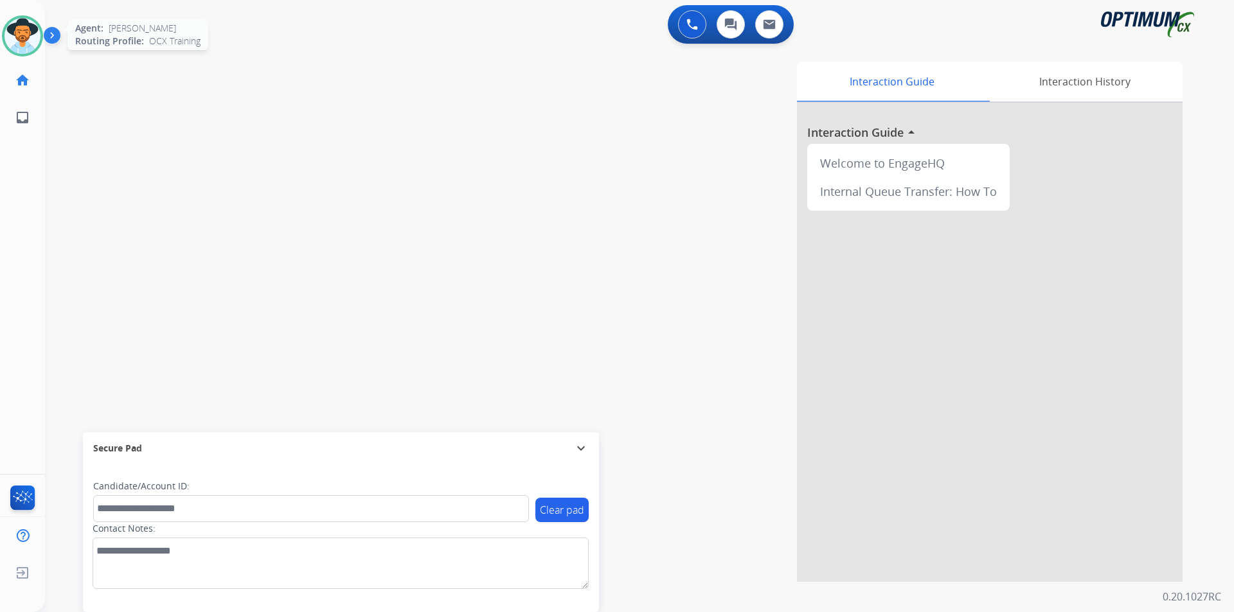
click at [36, 48] on img at bounding box center [22, 36] width 36 height 36
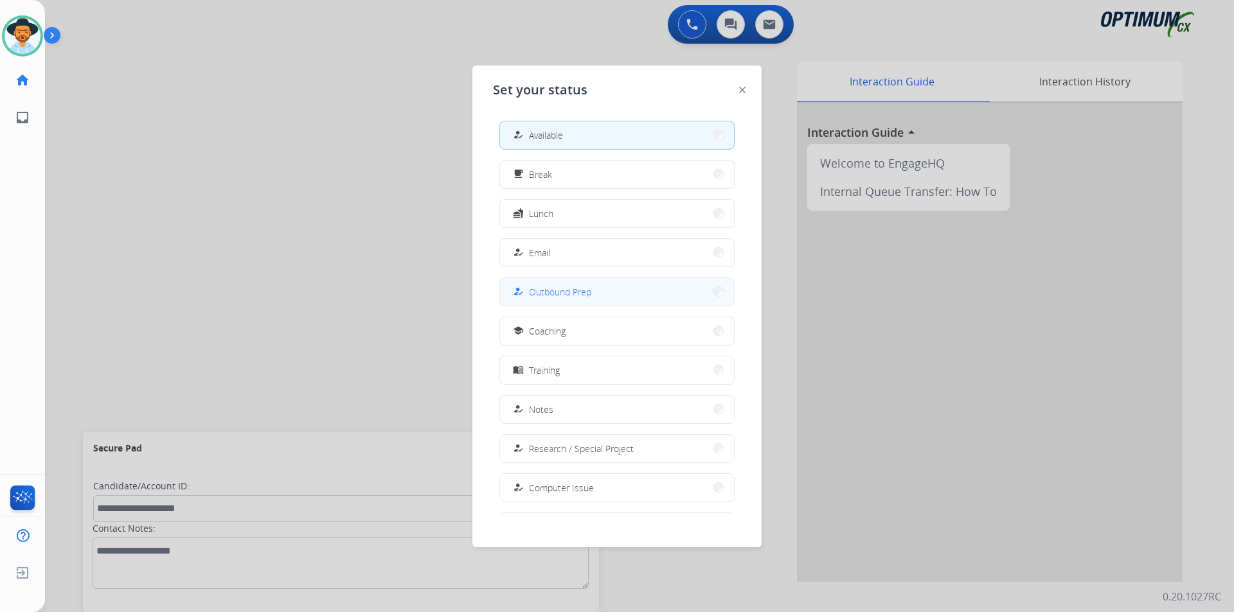
scroll to position [121, 0]
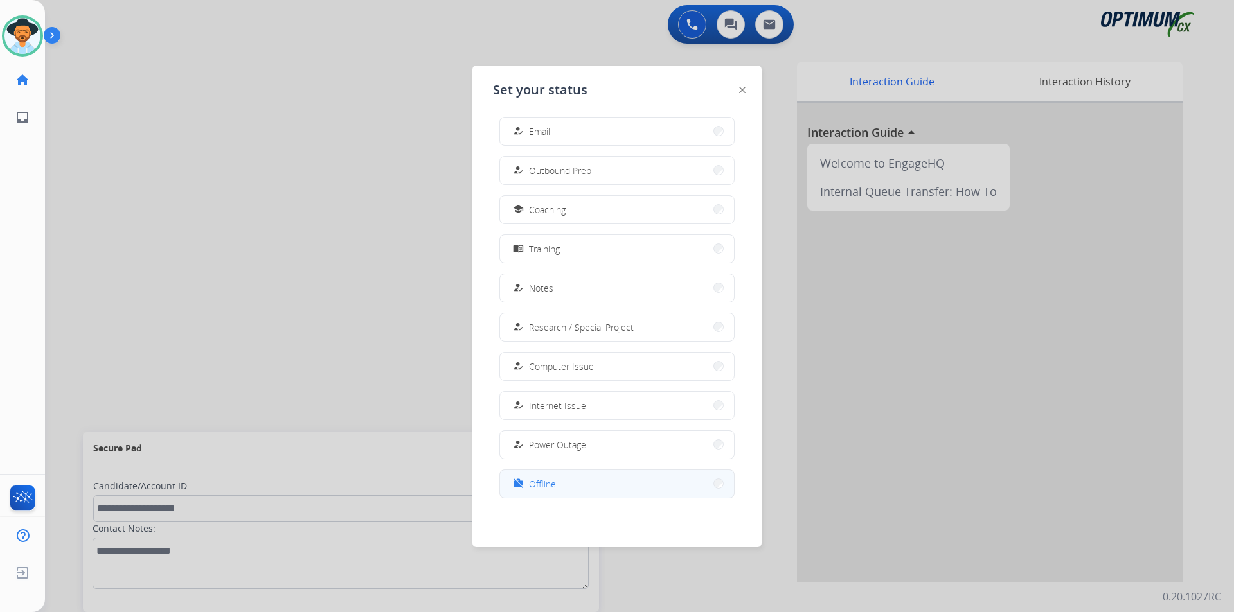
click at [565, 486] on button "work_off Offline" at bounding box center [617, 484] width 234 height 28
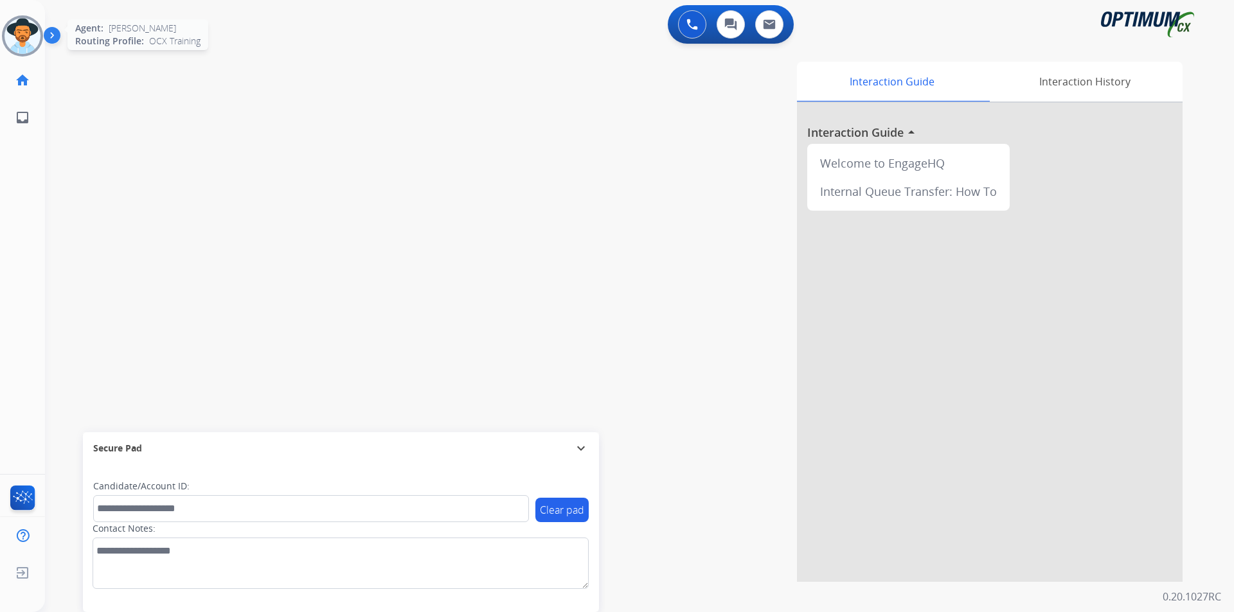
click at [27, 42] on img at bounding box center [22, 36] width 36 height 36
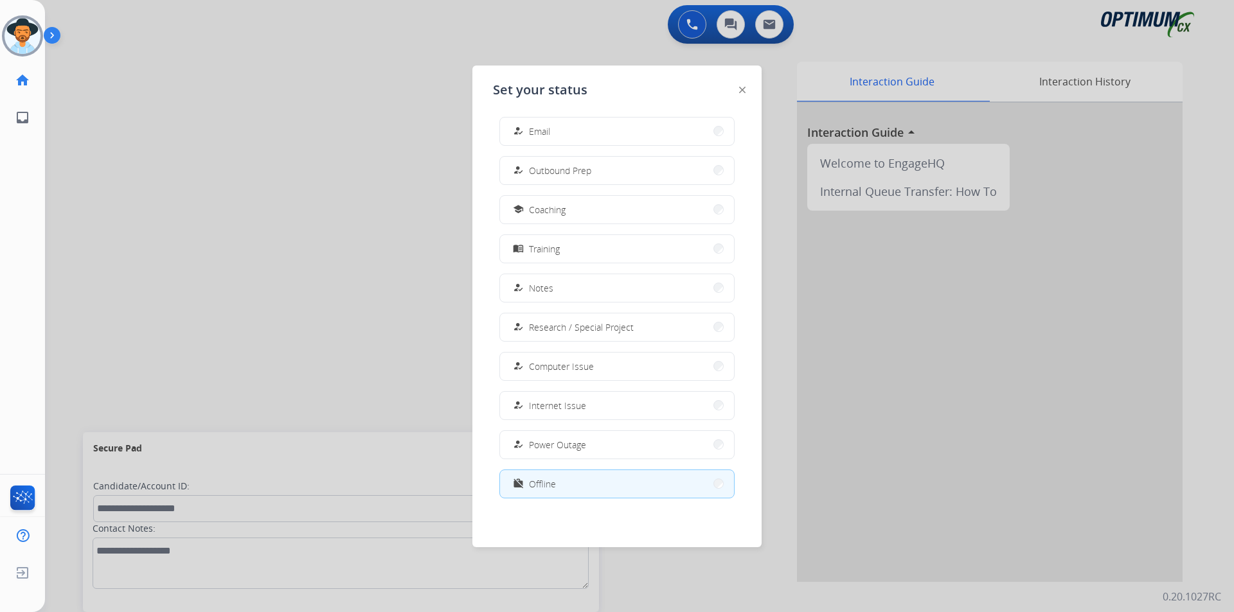
click at [283, 218] on div at bounding box center [617, 306] width 1234 height 612
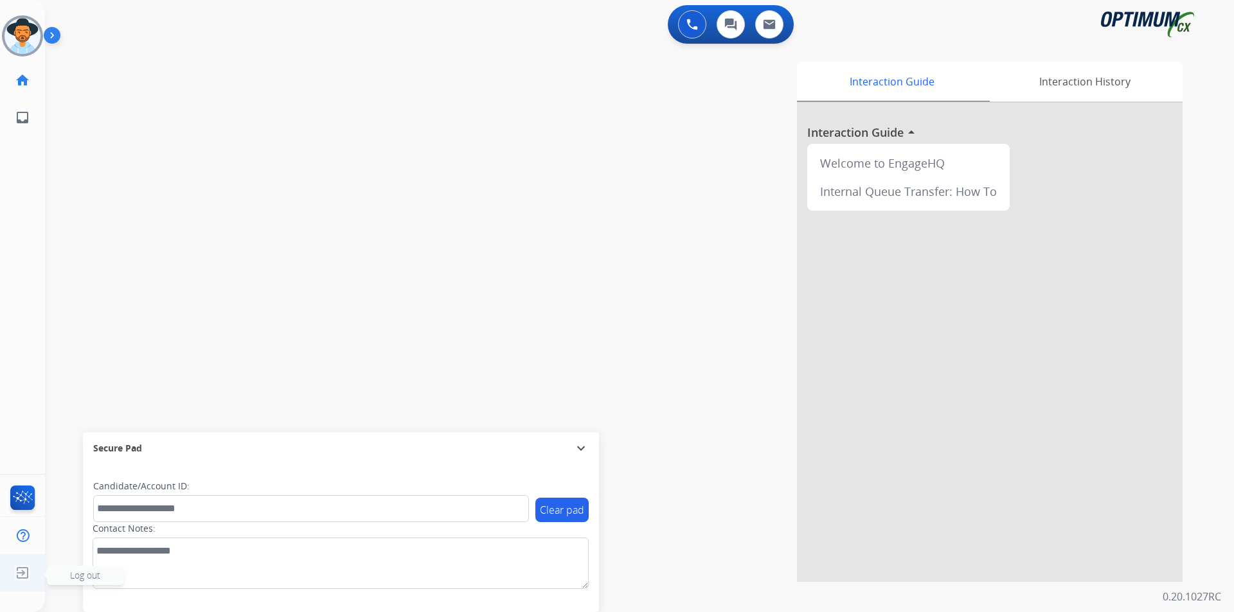
click at [25, 573] on img at bounding box center [22, 573] width 23 height 24
